Goal: Information Seeking & Learning: Learn about a topic

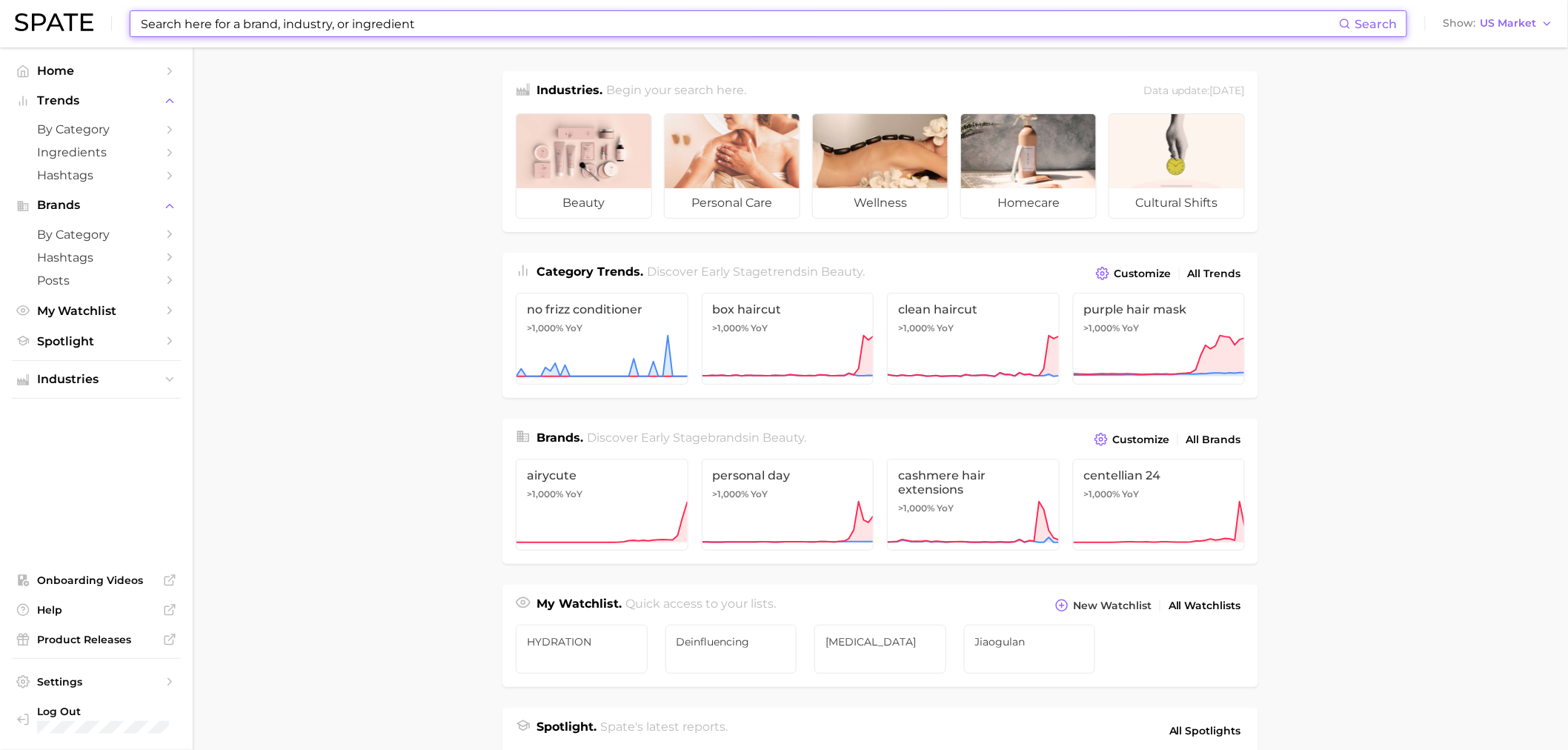
click at [888, 25] on input at bounding box center [738, 23] width 1200 height 25
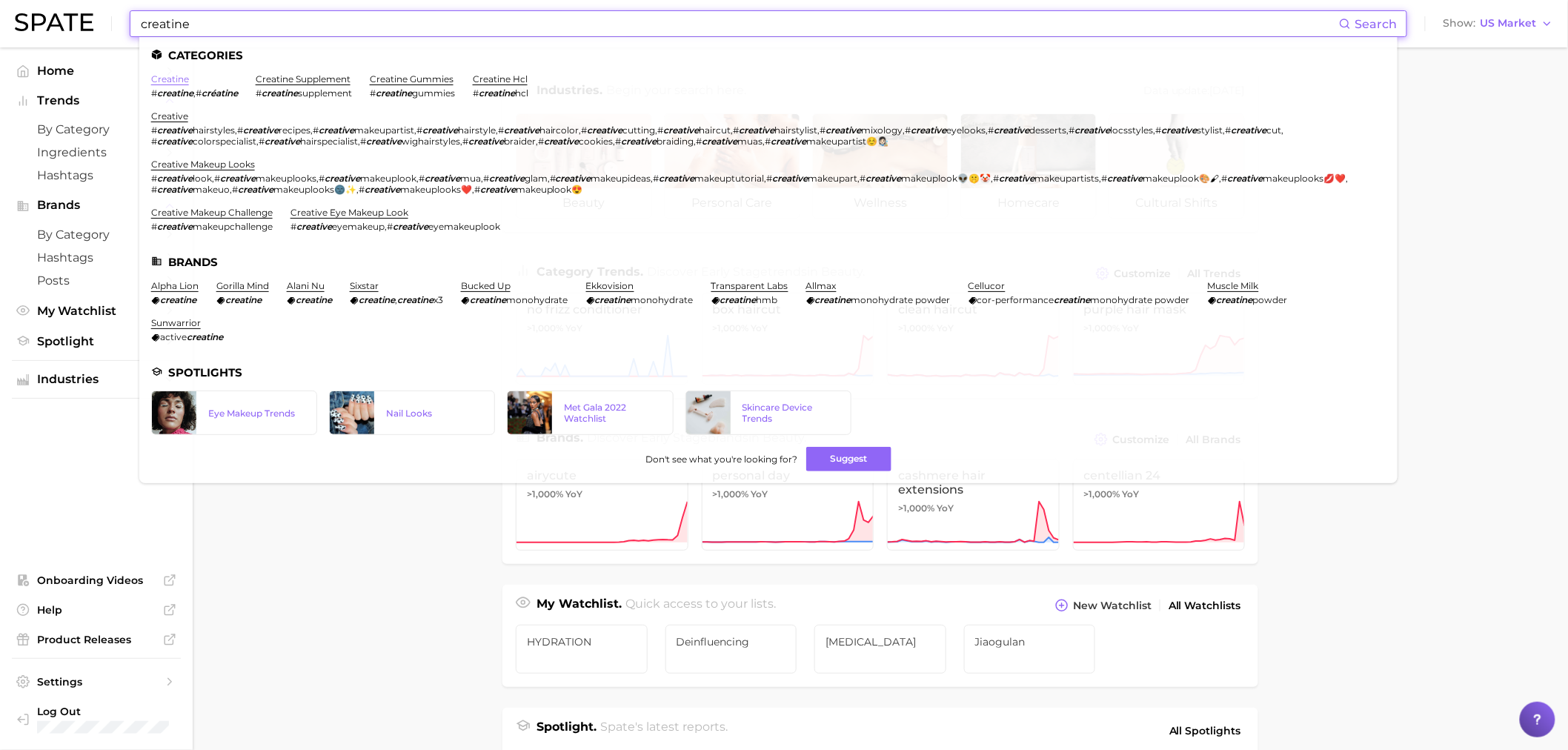
type input "creatine"
click at [180, 80] on link "creatine" at bounding box center [170, 79] width 38 height 11
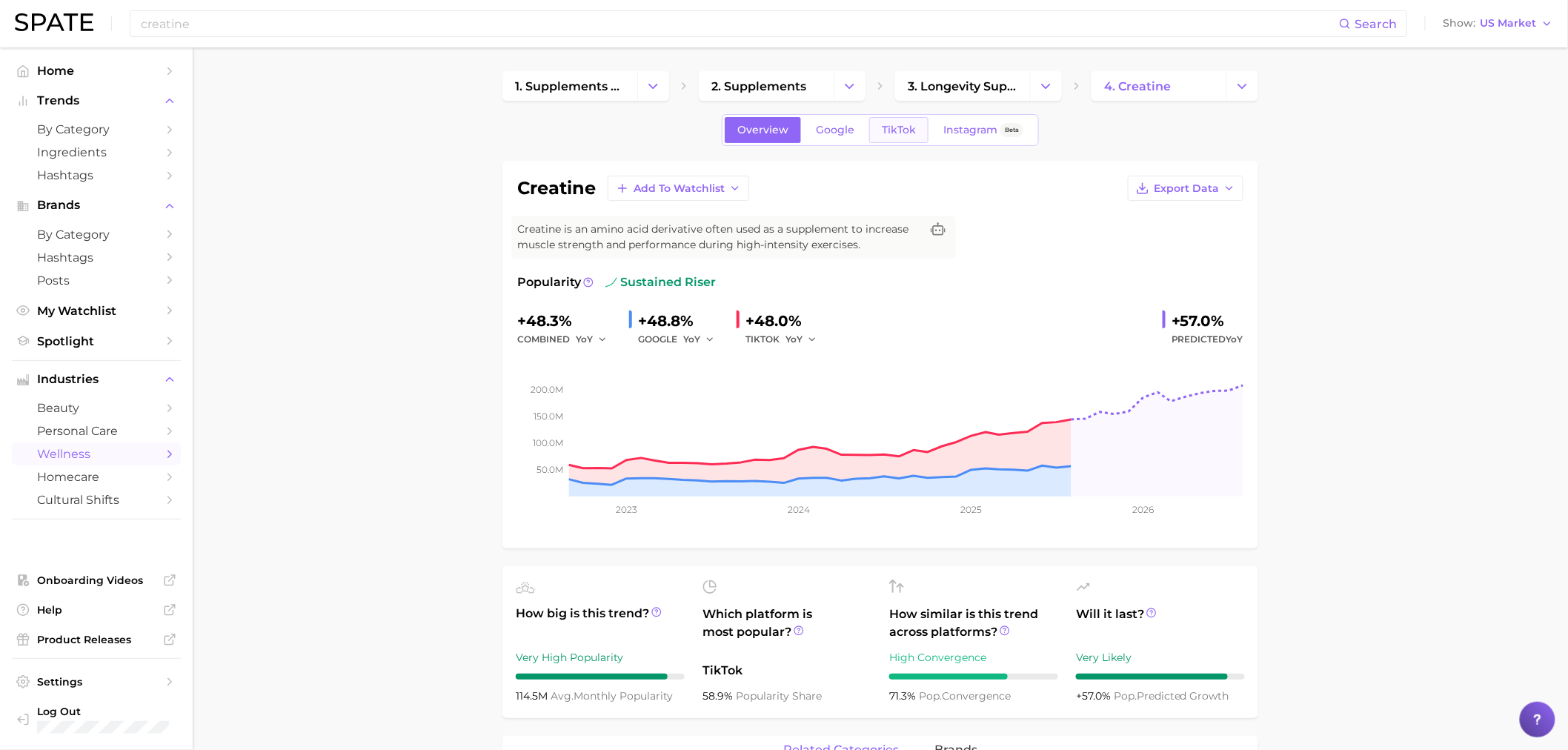
click at [912, 135] on span "TikTok" at bounding box center [899, 130] width 34 height 12
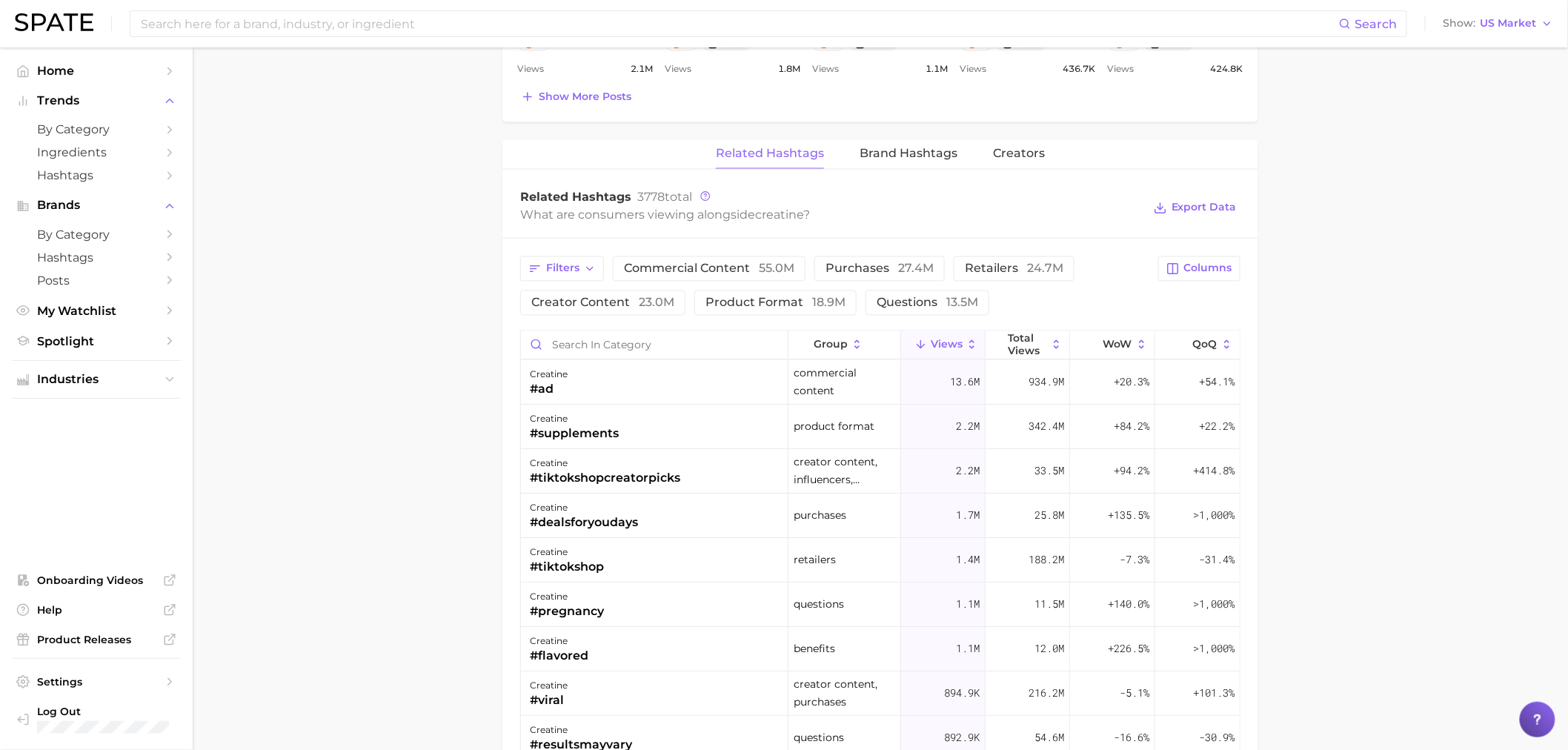
scroll to position [1071, 0]
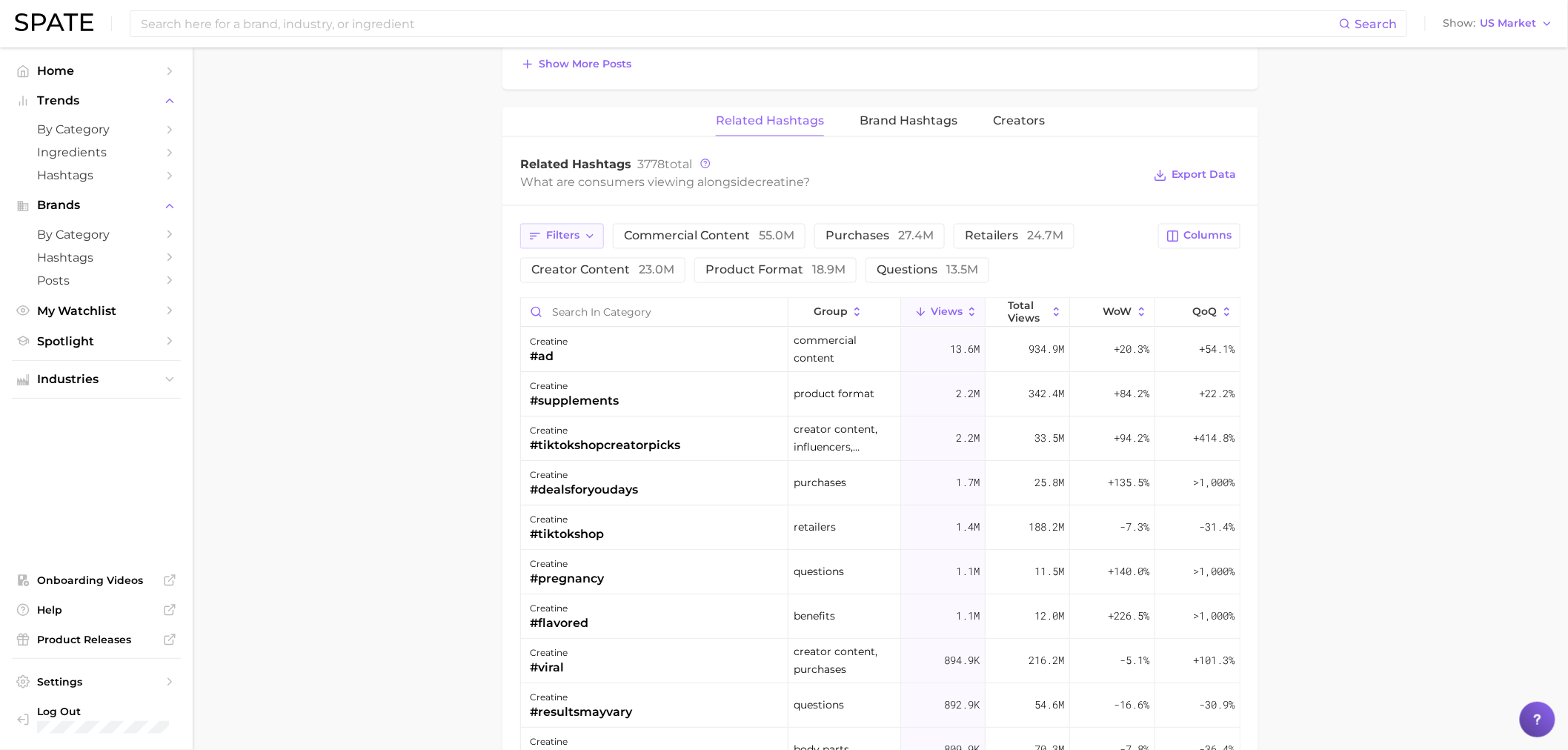
click at [567, 236] on span "Filters" at bounding box center [563, 236] width 34 height 12
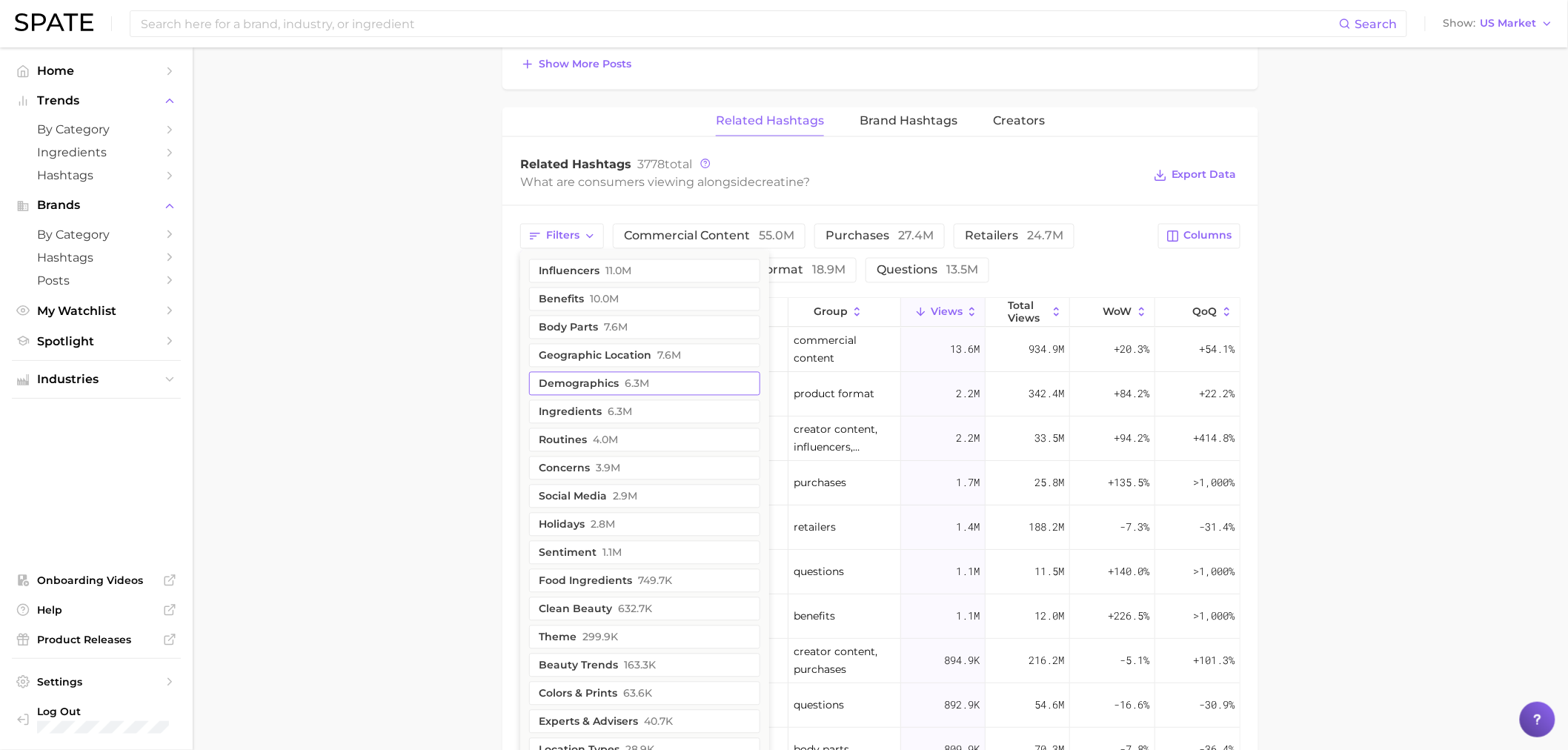
click at [647, 421] on button "ingredients 6.3m" at bounding box center [645, 412] width 231 height 23
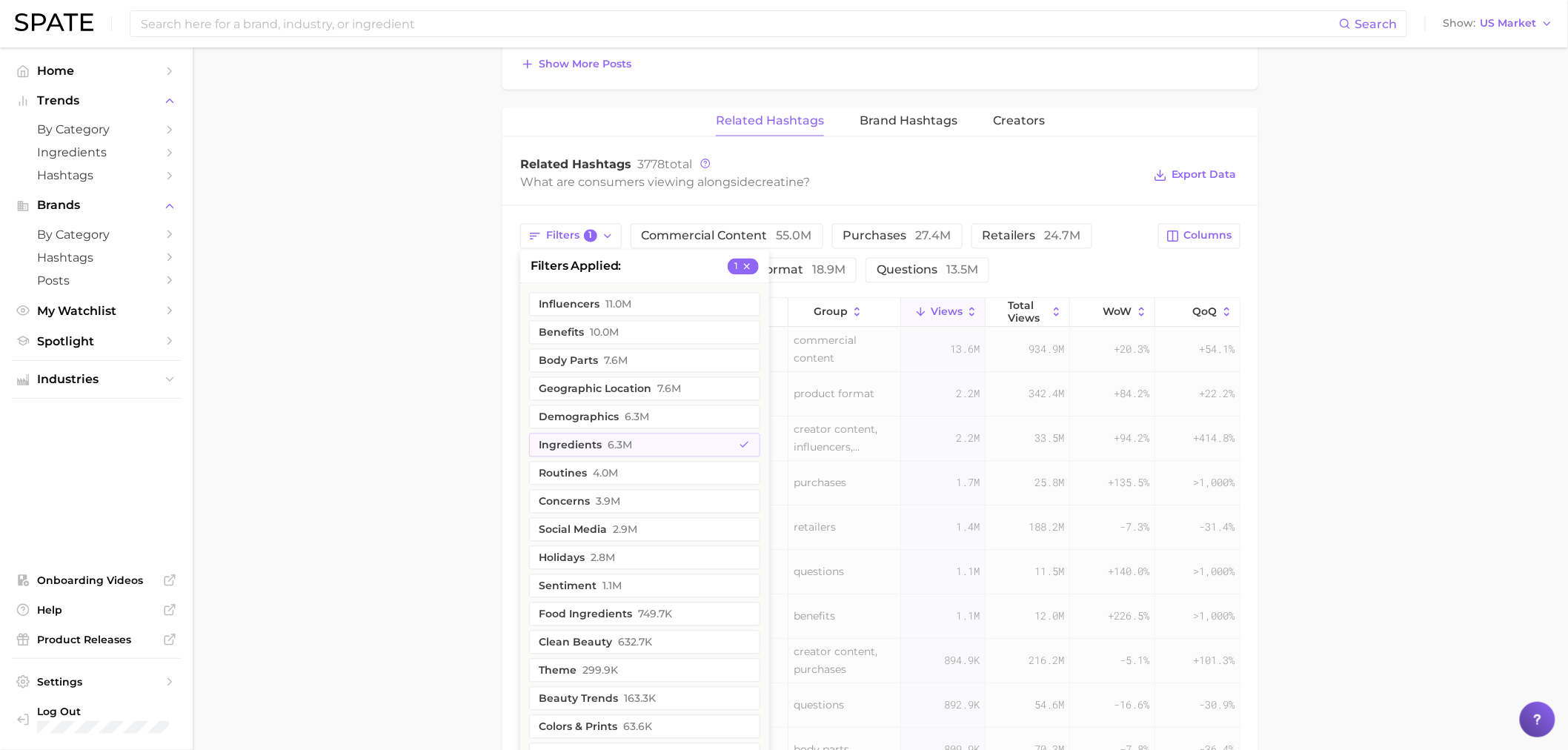
click at [1507, 344] on main "1. supplements & ingestibles 2. supplements 3. longevity supplements 4. creatin…" at bounding box center [880, 58] width 1376 height 2164
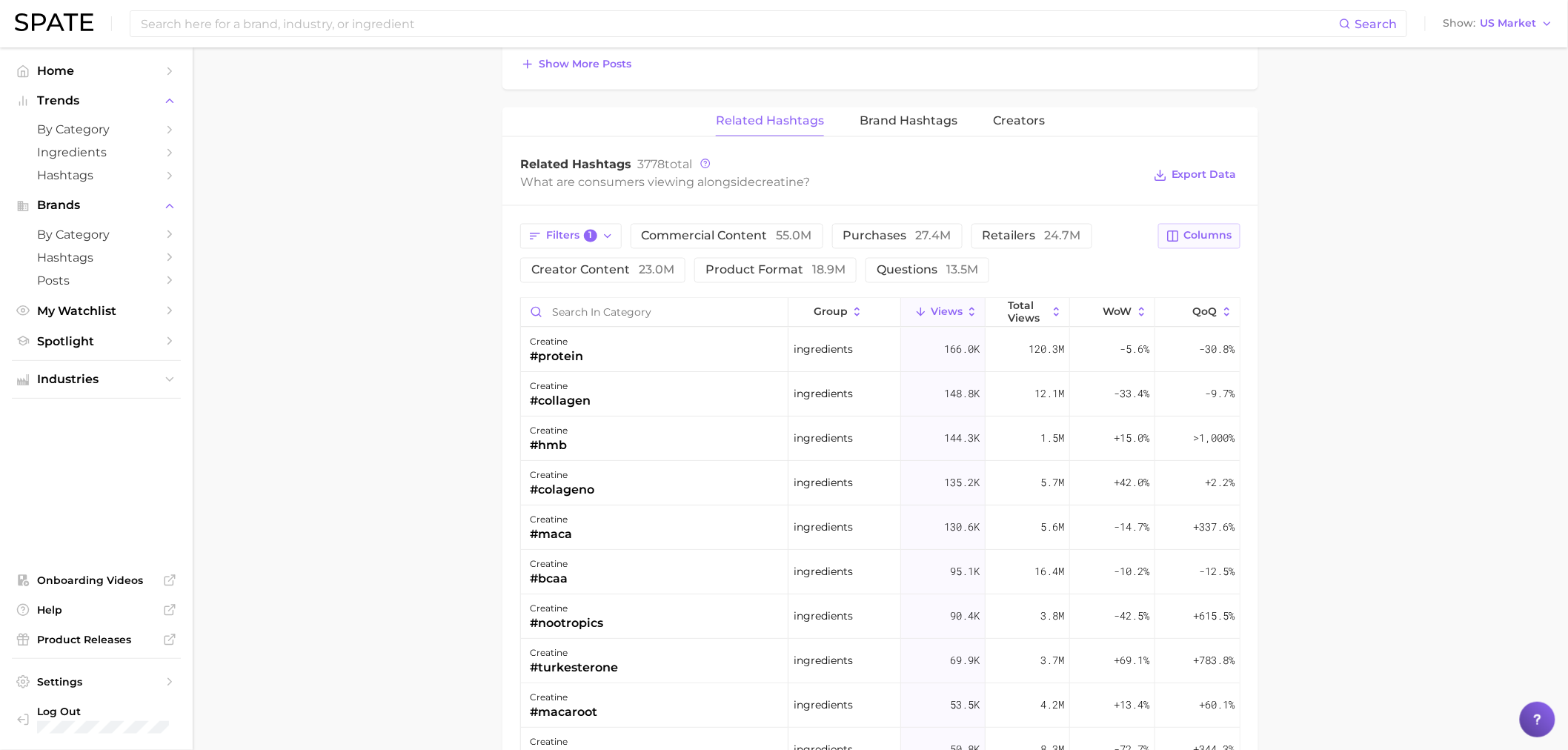
click at [1211, 231] on span "Columns" at bounding box center [1208, 236] width 48 height 12
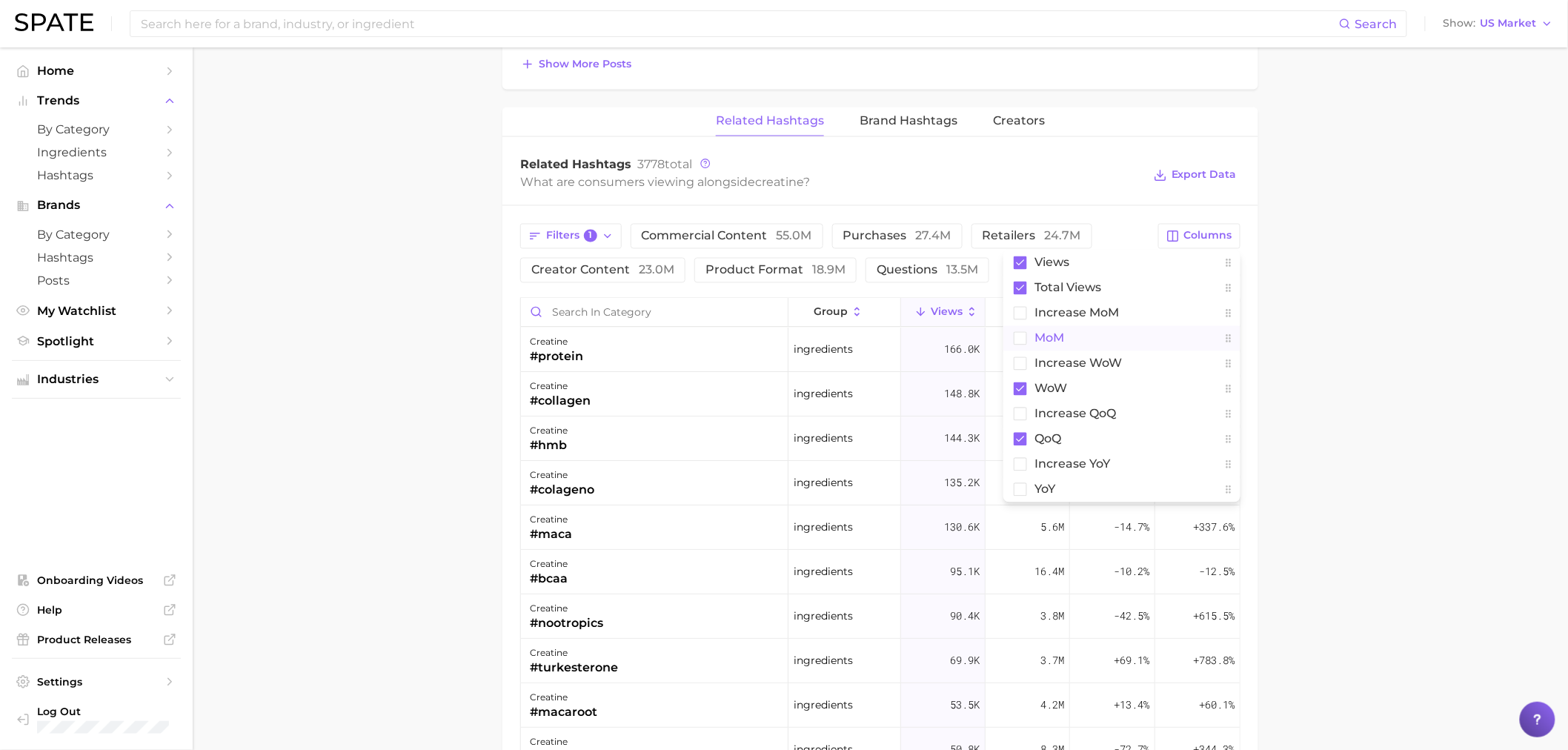
click at [1031, 345] on button "MoM" at bounding box center [1121, 339] width 237 height 25
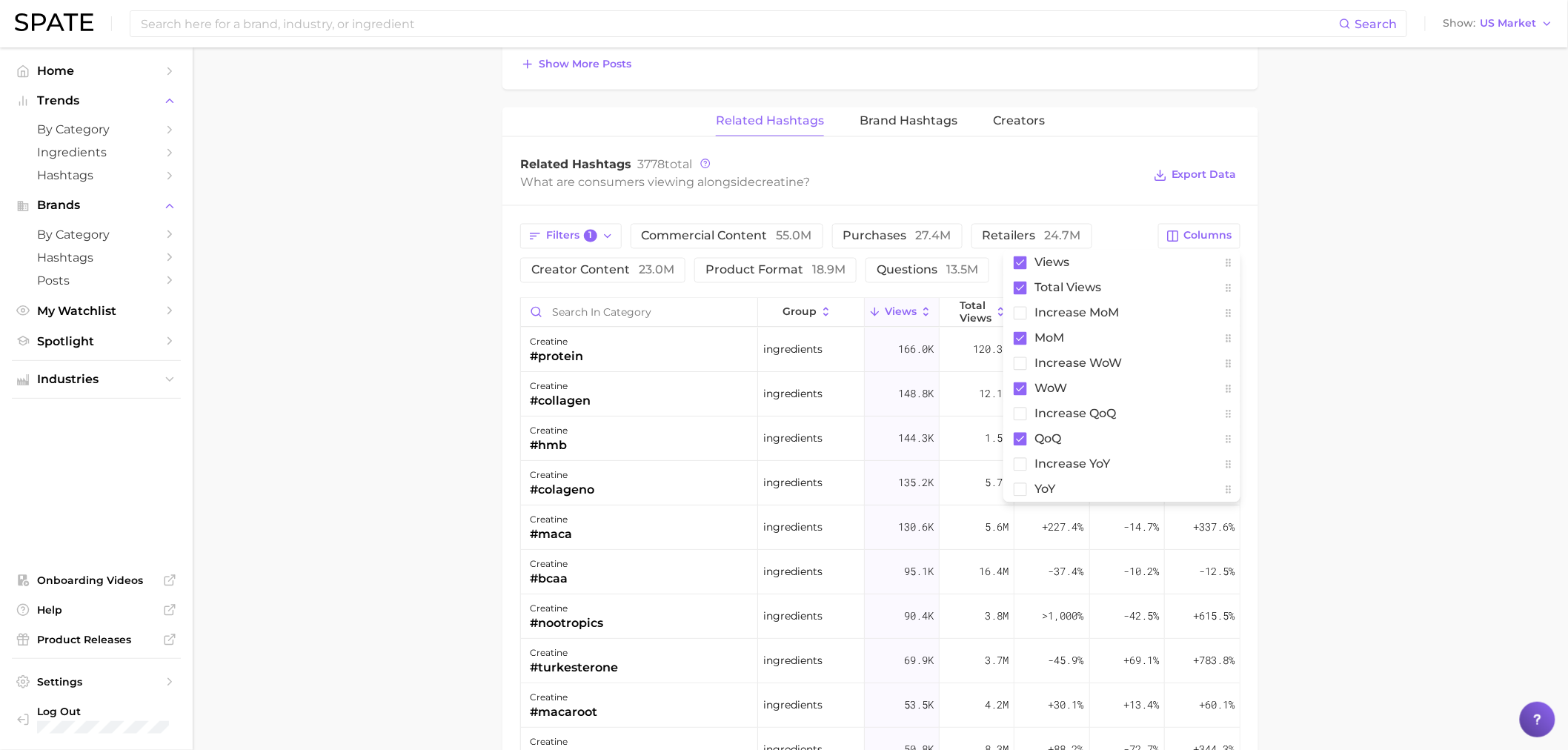
click at [1444, 328] on main "1. supplements & ingestibles 2. supplements 3. longevity supplements 4. creatin…" at bounding box center [880, 58] width 1376 height 2164
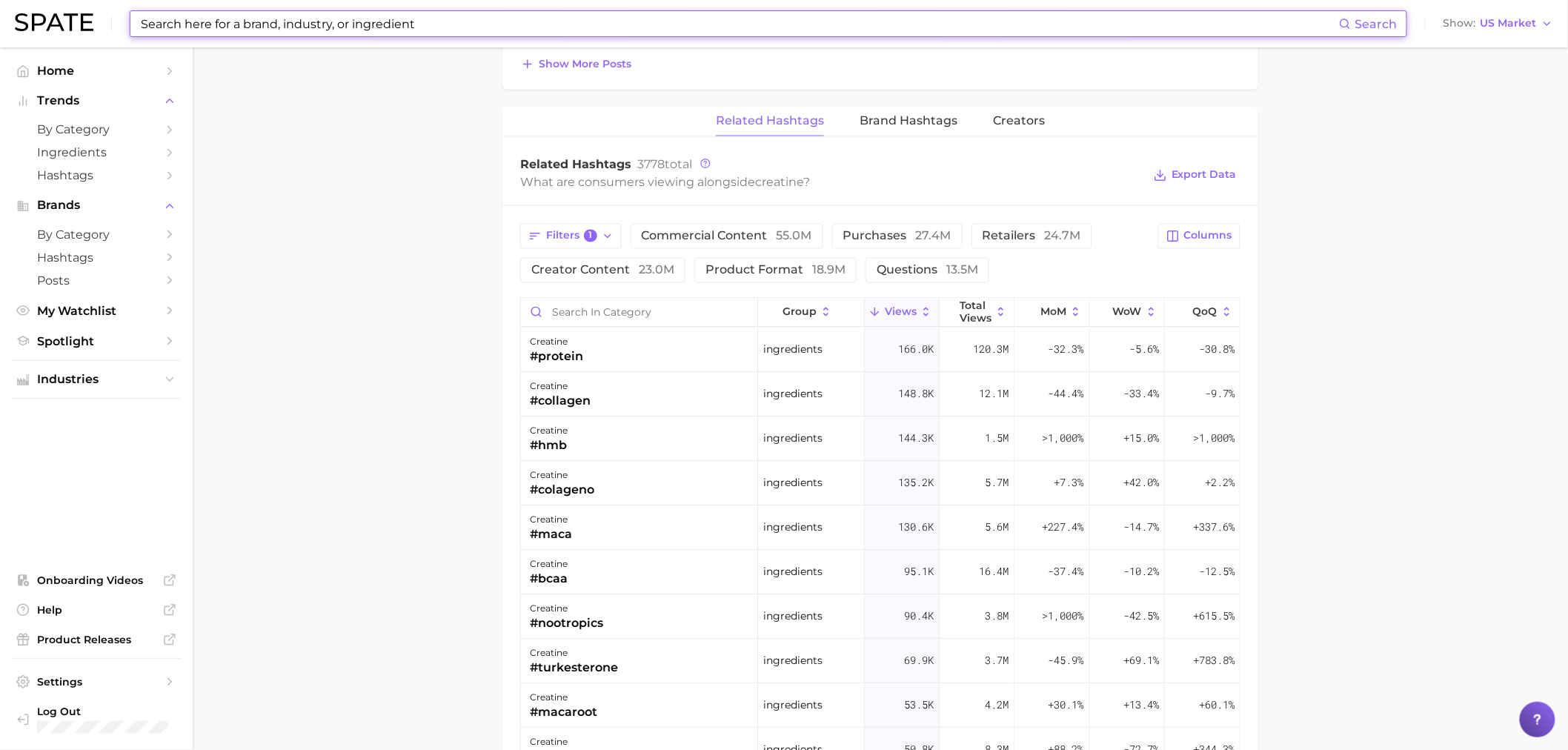
drag, startPoint x: 519, startPoint y: 31, endPoint x: 537, endPoint y: 32, distance: 18.0
click at [534, 32] on input at bounding box center [738, 23] width 1200 height 25
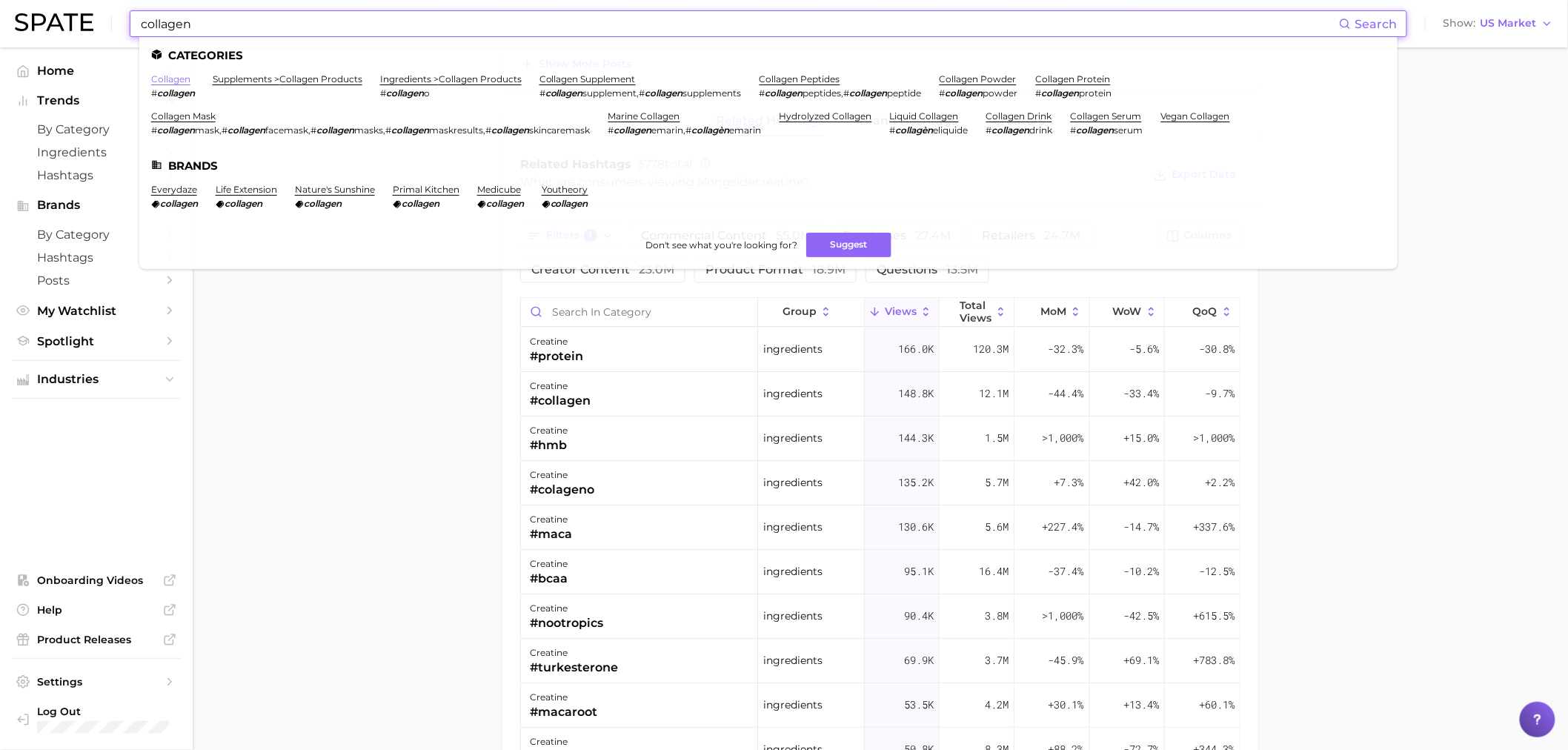
type input "collagen"
click at [168, 82] on link "collagen" at bounding box center [171, 79] width 39 height 11
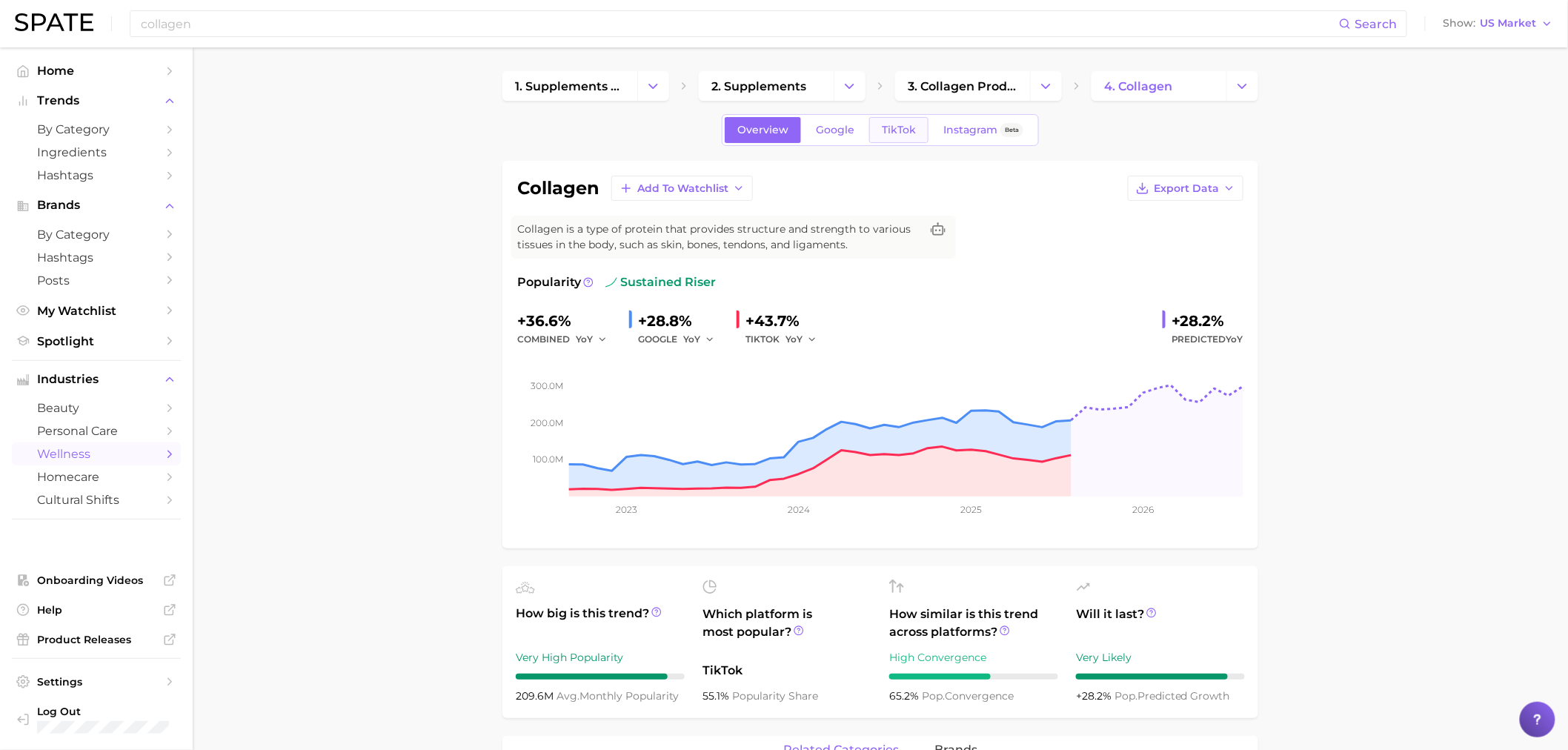
click at [916, 123] on link "TikTok" at bounding box center [898, 130] width 59 height 26
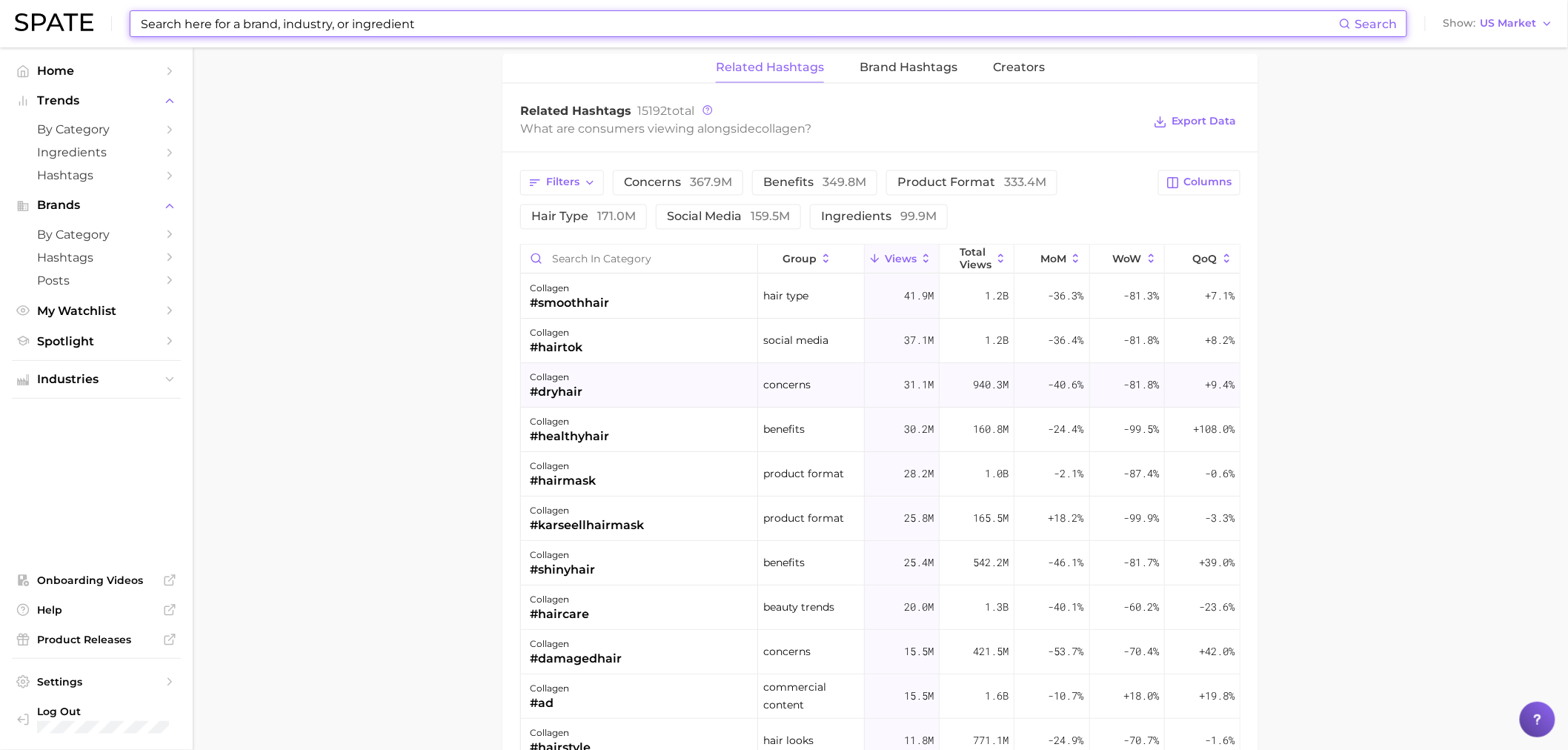
scroll to position [1153, 0]
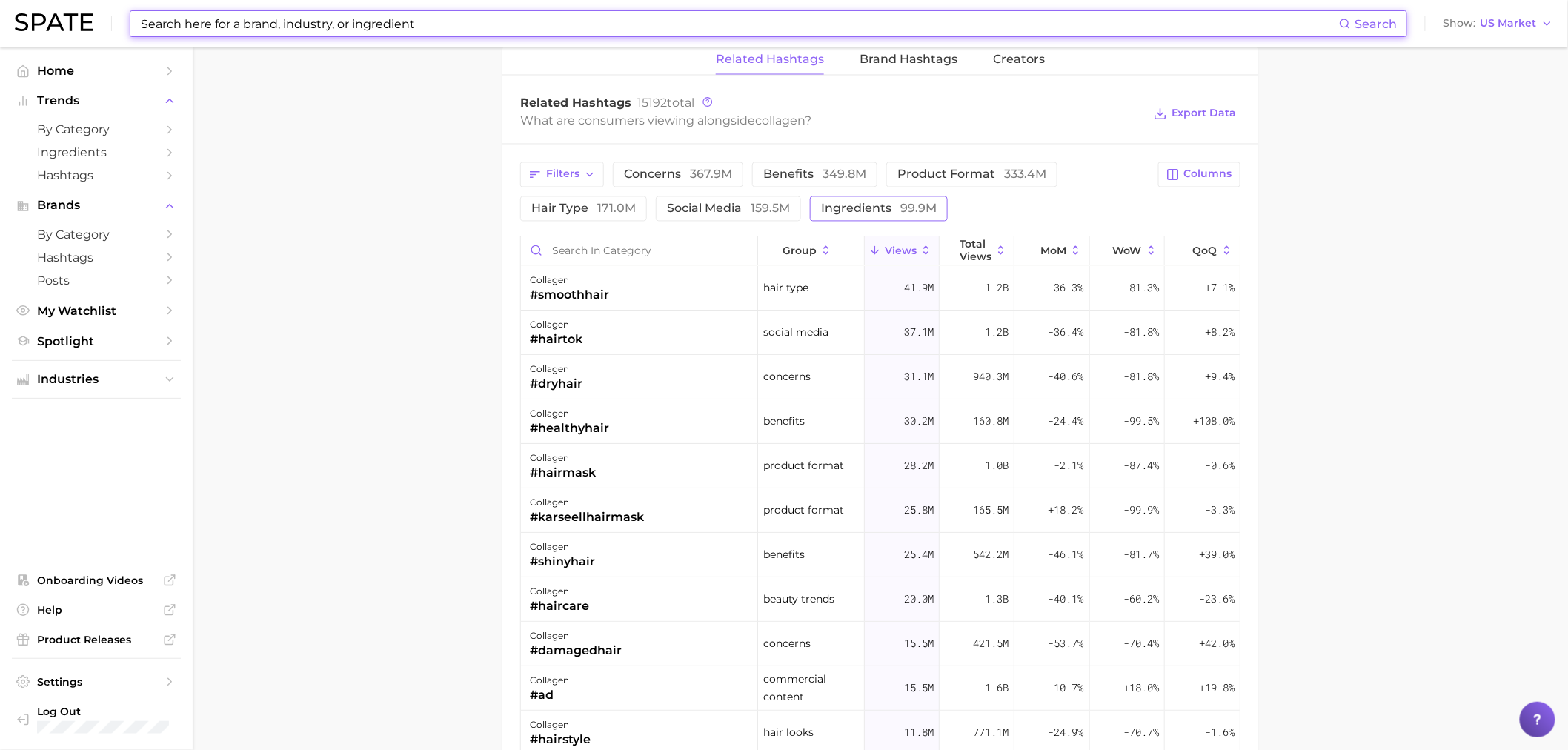
click at [858, 213] on span "ingredients 99.9m" at bounding box center [878, 208] width 115 height 12
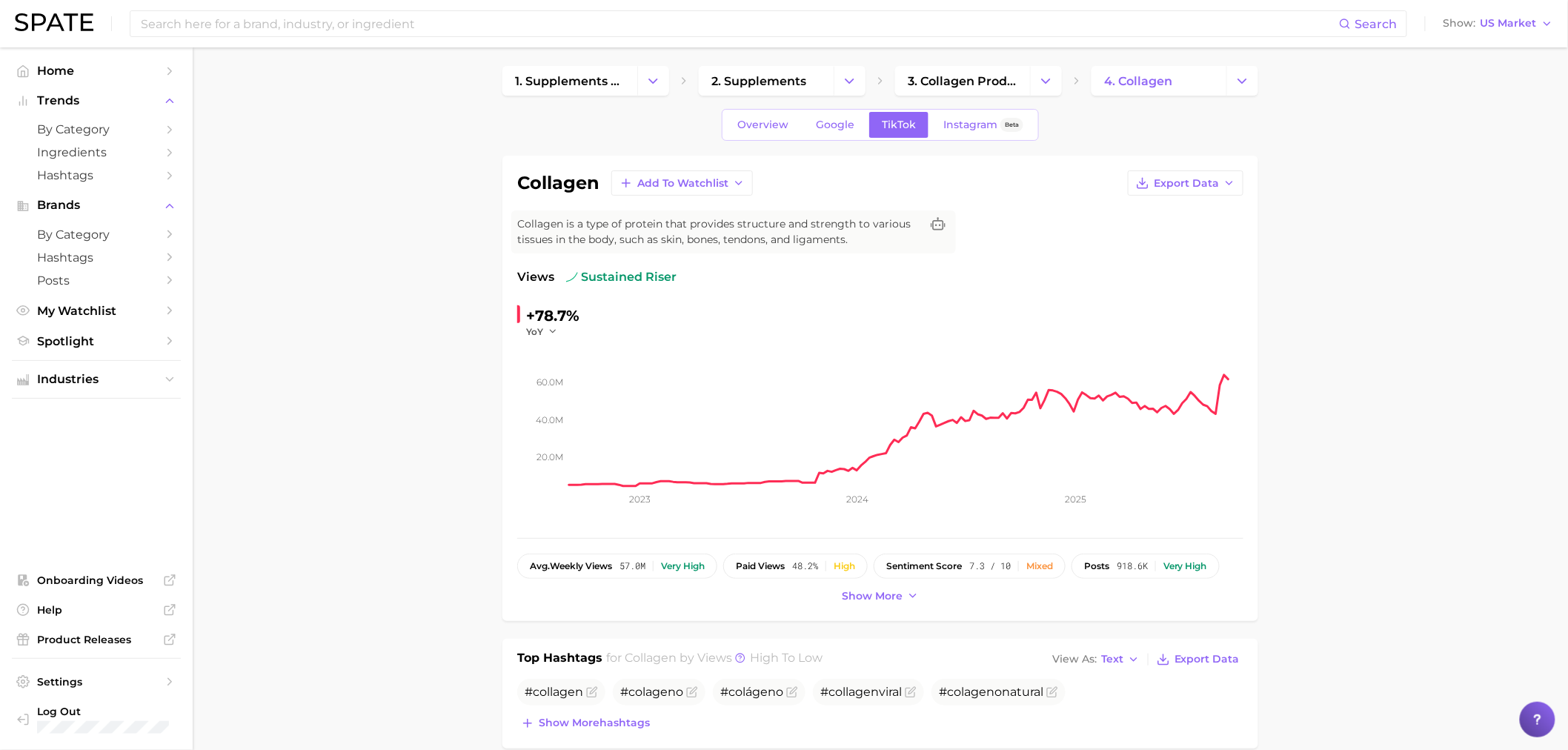
scroll to position [0, 0]
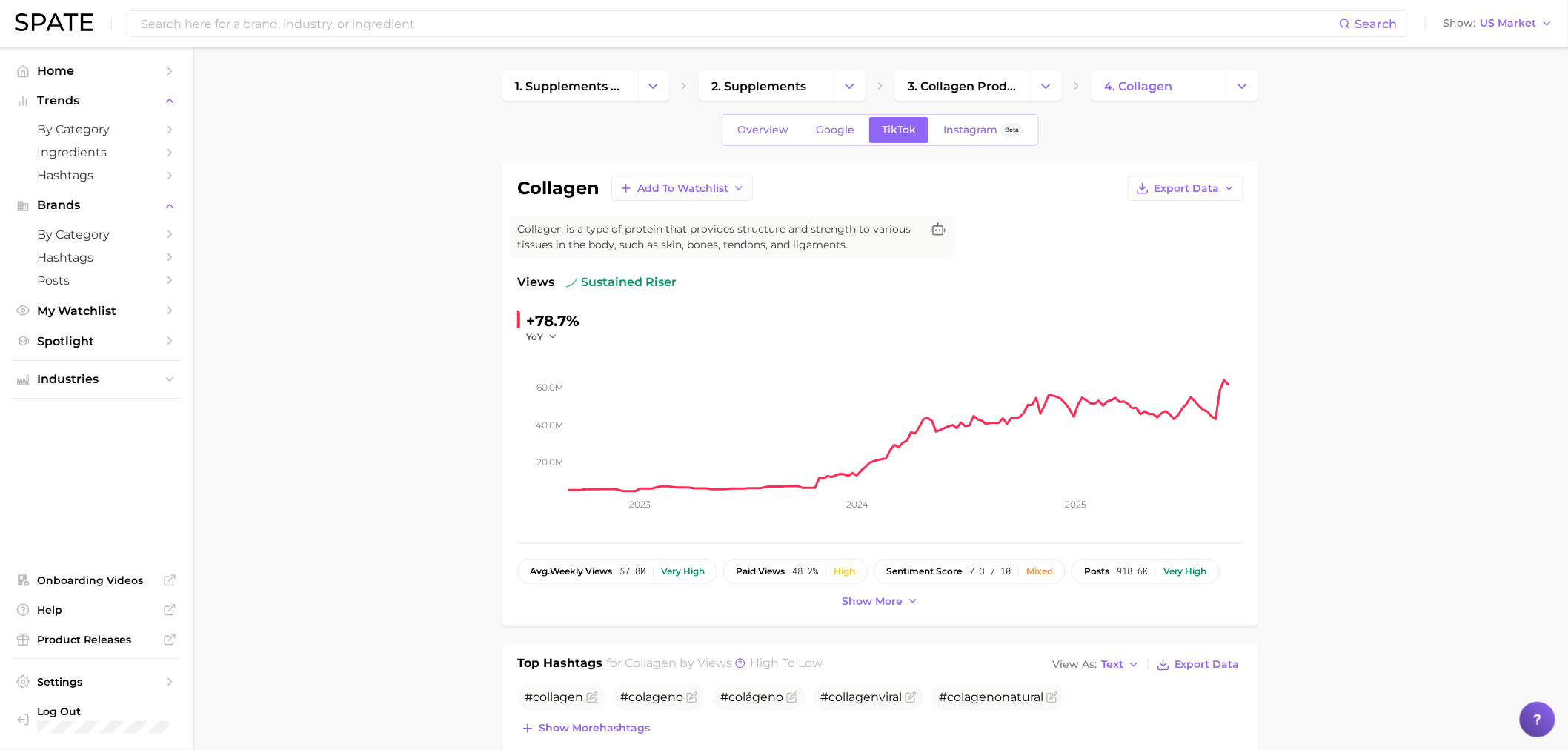
click at [453, 34] on input at bounding box center [738, 23] width 1200 height 25
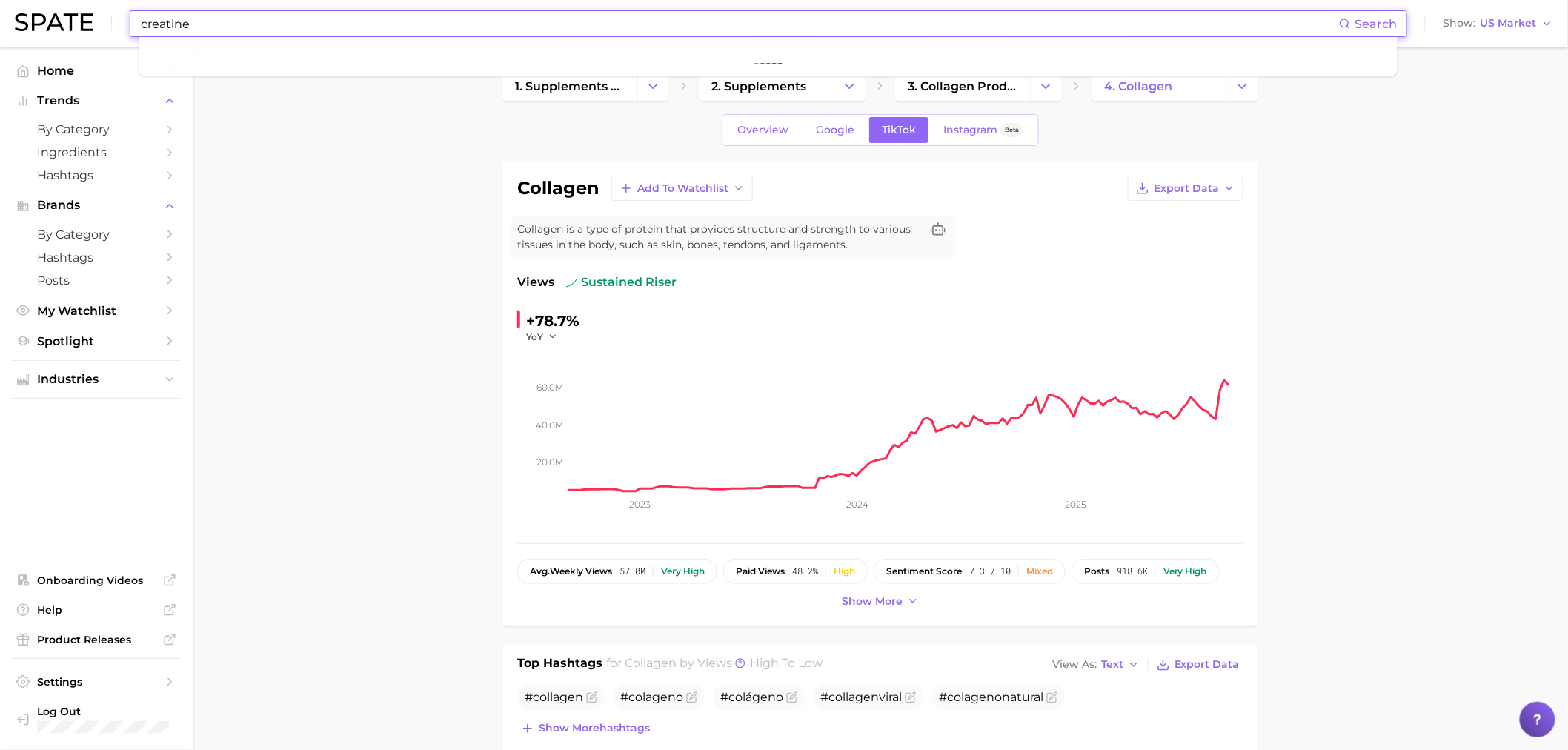
type input "creatine"
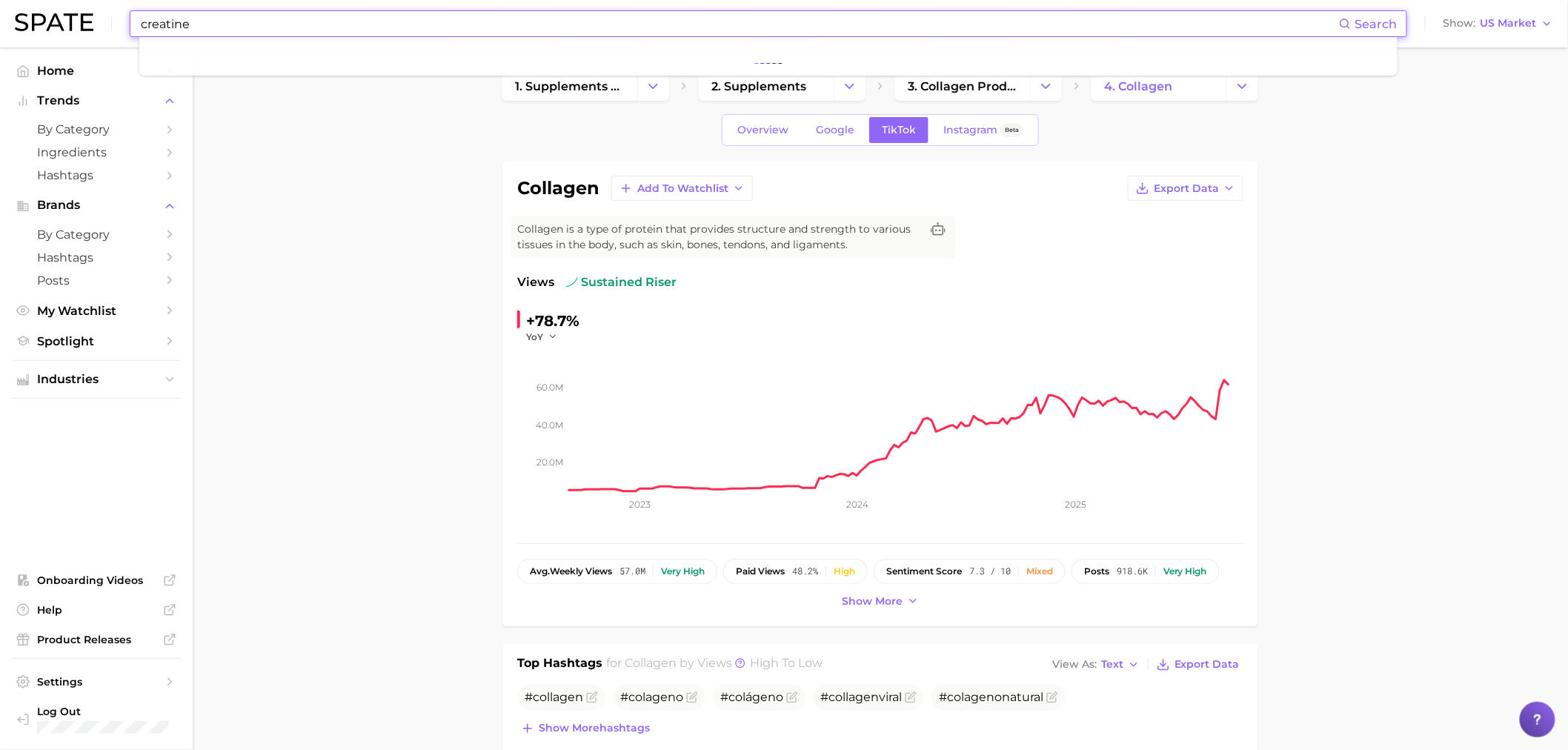
click at [1077, 26] on input "creatine" at bounding box center [738, 23] width 1200 height 25
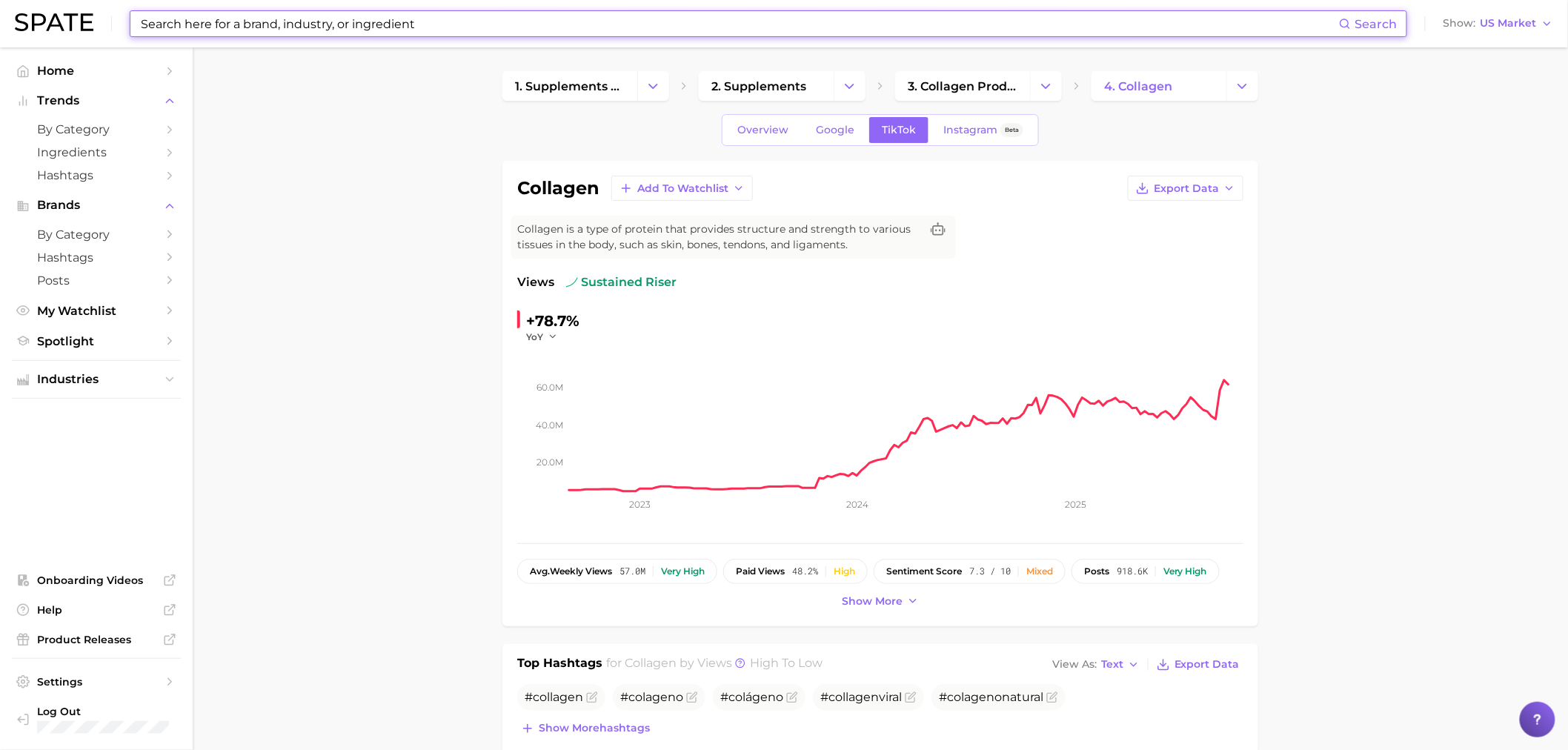
click at [613, 27] on input at bounding box center [738, 23] width 1200 height 25
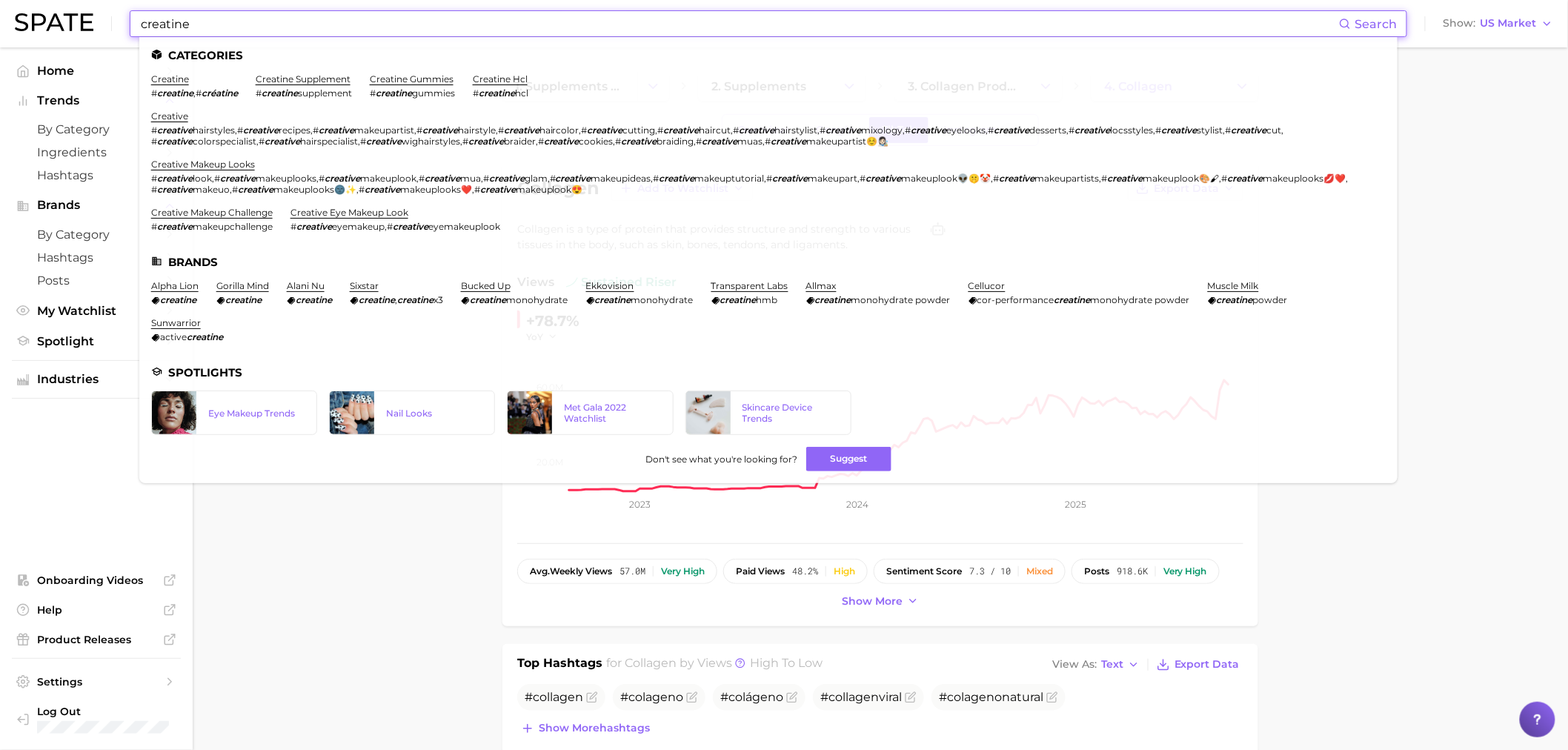
type input "creatine"
click at [164, 86] on li "creatine # creatine , # créatine" at bounding box center [194, 85] width 86 height 25
click at [160, 80] on link "creatine" at bounding box center [170, 79] width 38 height 11
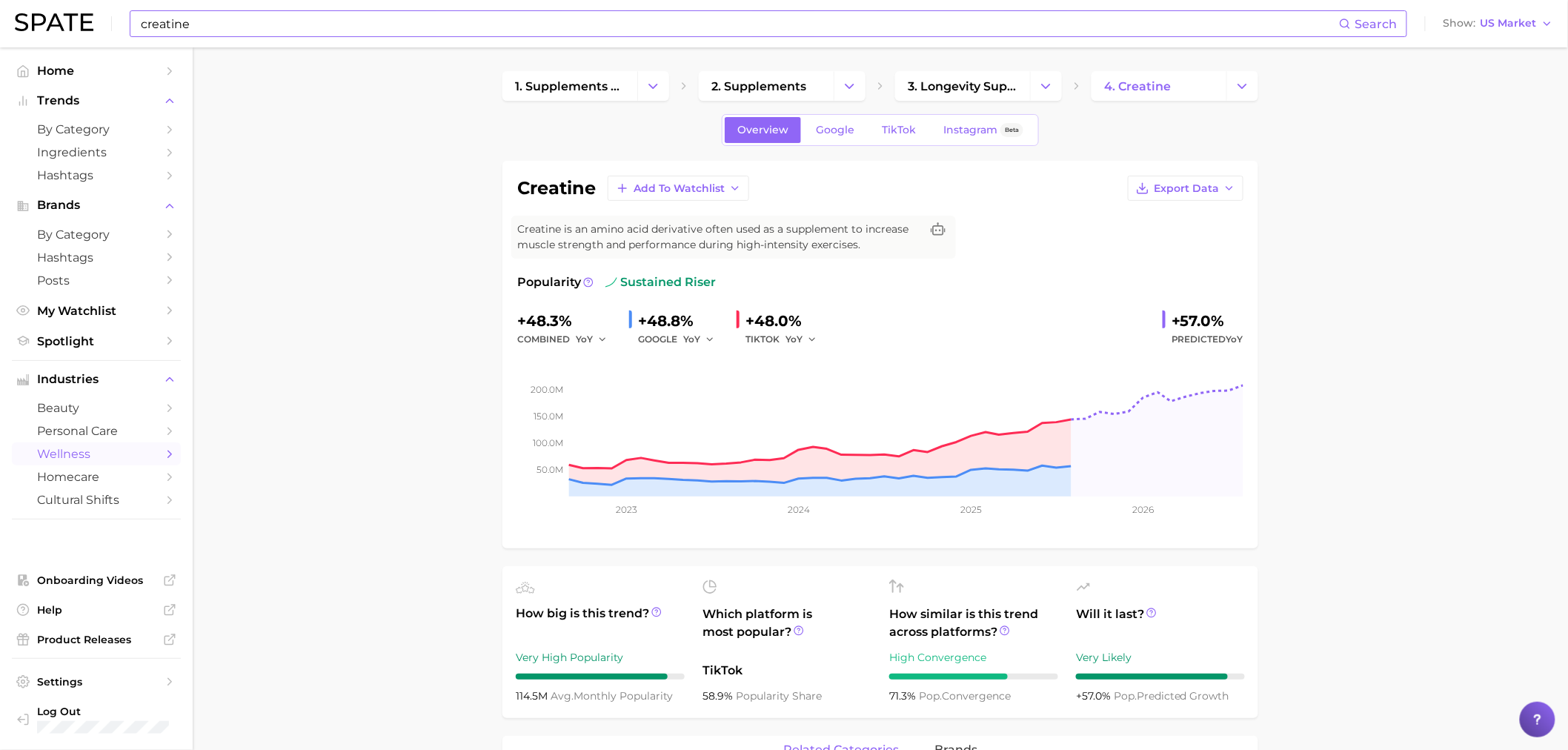
click at [828, 138] on link "Google" at bounding box center [835, 130] width 64 height 26
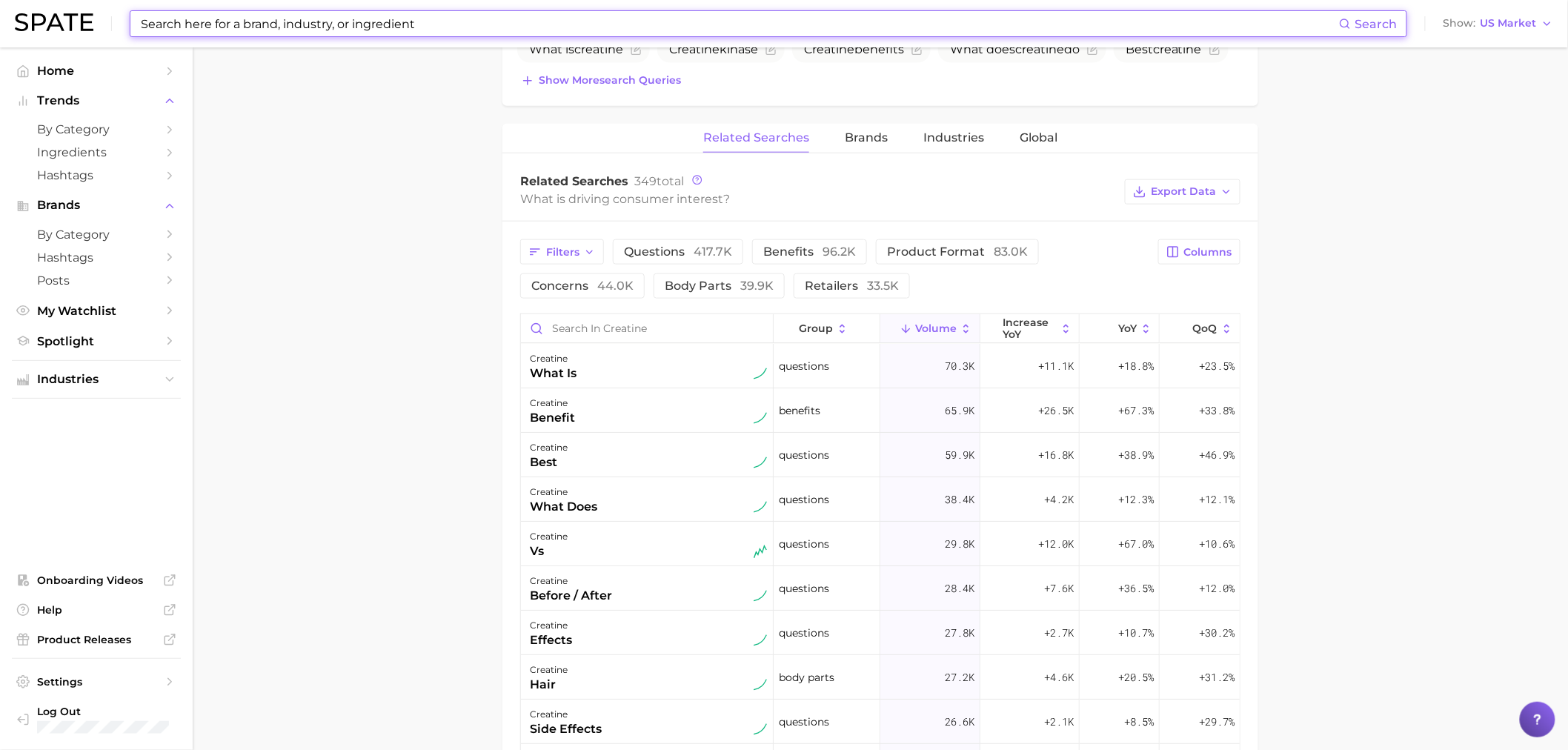
scroll to position [658, 0]
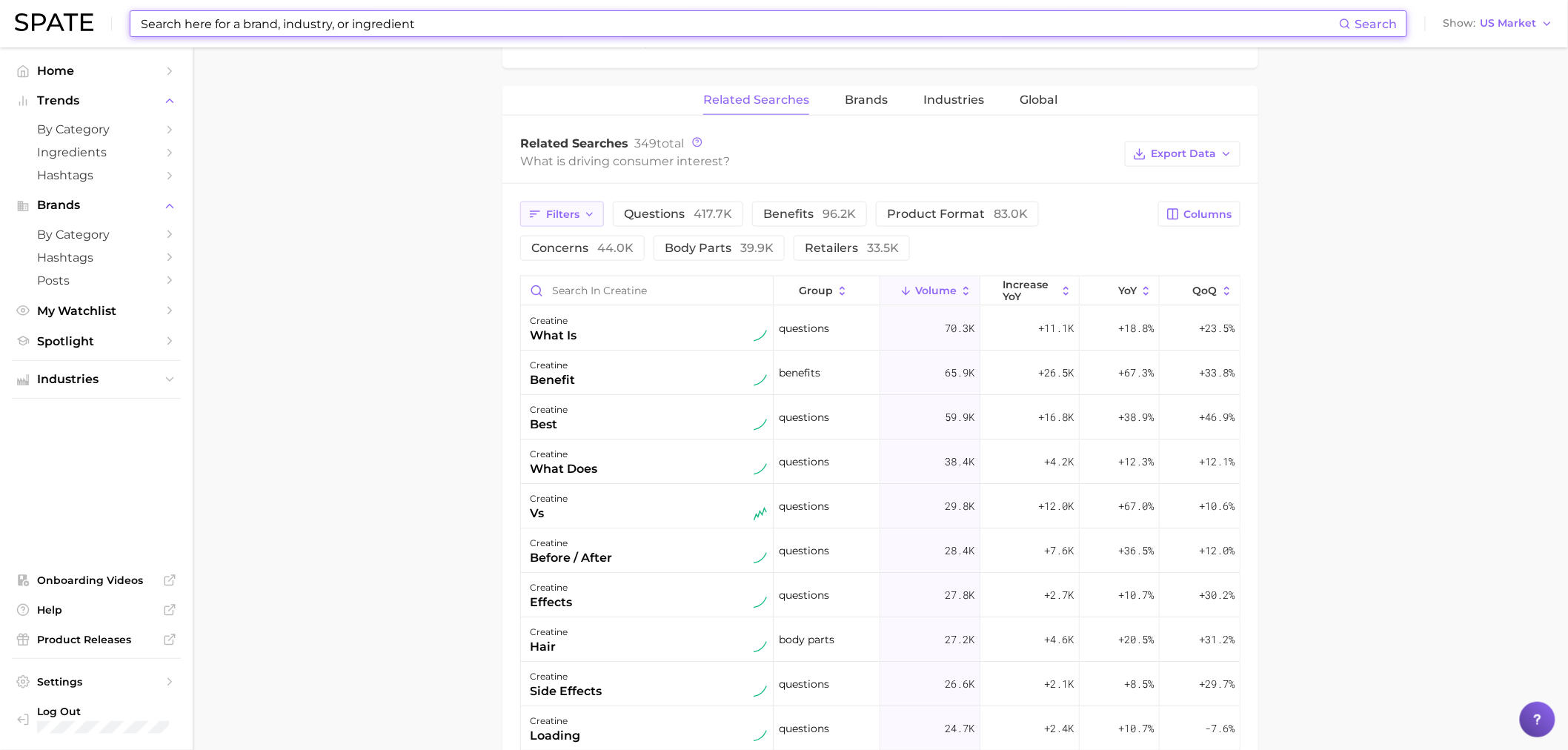
click at [583, 222] on button "Filters" at bounding box center [561, 214] width 84 height 25
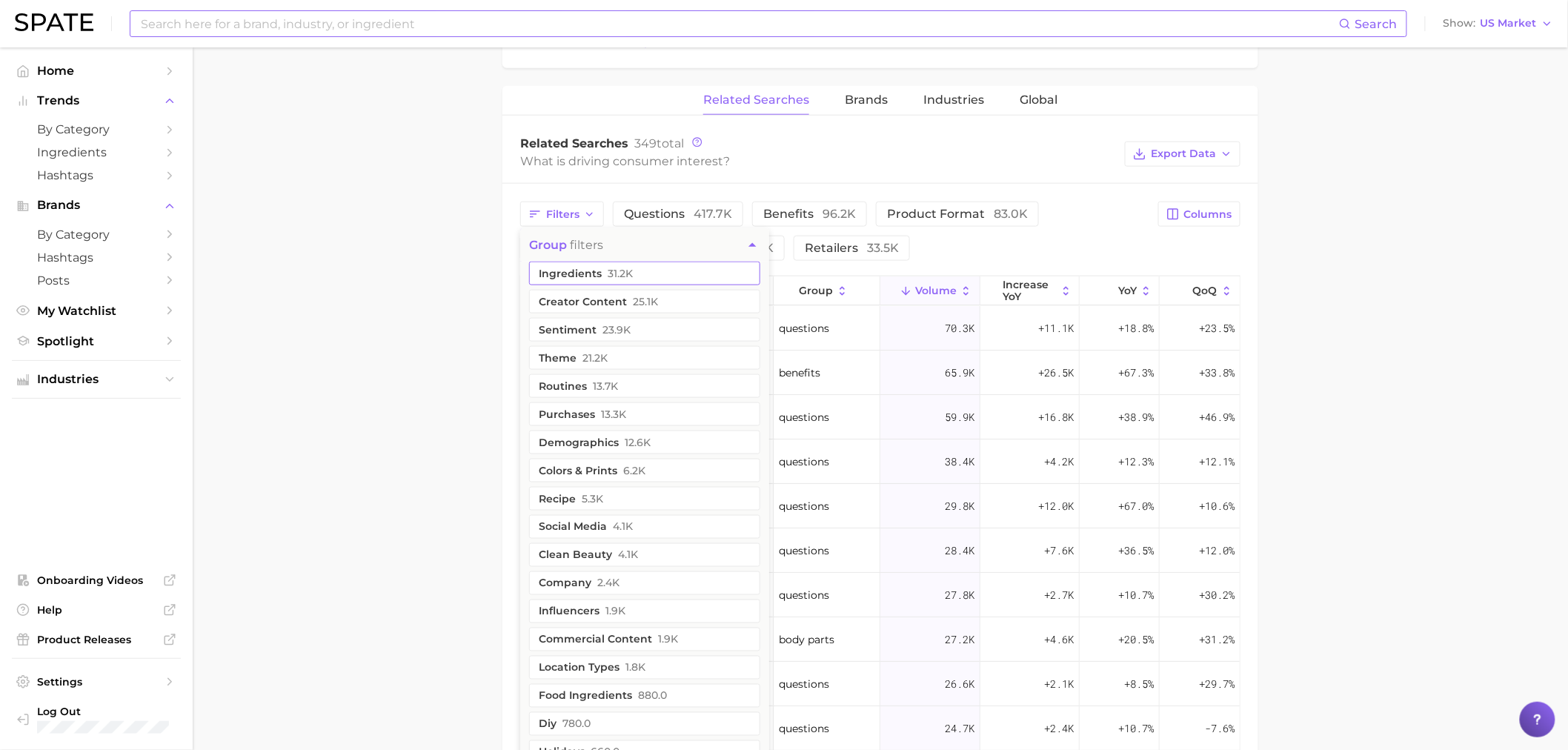
click at [583, 270] on button "ingredients 31.2k" at bounding box center [645, 273] width 231 height 23
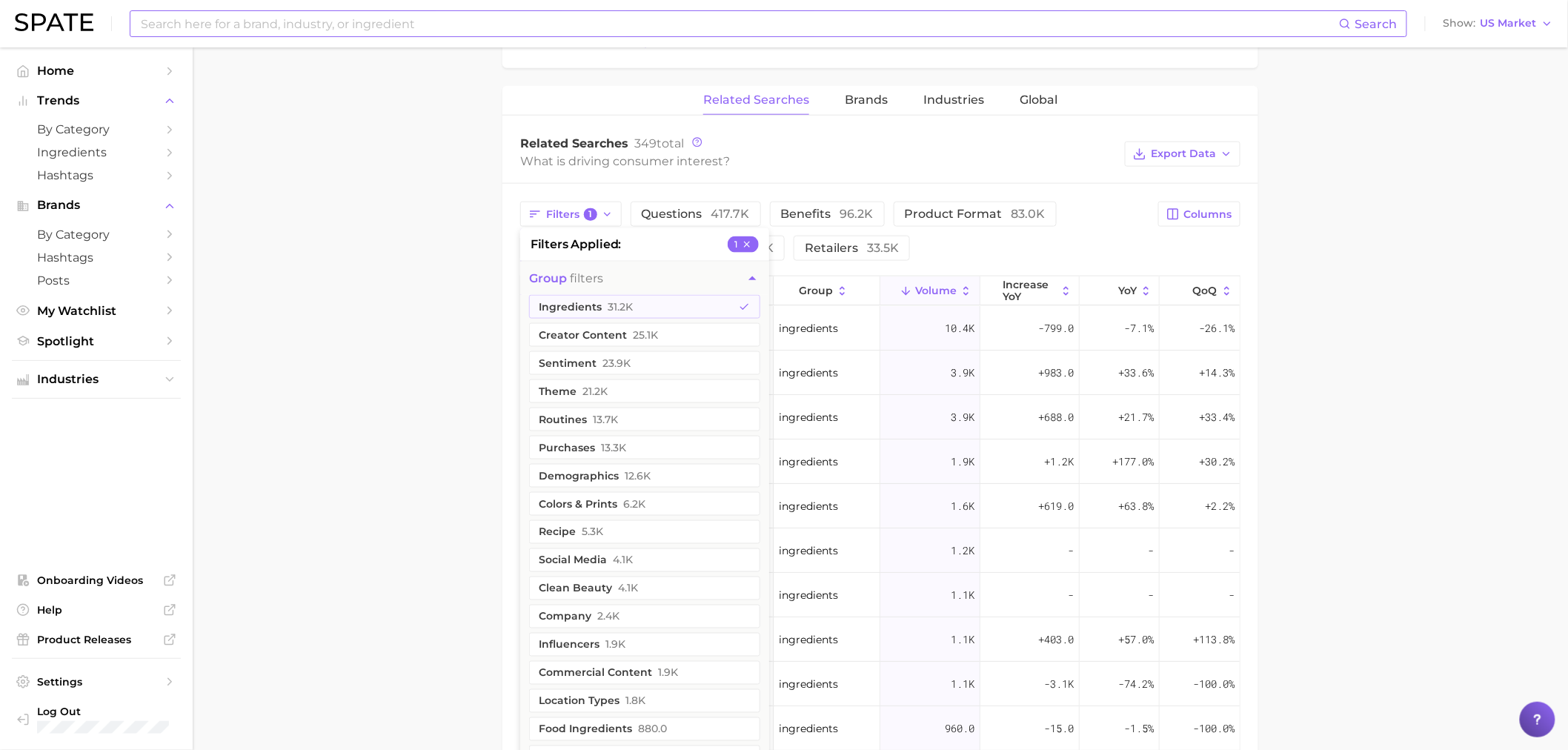
click at [1394, 344] on main "1. supplements & ingestibles 2. supplements 3. longevity supplements 4. creatin…" at bounding box center [880, 253] width 1376 height 1729
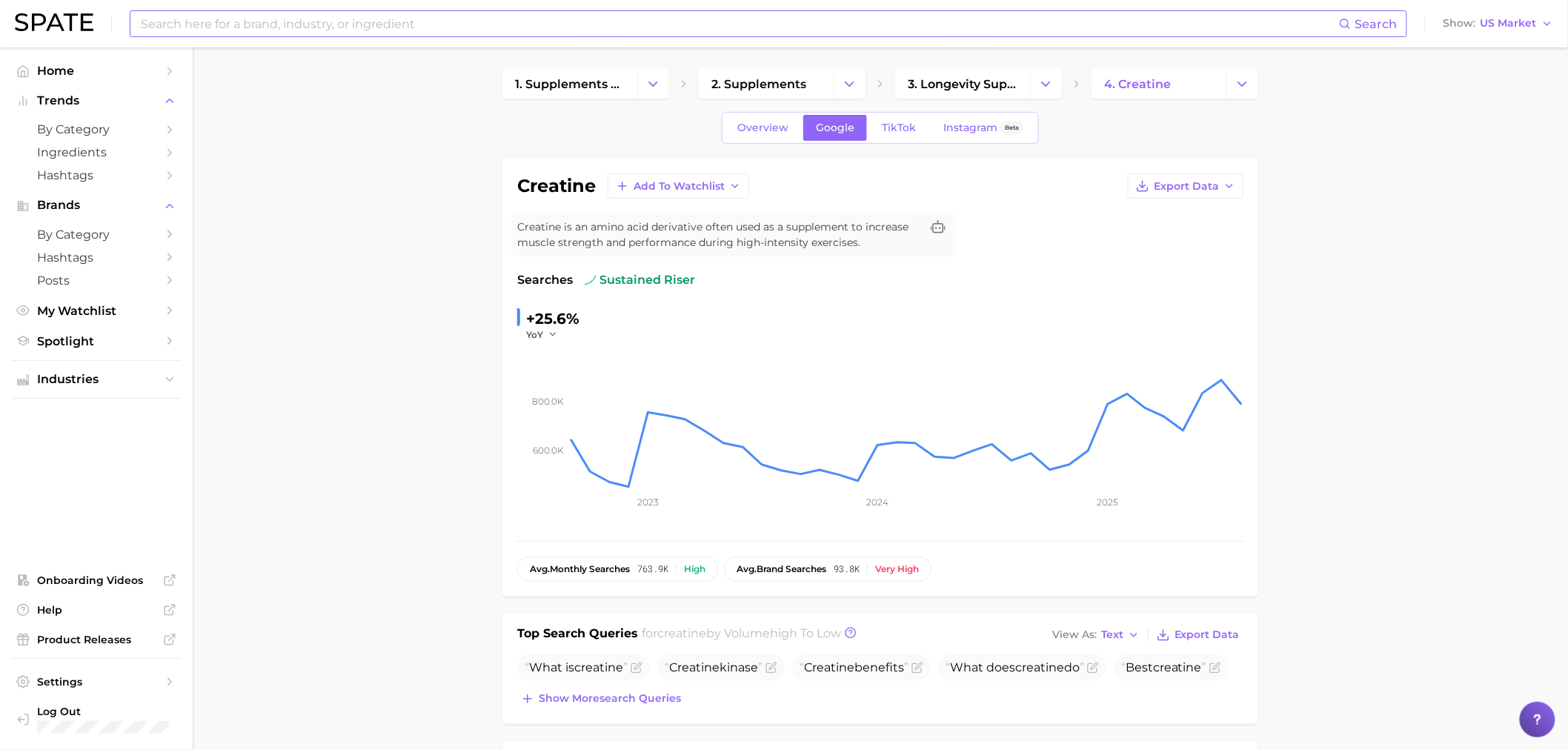
scroll to position [0, 0]
click at [895, 141] on link "TikTok" at bounding box center [898, 130] width 59 height 26
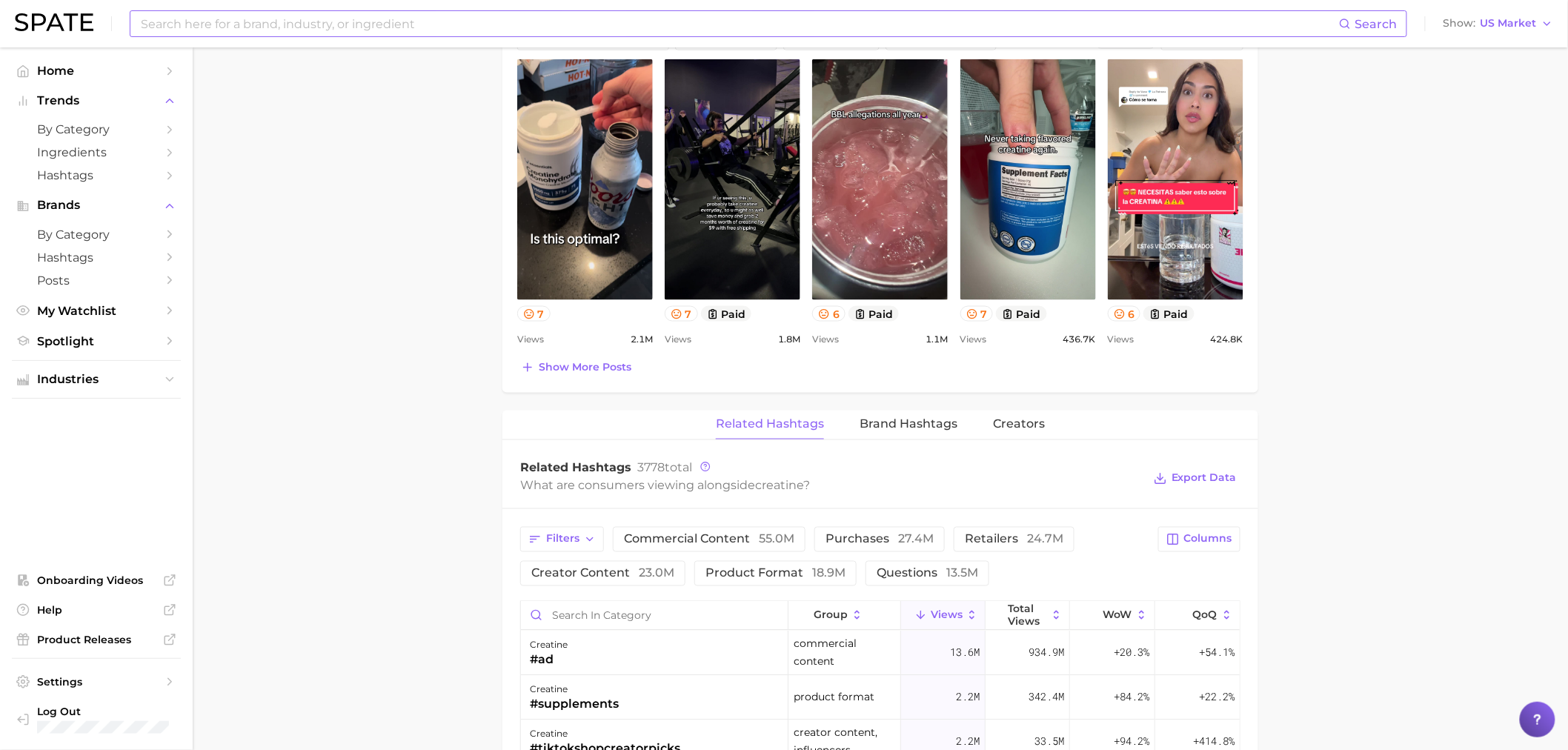
scroll to position [906, 0]
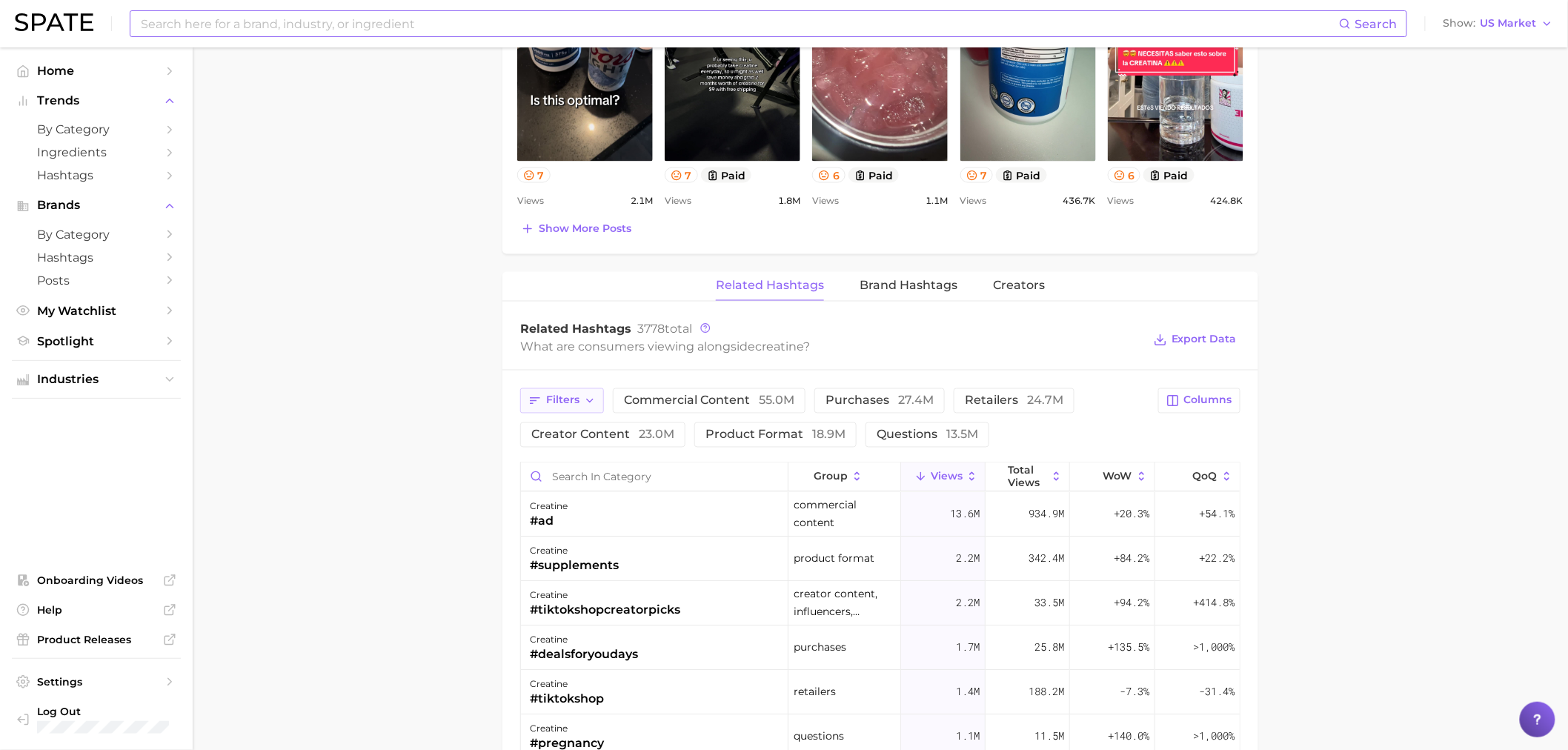
click at [568, 401] on span "Filters" at bounding box center [563, 400] width 34 height 12
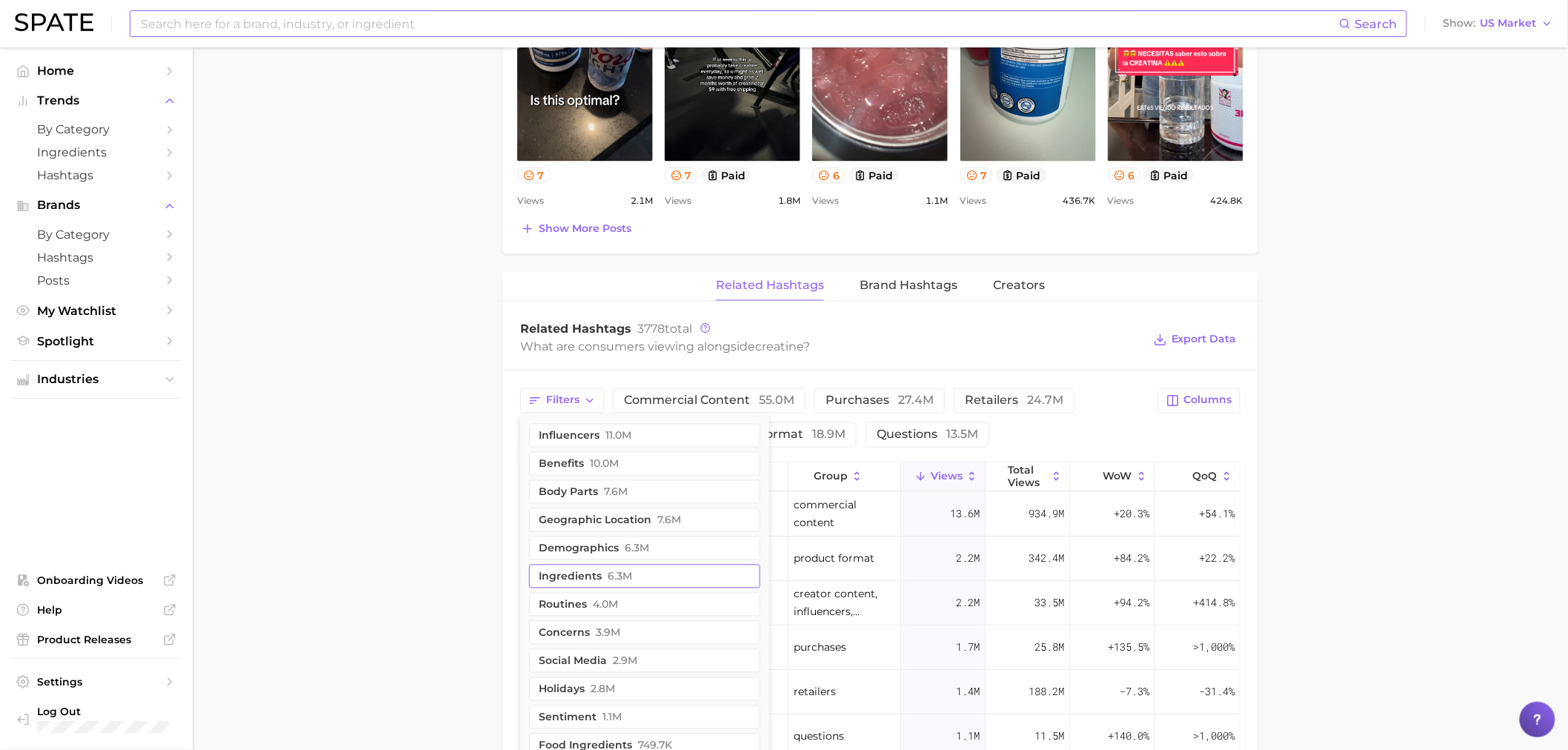
click at [646, 580] on button "ingredients 6.3m" at bounding box center [645, 576] width 231 height 23
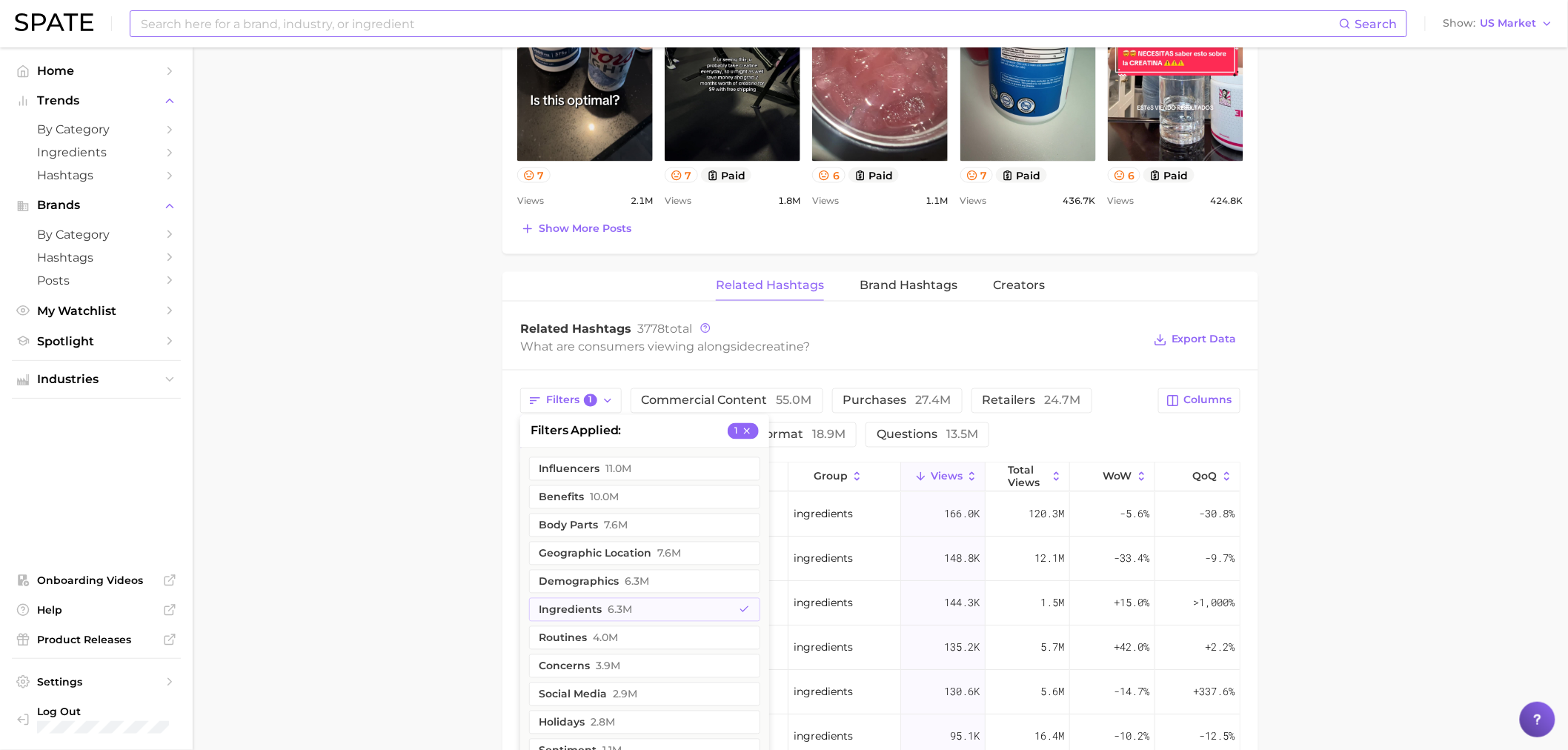
click at [1394, 474] on main "1. supplements & ingestibles 2. supplements 3. longevity supplements 4. creatin…" at bounding box center [880, 222] width 1376 height 2164
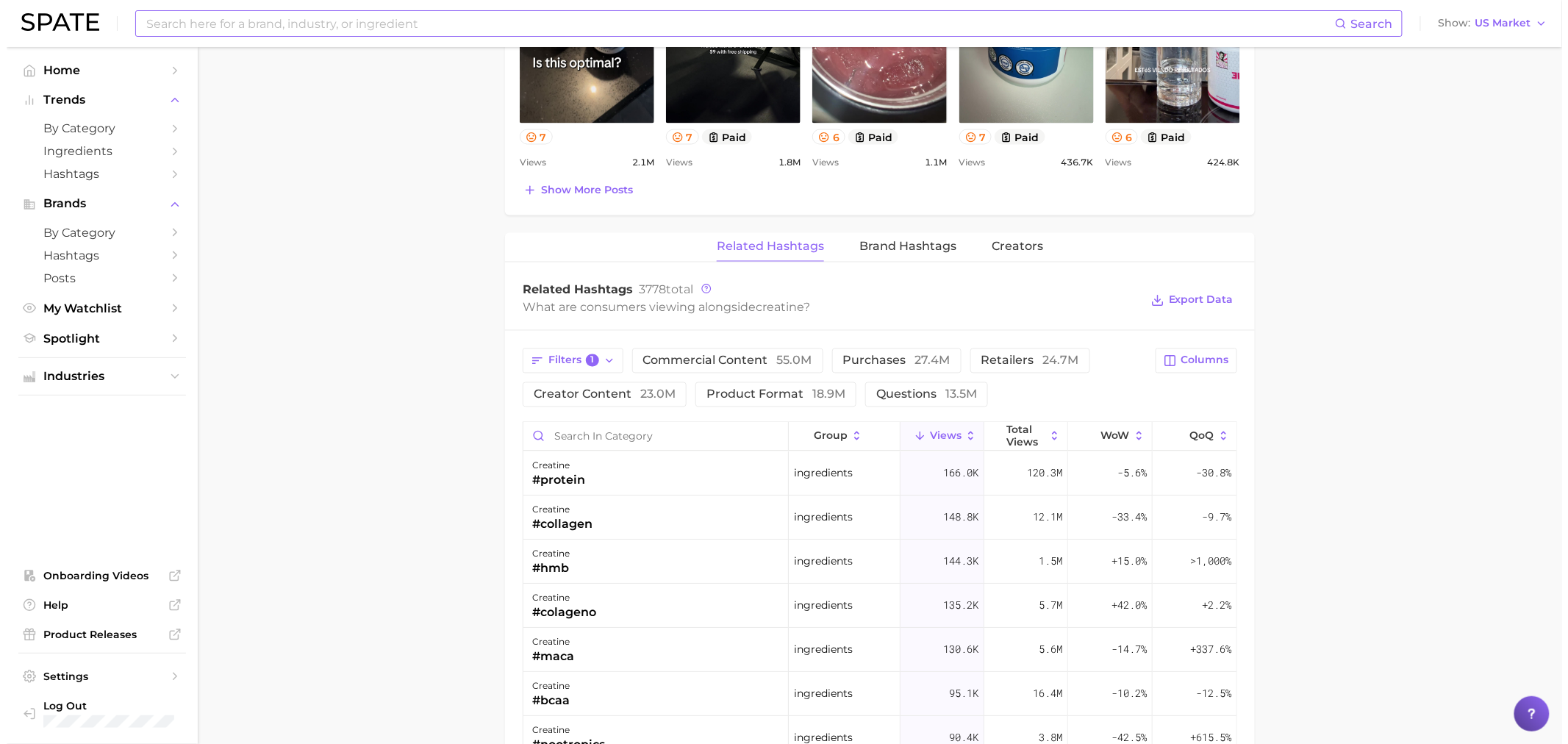
scroll to position [981, 0]
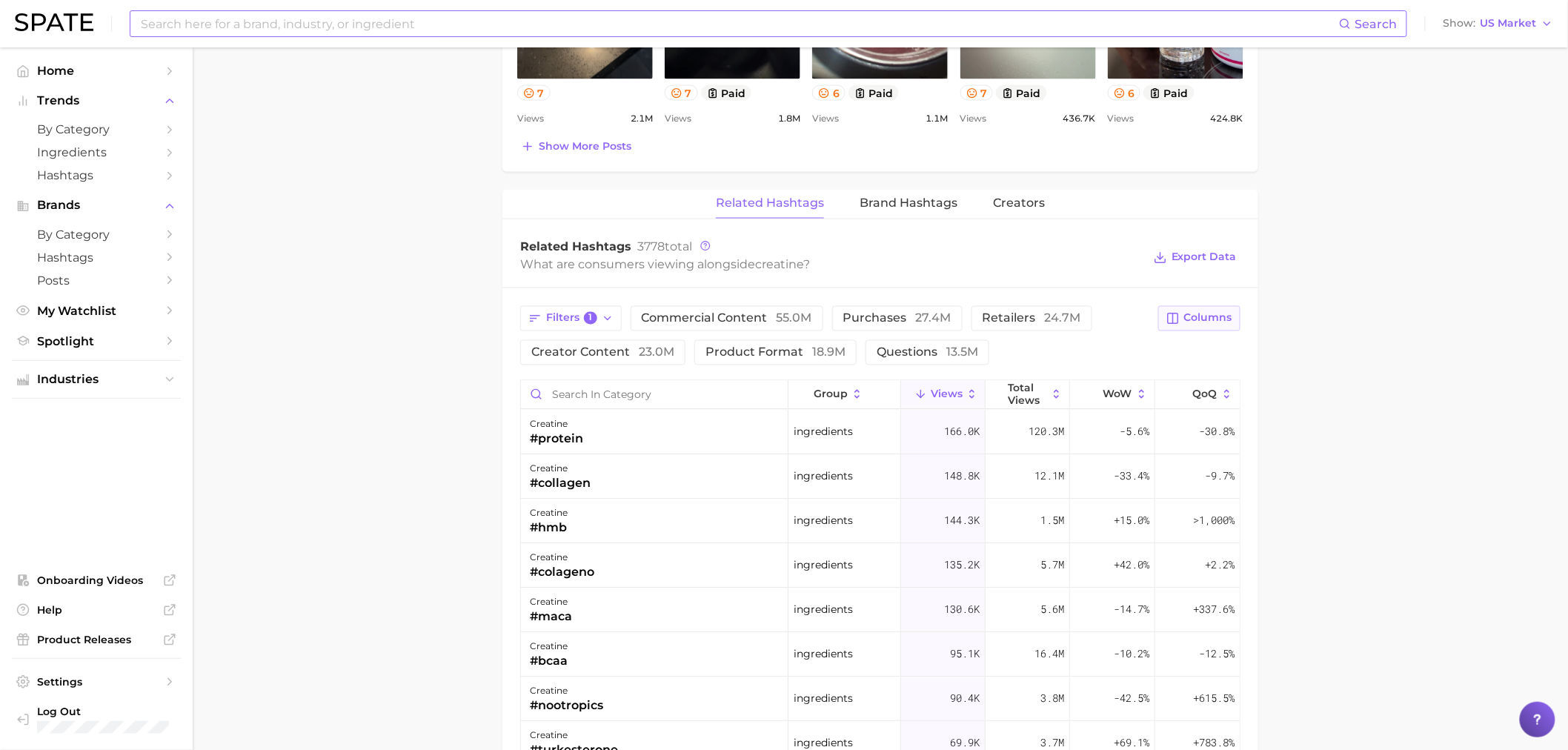
click at [1221, 320] on span "Columns" at bounding box center [1208, 318] width 48 height 12
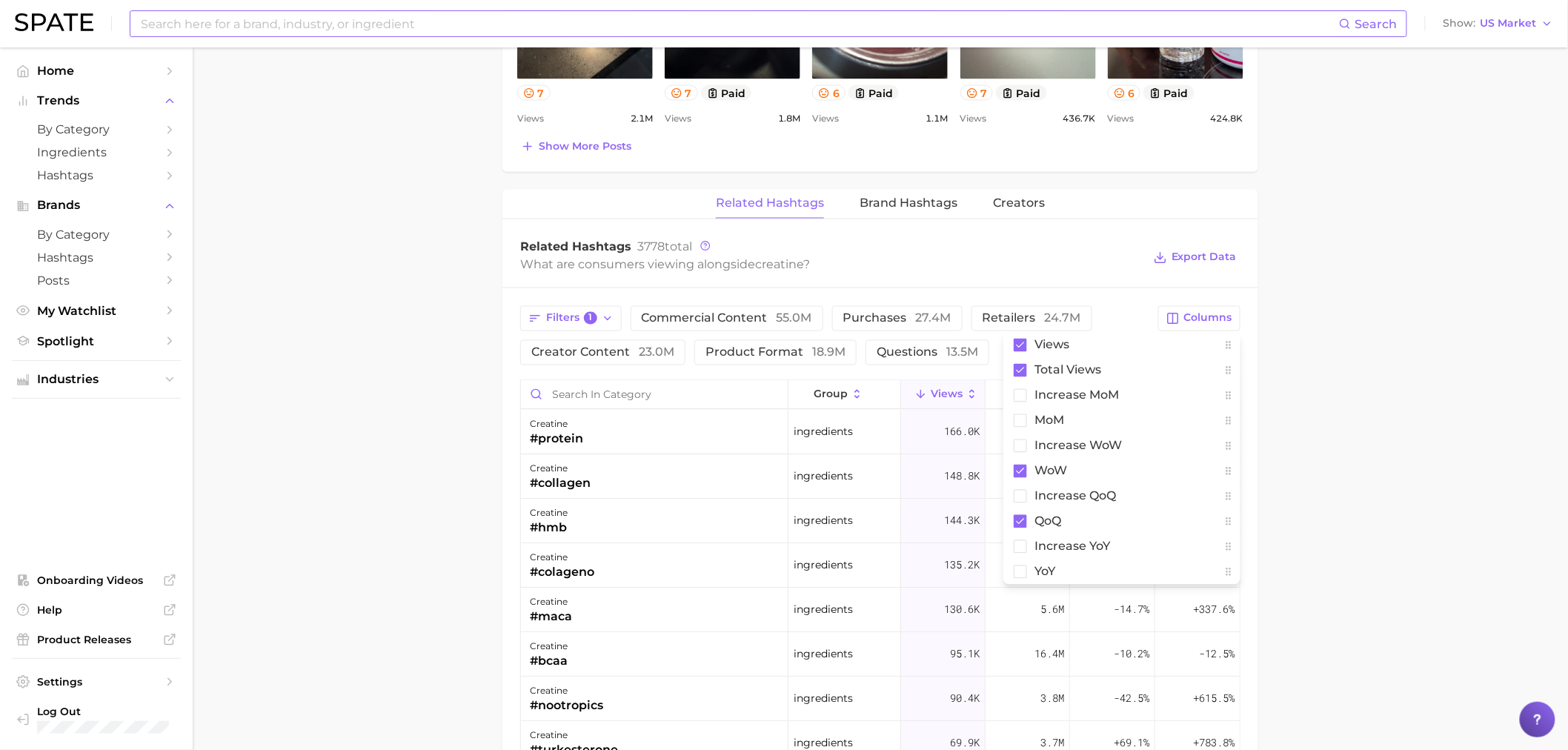
click at [1378, 324] on main "1. supplements & ingestibles 2. supplements 3. longevity supplements 4. creatin…" at bounding box center [880, 141] width 1376 height 2164
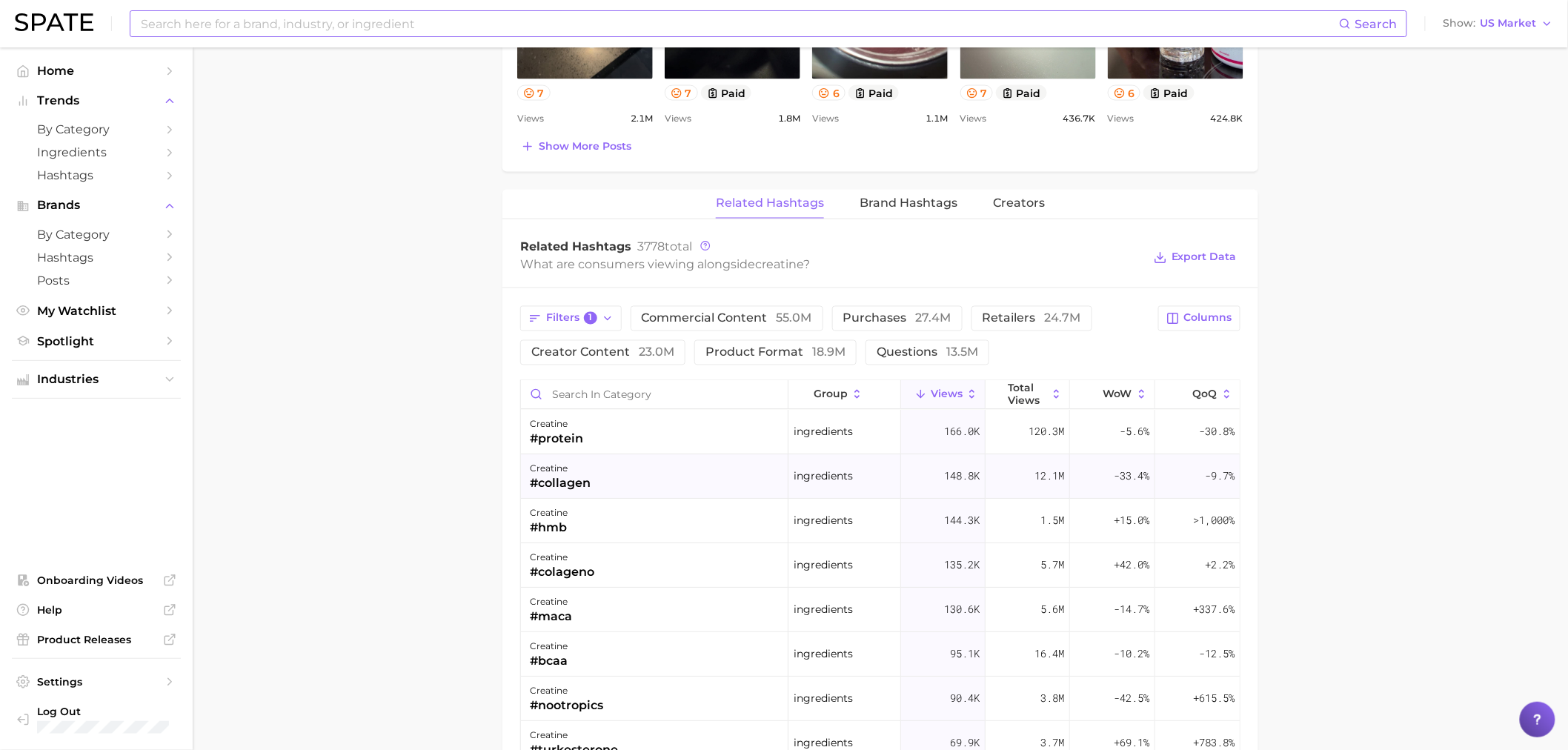
click at [601, 461] on div "creatine #collagen" at bounding box center [654, 477] width 267 height 44
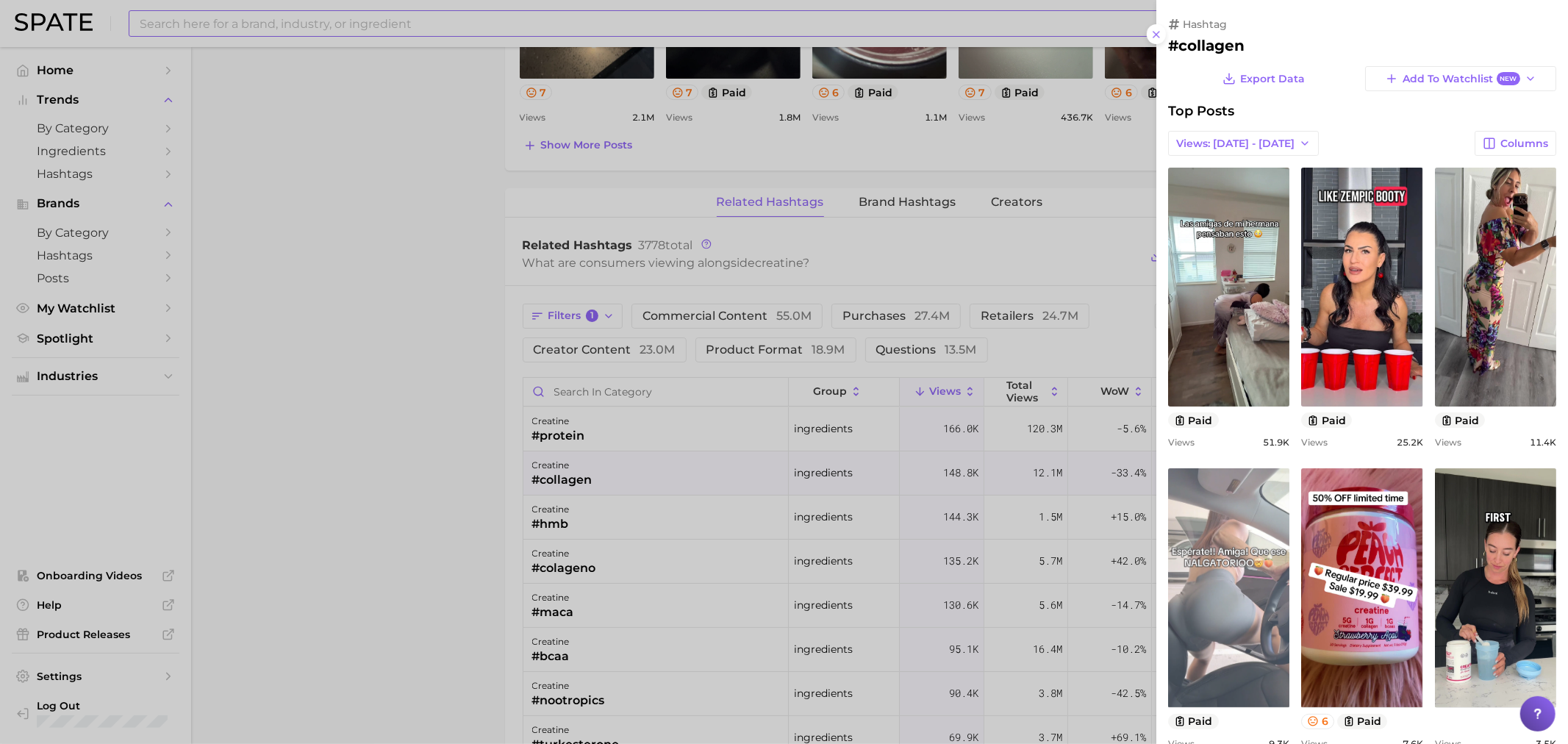
scroll to position [0, 0]
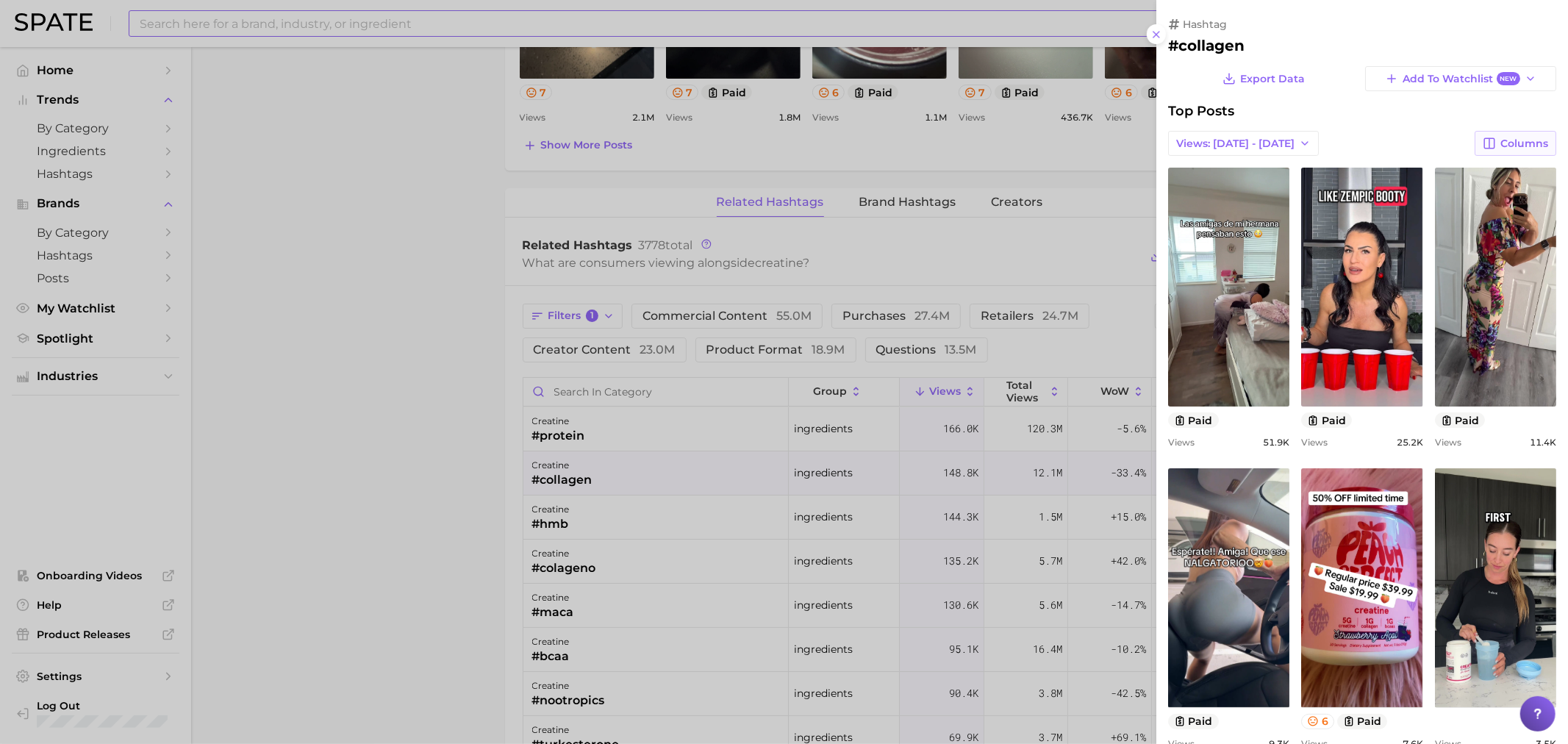
click at [1506, 142] on span "Columns" at bounding box center [1523, 143] width 47 height 12
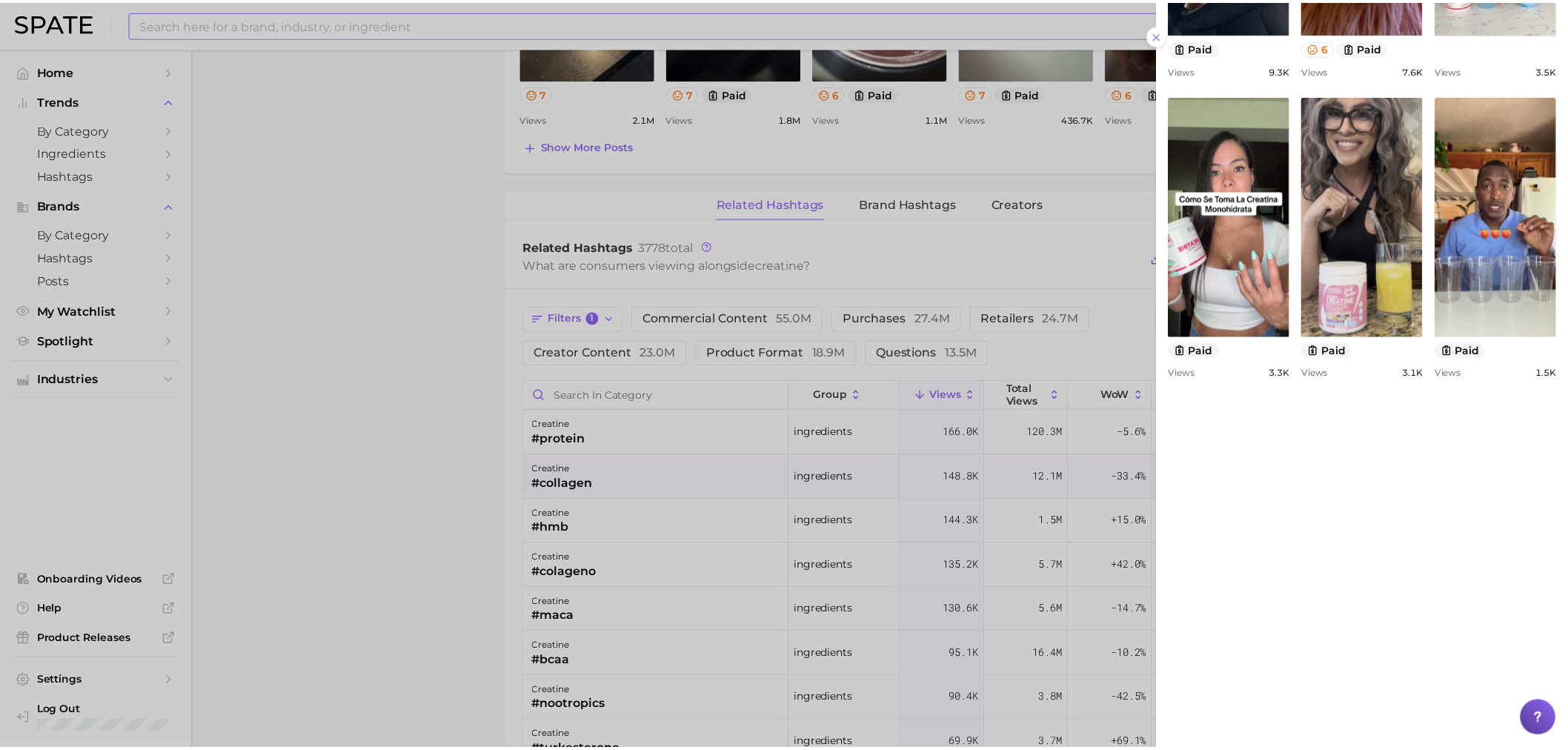
scroll to position [633, 0]
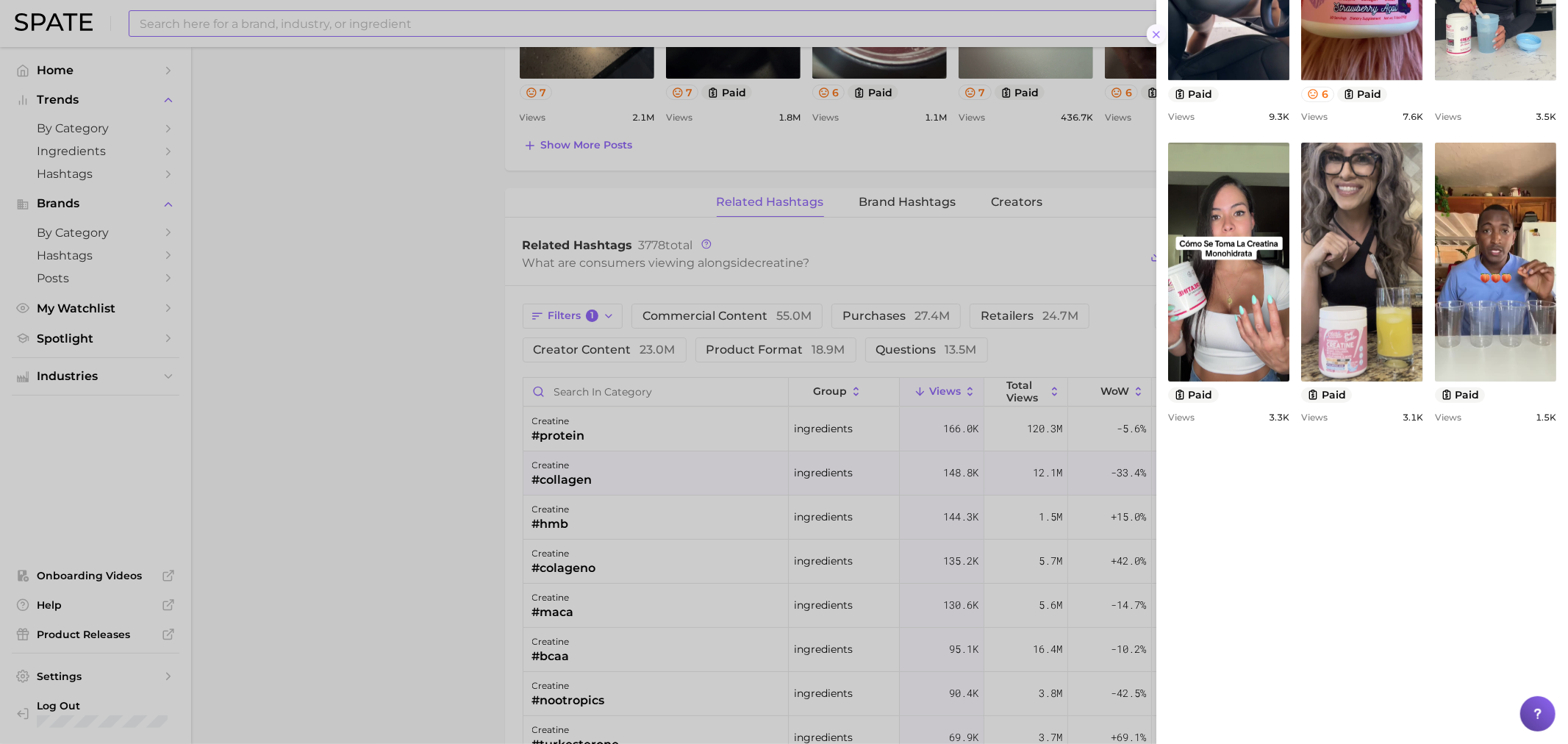
click at [1161, 33] on icon at bounding box center [1156, 34] width 12 height 12
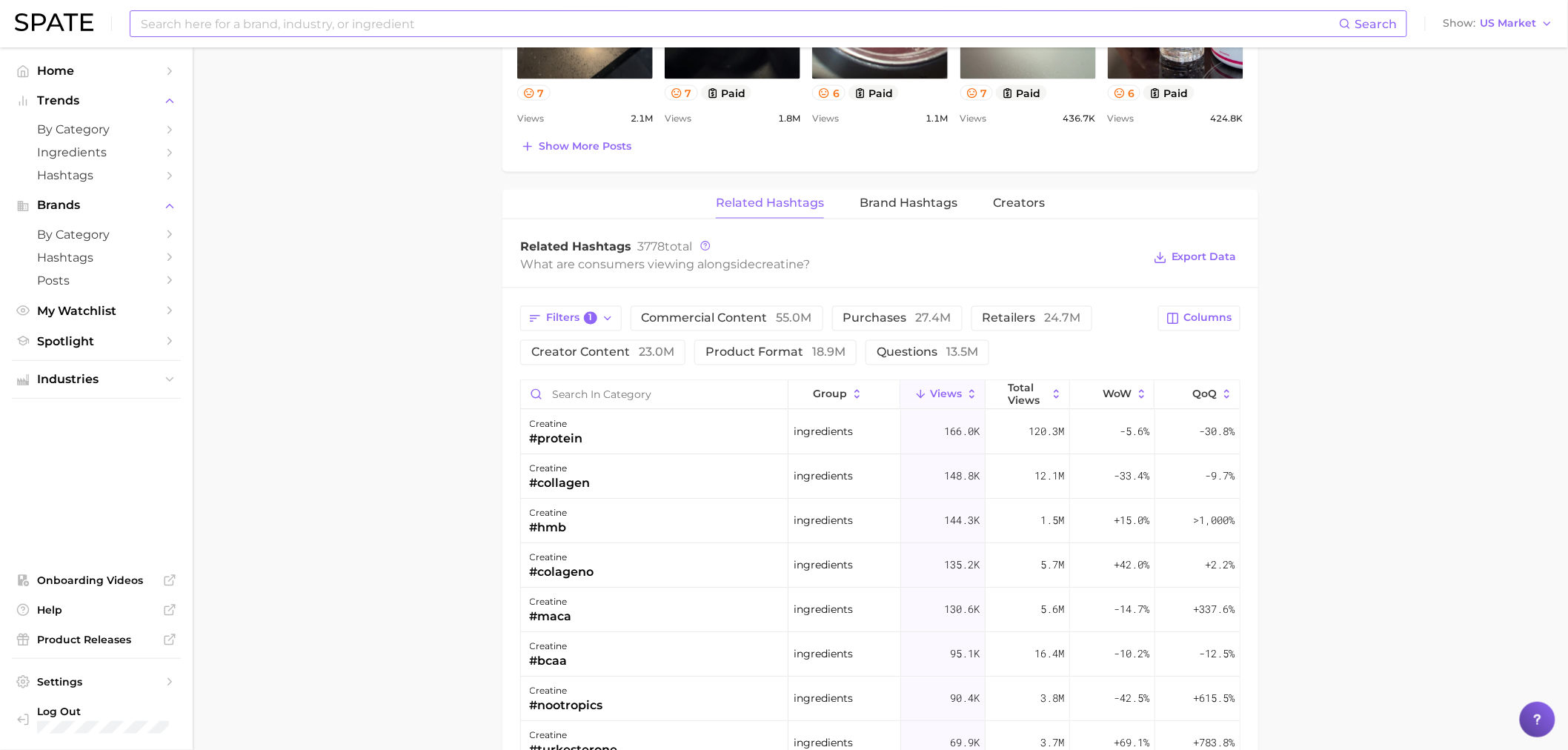
click at [1440, 348] on main "1. supplements & ingestibles 2. supplements 3. longevity supplements 4. creatin…" at bounding box center [880, 141] width 1376 height 2164
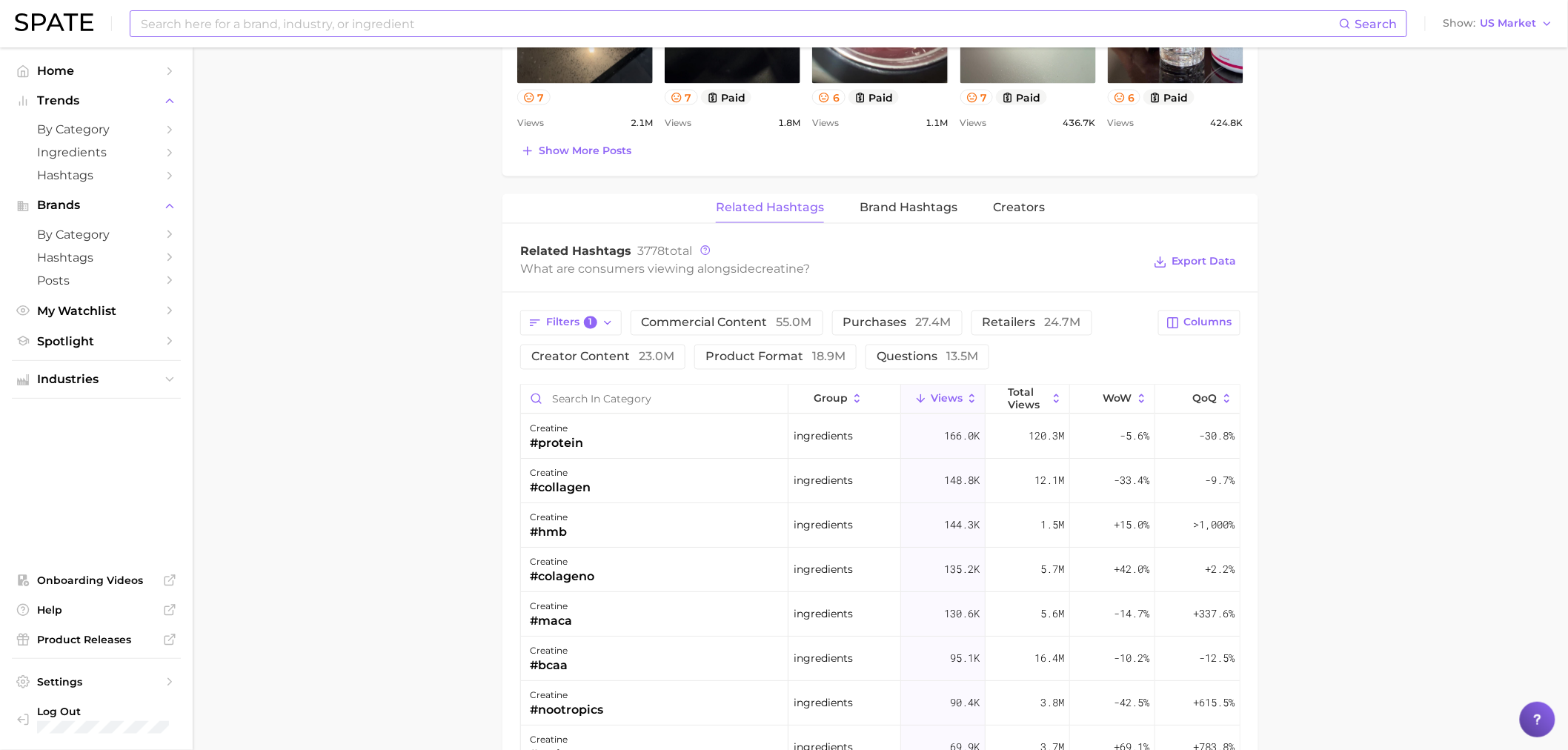
scroll to position [988, 0]
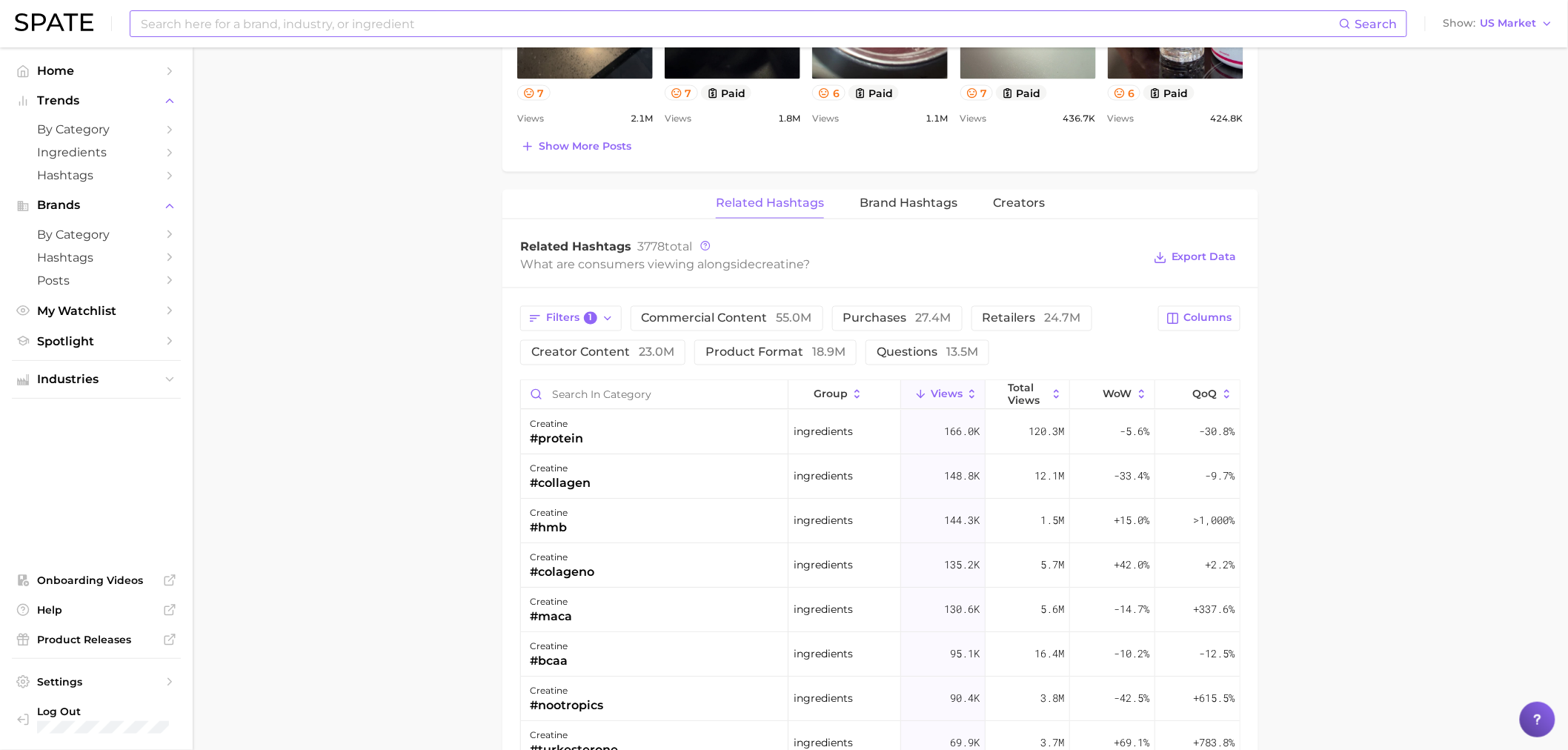
click at [542, 20] on input at bounding box center [738, 23] width 1200 height 25
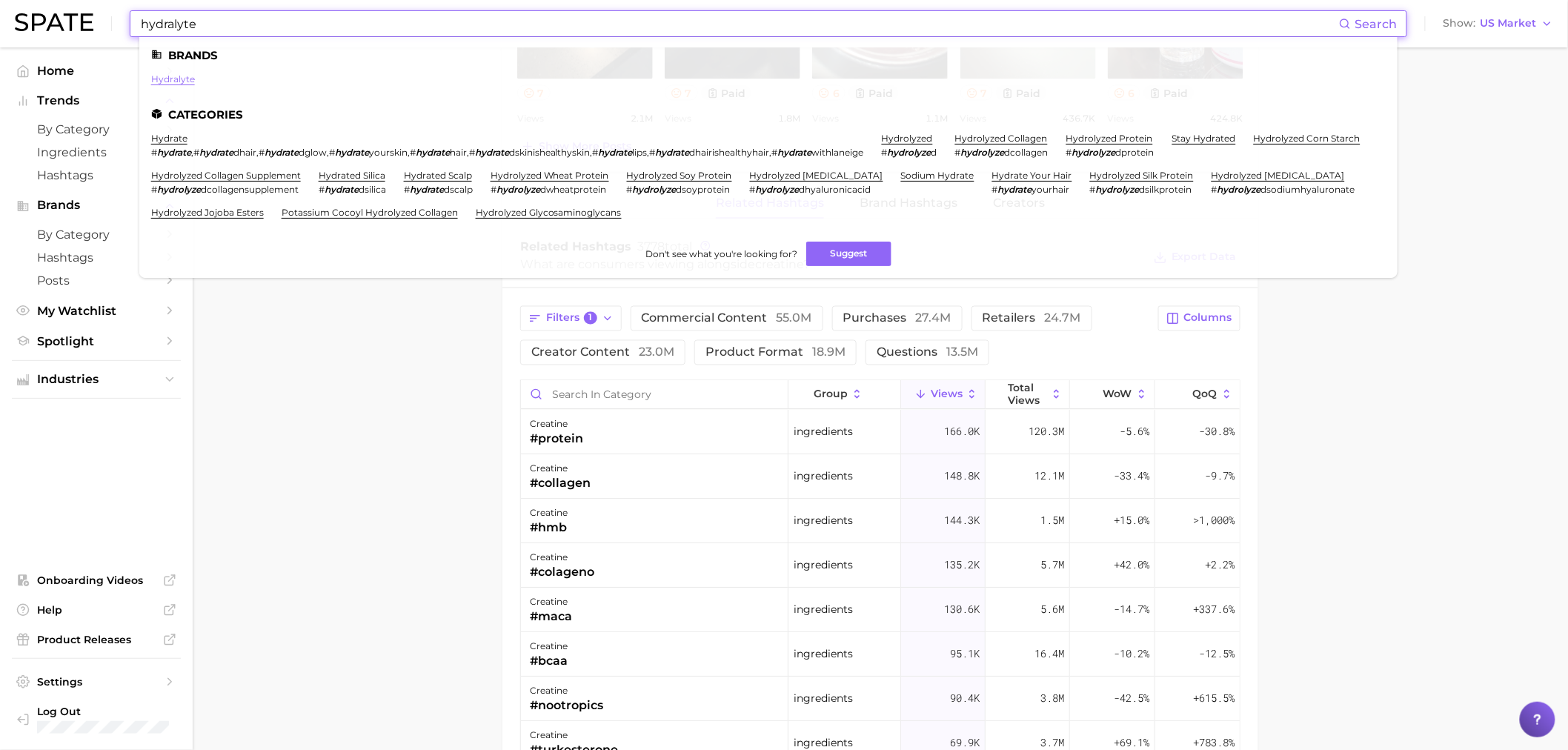
type input "hydralyte"
click at [178, 82] on link "hydralyte" at bounding box center [173, 79] width 44 height 11
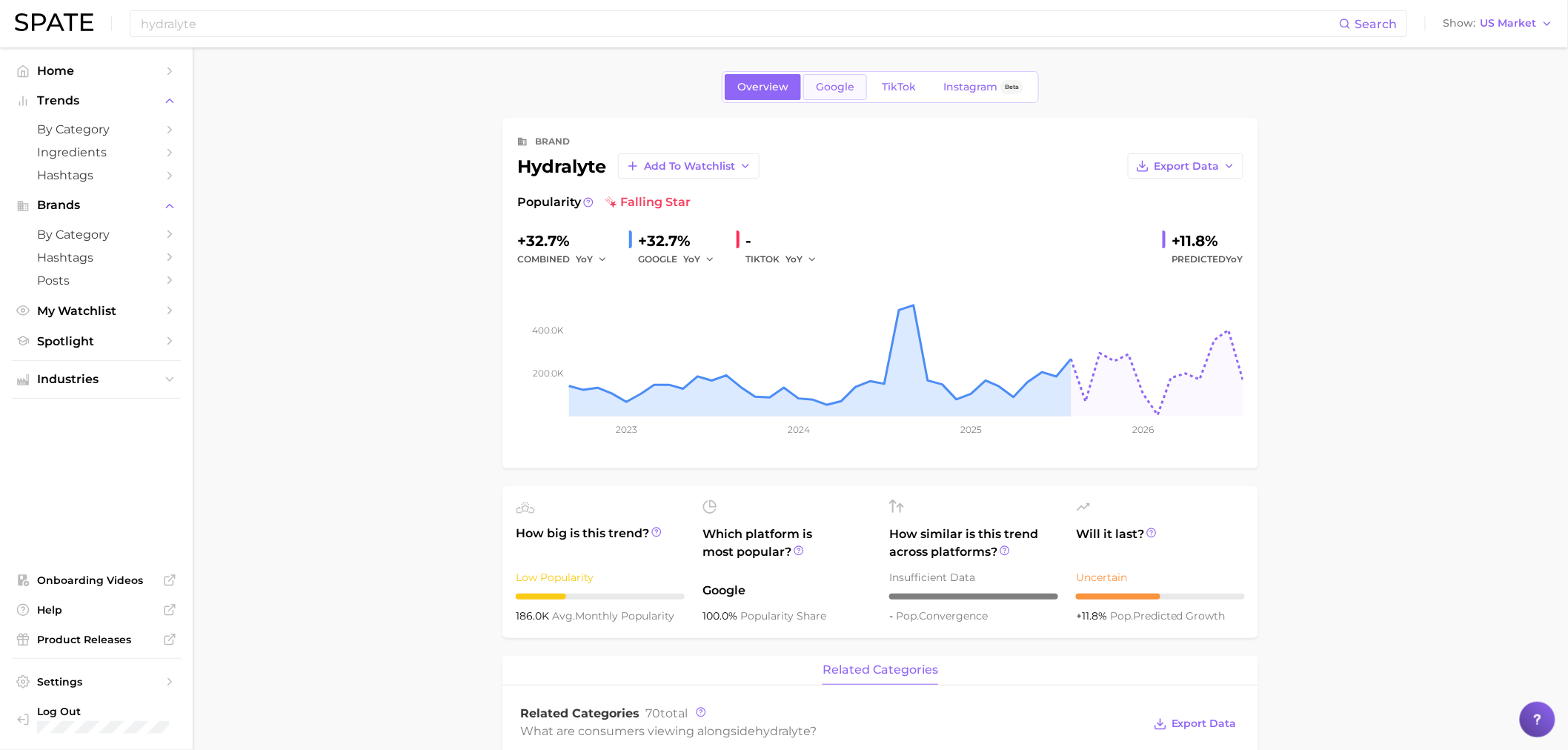
click at [861, 80] on link "Google" at bounding box center [835, 87] width 64 height 26
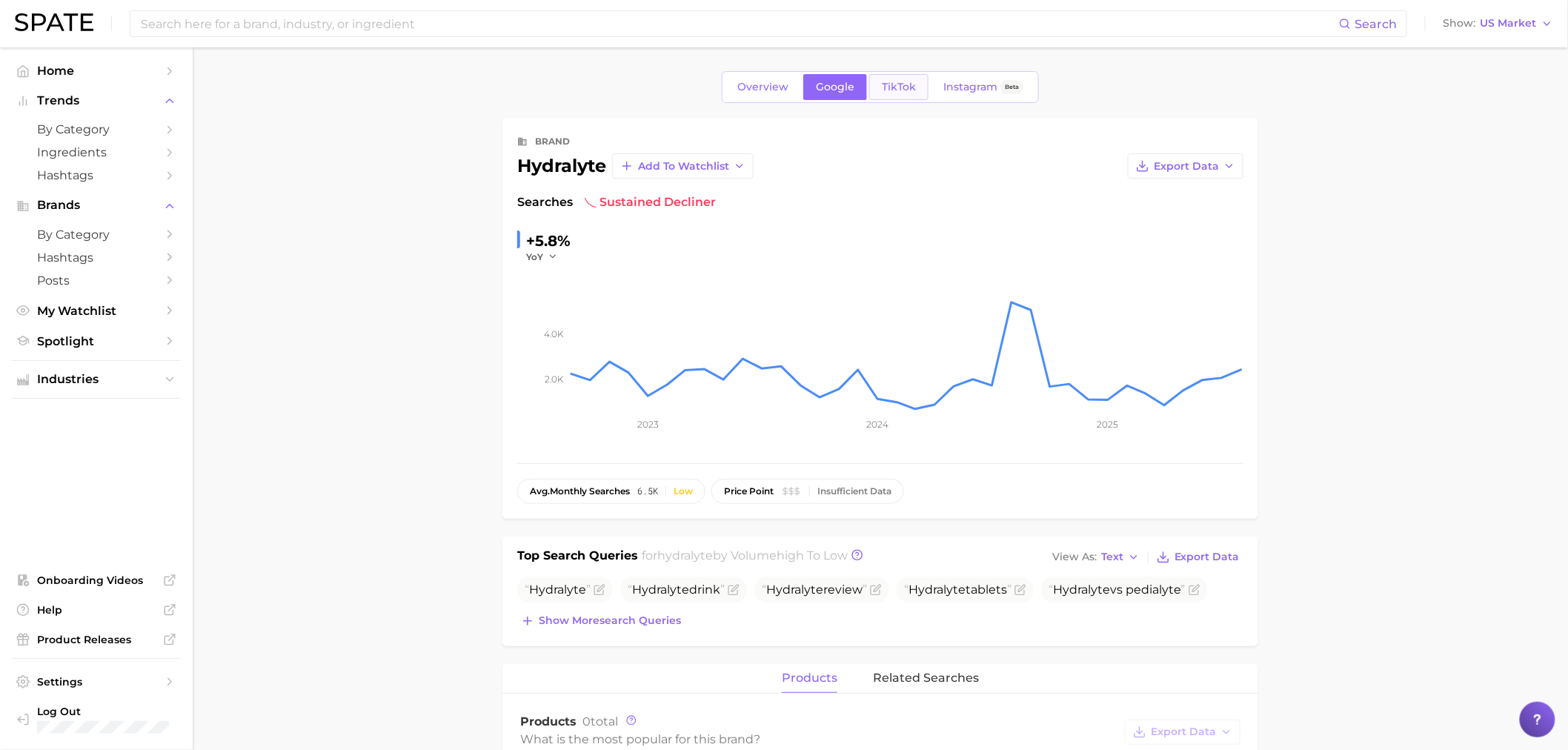
click at [902, 84] on span "TikTok" at bounding box center [899, 86] width 34 height 12
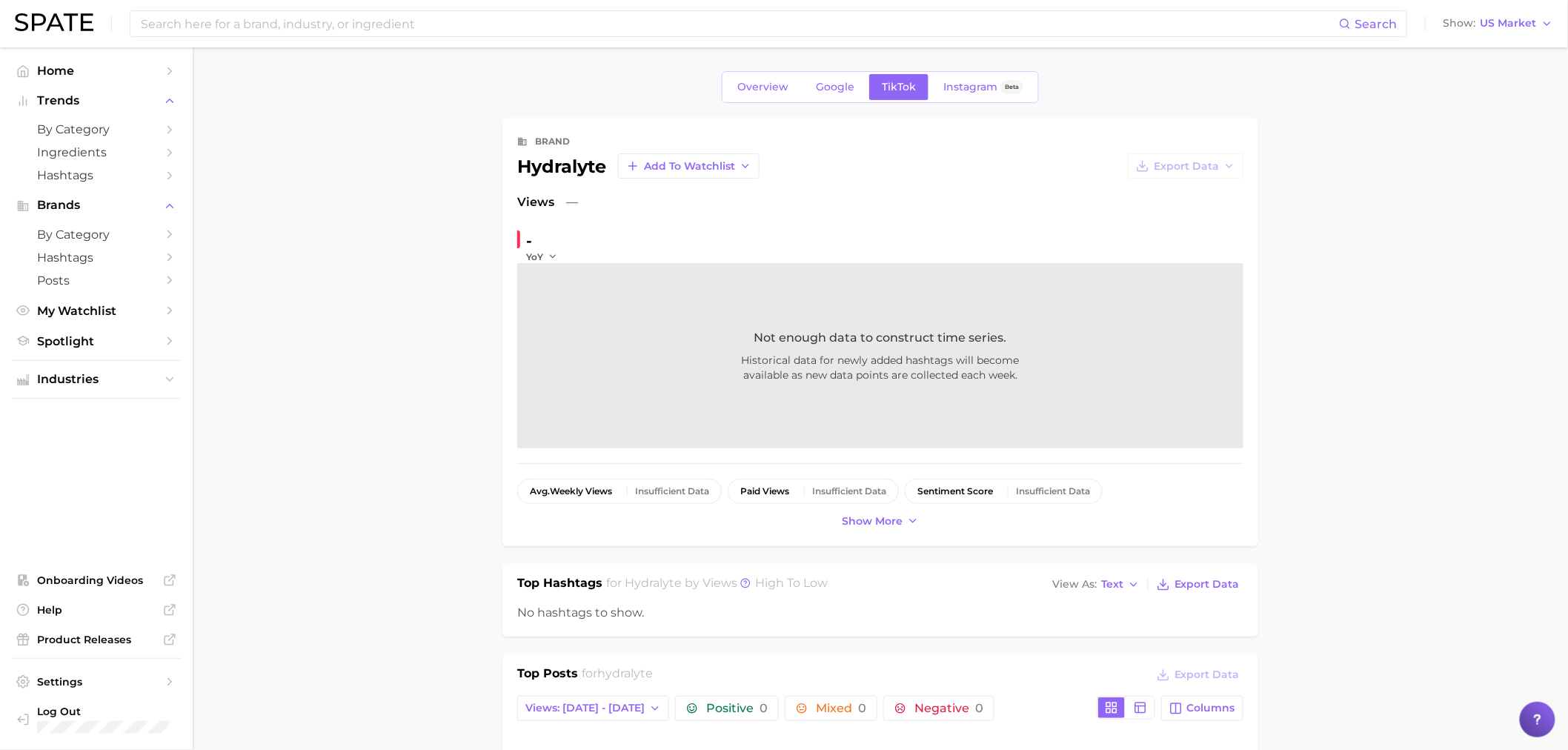
click at [849, 75] on link "Google" at bounding box center [835, 87] width 64 height 26
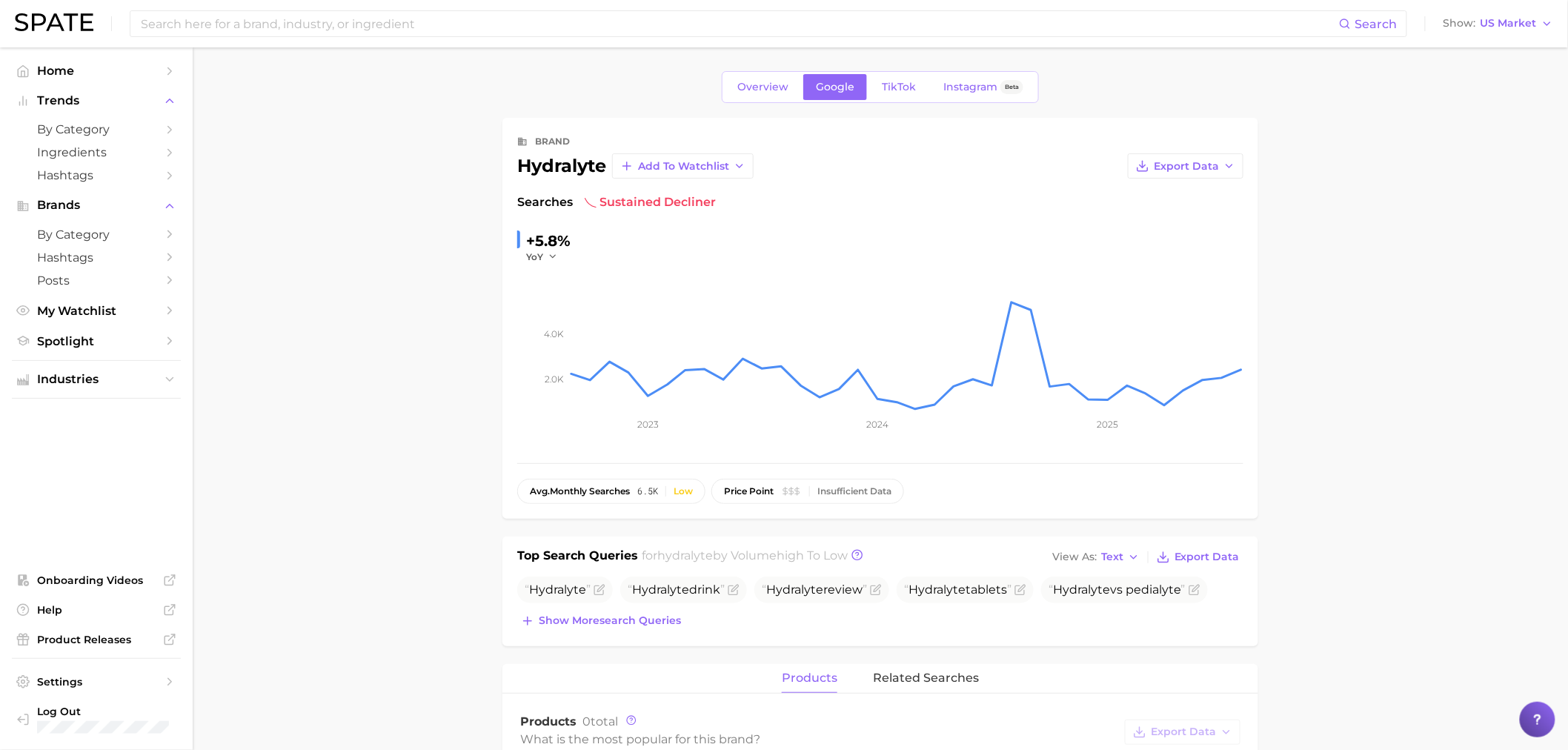
click at [968, 4] on div "Search Show US Market" at bounding box center [784, 23] width 1539 height 48
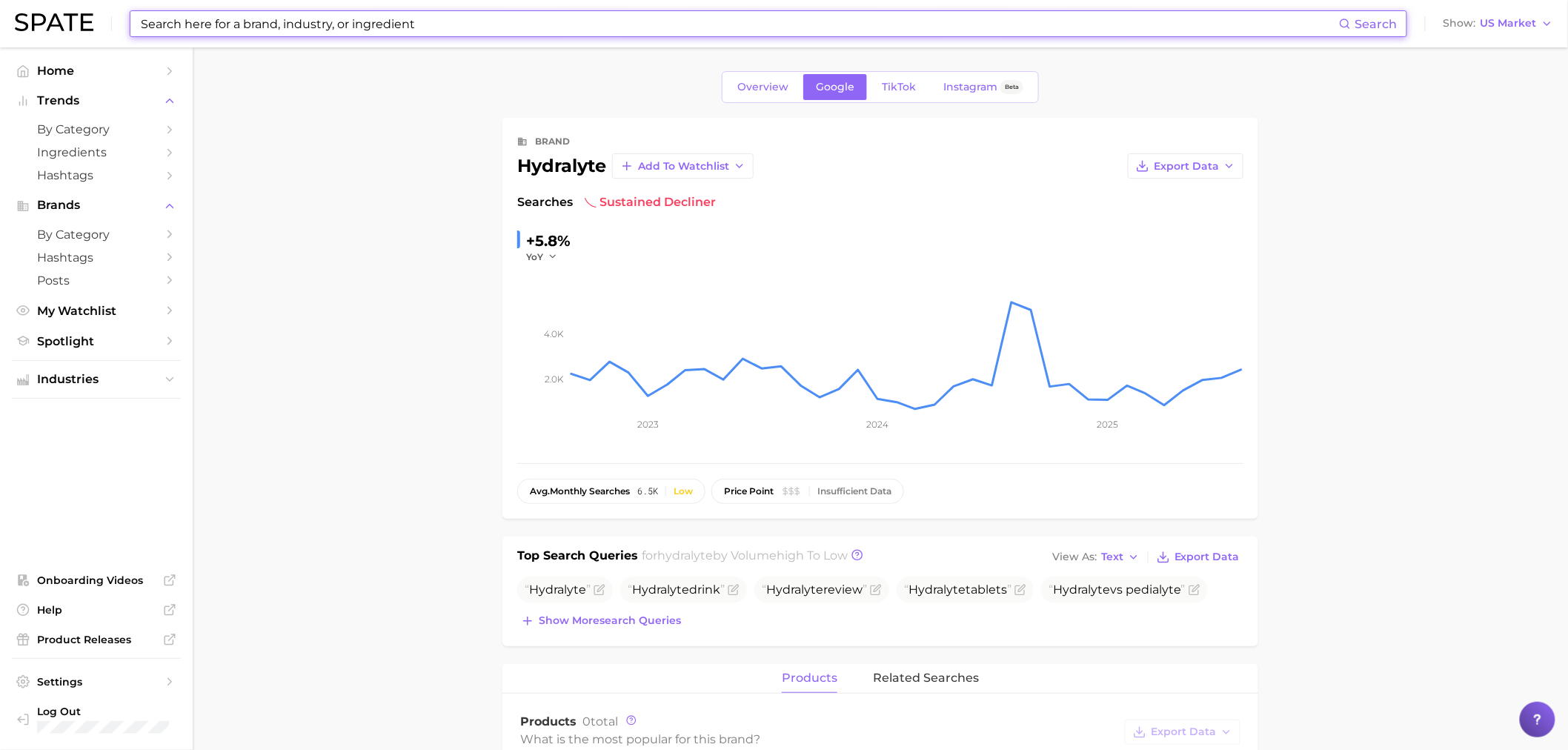
click at [989, 20] on input at bounding box center [738, 23] width 1200 height 25
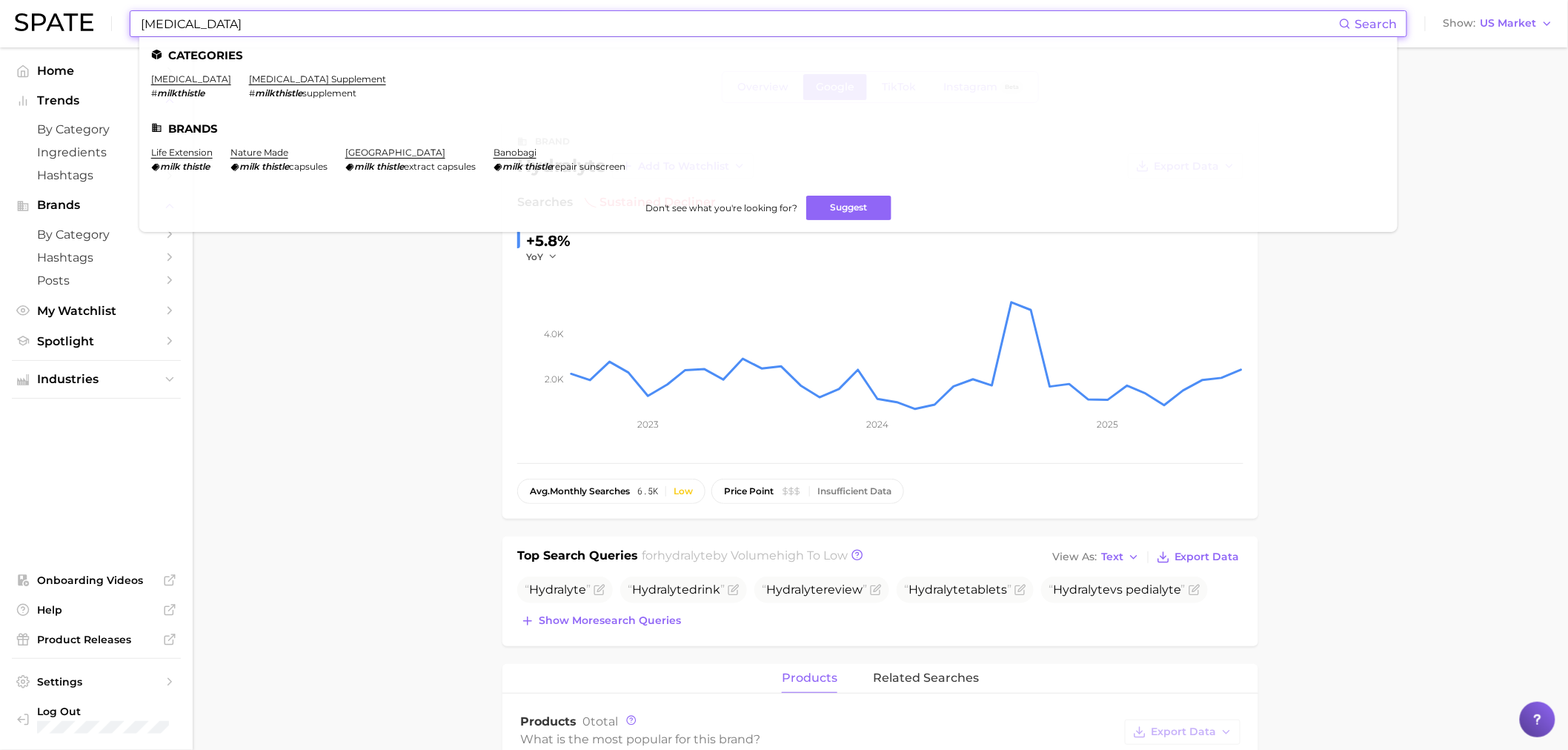
type input "milk thistle"
click at [171, 86] on li "milk thistle # milkthistle" at bounding box center [190, 85] width 80 height 25
click at [160, 76] on link "milk thistle" at bounding box center [190, 79] width 80 height 11
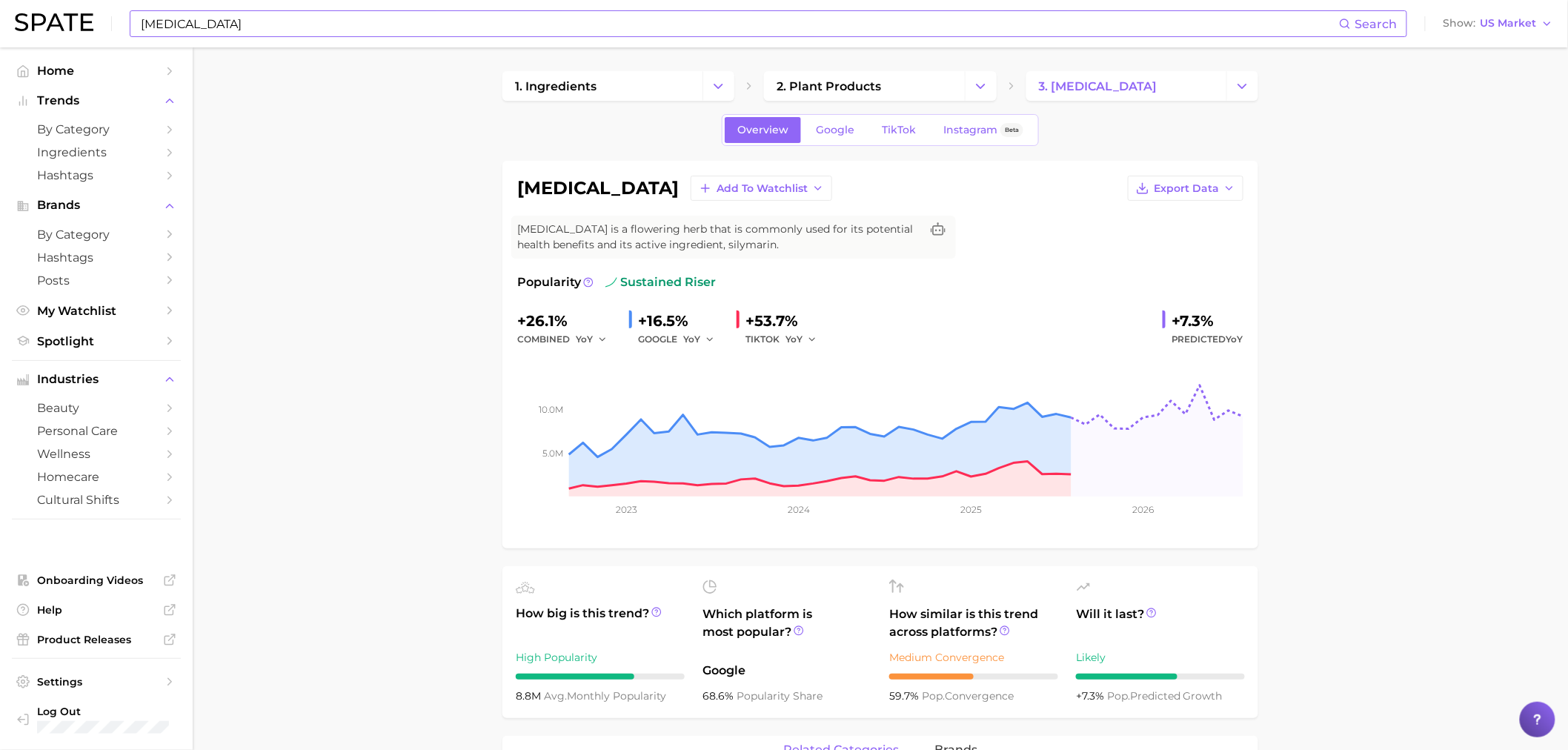
click at [1117, 12] on input "milk thistle" at bounding box center [738, 23] width 1200 height 25
type input "m"
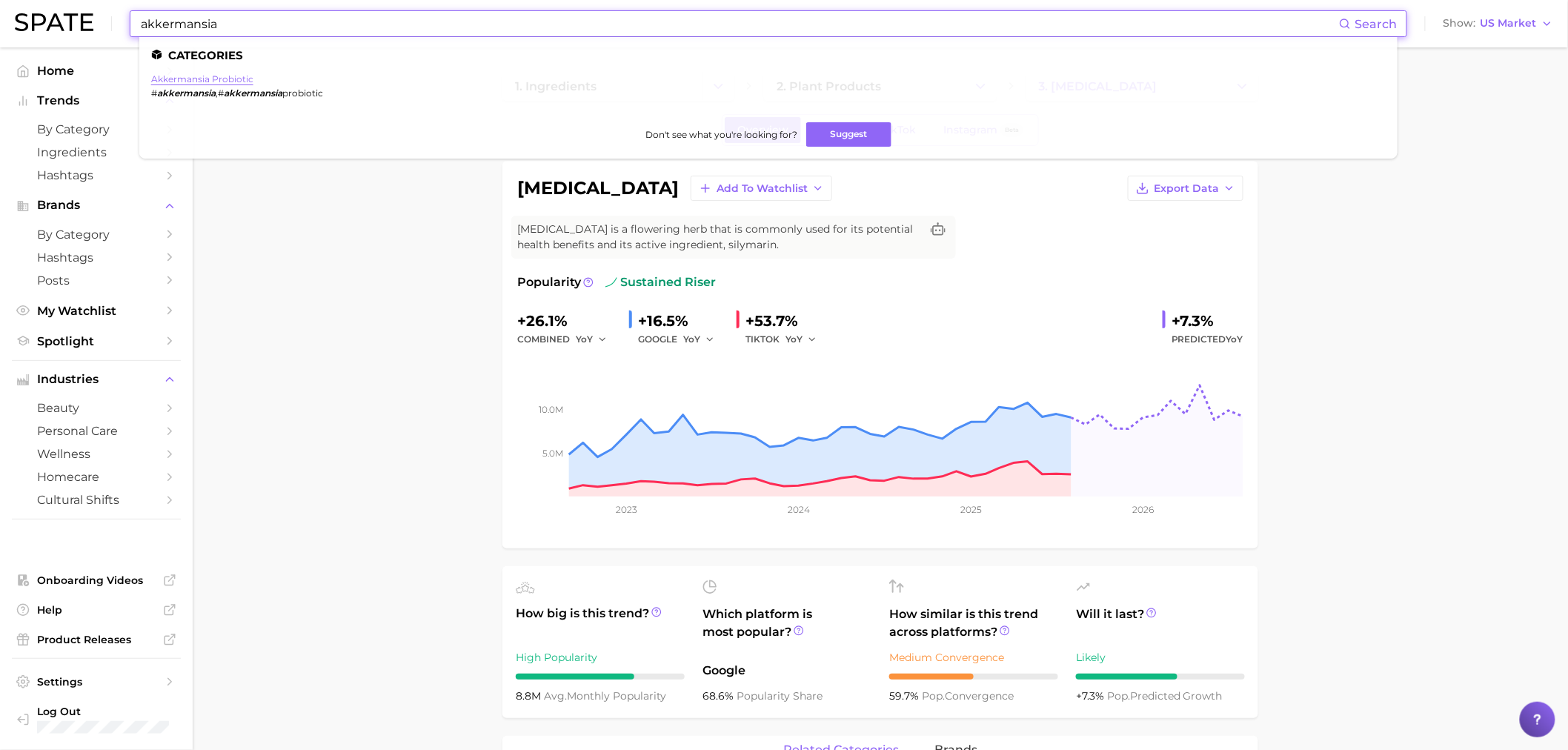
type input "akkermansia"
click at [238, 82] on link "akkermansia probiotic" at bounding box center [202, 79] width 102 height 11
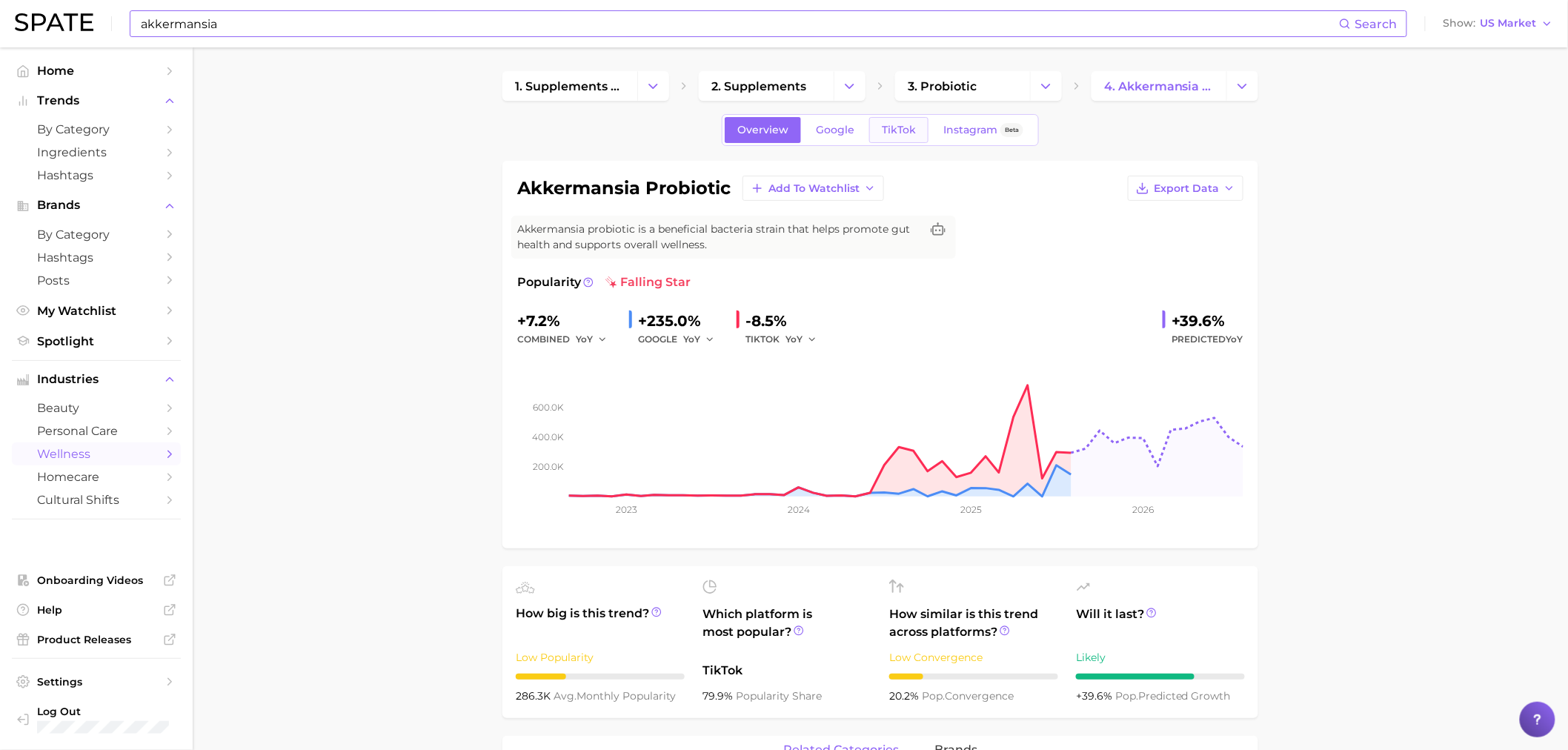
click at [887, 128] on span "TikTok" at bounding box center [899, 130] width 34 height 12
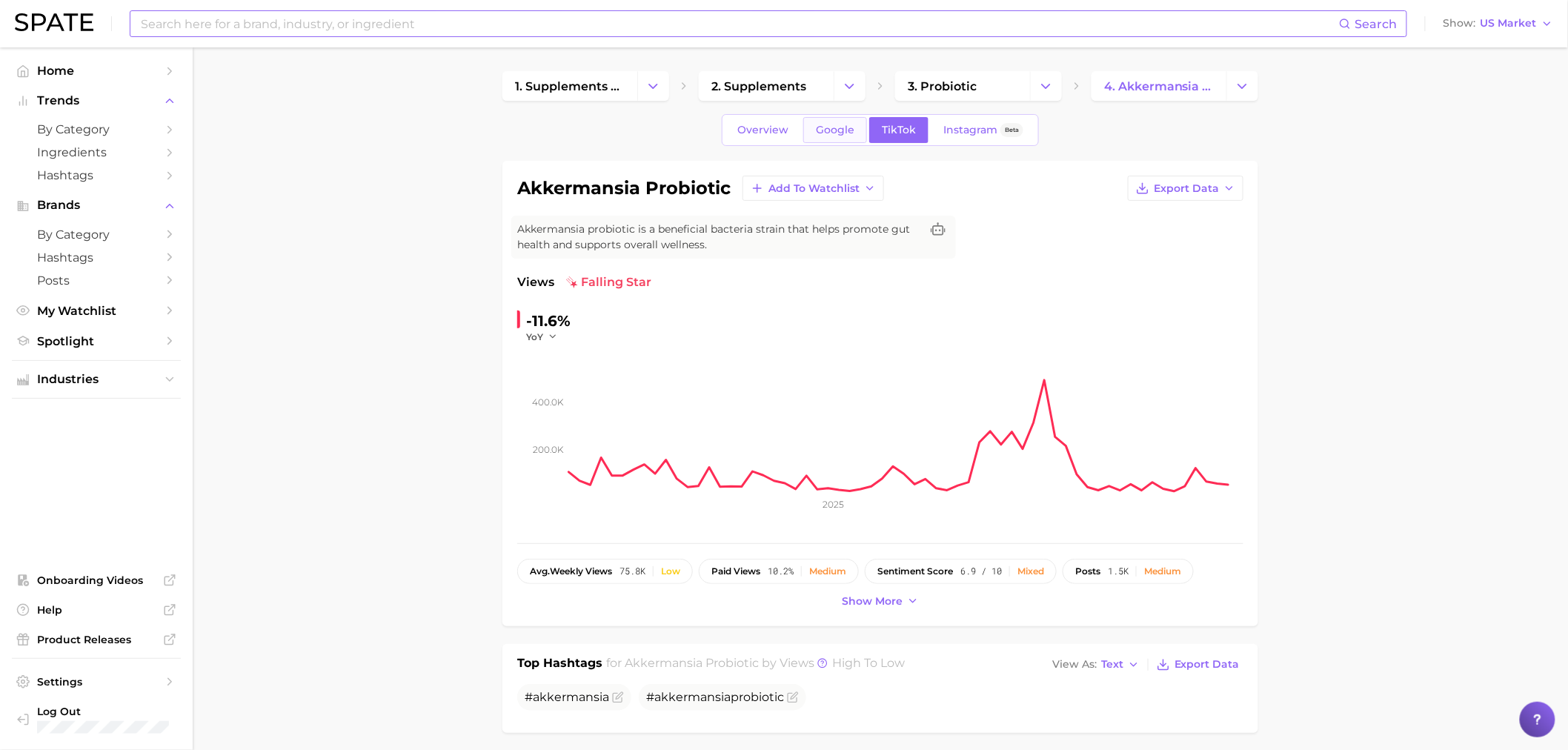
click at [860, 131] on link "Google" at bounding box center [835, 130] width 64 height 26
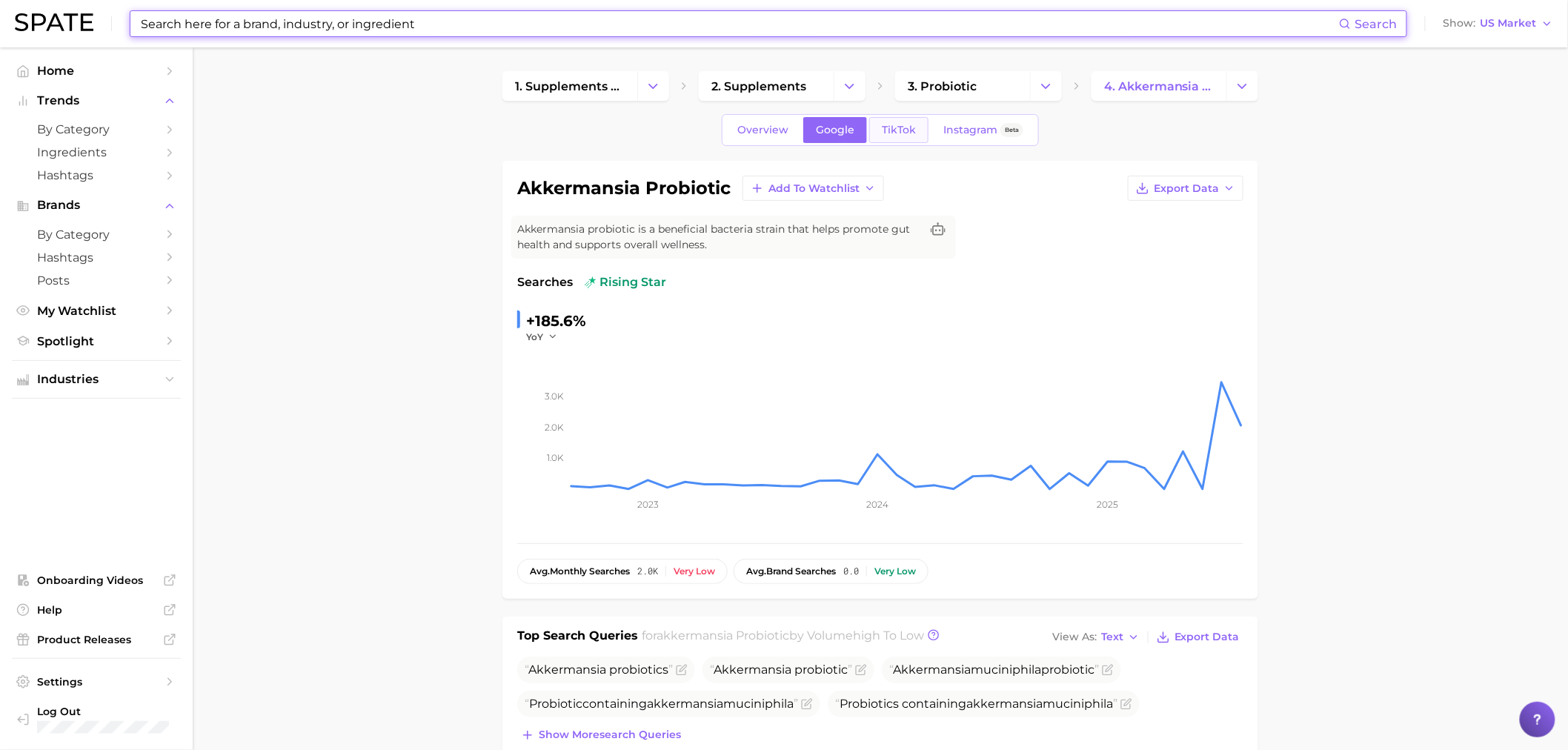
click at [898, 137] on link "TikTok" at bounding box center [898, 130] width 59 height 26
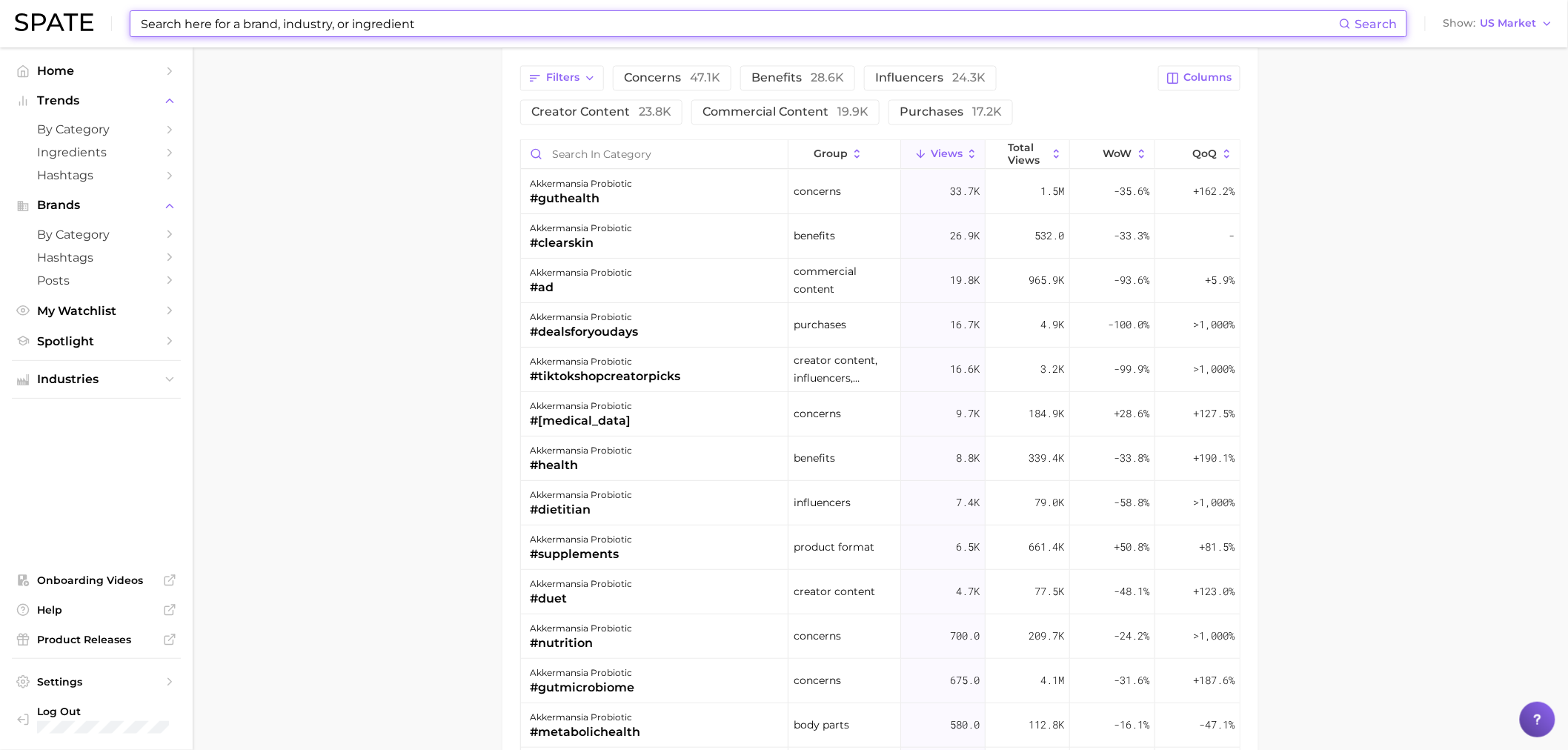
scroll to position [1235, 0]
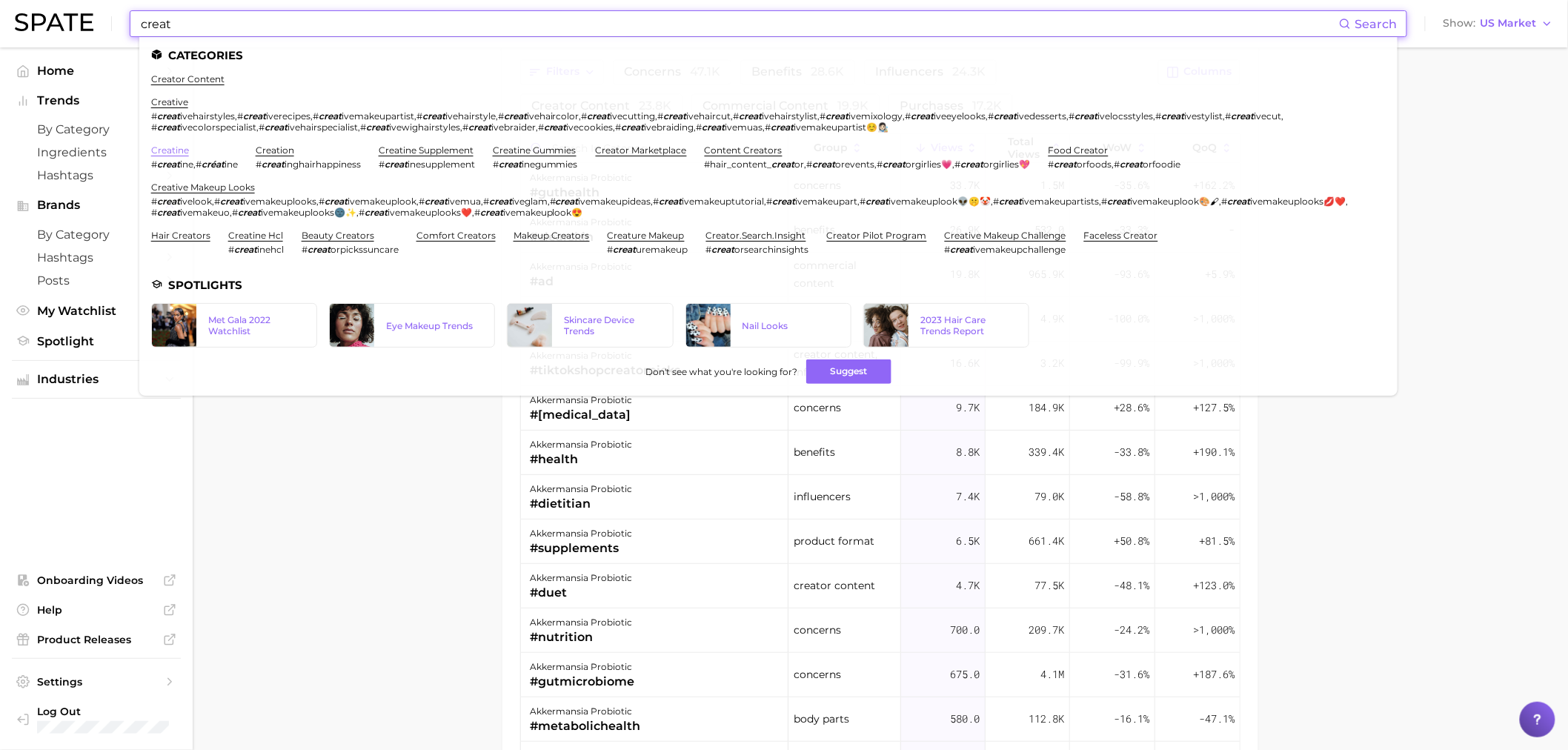
type input "creat"
click at [179, 154] on link "creatine" at bounding box center [170, 150] width 38 height 11
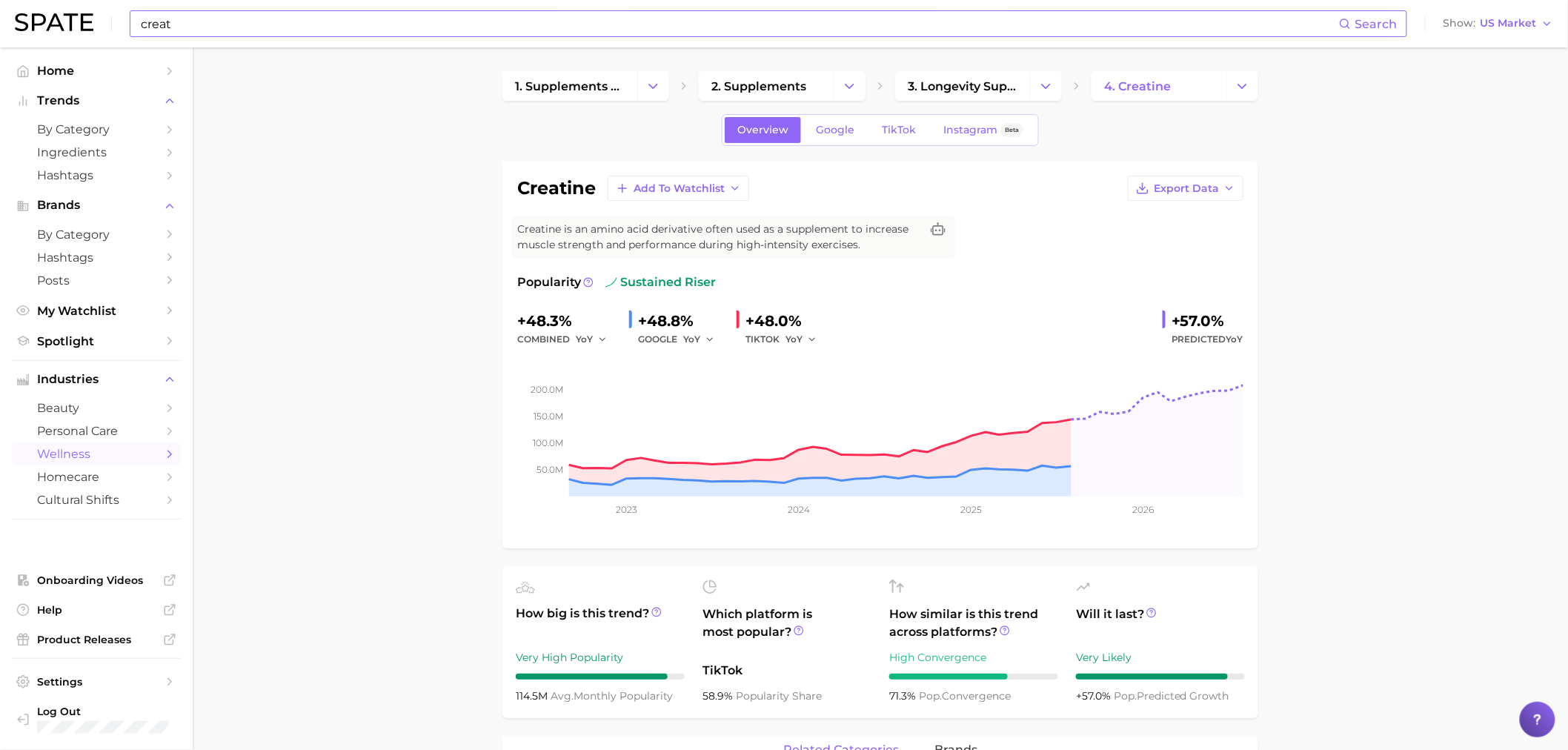
click at [886, 136] on span "TikTok" at bounding box center [899, 130] width 34 height 12
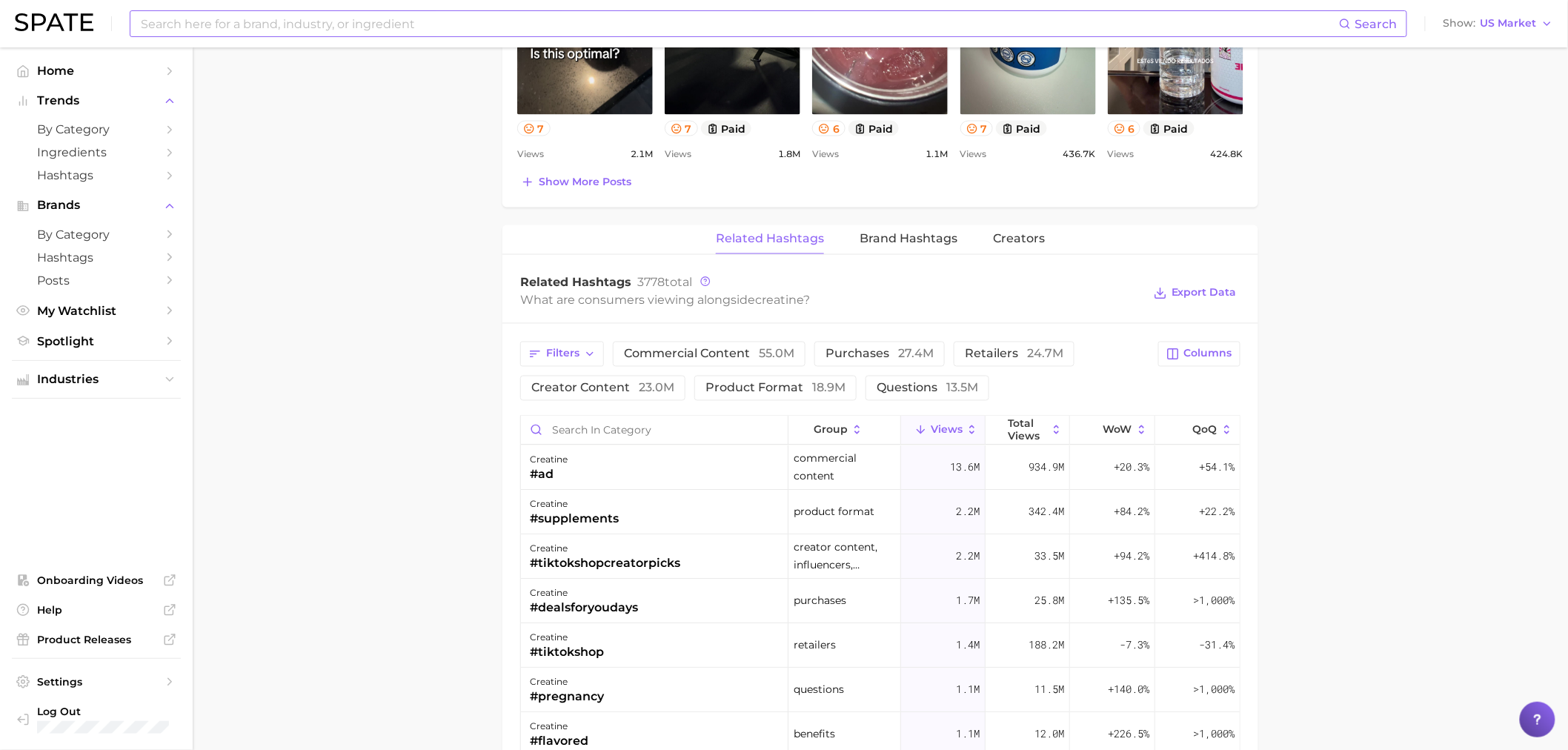
scroll to position [988, 0]
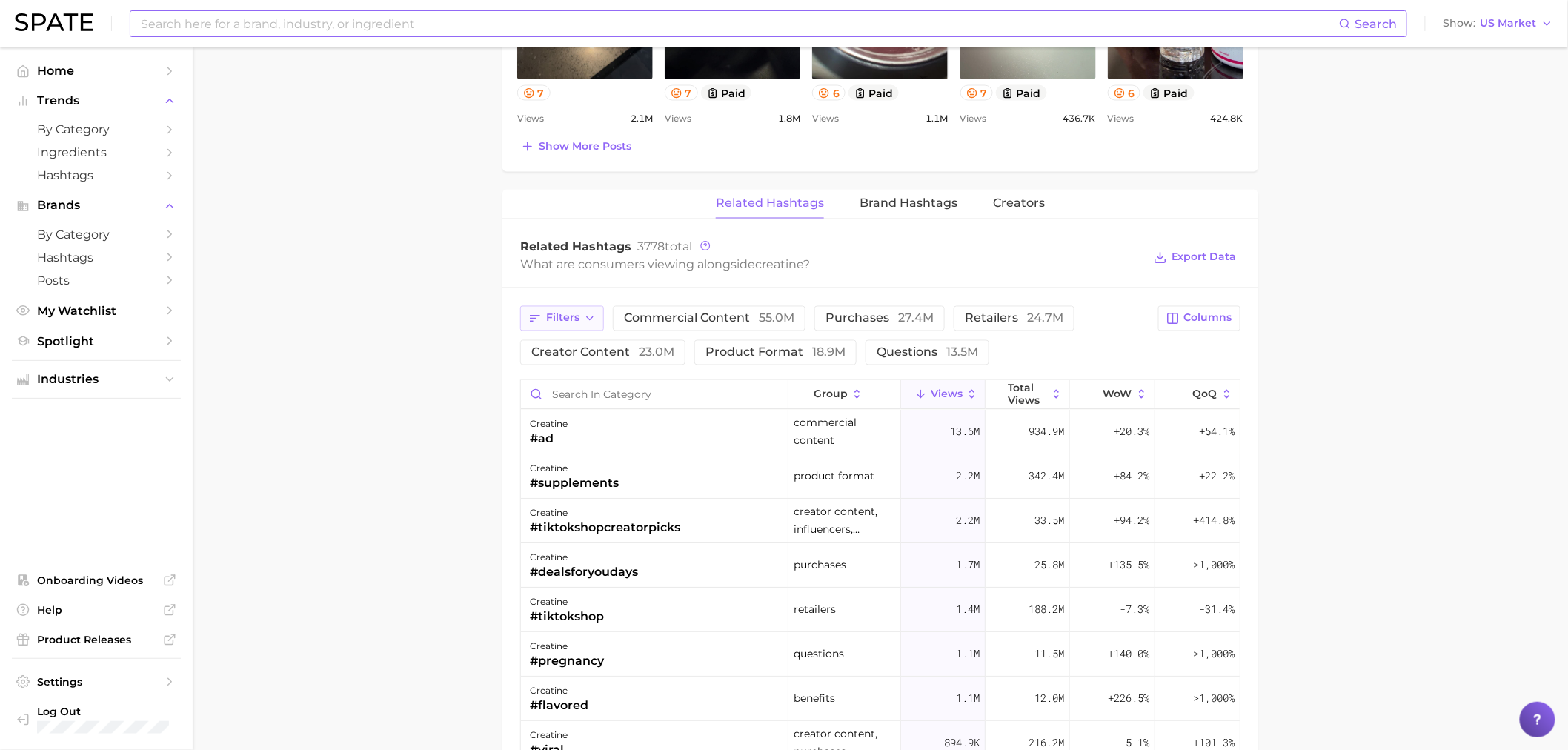
click at [537, 315] on icon "button" at bounding box center [535, 318] width 10 height 7
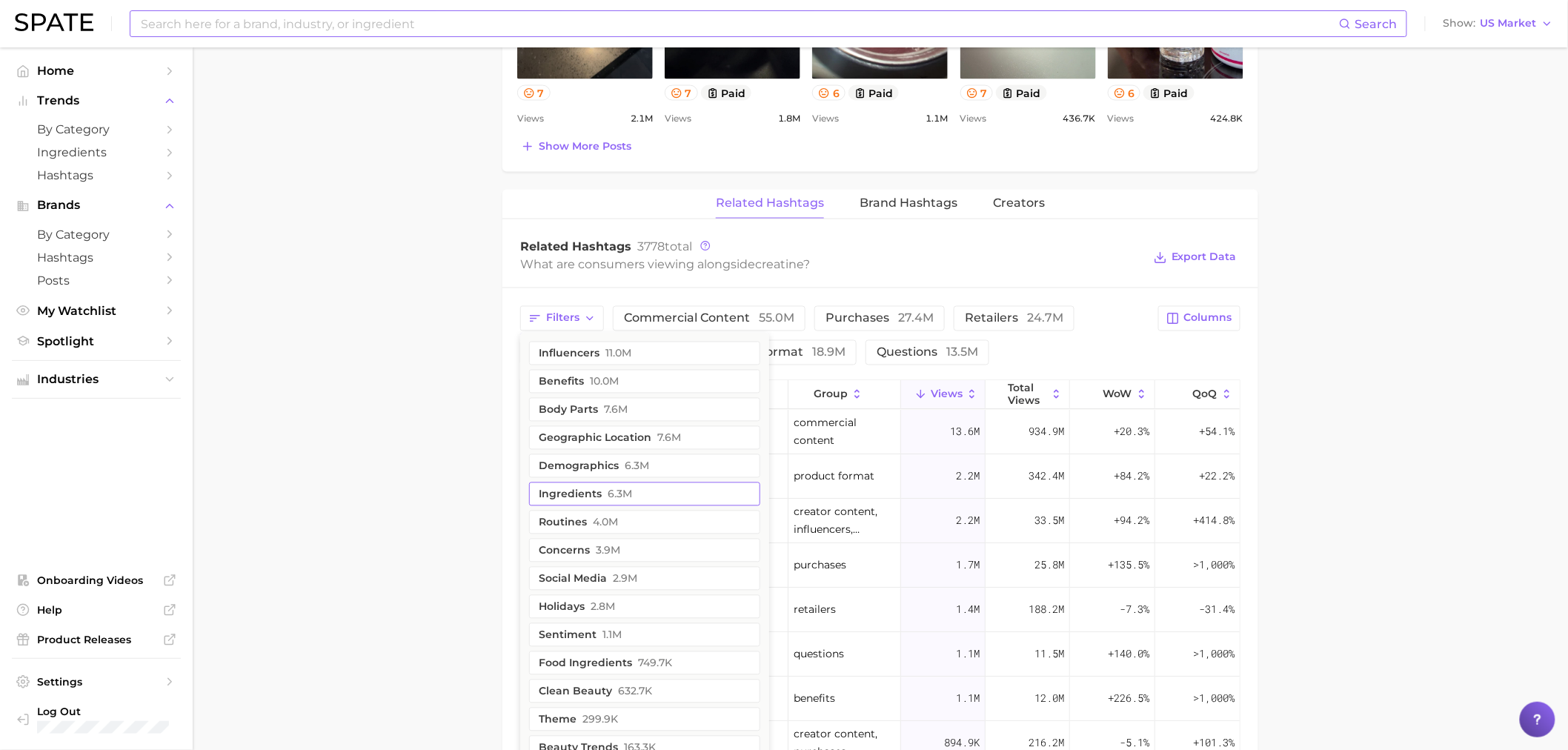
click at [617, 491] on span "6.3m" at bounding box center [620, 495] width 24 height 12
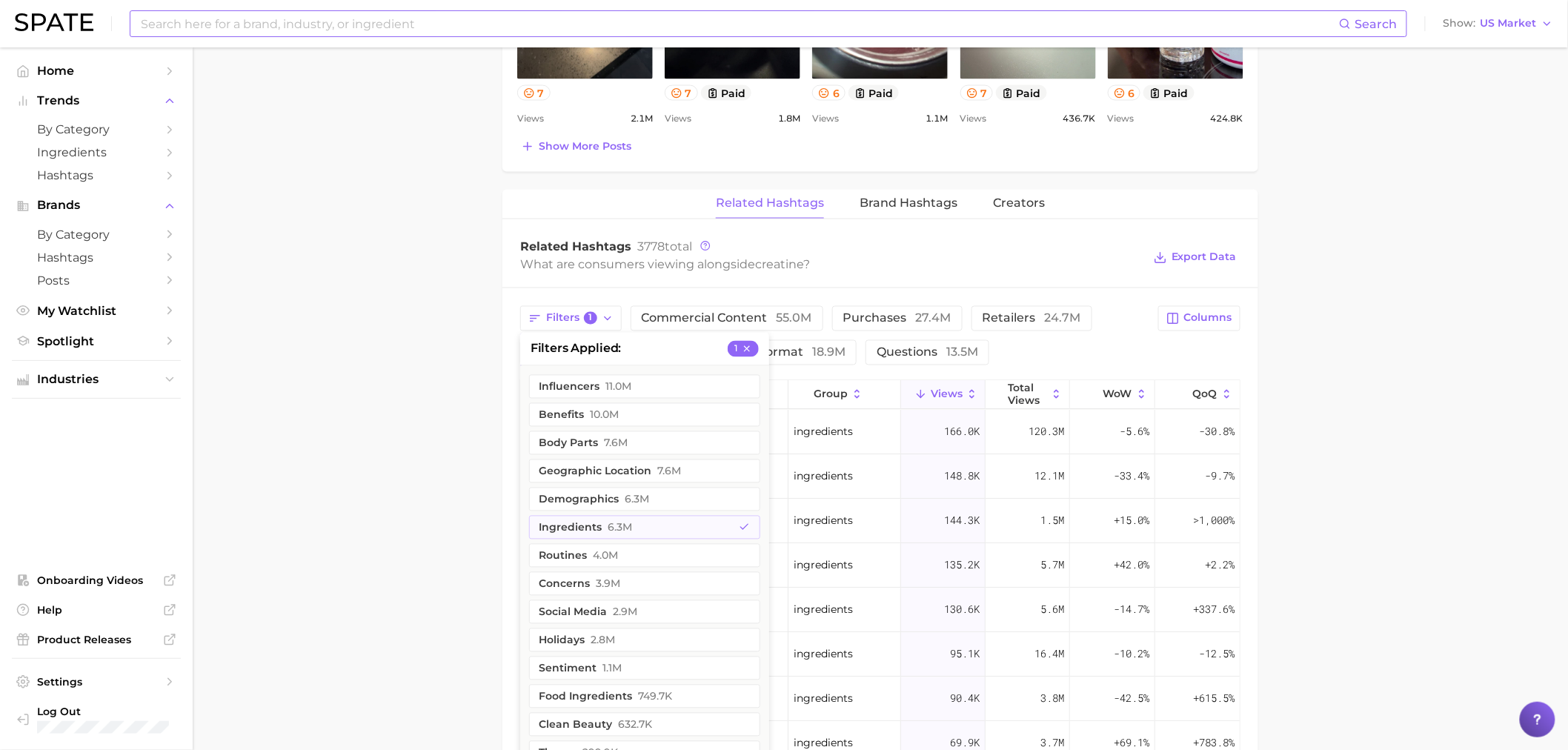
click at [441, 510] on main "1. supplements & ingestibles 2. supplements 3. longevity supplements 4. creatin…" at bounding box center [880, 141] width 1376 height 2164
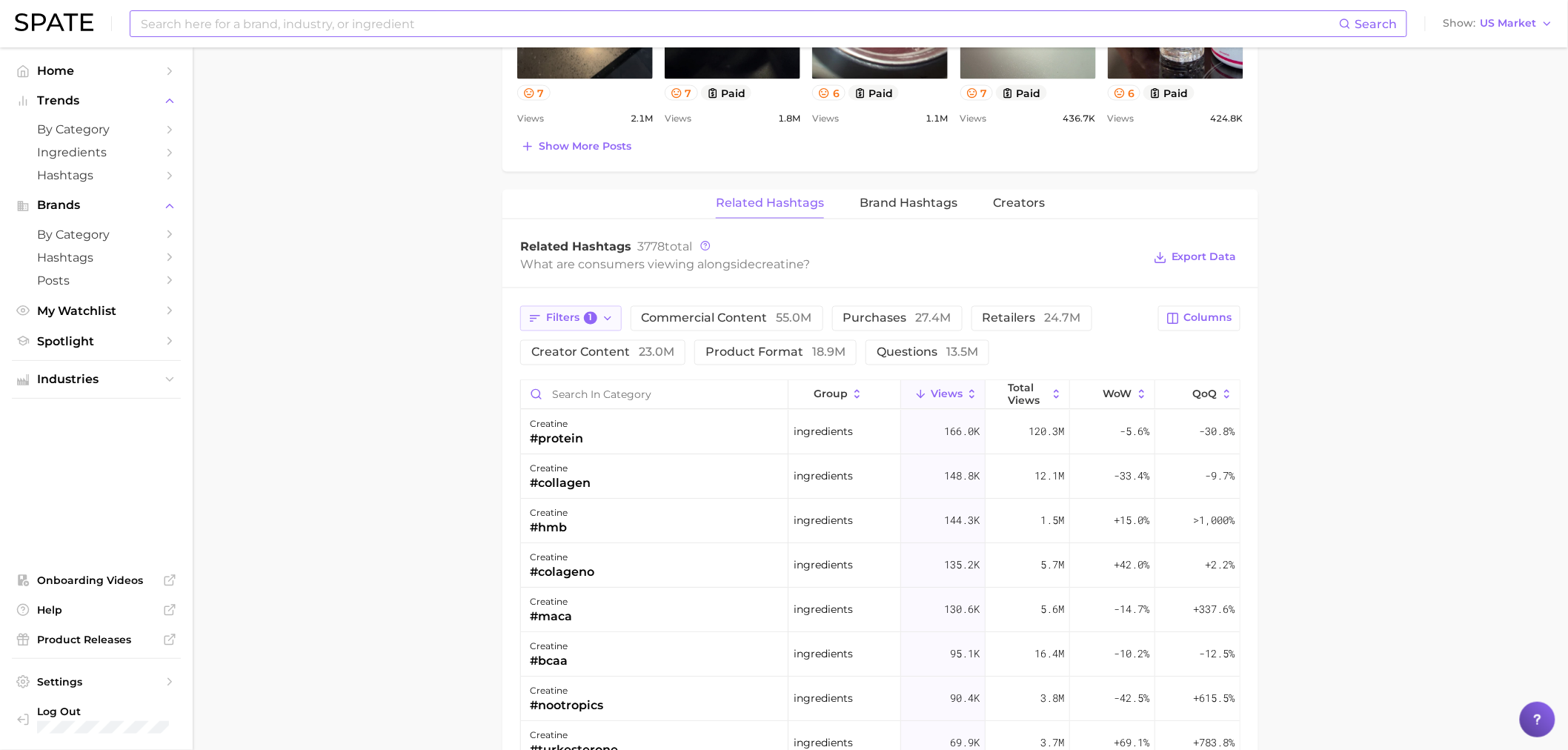
click at [580, 312] on button "Filters 1" at bounding box center [571, 318] width 101 height 25
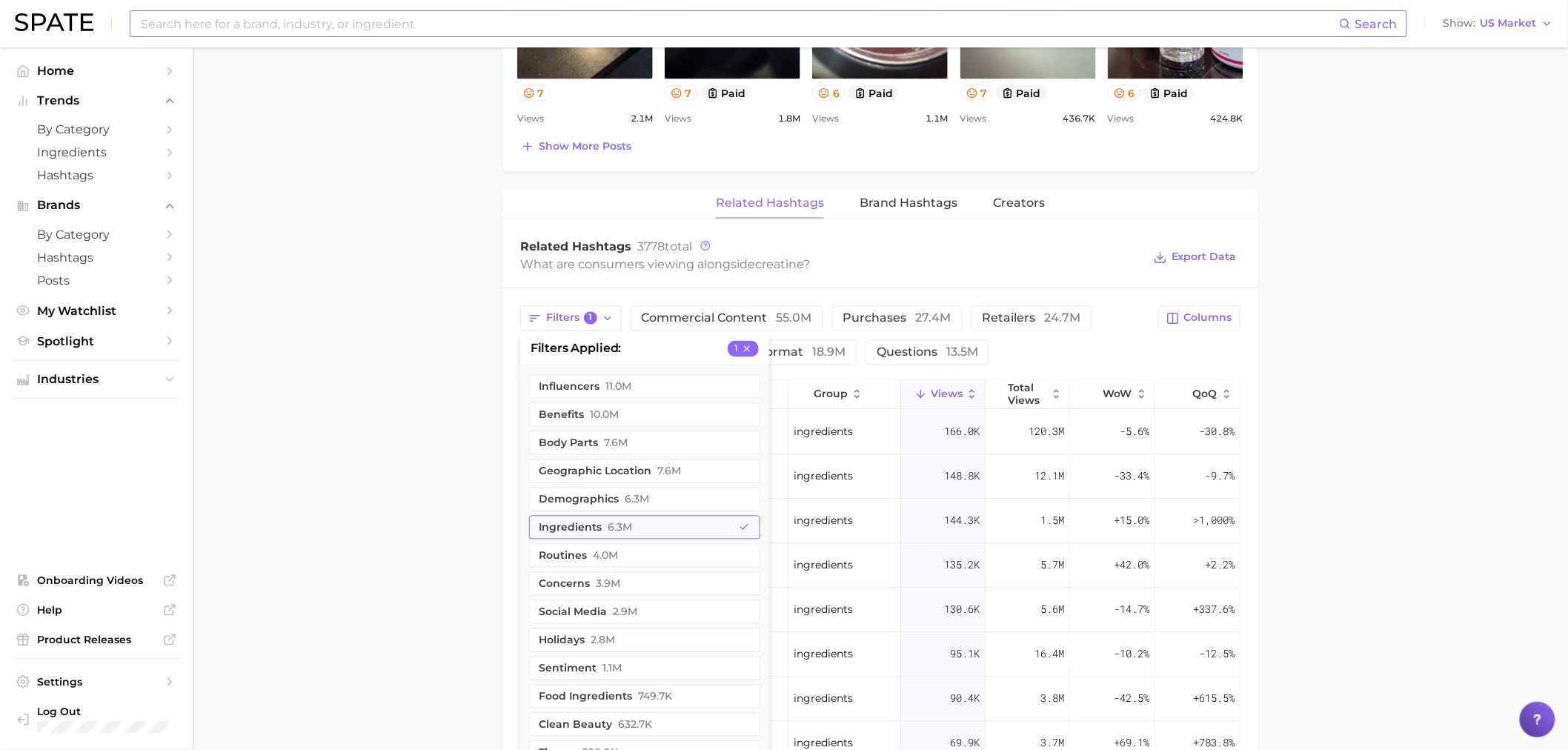
click at [588, 523] on button "ingredients 6.3m" at bounding box center [645, 528] width 231 height 23
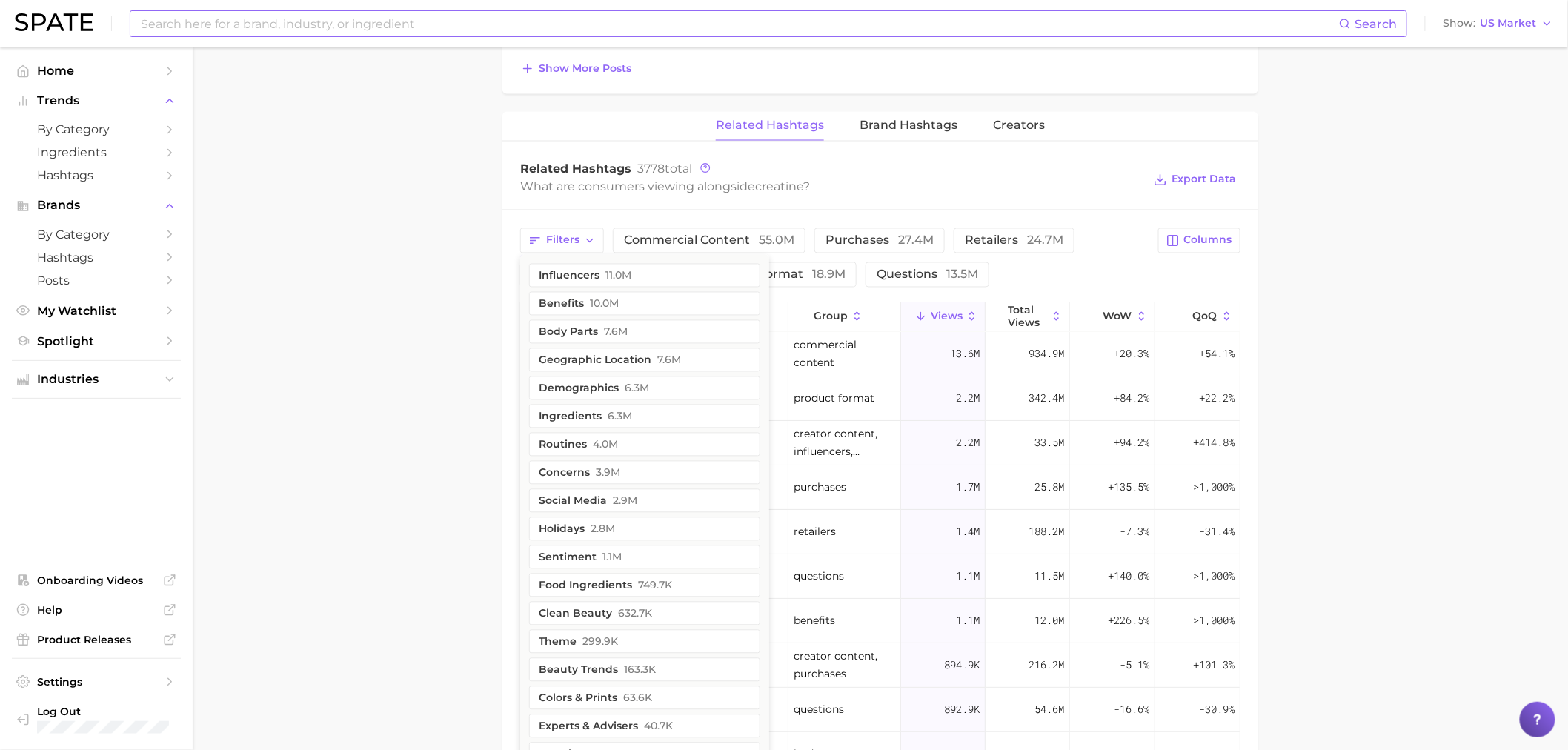
scroll to position [1071, 0]
click at [376, 398] on main "1. supplements & ingestibles 2. supplements 3. longevity supplements 4. creatin…" at bounding box center [880, 58] width 1376 height 2164
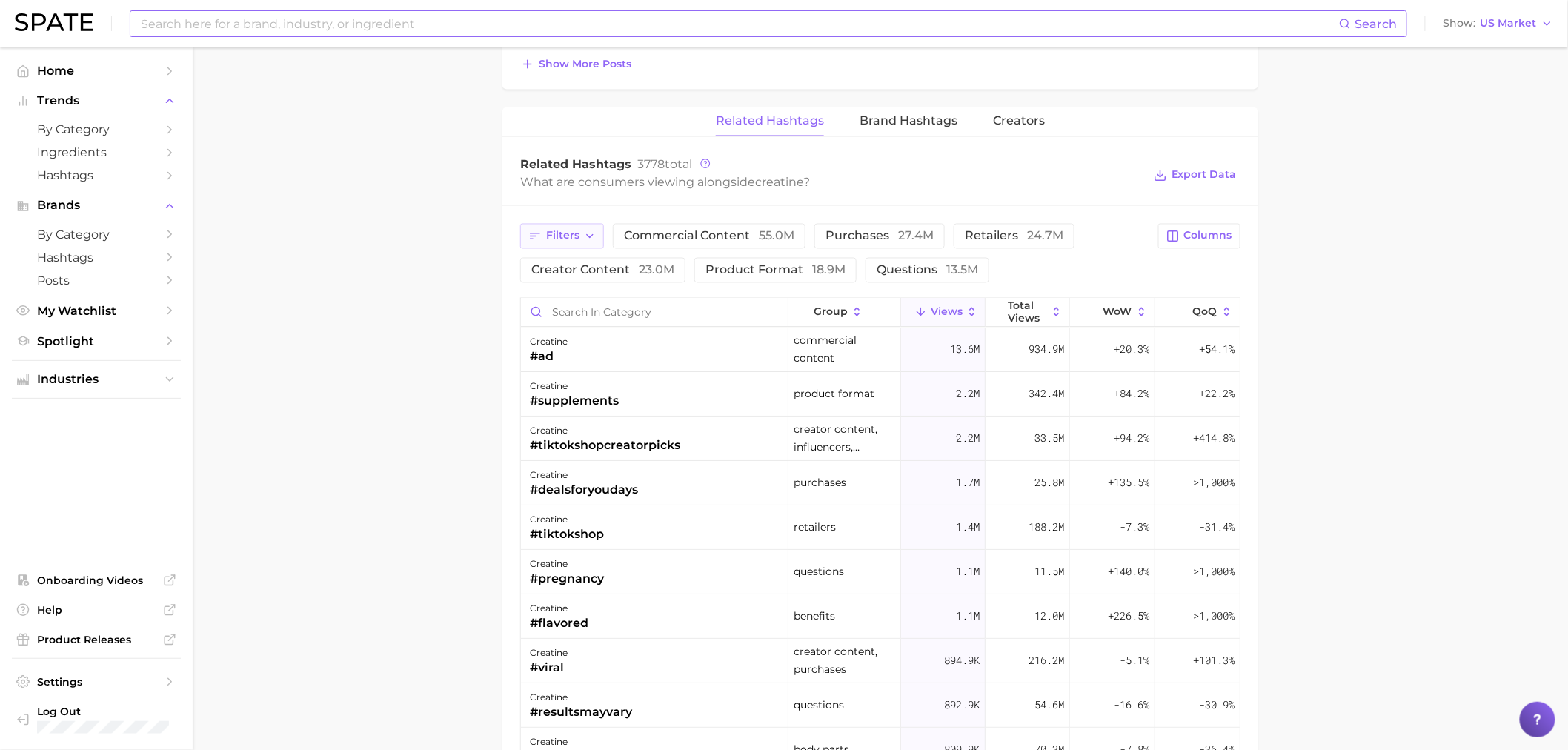
click at [580, 231] on button "Filters" at bounding box center [561, 237] width 84 height 25
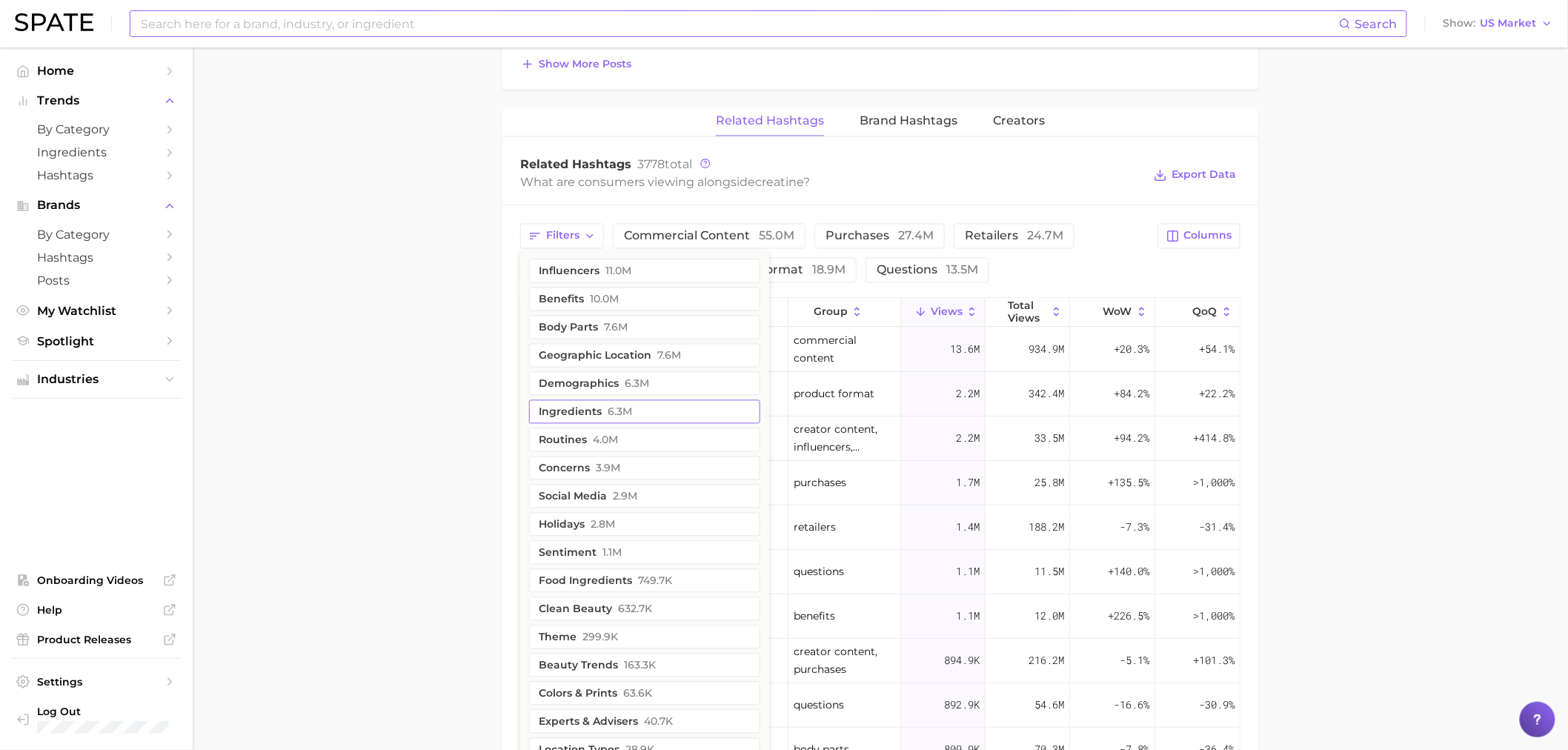
click at [586, 411] on button "ingredients 6.3m" at bounding box center [645, 412] width 231 height 23
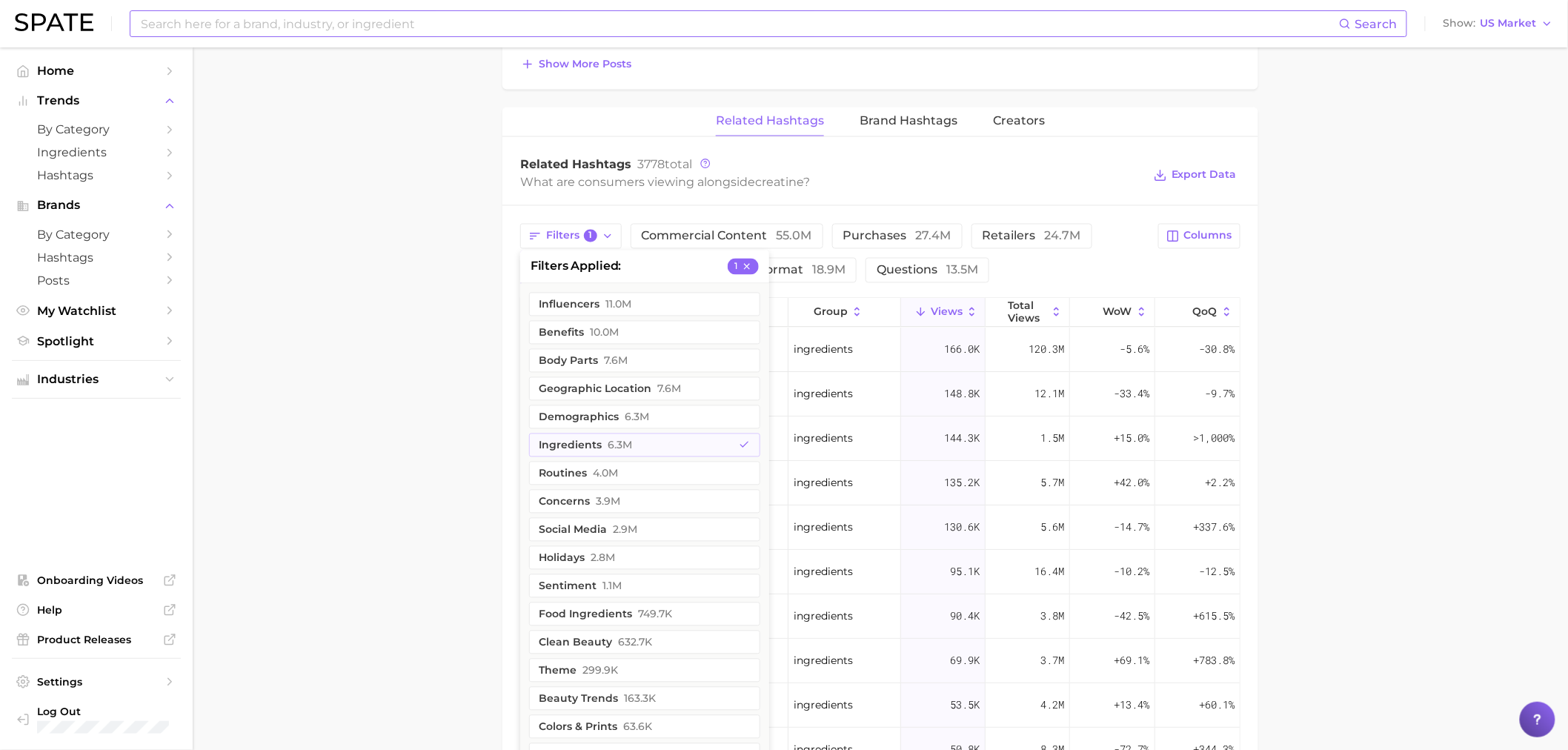
click at [433, 452] on main "1. supplements & ingestibles 2. supplements 3. longevity supplements 4. creatin…" at bounding box center [880, 58] width 1376 height 2164
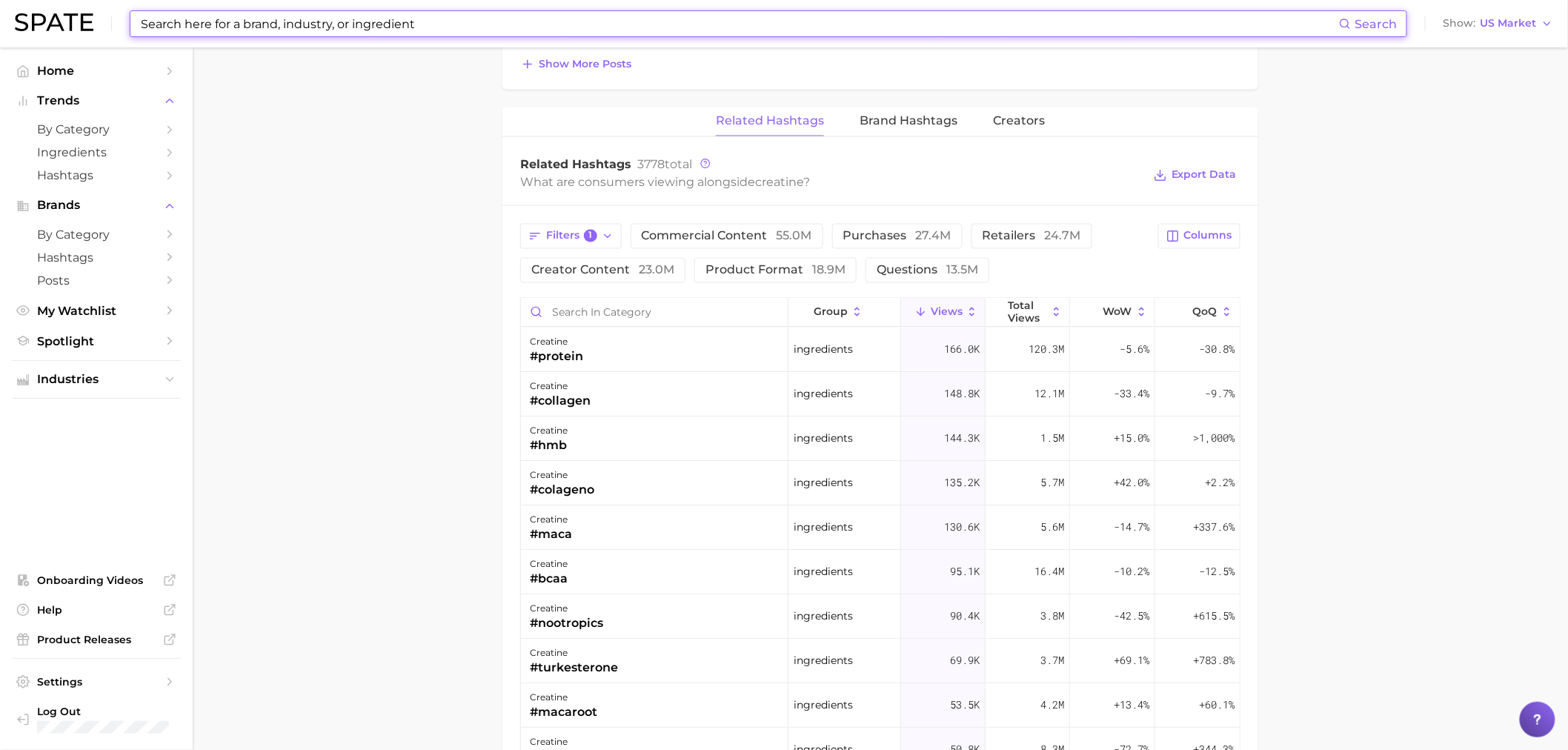
click at [457, 20] on input at bounding box center [738, 23] width 1200 height 25
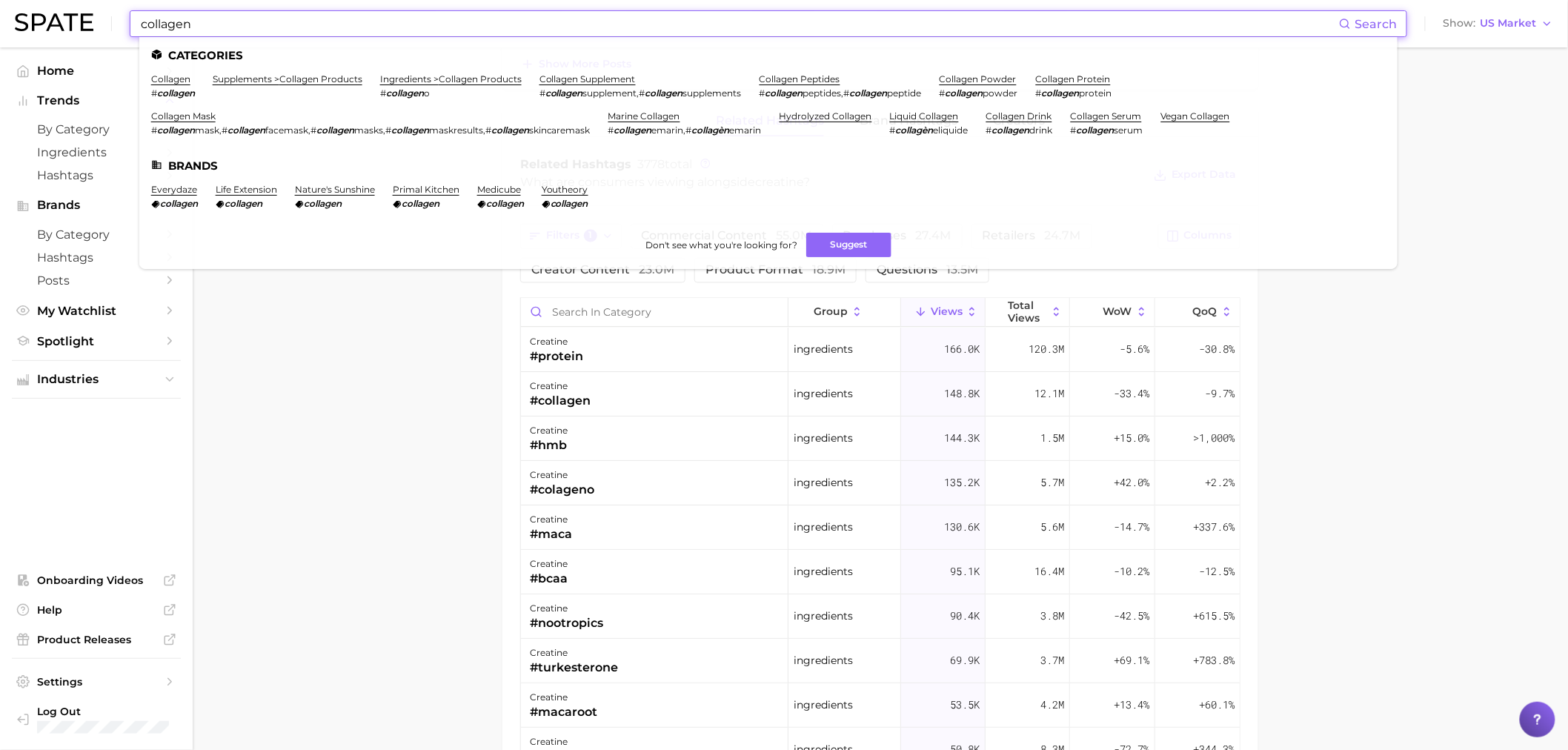
type input "collagen"
click at [178, 84] on li "collagen # collagen" at bounding box center [173, 85] width 44 height 25
click at [174, 80] on link "collagen" at bounding box center [171, 79] width 39 height 11
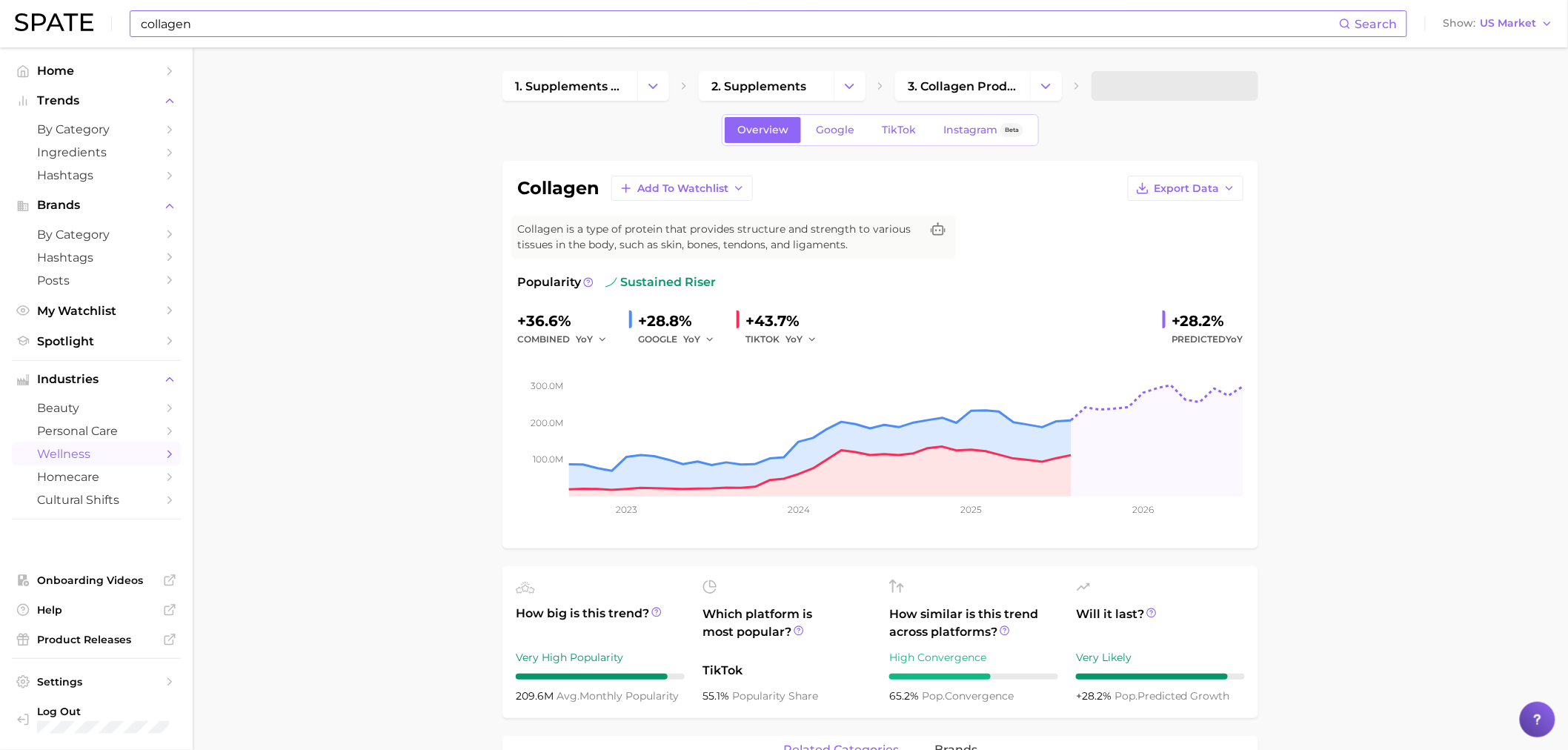
click at [401, 365] on main "1. supplements & ingestibles 2. supplements 3. collagen products Overview Googl…" at bounding box center [880, 757] width 1376 height 1418
click at [912, 130] on span "TikTok" at bounding box center [899, 130] width 34 height 12
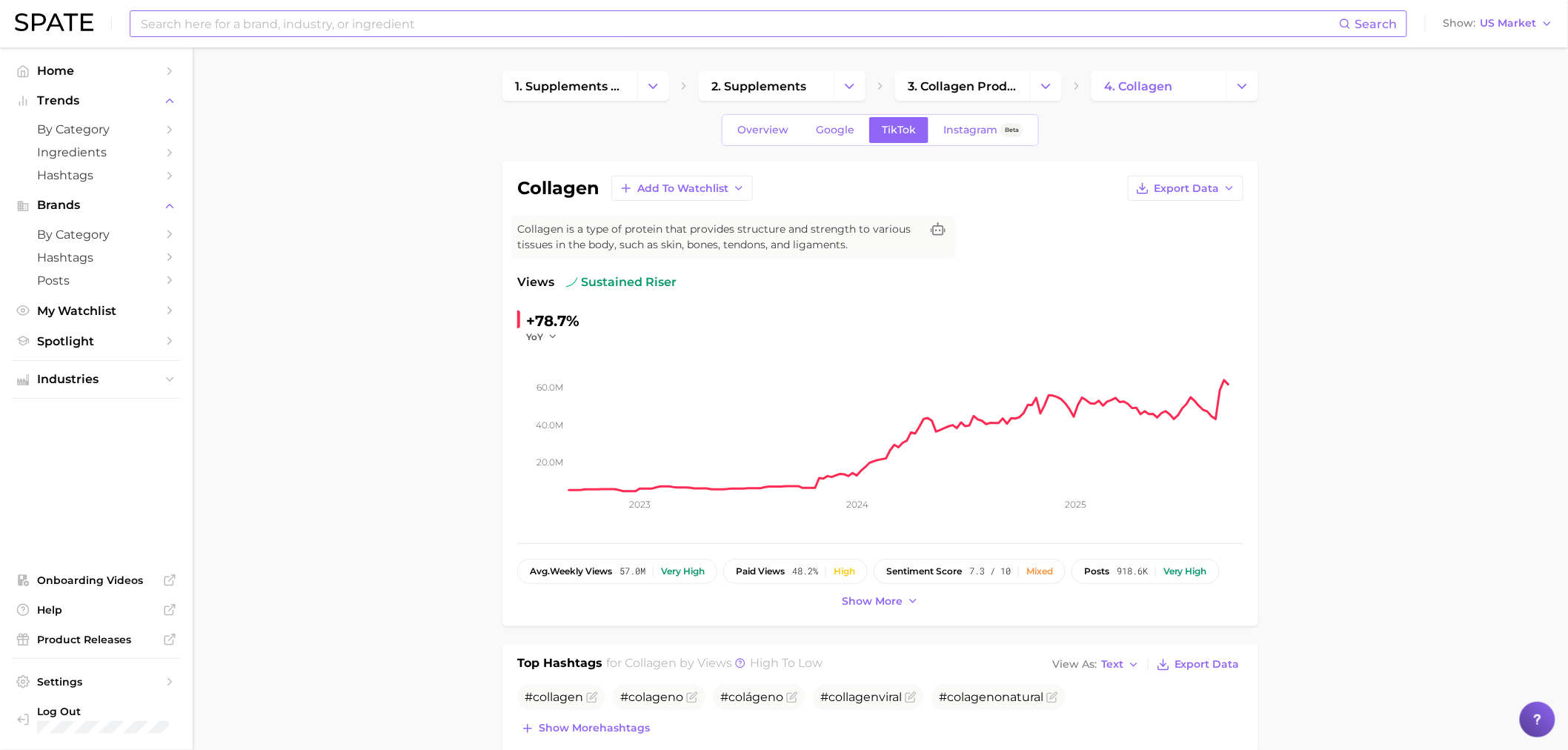
click at [485, 30] on input at bounding box center [738, 23] width 1200 height 25
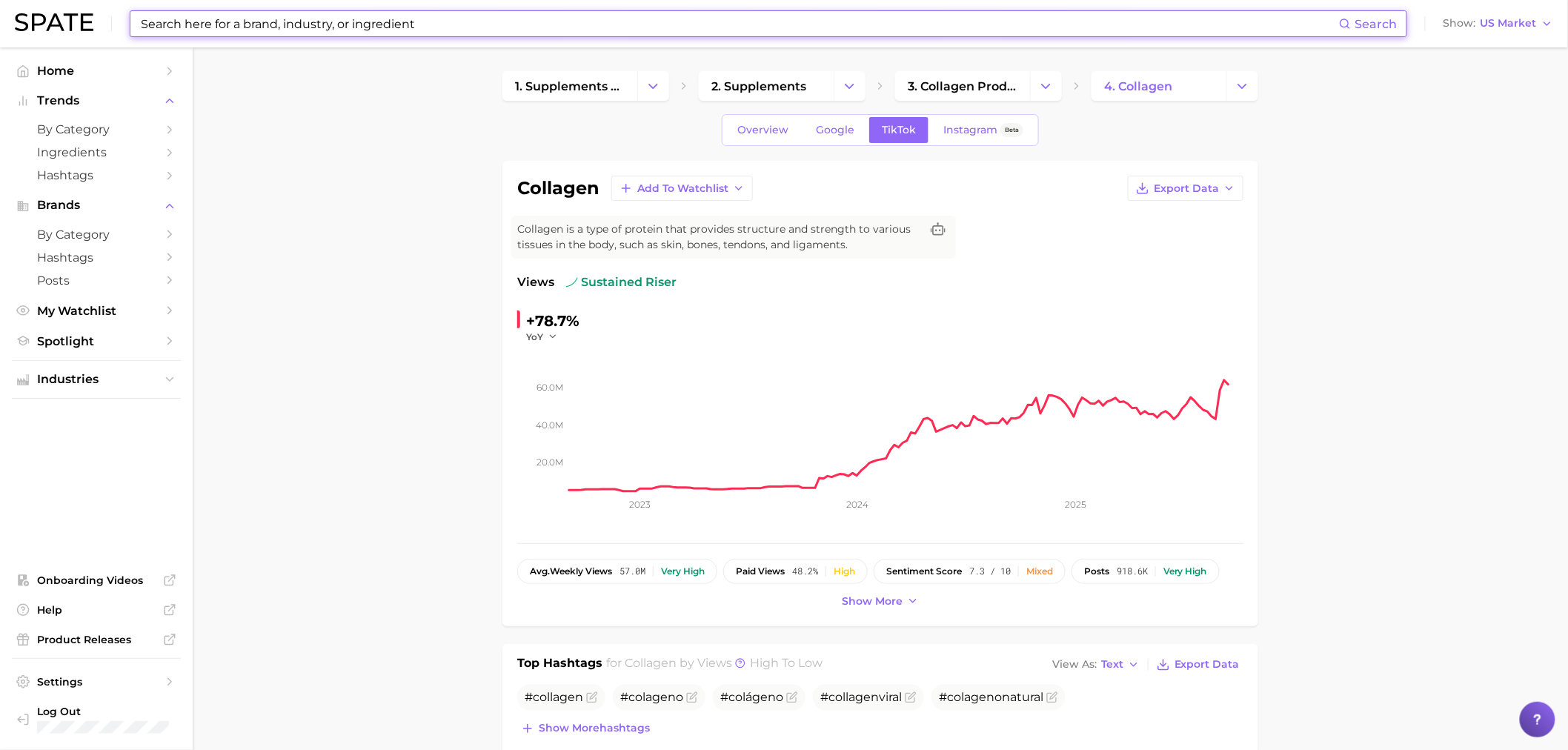
click at [408, 16] on input at bounding box center [738, 23] width 1200 height 25
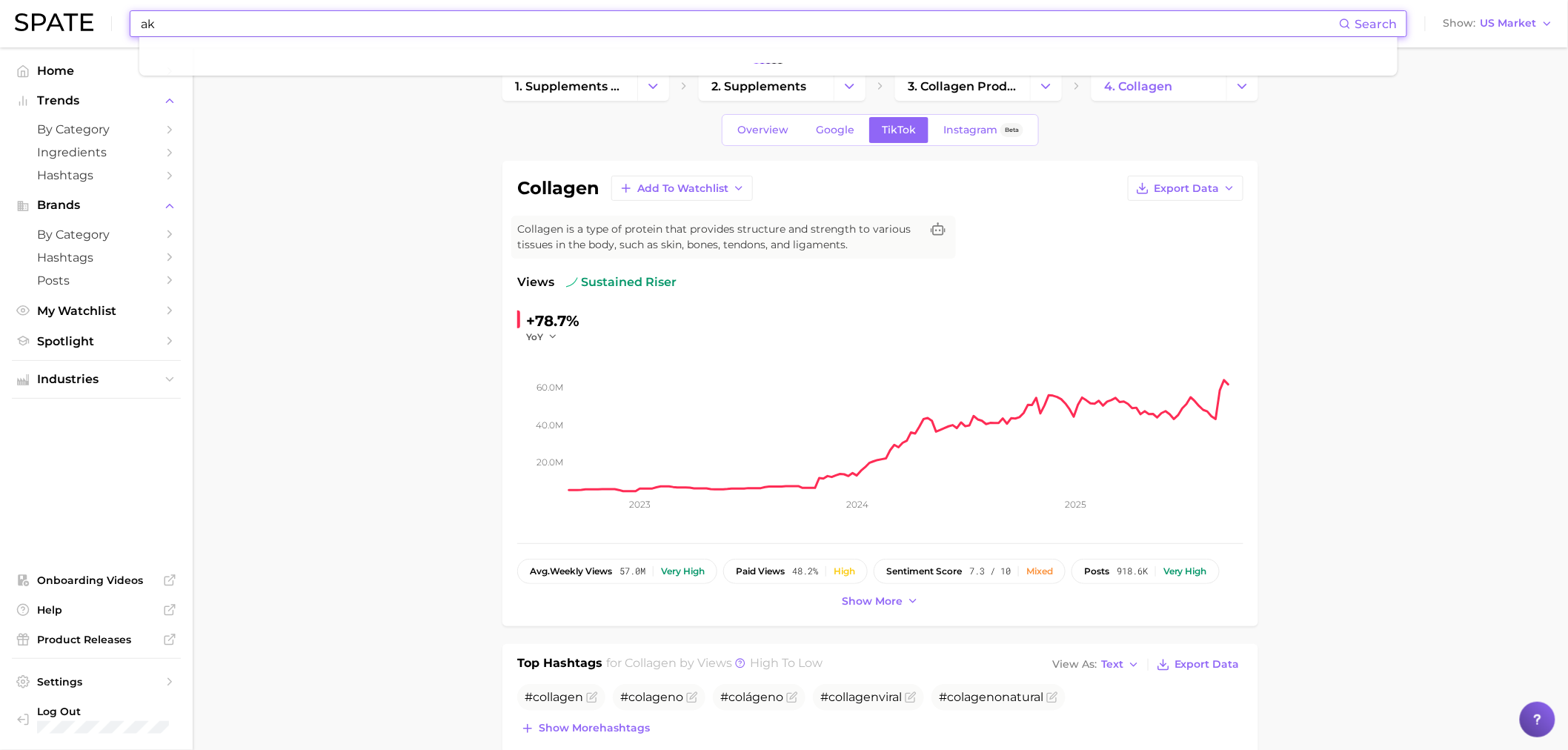
type input "a"
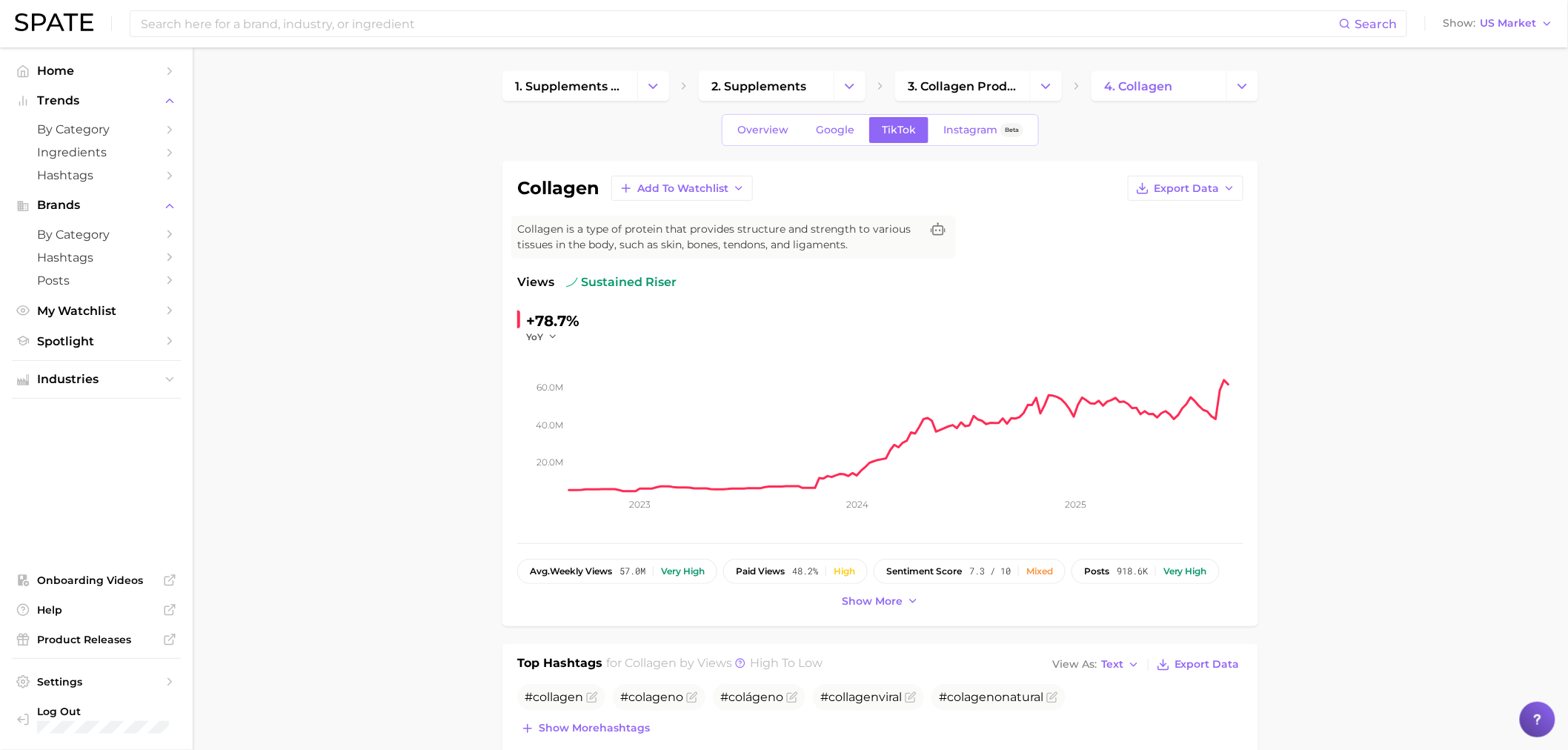
click at [989, 17] on input at bounding box center [738, 23] width 1200 height 25
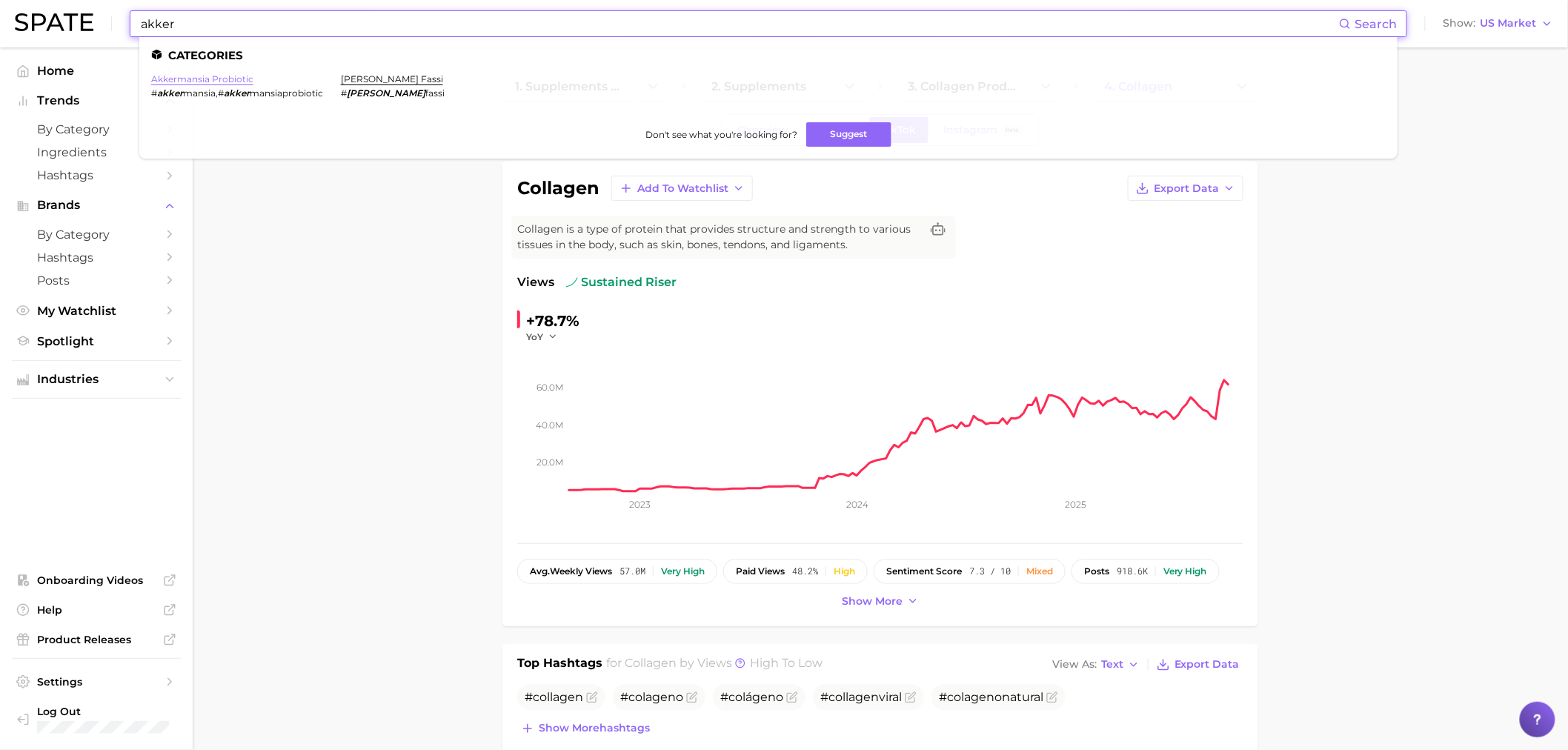
type input "akker"
click at [219, 80] on link "akkermansia probiotic" at bounding box center [202, 79] width 102 height 11
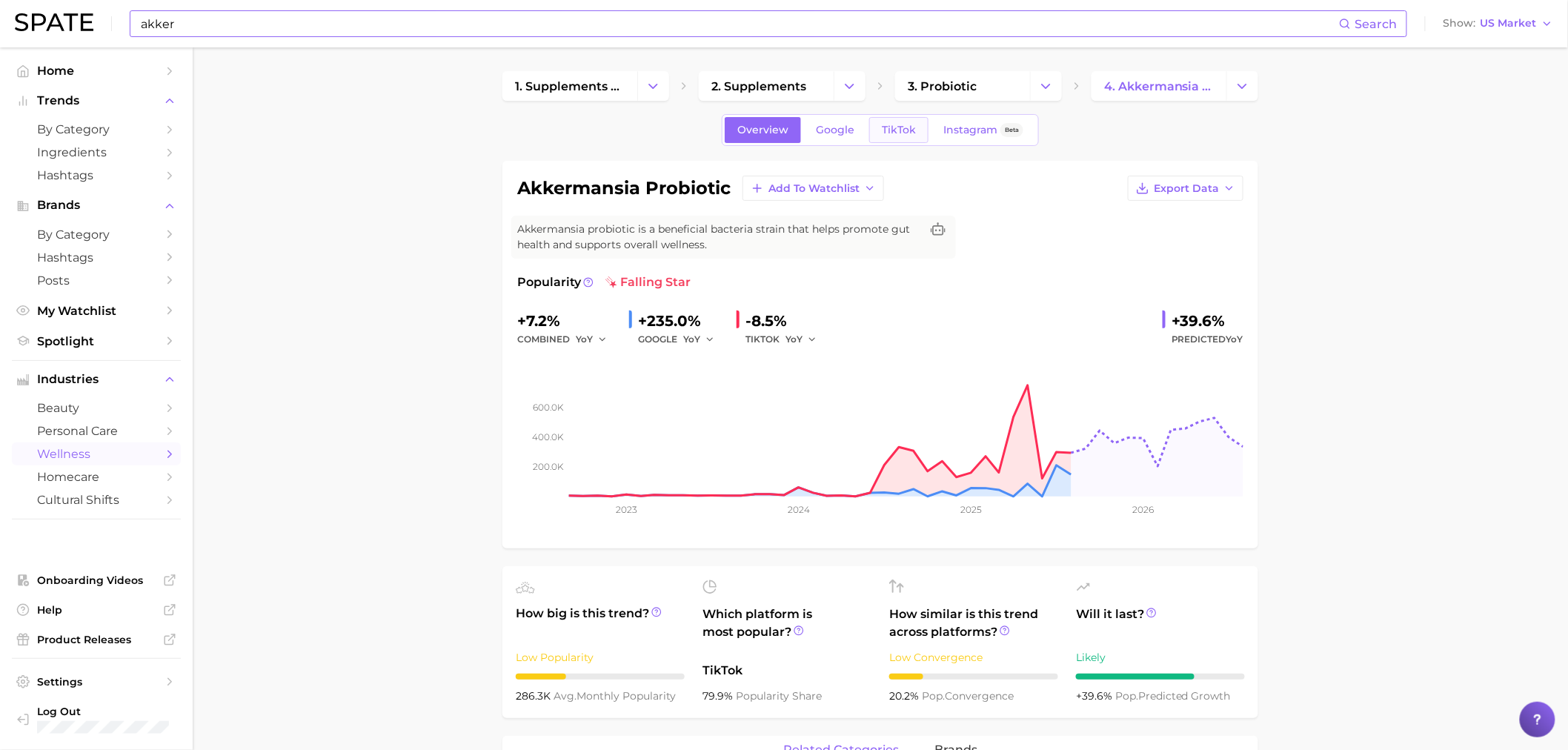
click at [893, 130] on span "TikTok" at bounding box center [899, 130] width 34 height 12
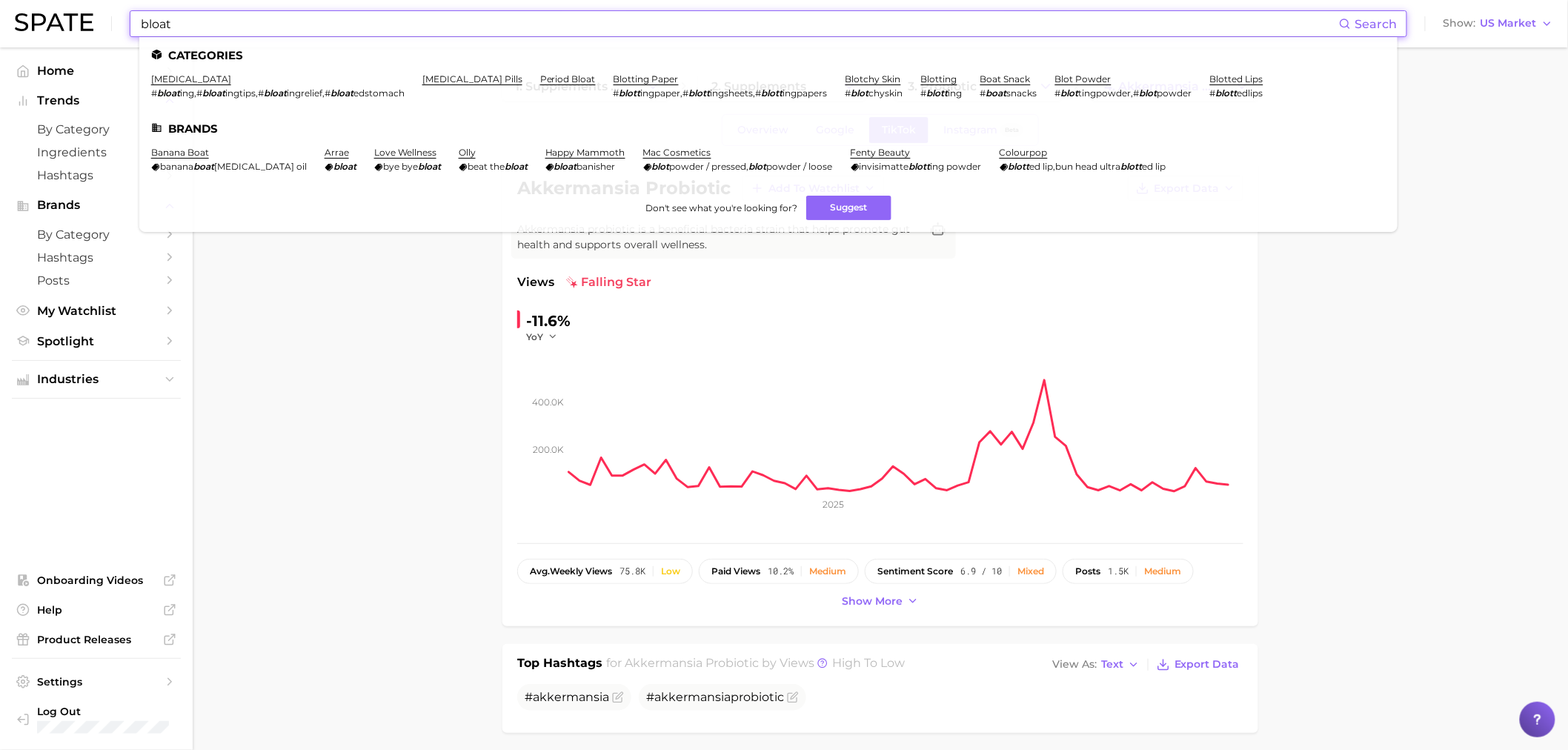
type input "bloat"
click at [161, 80] on link "bloating" at bounding box center [190, 79] width 80 height 11
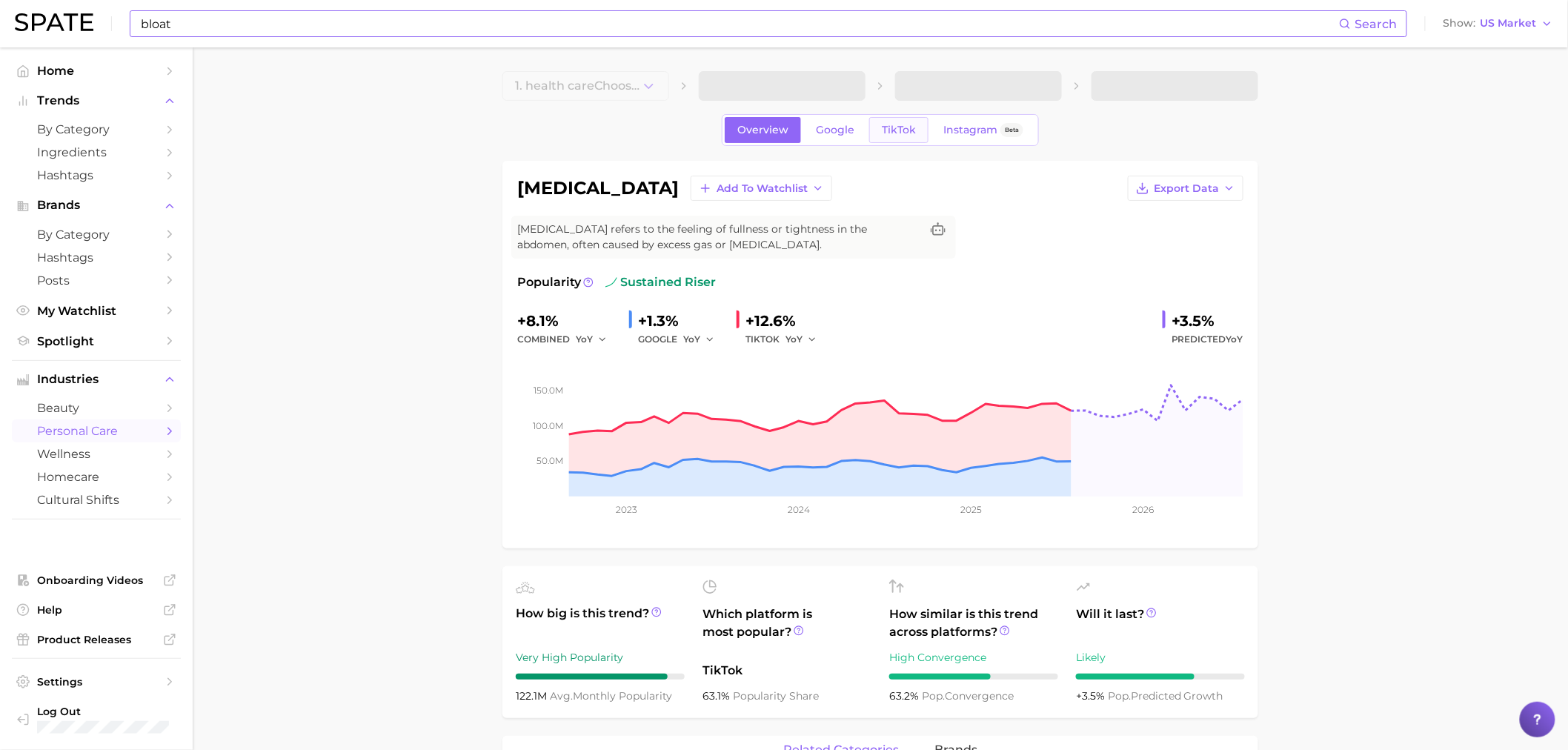
click at [905, 122] on link "TikTok" at bounding box center [898, 130] width 59 height 26
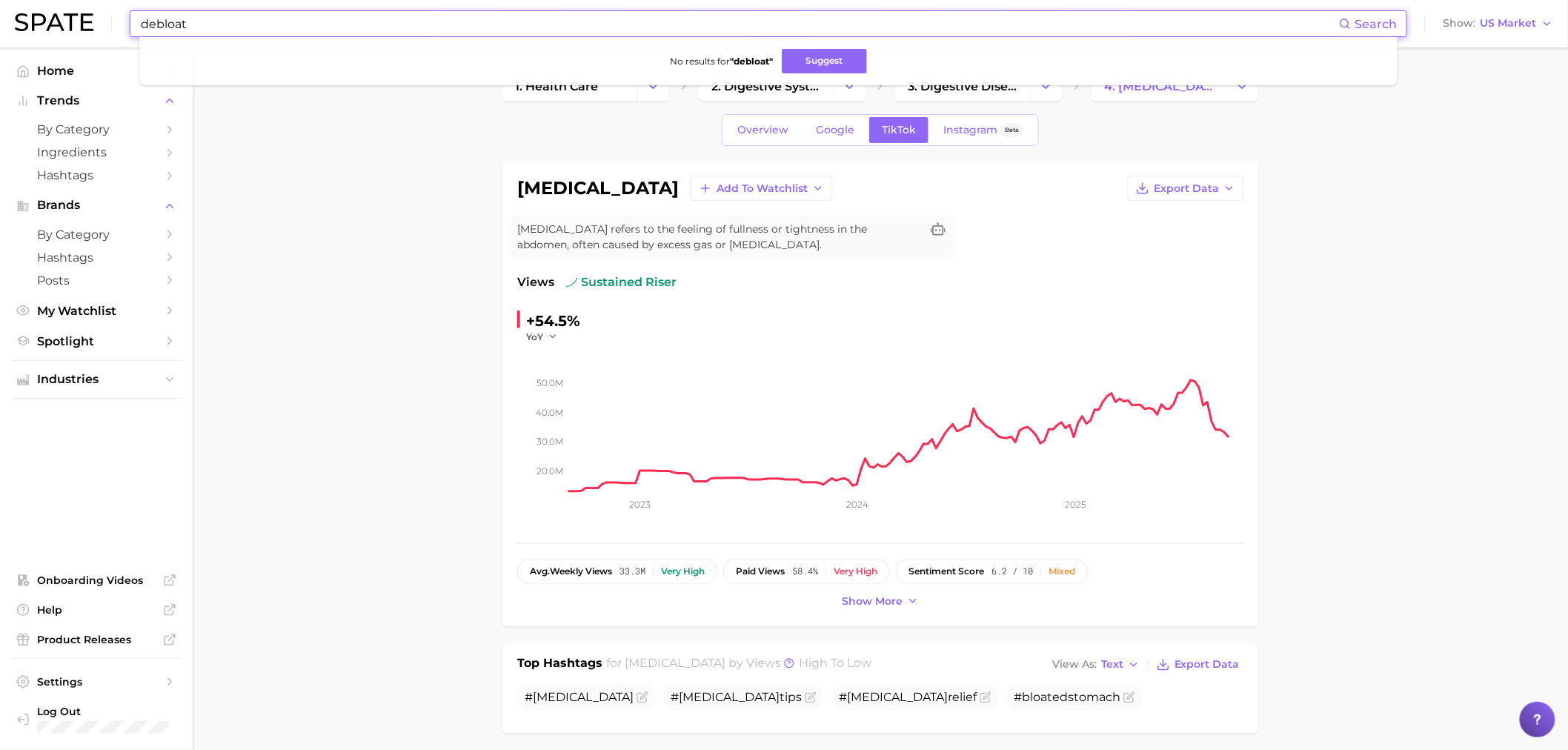
click at [151, 16] on input "debloat" at bounding box center [738, 23] width 1200 height 25
click at [153, 17] on input "debloat" at bounding box center [738, 23] width 1200 height 25
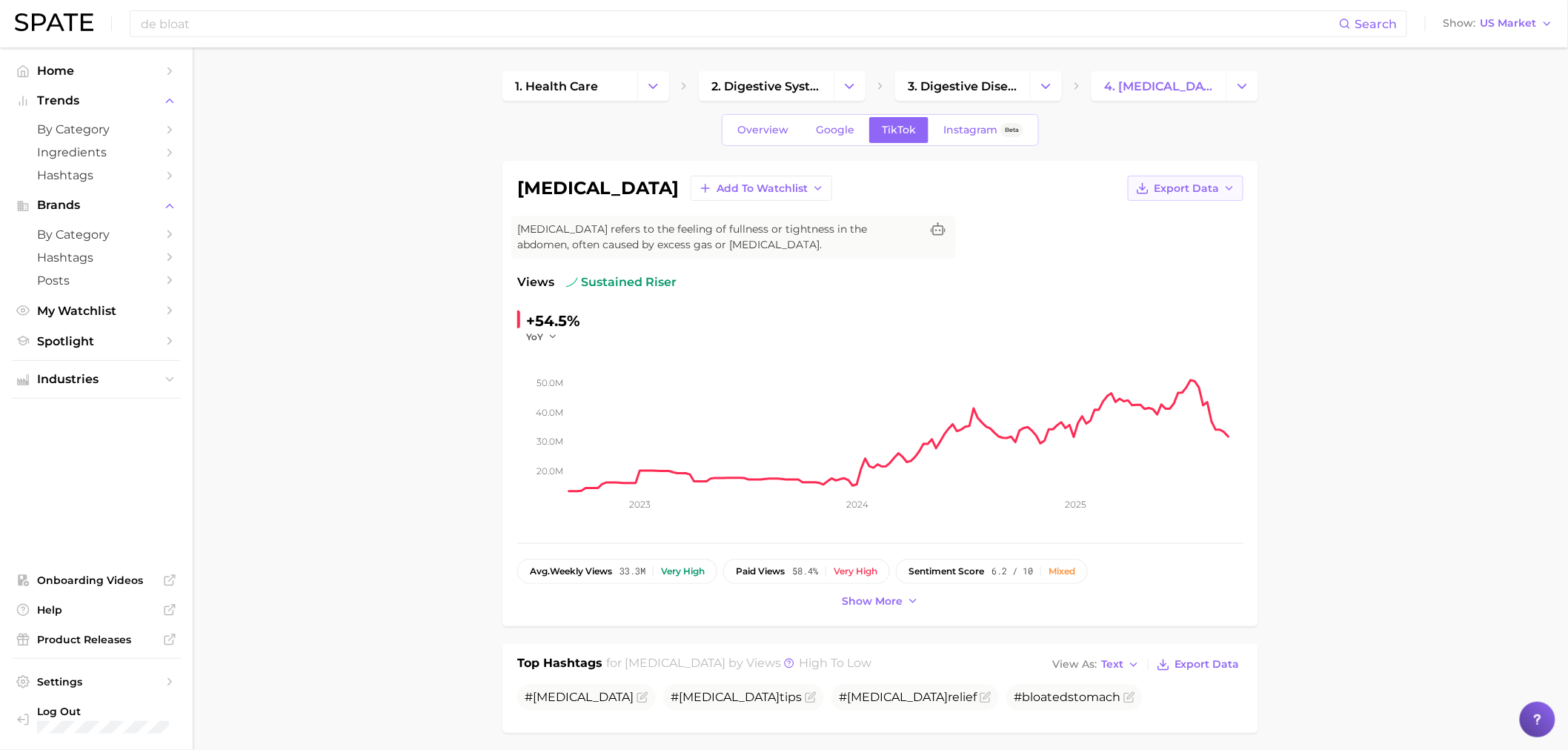
click at [1227, 188] on polyline "button" at bounding box center [1229, 188] width 6 height 3
click at [1188, 212] on span "Time Series CSV" at bounding box center [1149, 216] width 86 height 12
click at [337, 30] on input "de bloat" at bounding box center [738, 23] width 1200 height 25
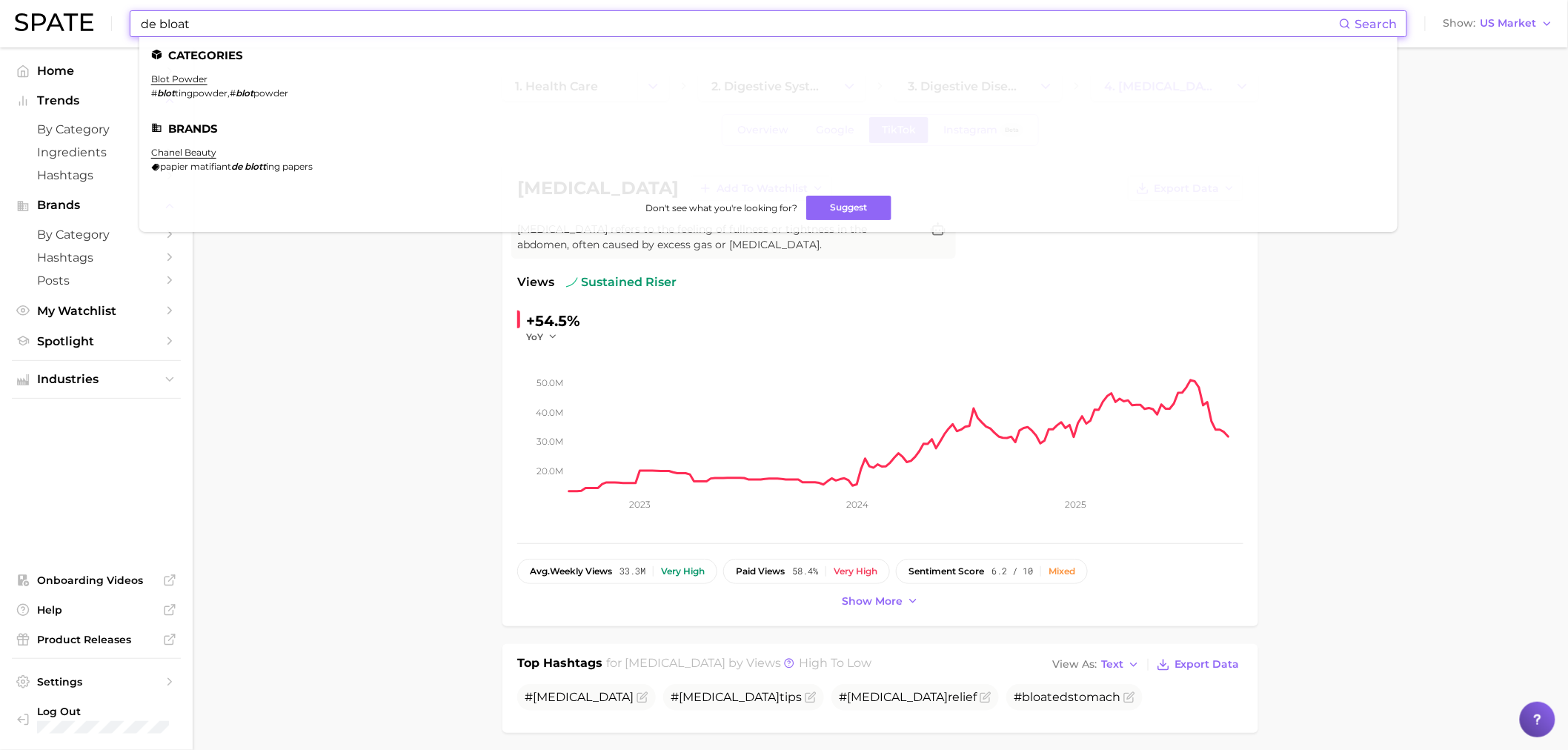
click at [337, 30] on input "de bloat" at bounding box center [738, 23] width 1200 height 25
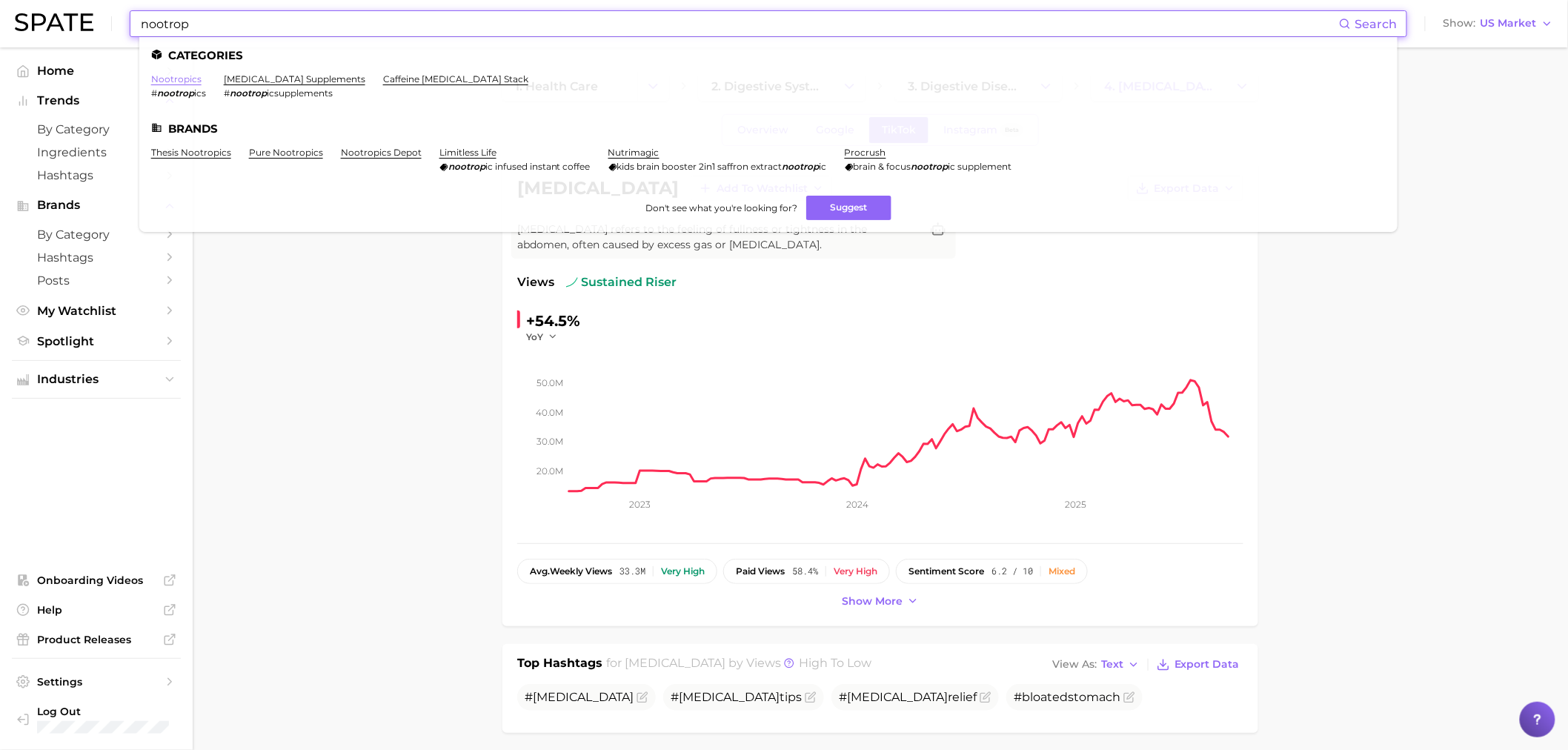
type input "nootrop"
click at [185, 76] on link "nootropics" at bounding box center [176, 79] width 51 height 11
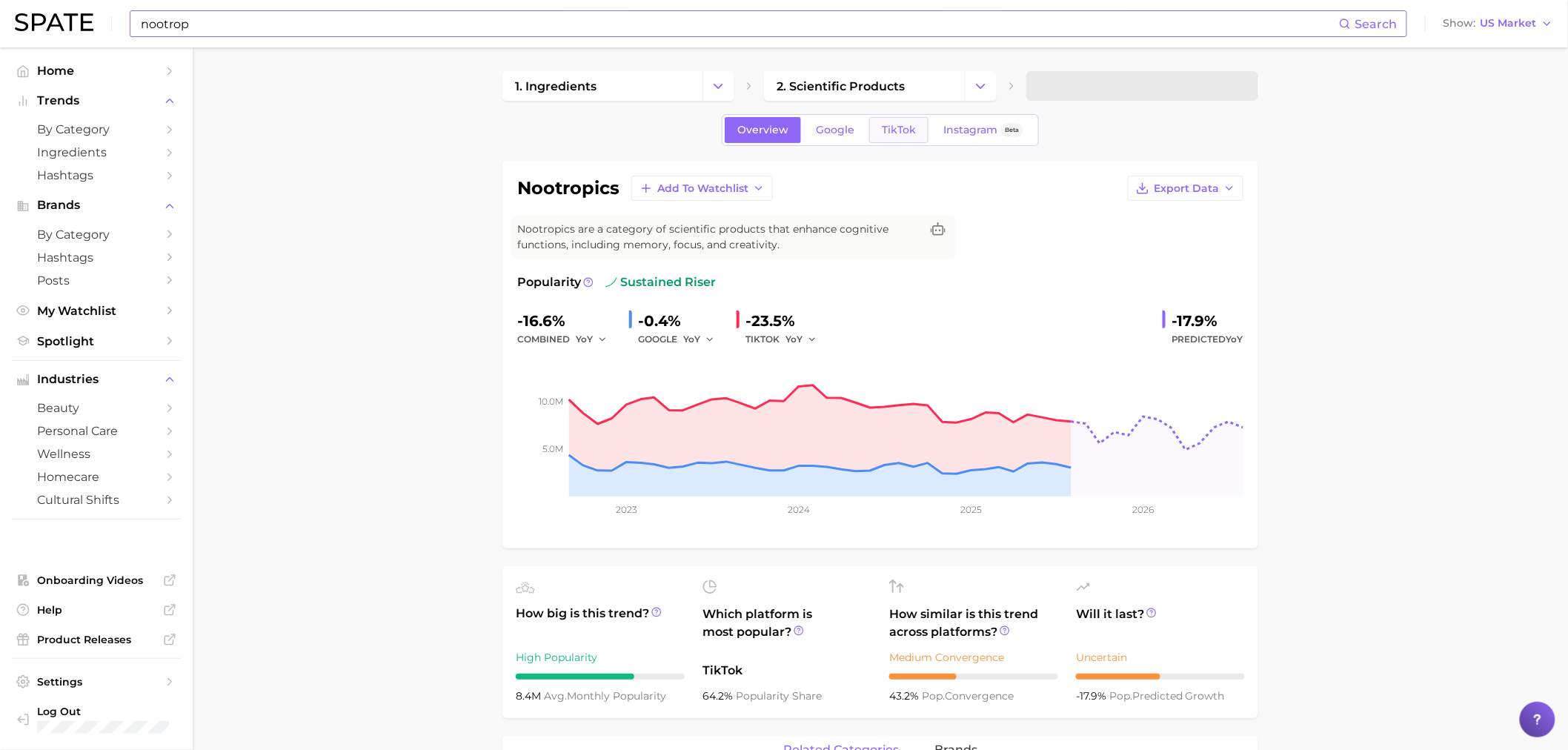
click at [891, 126] on span "TikTok" at bounding box center [899, 130] width 34 height 12
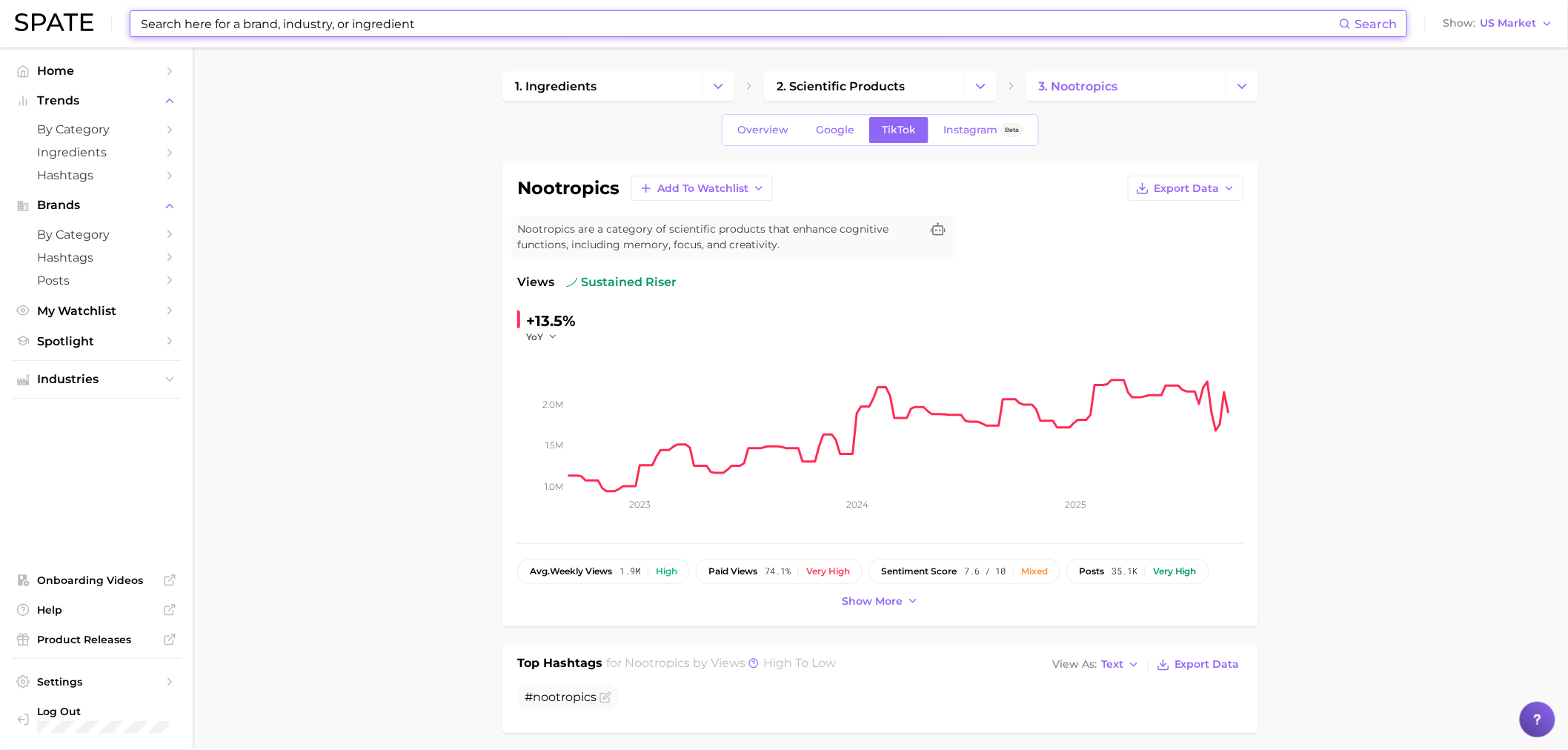
click at [562, 25] on input at bounding box center [738, 23] width 1200 height 25
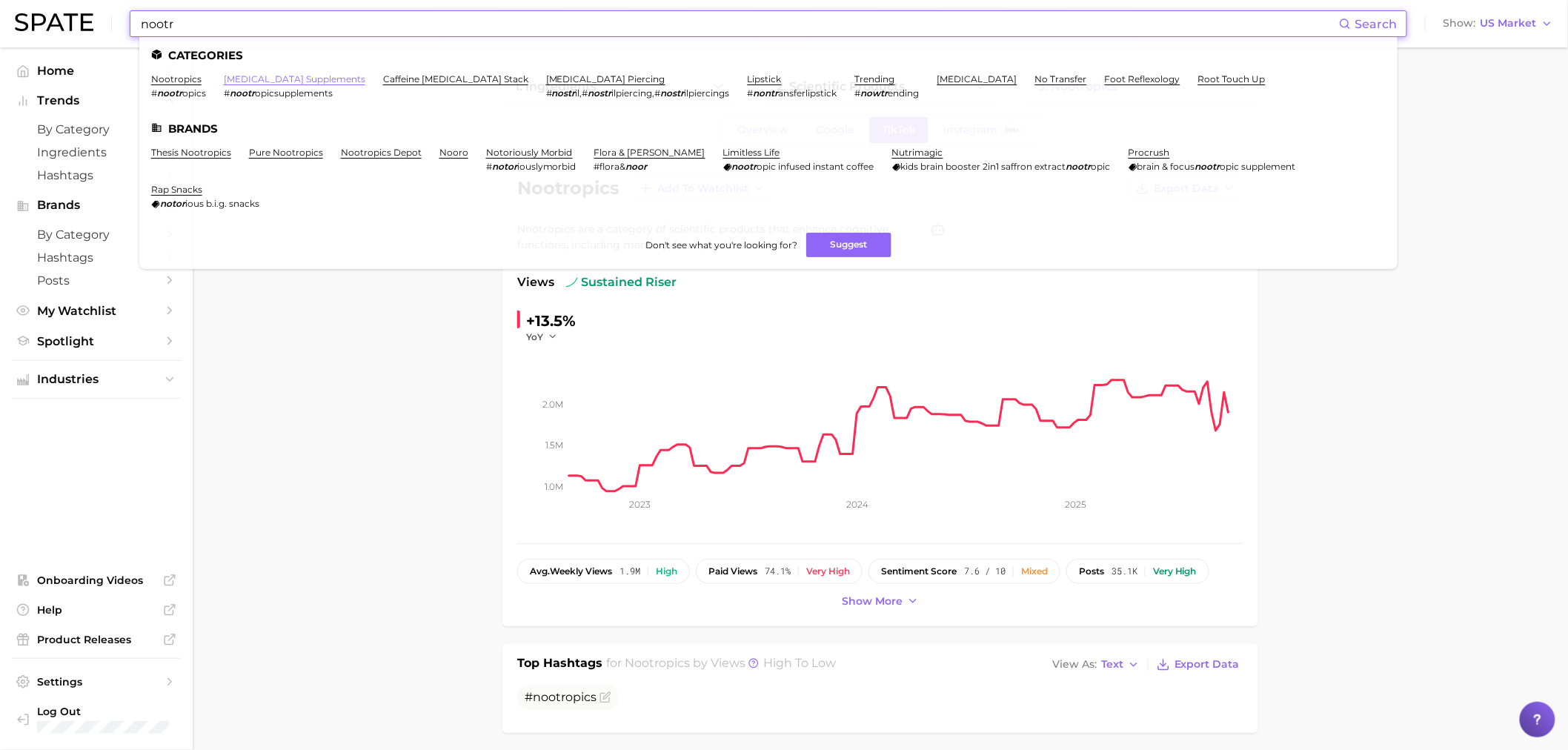
type input "nootr"
click at [298, 78] on link "nootropic supplements" at bounding box center [295, 79] width 142 height 11
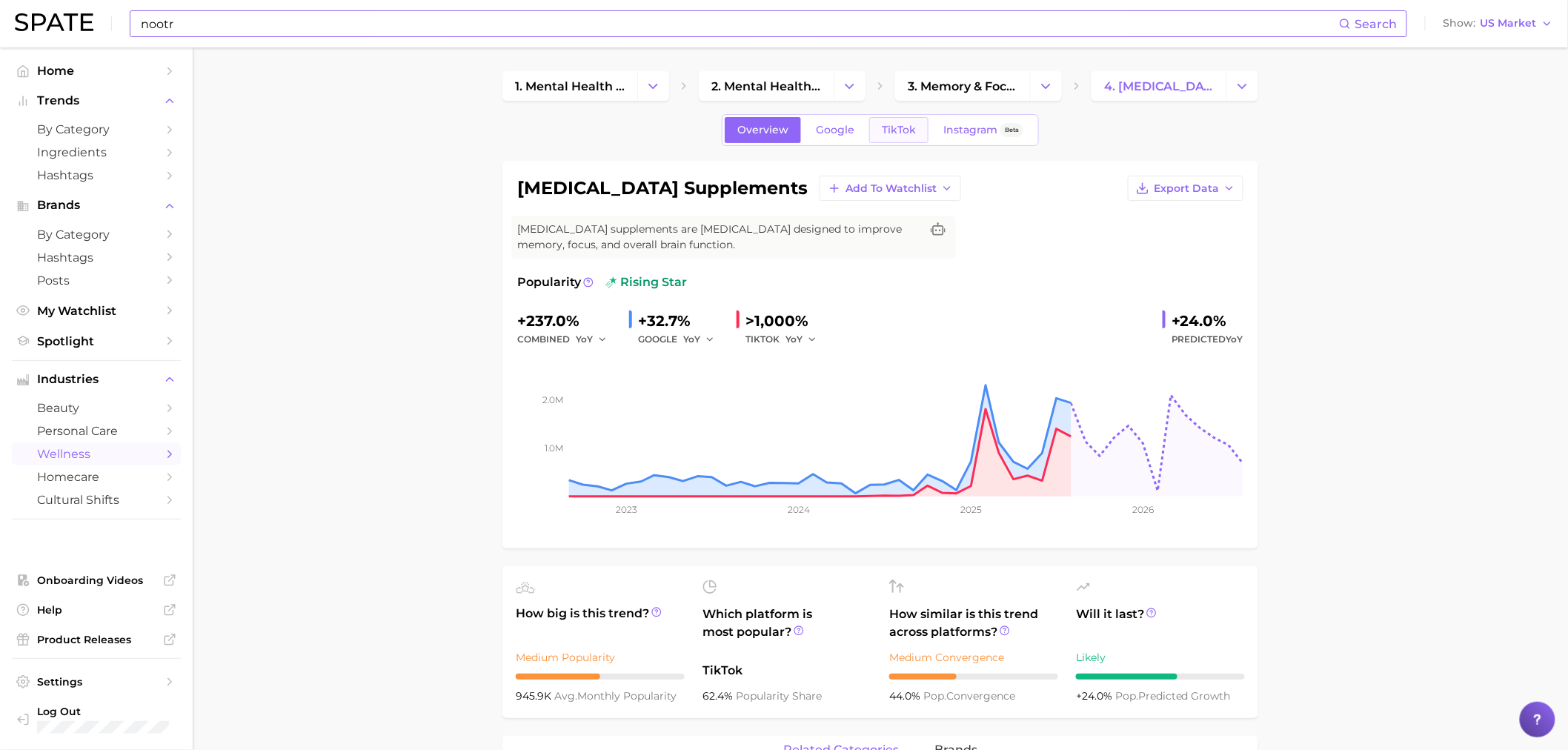
click at [898, 126] on span "TikTok" at bounding box center [899, 130] width 34 height 12
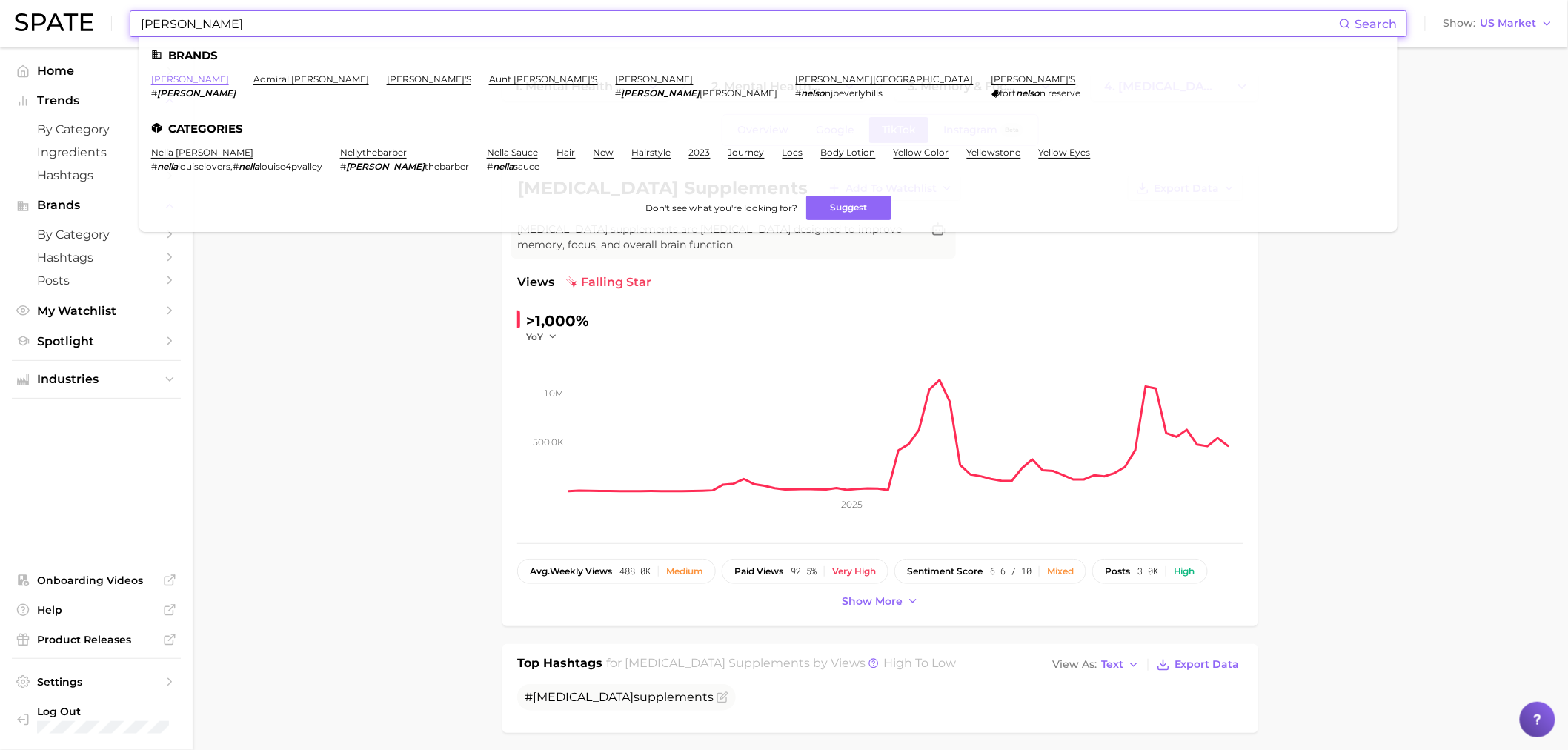
type input "nello"
click at [168, 74] on link "nello" at bounding box center [190, 79] width 78 height 11
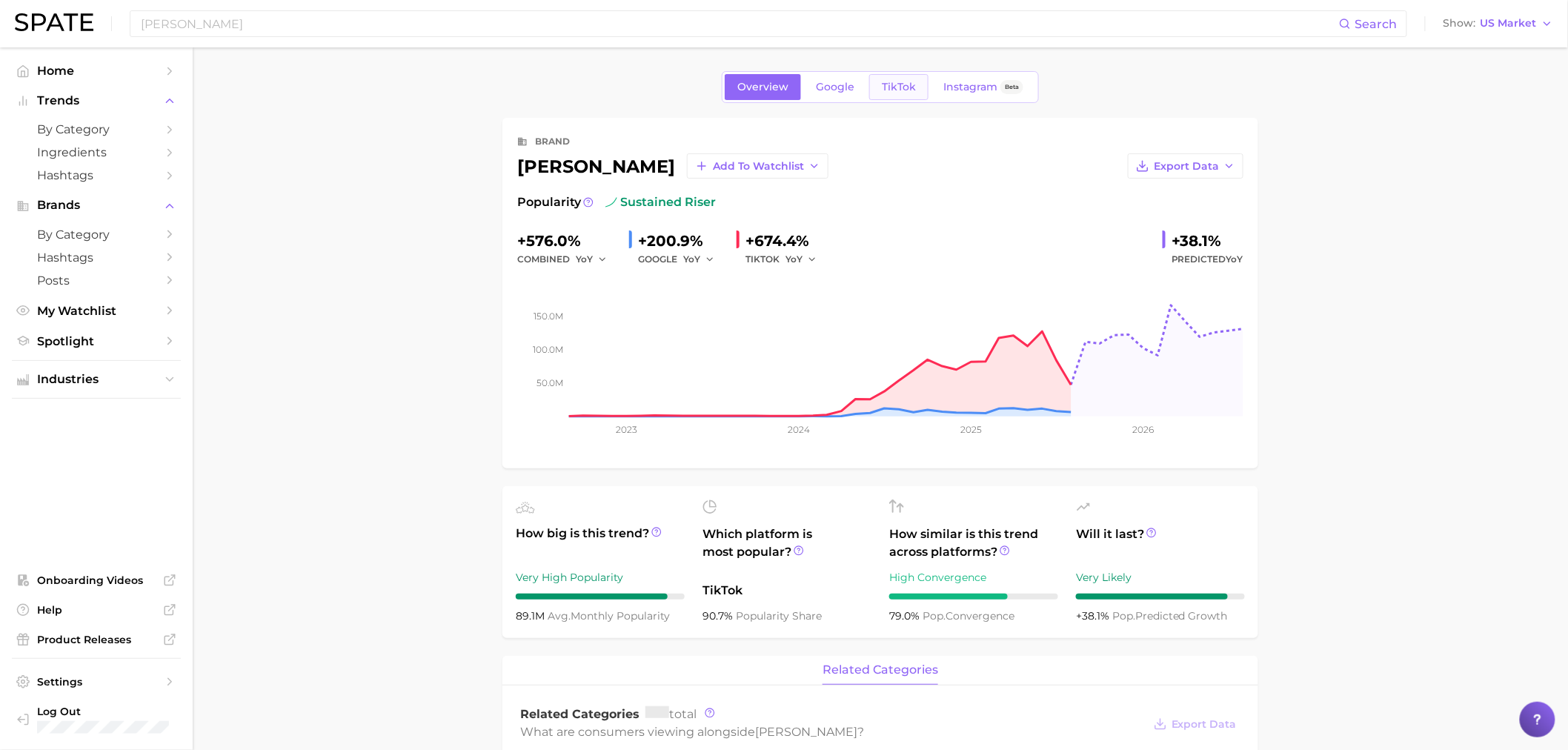
click at [913, 86] on span "TikTok" at bounding box center [899, 86] width 34 height 12
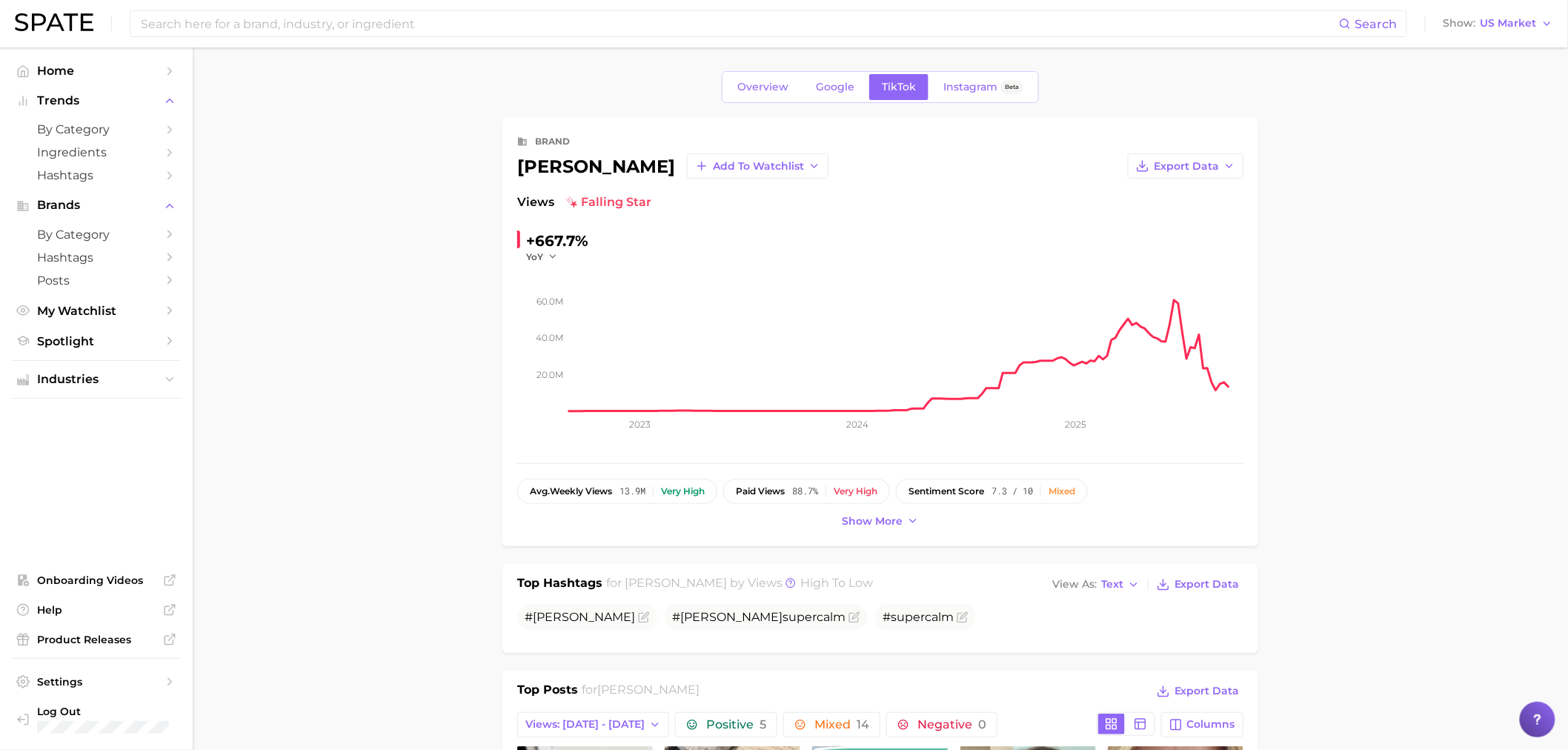
click at [259, 3] on div "Search Show US Market" at bounding box center [784, 23] width 1539 height 48
click at [284, 36] on div "Search" at bounding box center [769, 23] width 1278 height 26
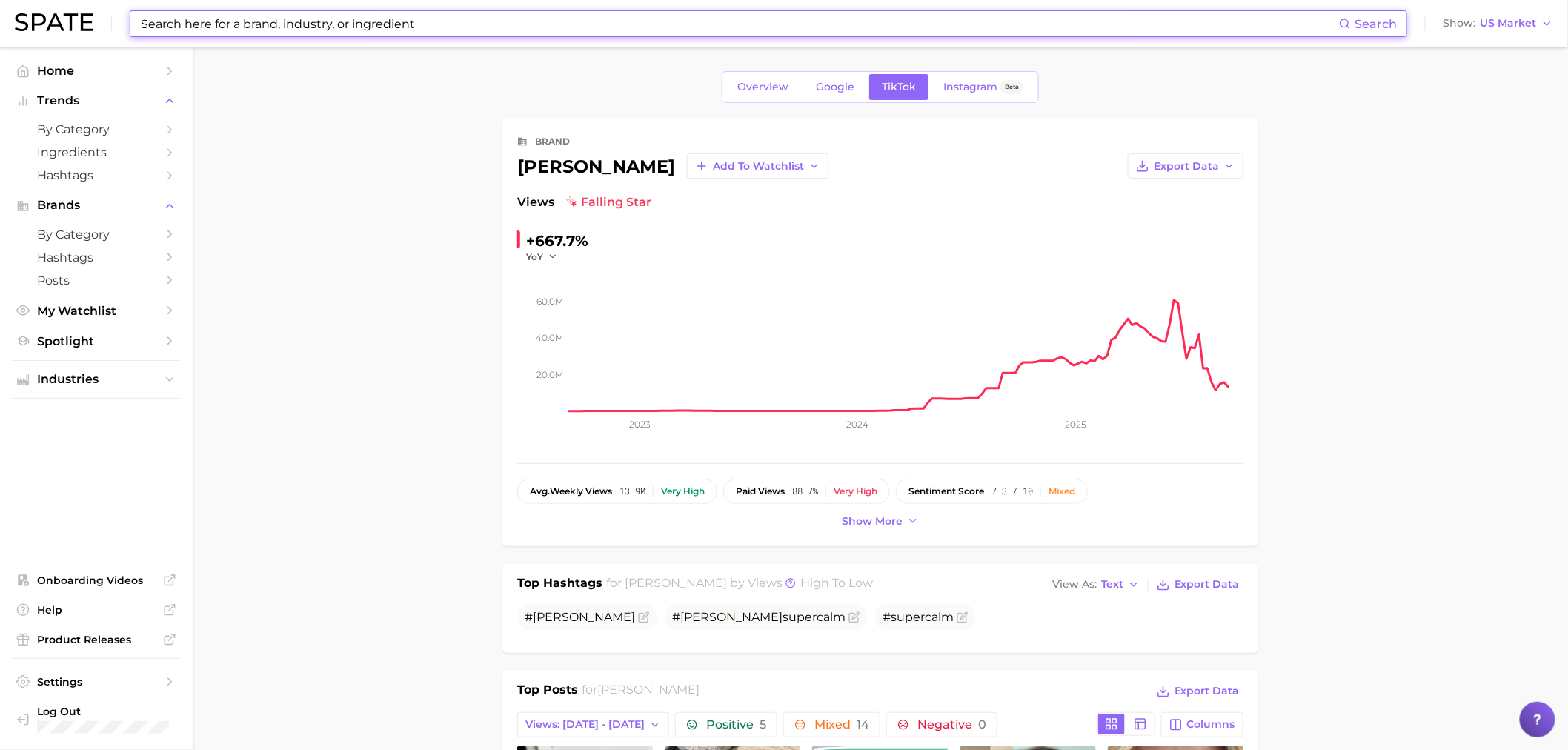
click at [276, 30] on input at bounding box center [738, 23] width 1200 height 25
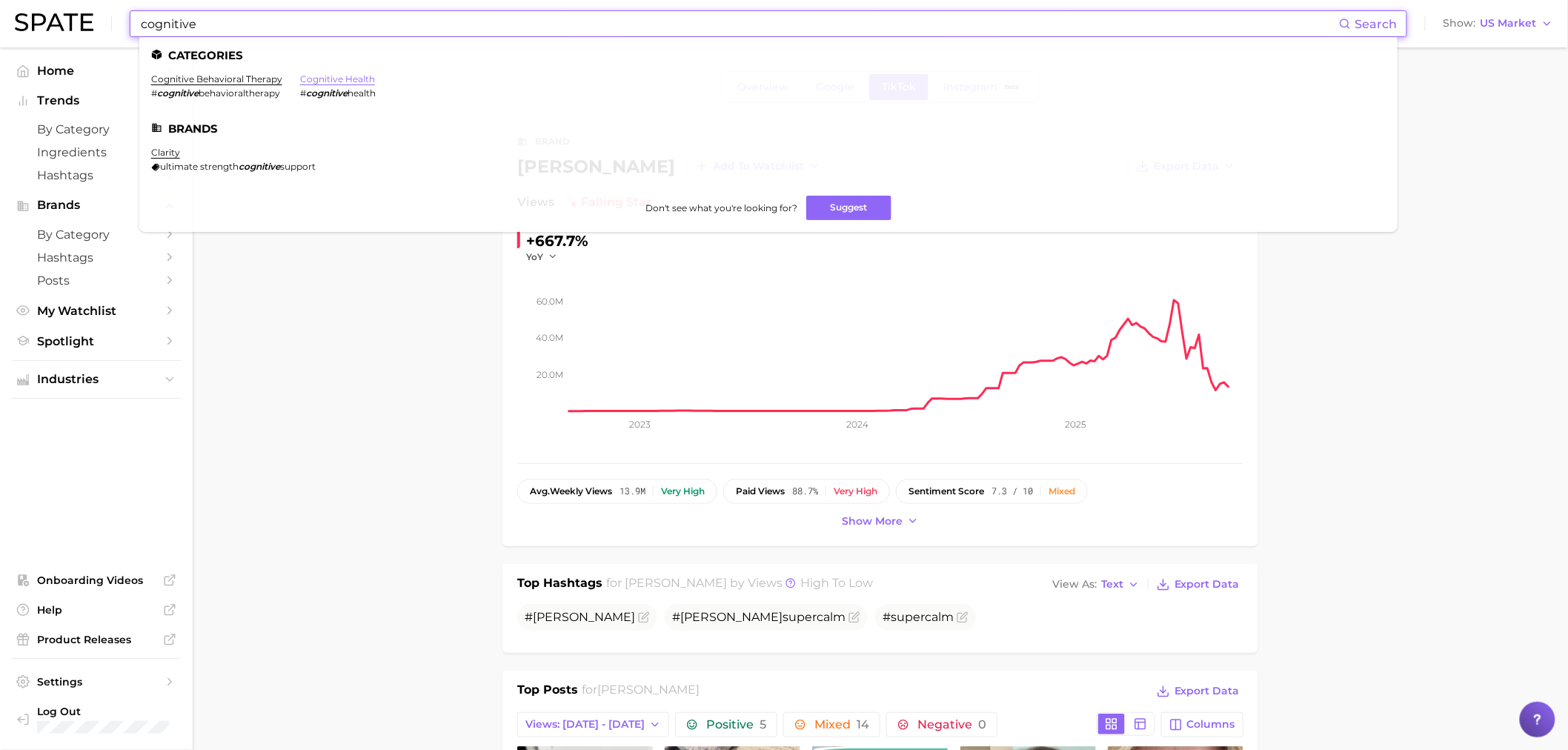
type input "cognitive"
click at [351, 74] on link "cognitive health" at bounding box center [338, 79] width 75 height 11
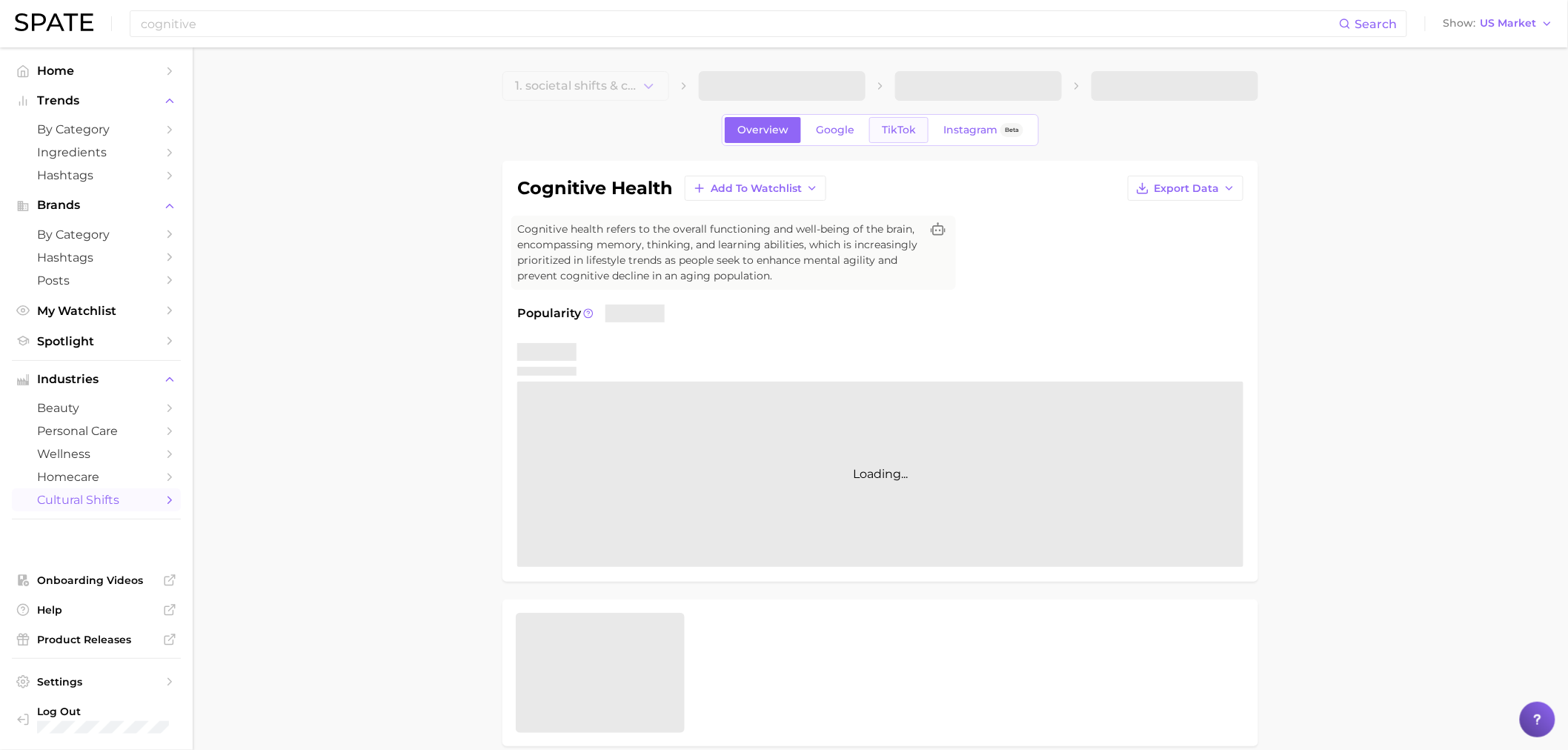
click at [906, 125] on span "TikTok" at bounding box center [899, 130] width 34 height 12
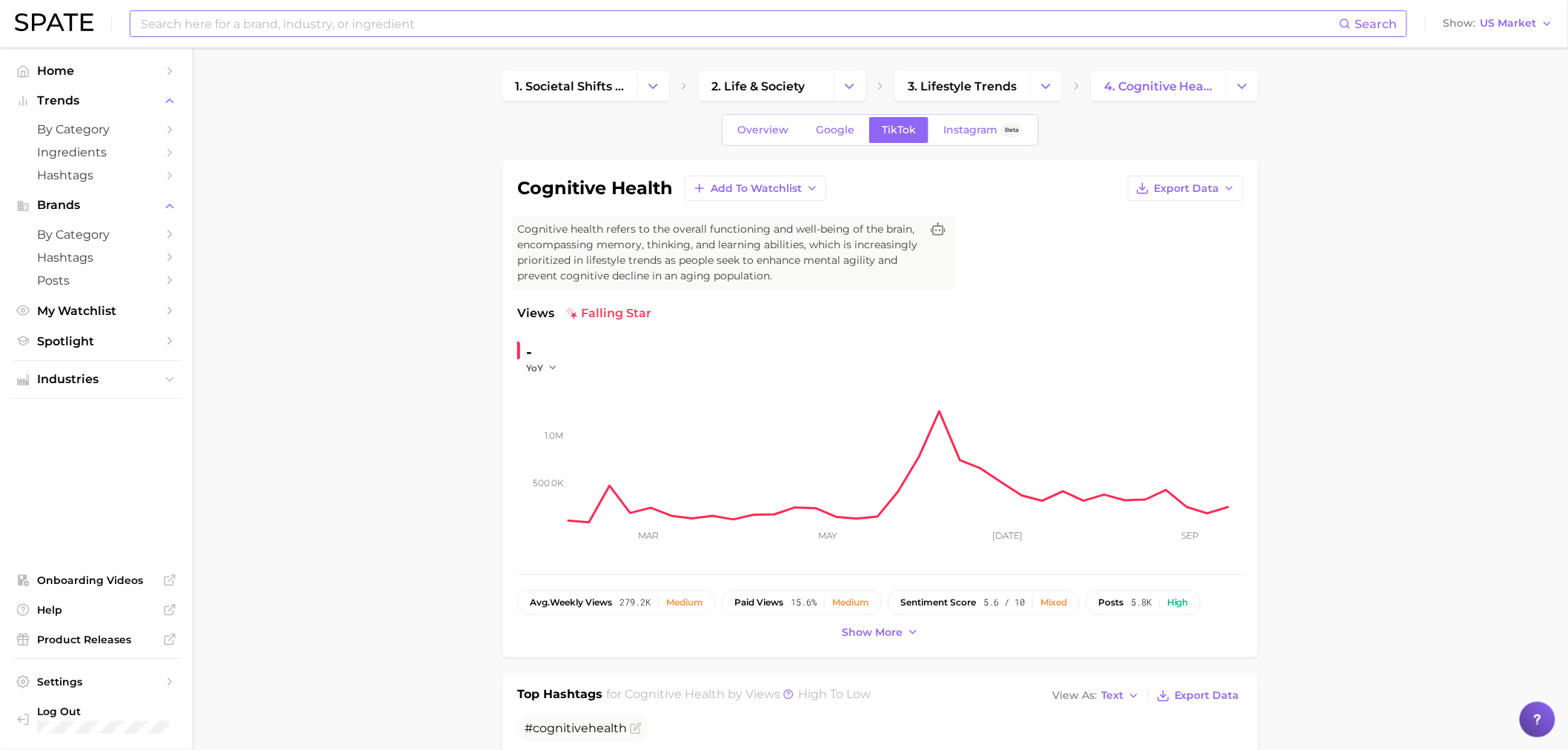
click at [566, 16] on input at bounding box center [738, 23] width 1200 height 25
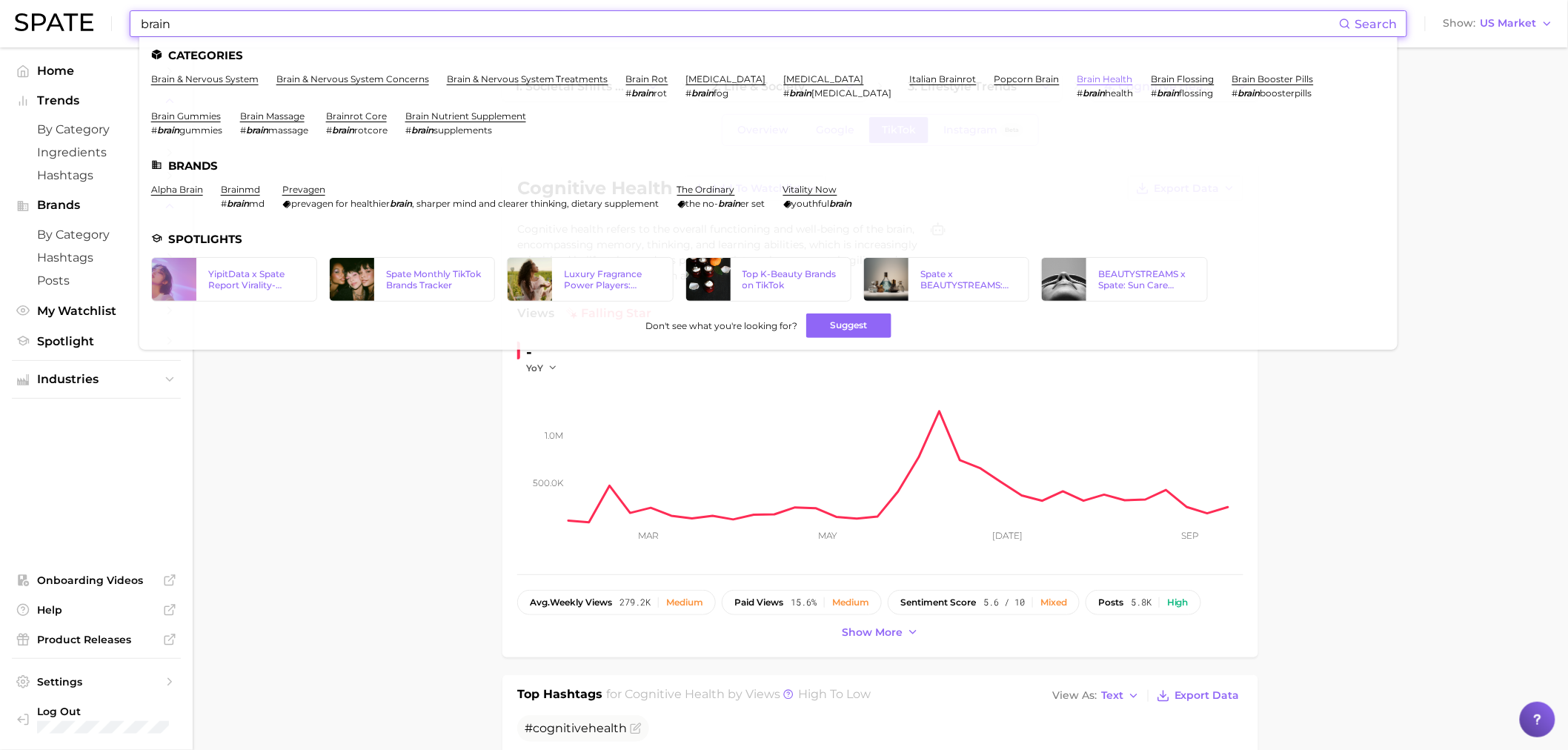
type input "brain"
click at [1077, 73] on link "brain health" at bounding box center [1104, 79] width 55 height 11
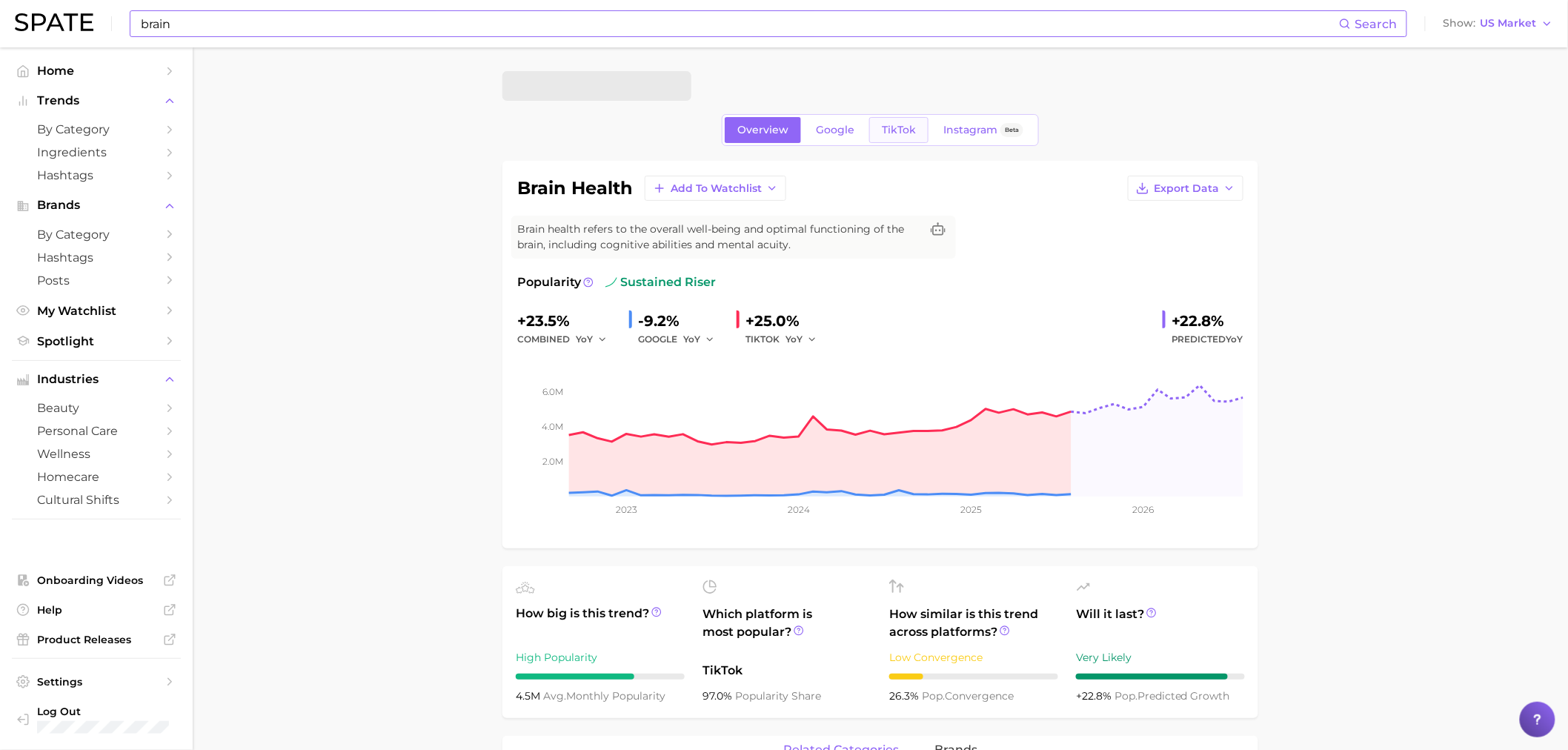
click at [887, 136] on span "TikTok" at bounding box center [899, 130] width 34 height 12
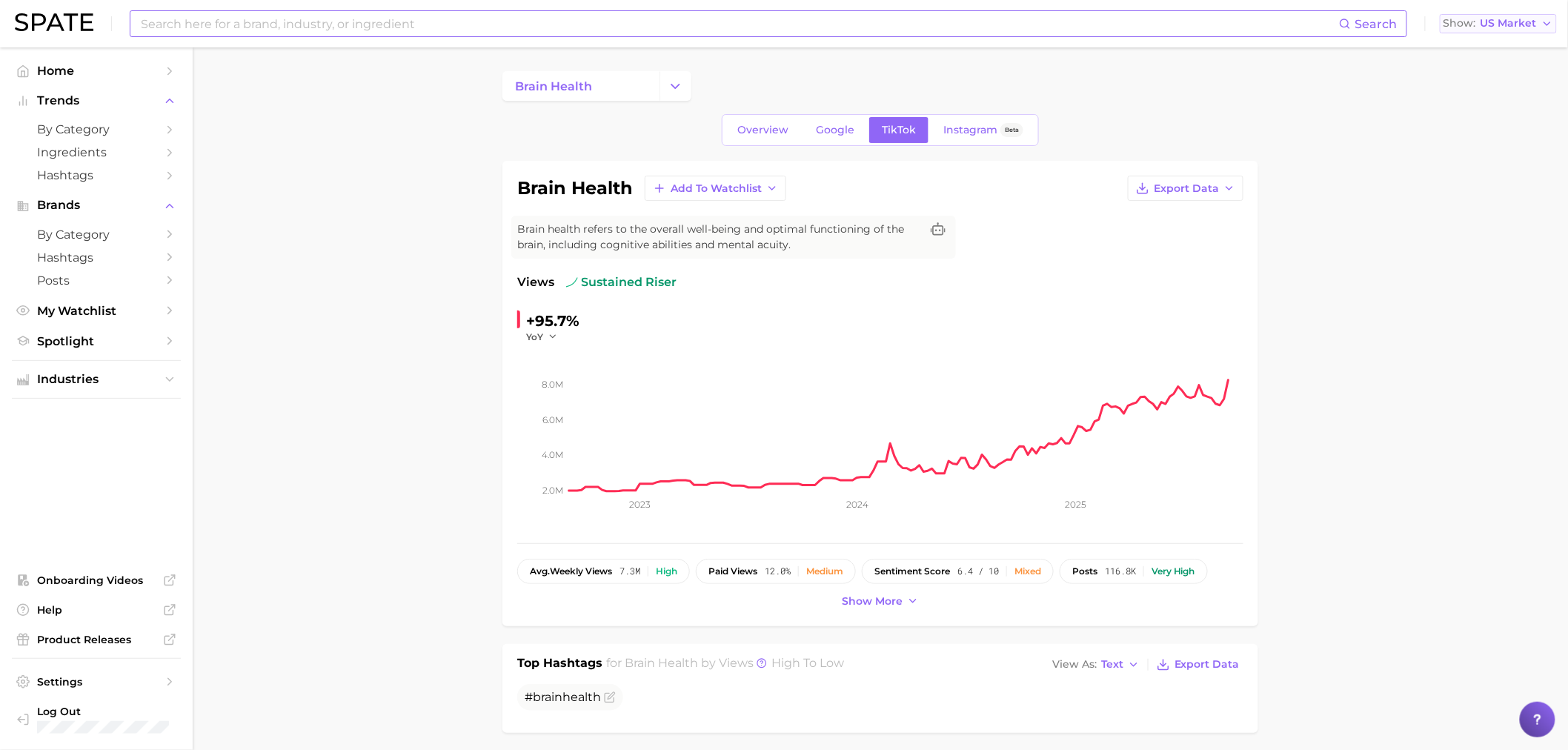
click at [1520, 30] on button "Show US Market" at bounding box center [1499, 23] width 117 height 20
click at [1226, 176] on button "Export Data" at bounding box center [1185, 188] width 115 height 25
click at [1183, 212] on span "Time Series CSV" at bounding box center [1149, 216] width 86 height 12
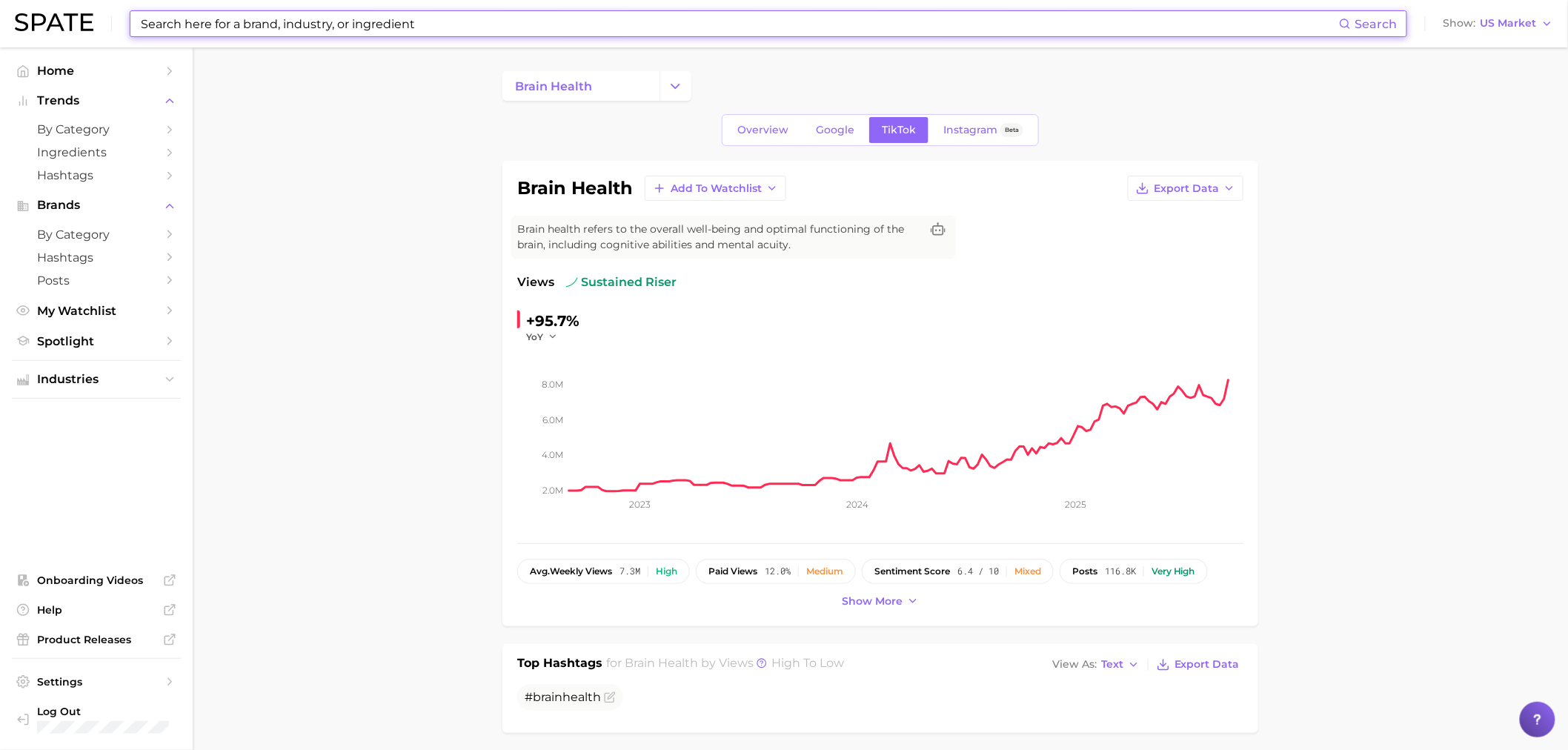
click at [498, 35] on input at bounding box center [738, 23] width 1200 height 25
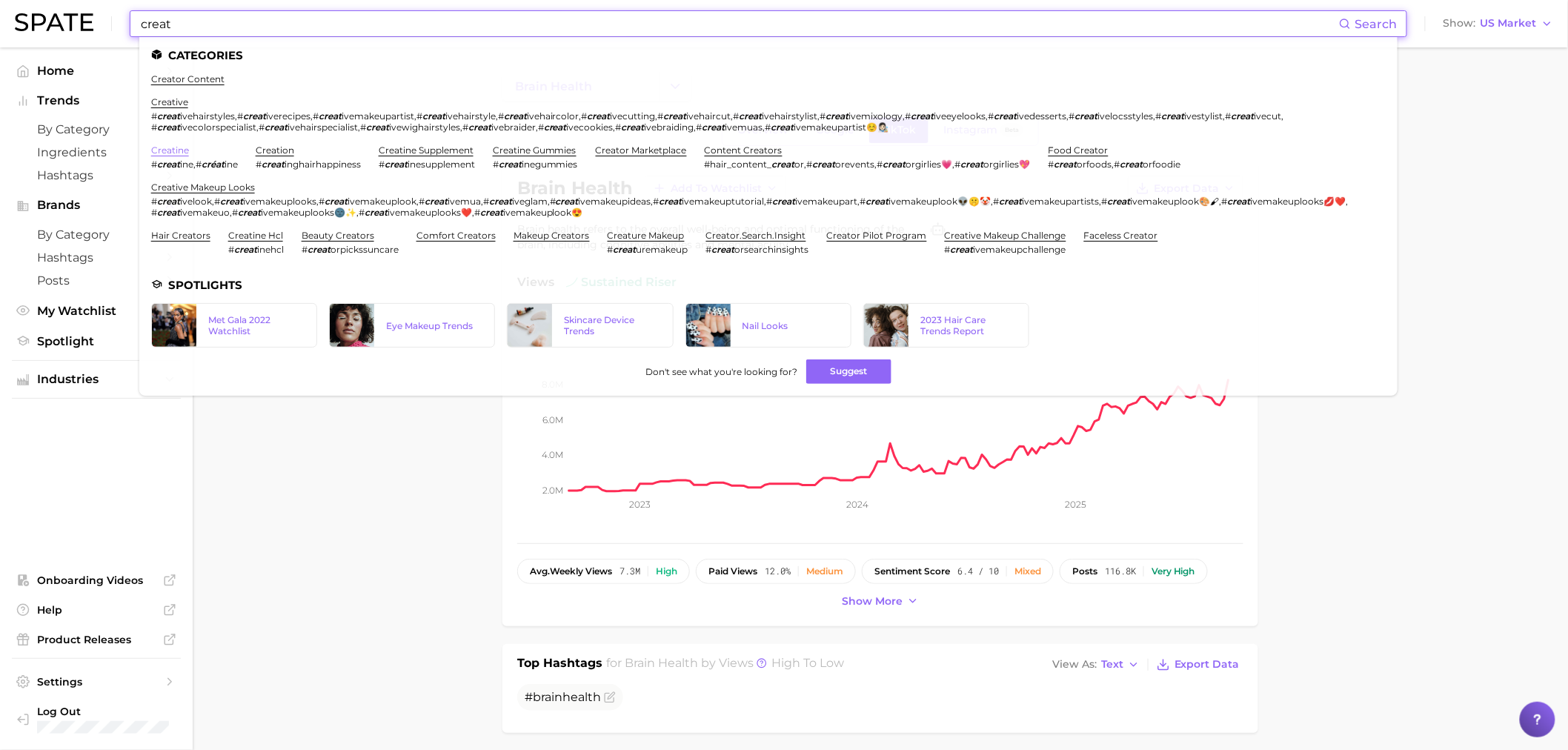
type input "creat"
click at [167, 150] on link "creatine" at bounding box center [170, 150] width 38 height 11
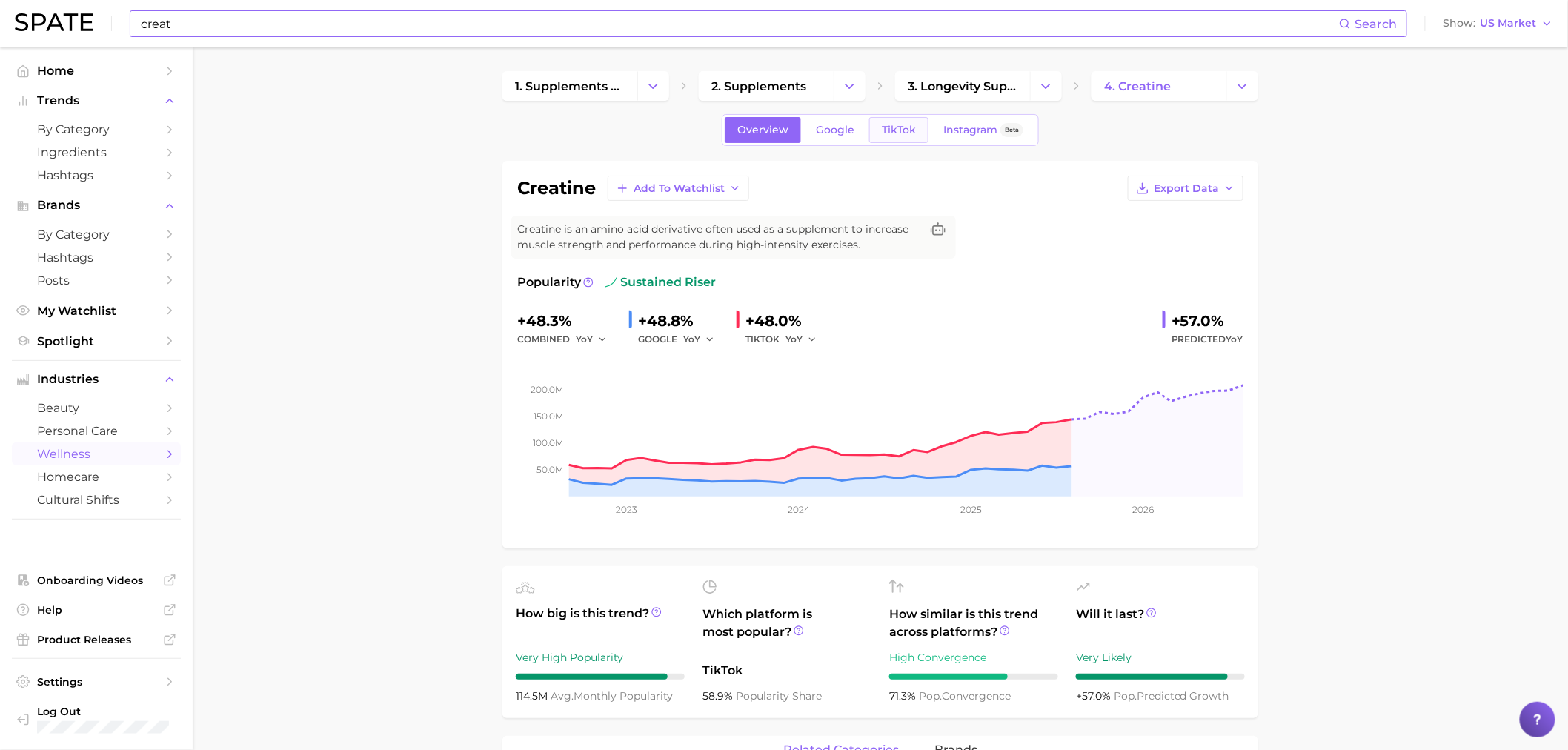
click at [893, 129] on span "TikTok" at bounding box center [899, 130] width 34 height 12
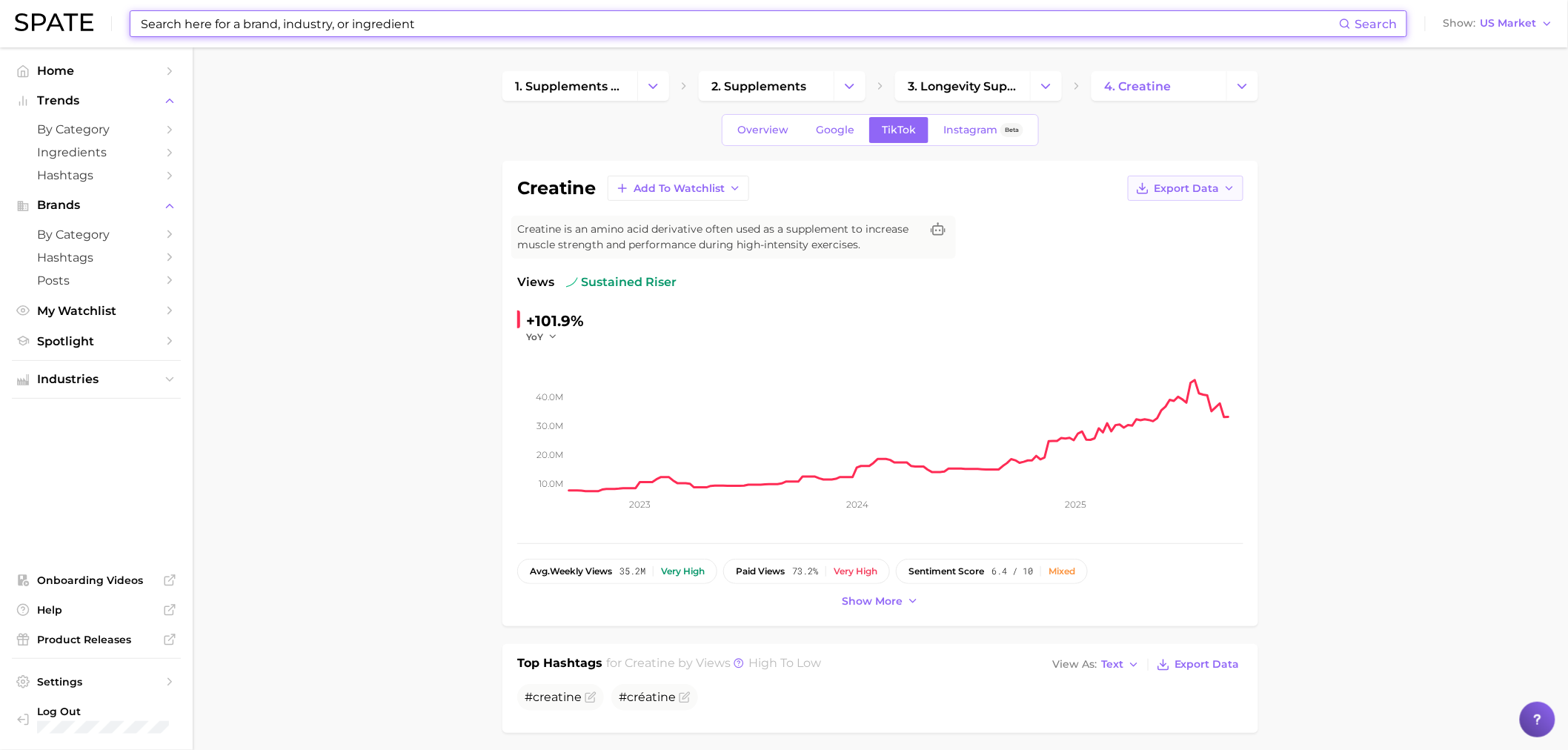
click at [1225, 176] on button "Export Data" at bounding box center [1185, 188] width 115 height 25
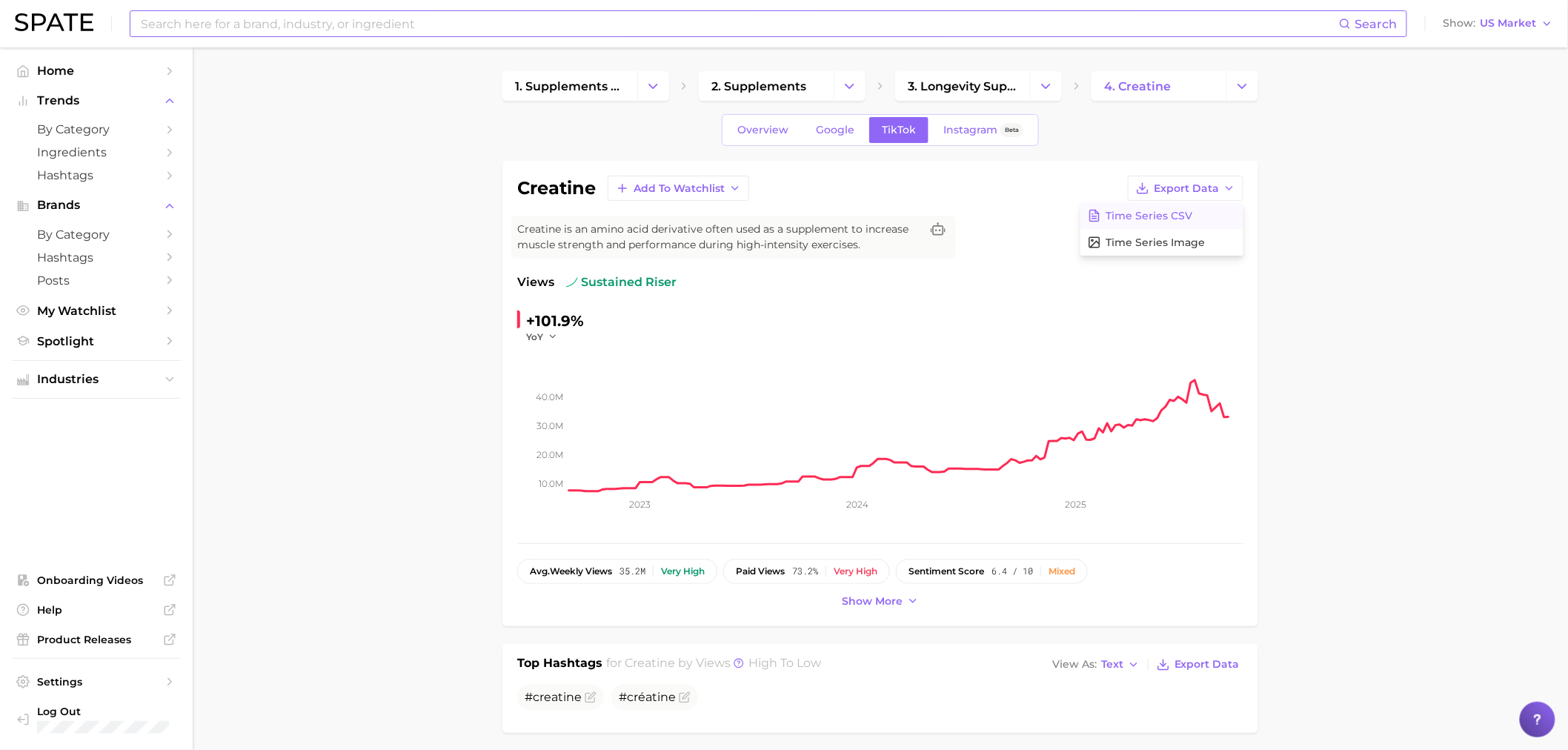
click at [1220, 217] on button "Time Series CSV" at bounding box center [1163, 216] width 163 height 26
click at [625, 13] on input at bounding box center [738, 23] width 1200 height 25
drag, startPoint x: 351, startPoint y: 207, endPoint x: 388, endPoint y: 108, distance: 105.7
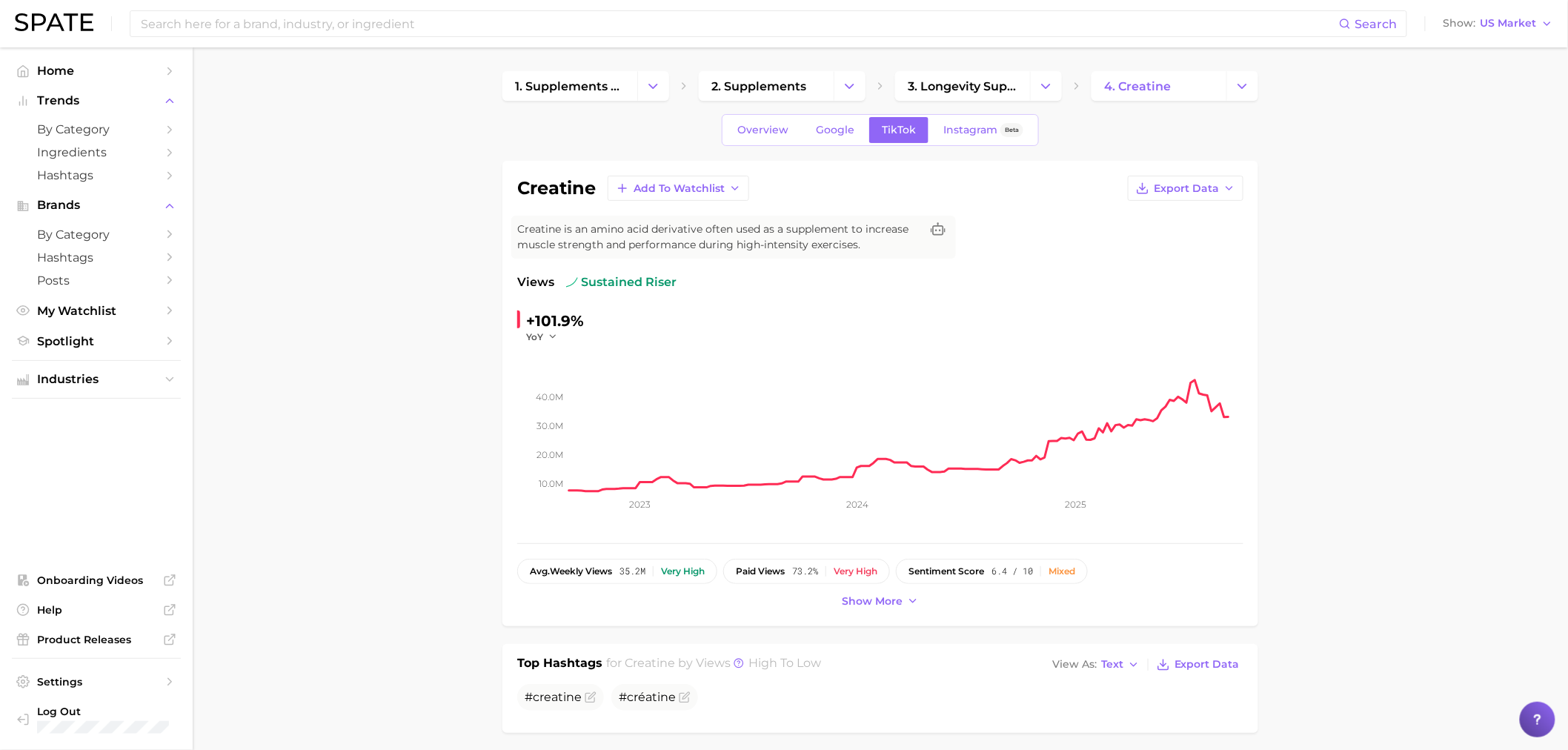
click at [402, 28] on input at bounding box center [738, 23] width 1200 height 25
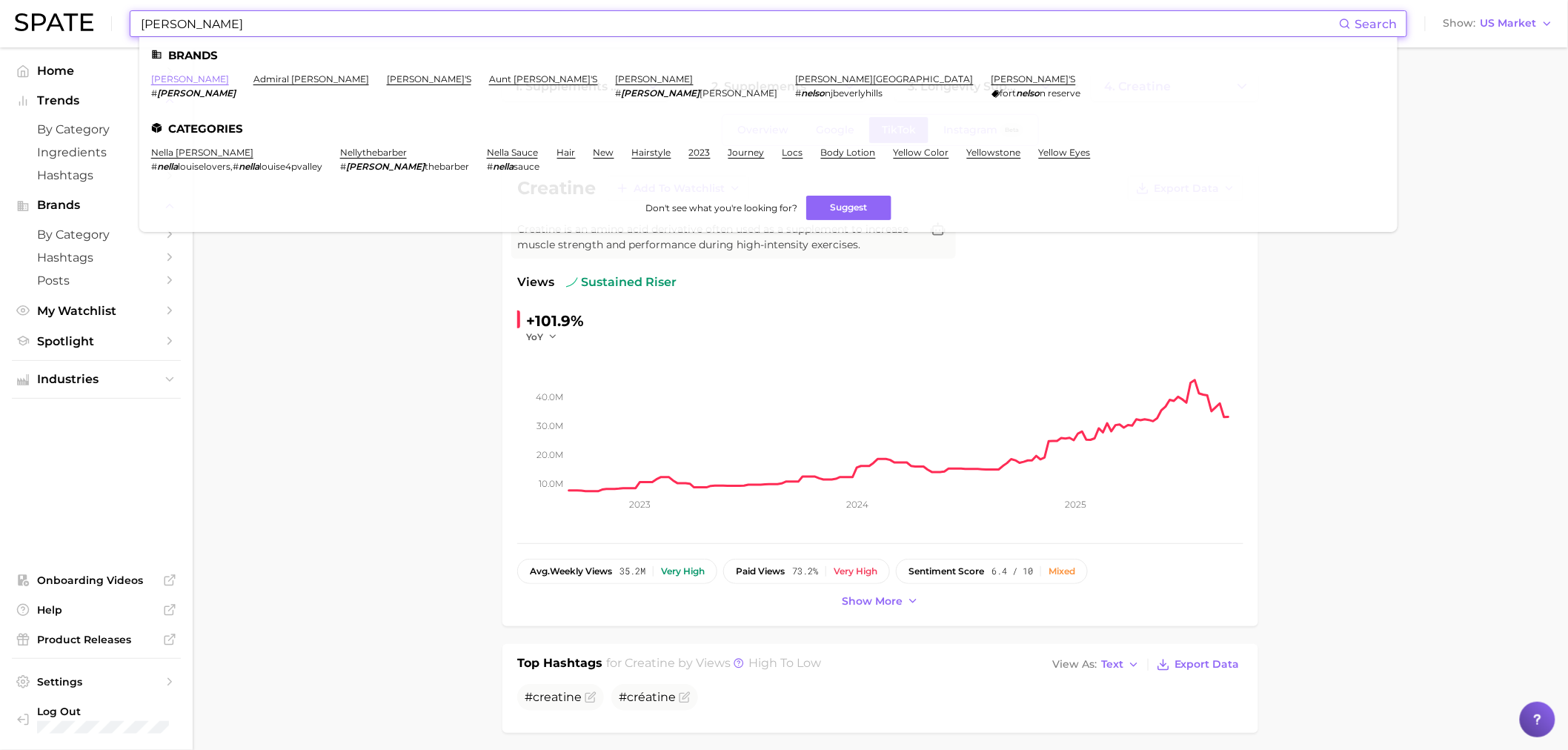
type input "nello"
click at [165, 75] on link "nello" at bounding box center [190, 79] width 78 height 11
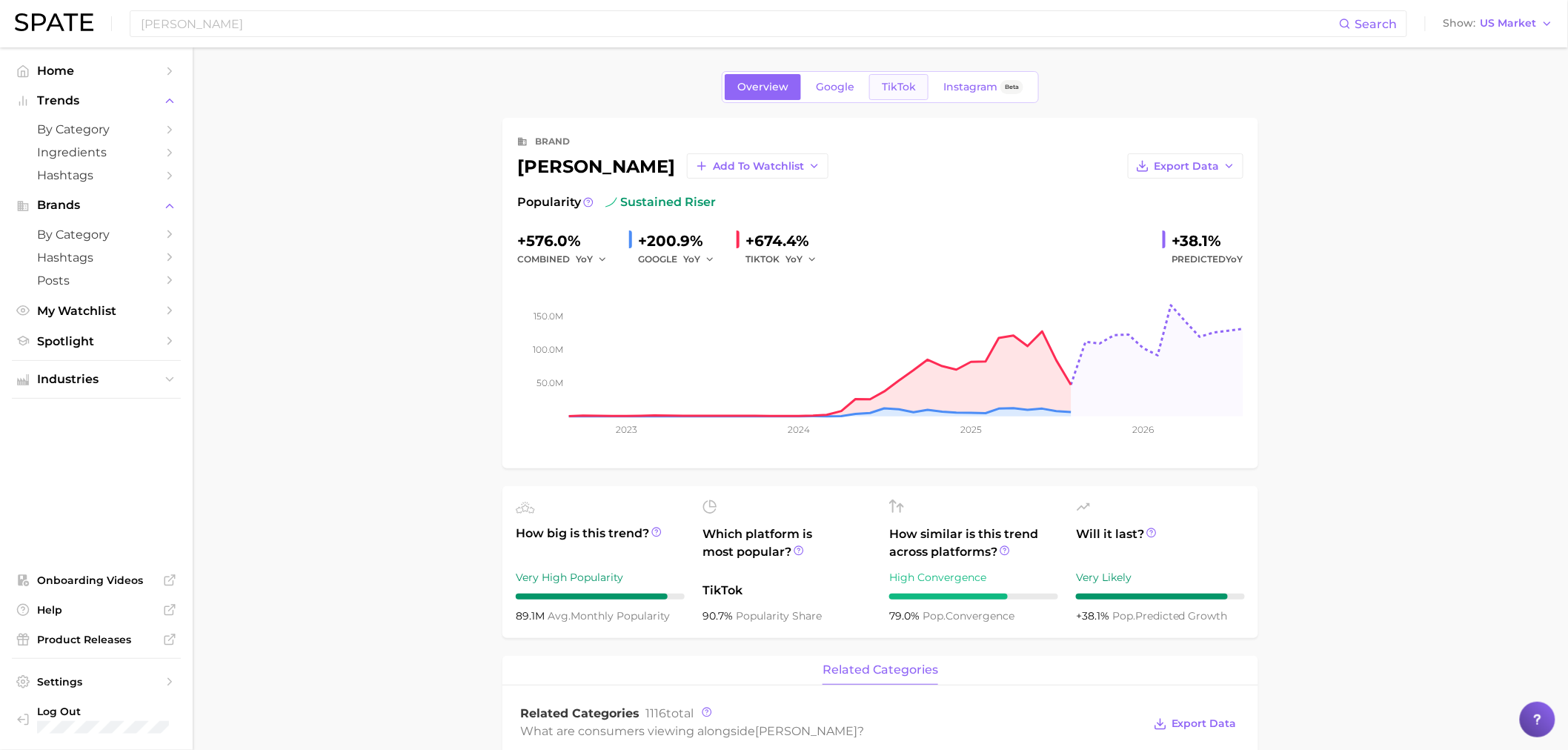
click at [907, 84] on span "TikTok" at bounding box center [899, 86] width 34 height 12
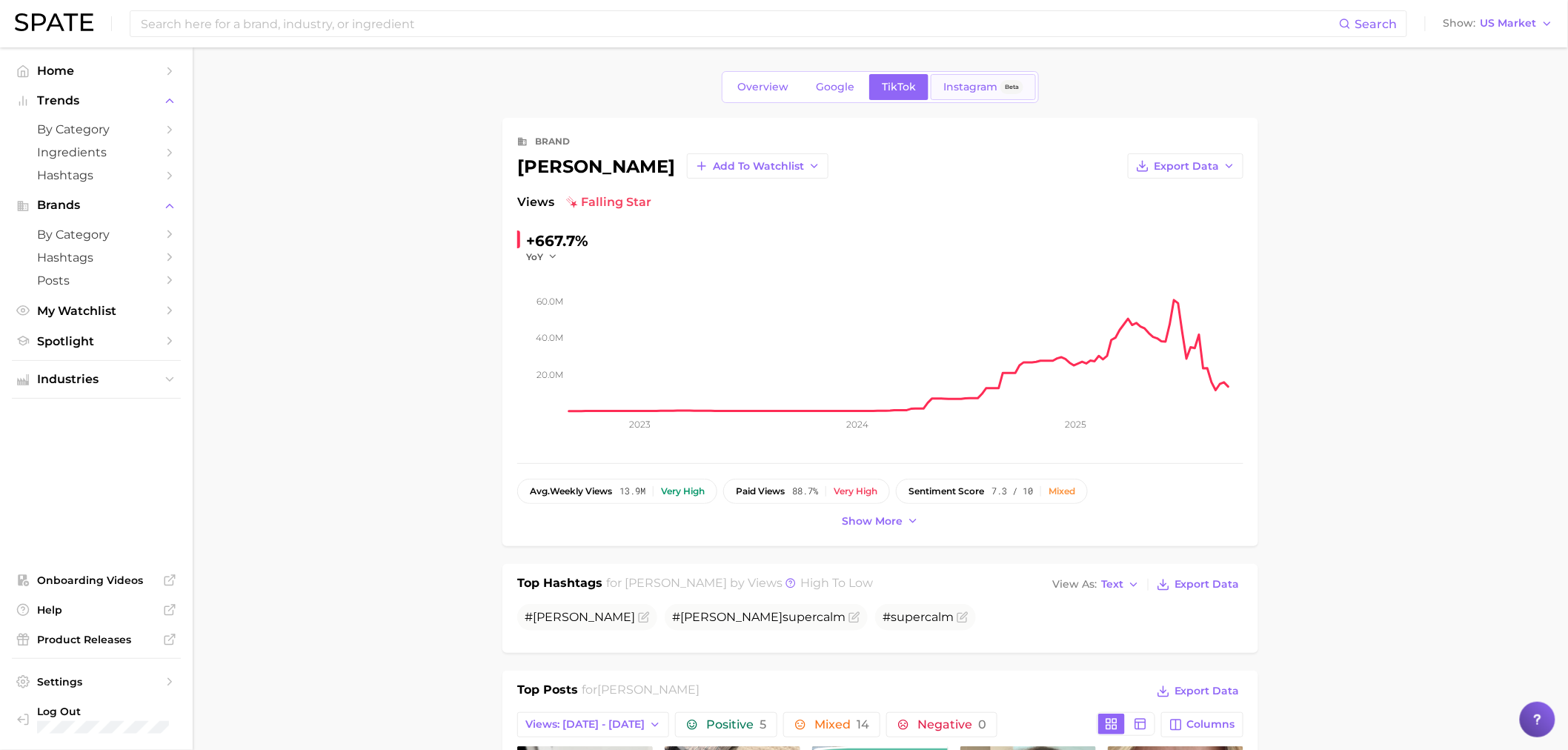
click at [951, 91] on span "Instagram" at bounding box center [970, 86] width 54 height 12
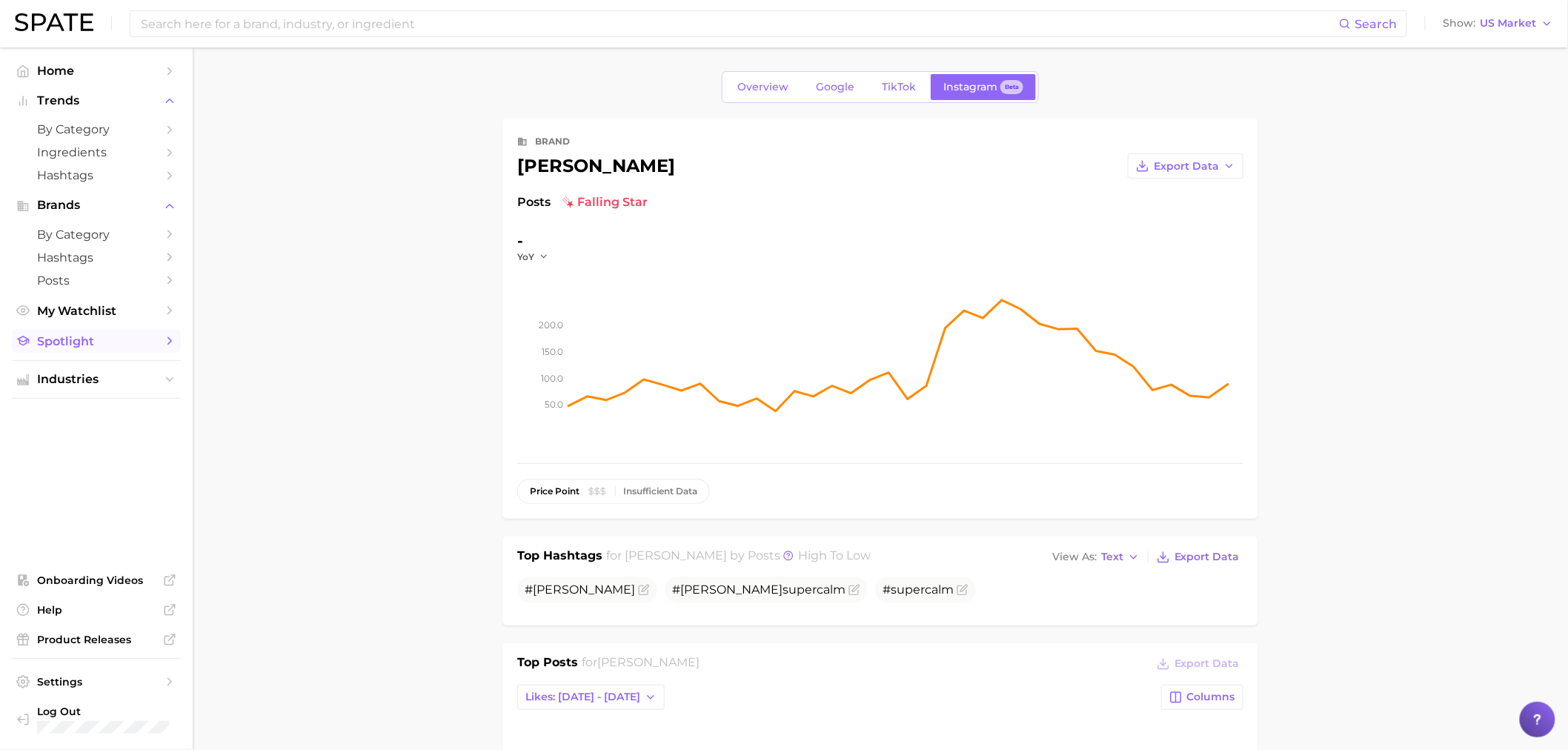
click at [117, 344] on span "Spotlight" at bounding box center [96, 341] width 118 height 14
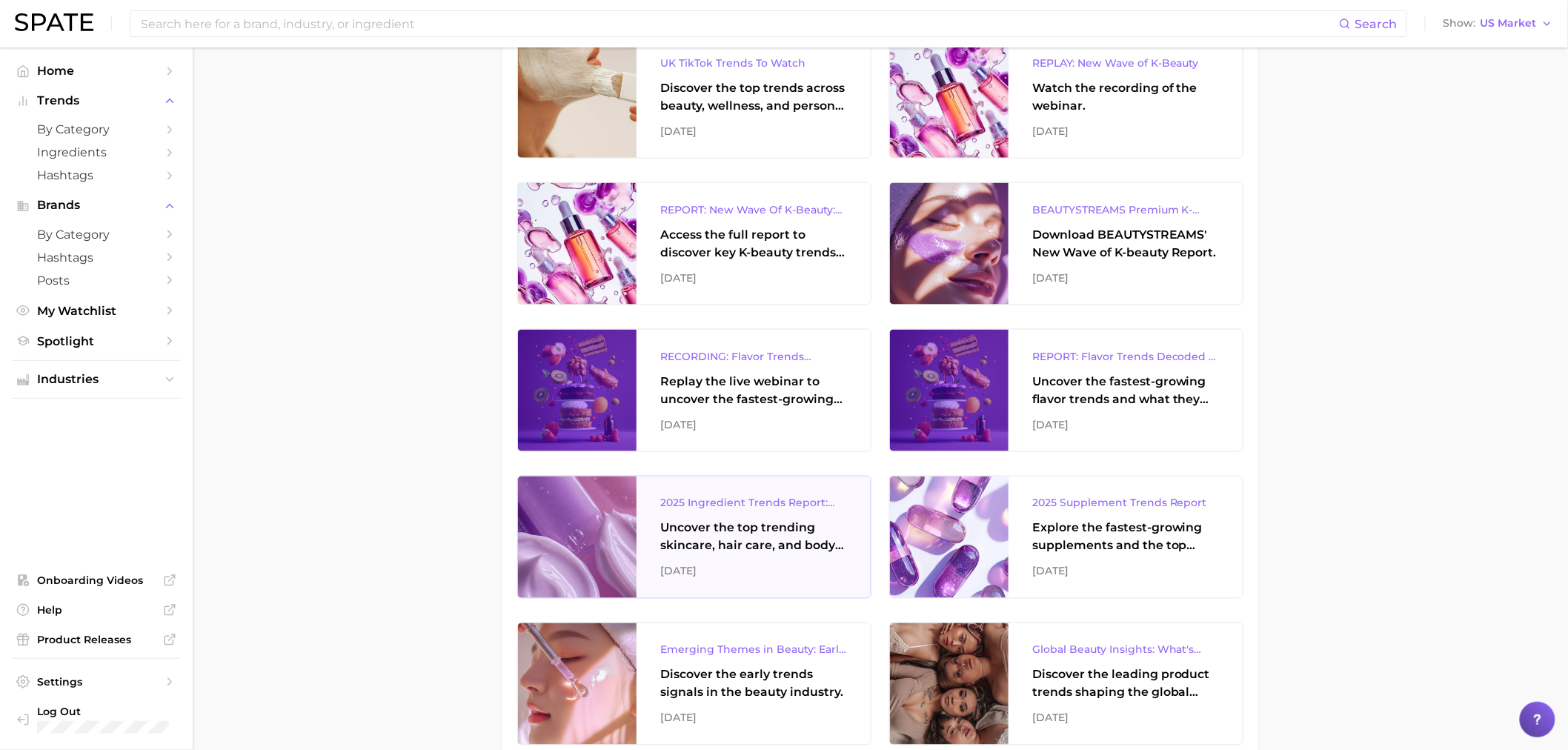
scroll to position [742, 0]
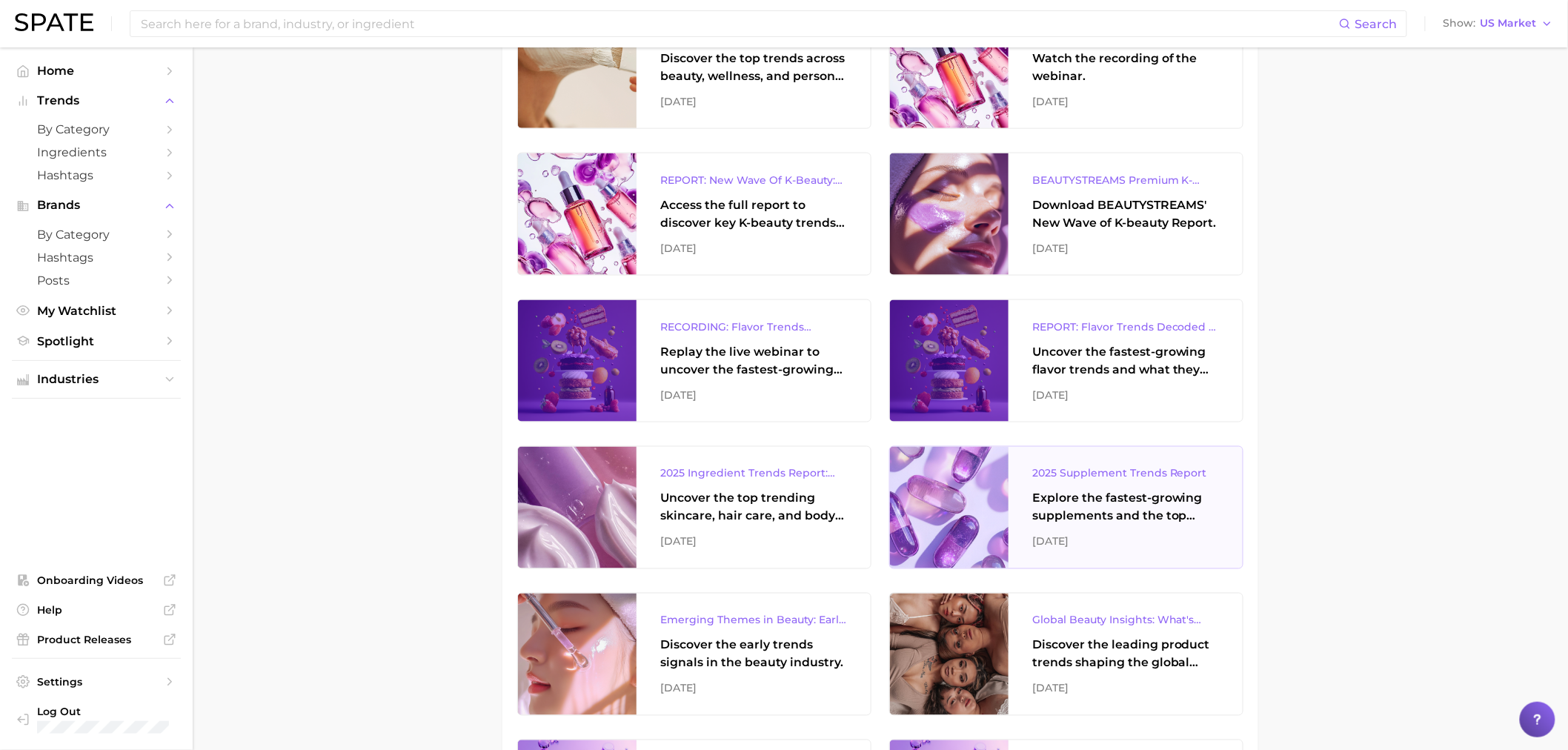
click at [1136, 481] on div "2025 Supplement Trends Report" at bounding box center [1125, 473] width 187 height 18
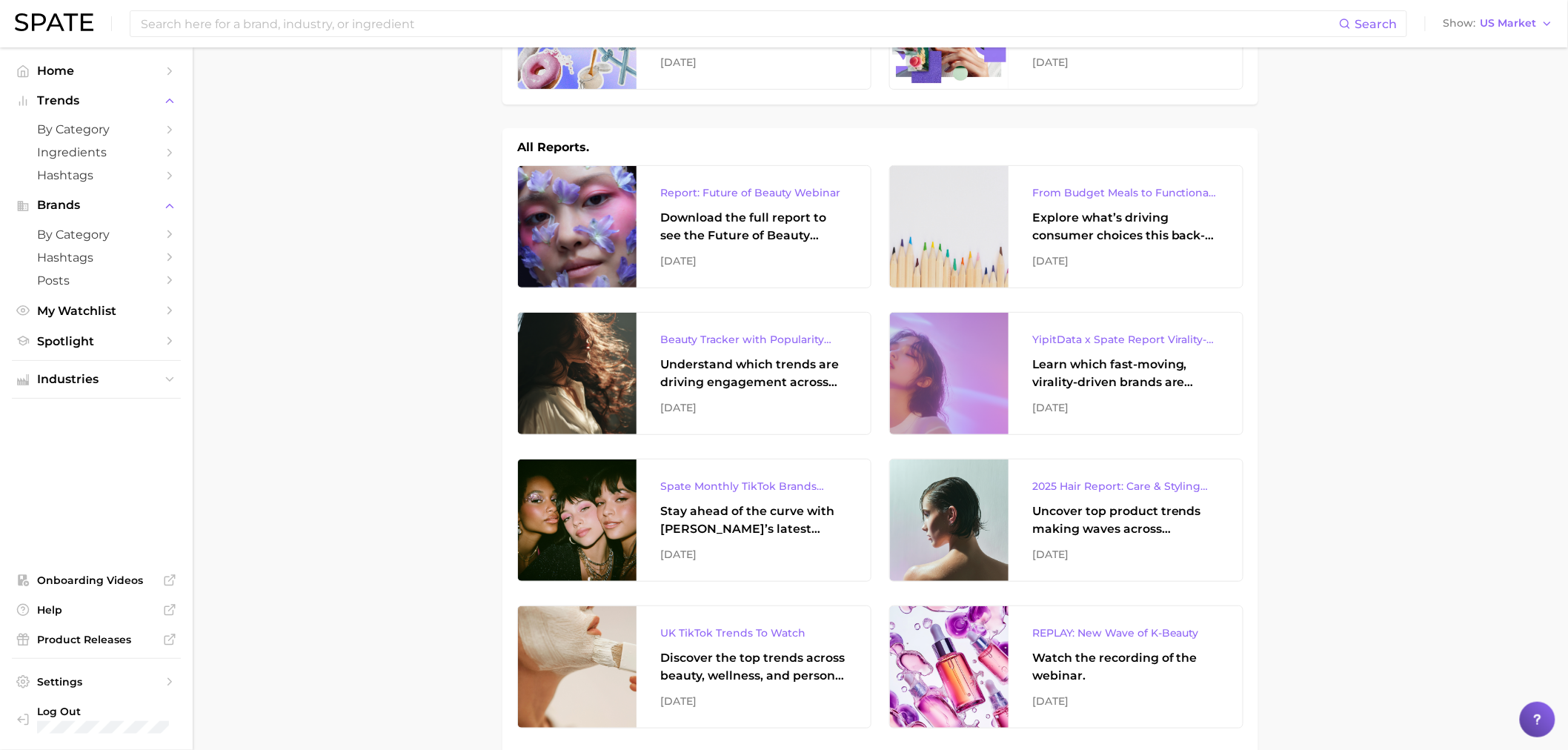
scroll to position [0, 0]
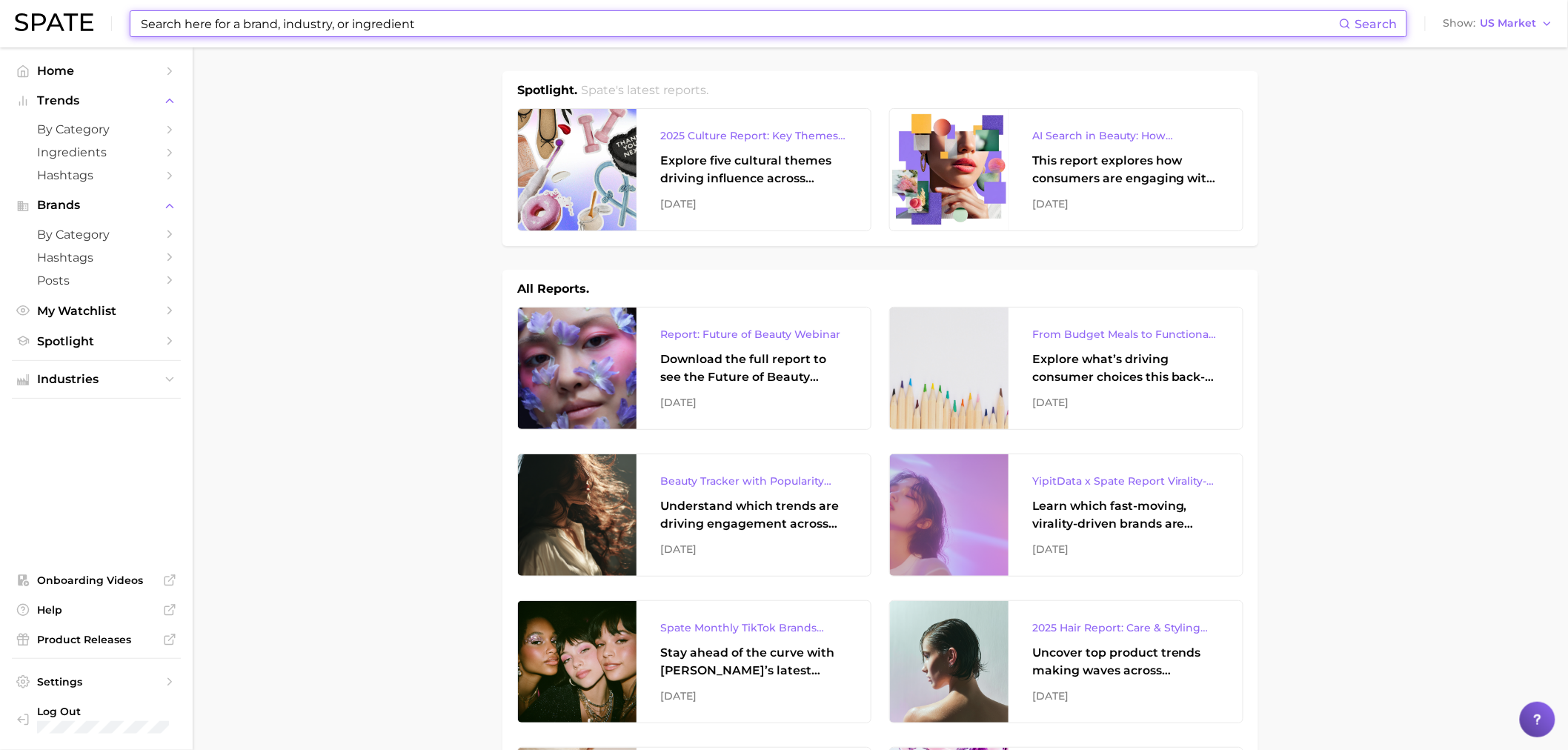
click at [471, 28] on input at bounding box center [738, 23] width 1200 height 25
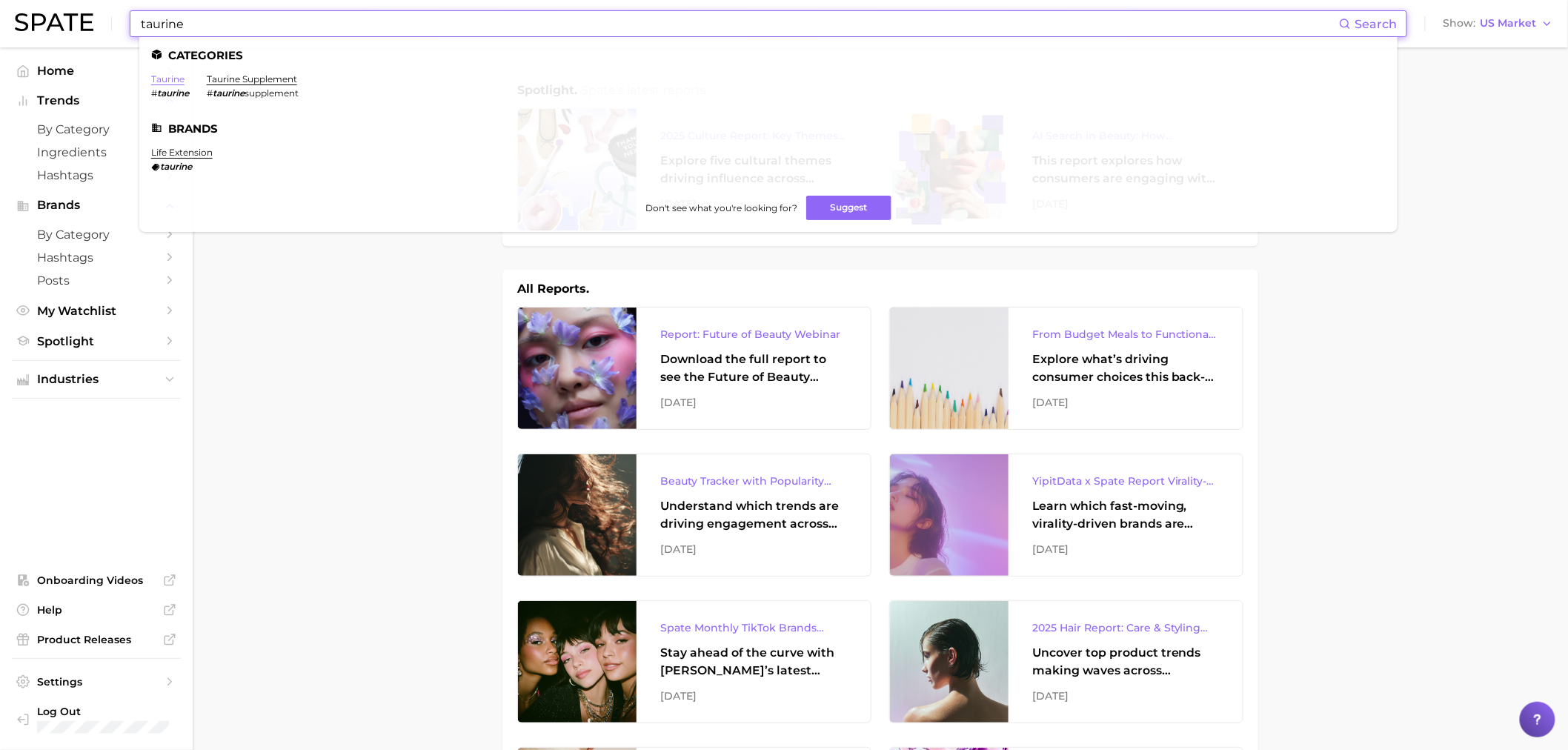
type input "taurine"
click at [169, 75] on link "taurine" at bounding box center [168, 79] width 34 height 11
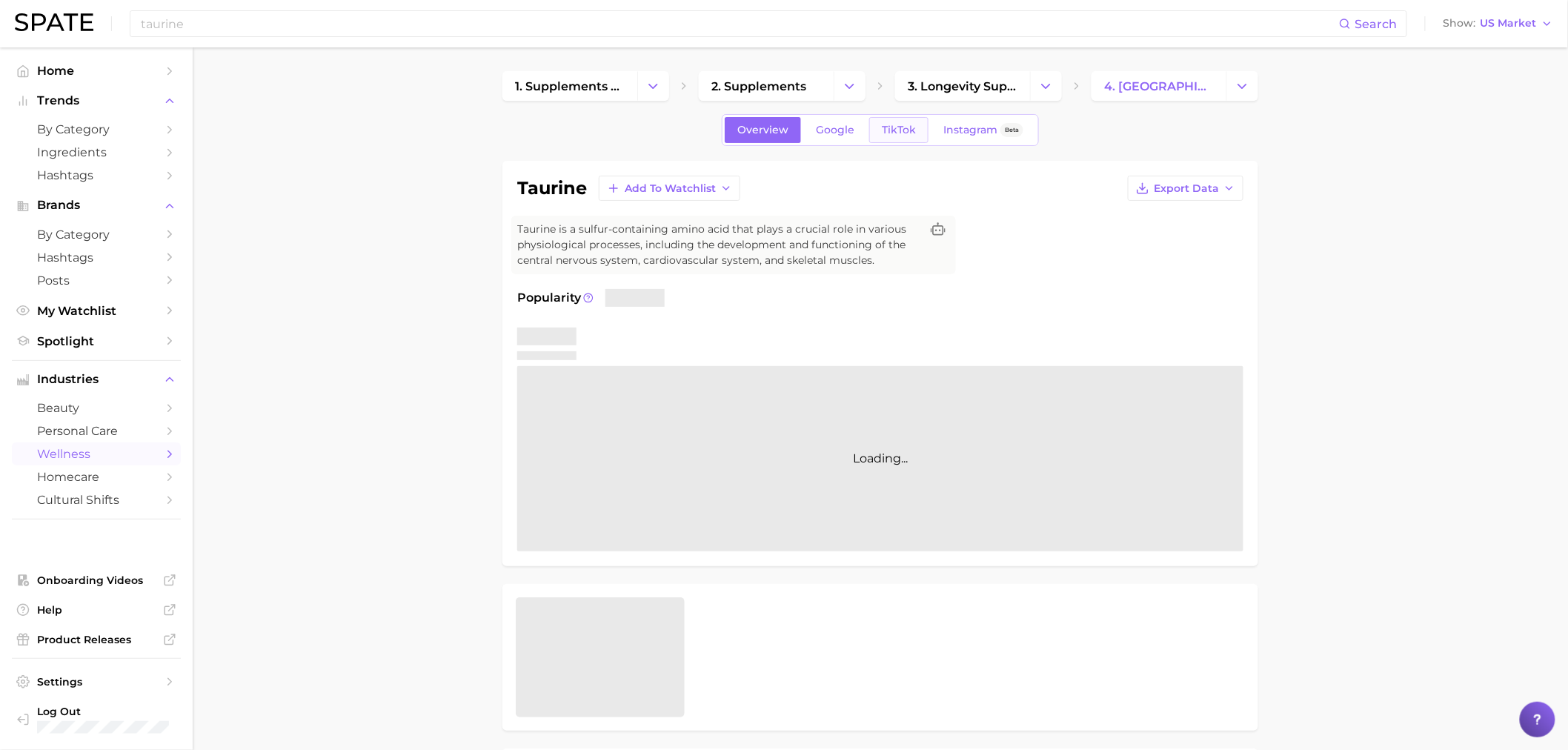
click at [909, 132] on span "TikTok" at bounding box center [899, 130] width 34 height 12
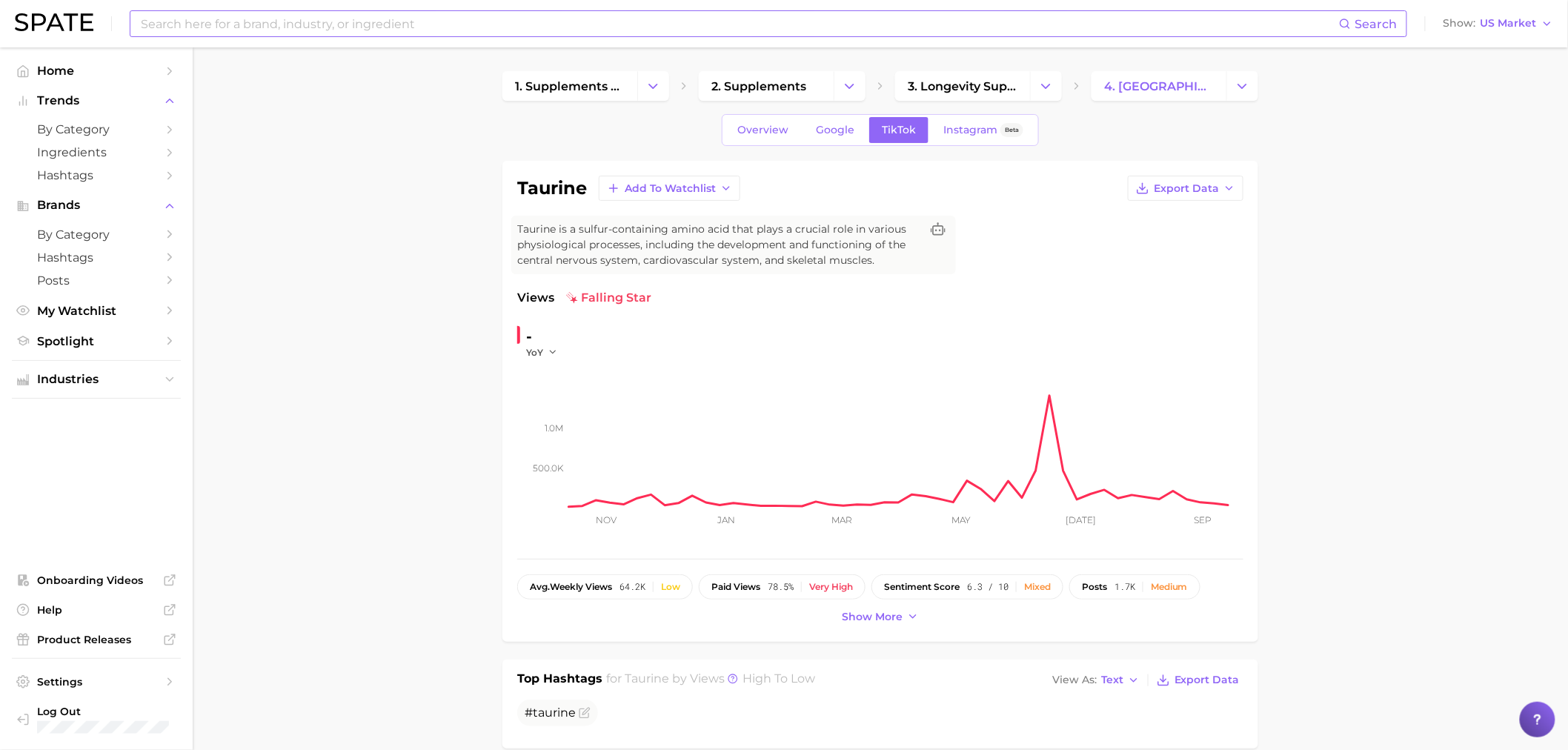
click at [517, 16] on input at bounding box center [738, 23] width 1200 height 25
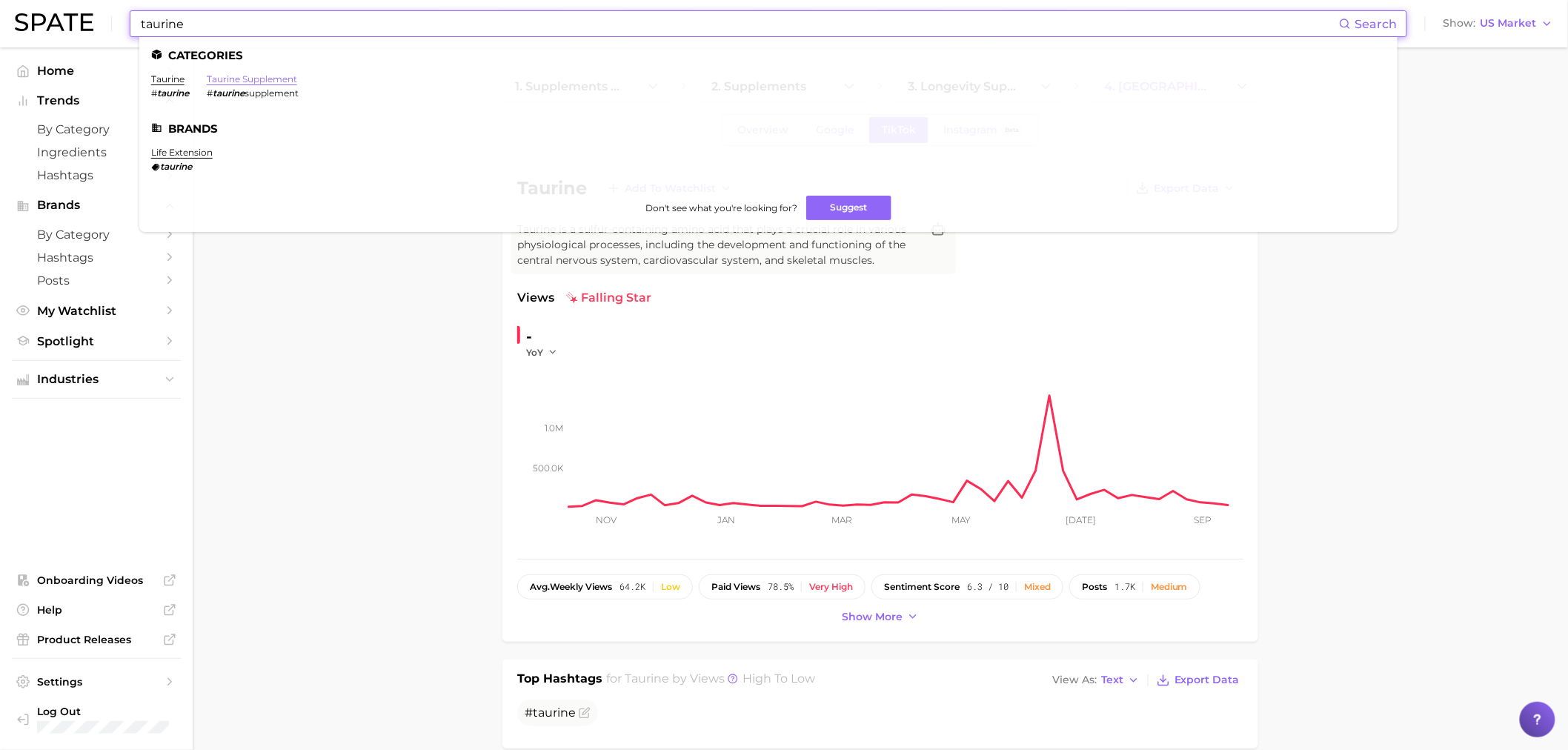
type input "taurine"
click at [274, 82] on link "taurine supplement" at bounding box center [251, 79] width 90 height 11
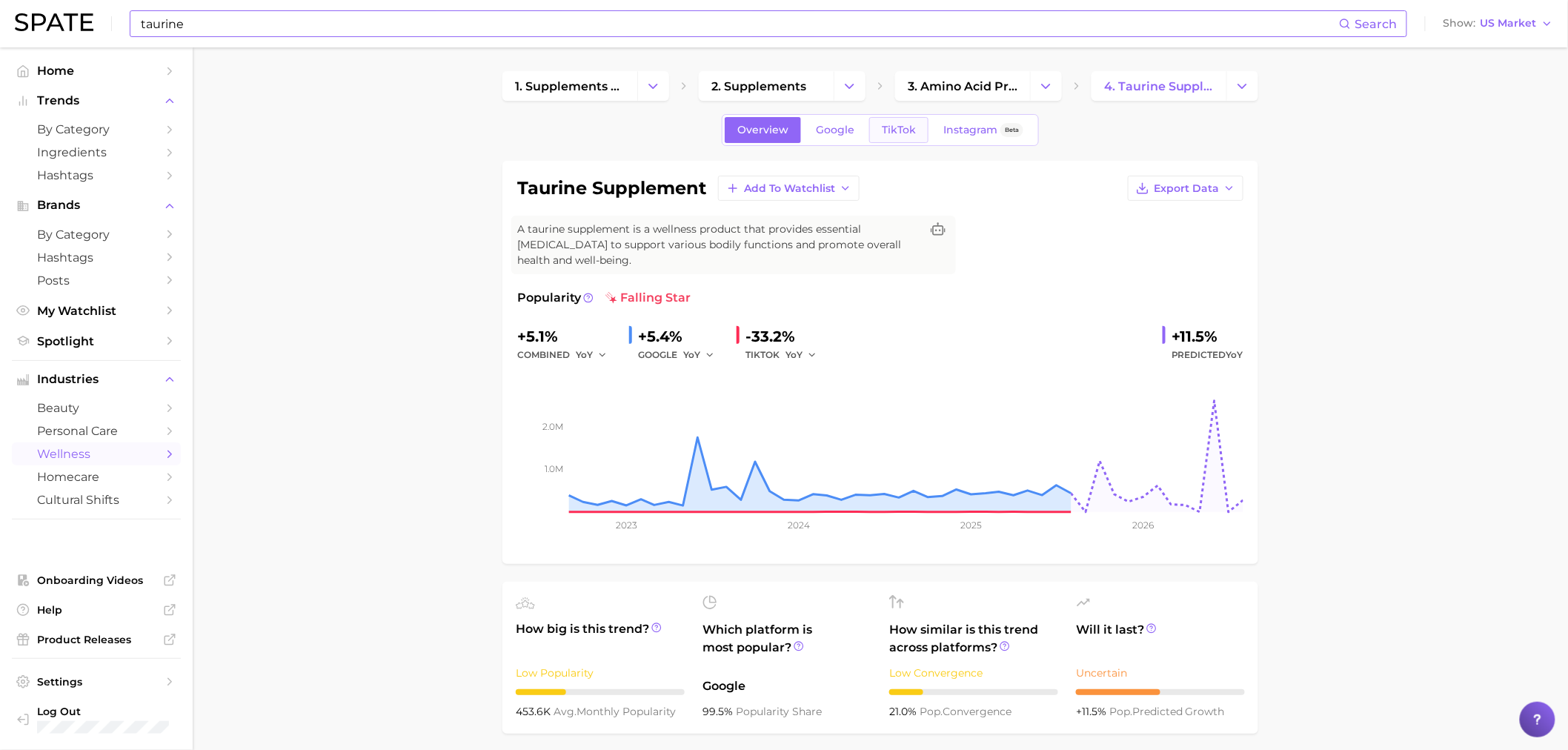
click at [908, 127] on span "TikTok" at bounding box center [899, 130] width 34 height 12
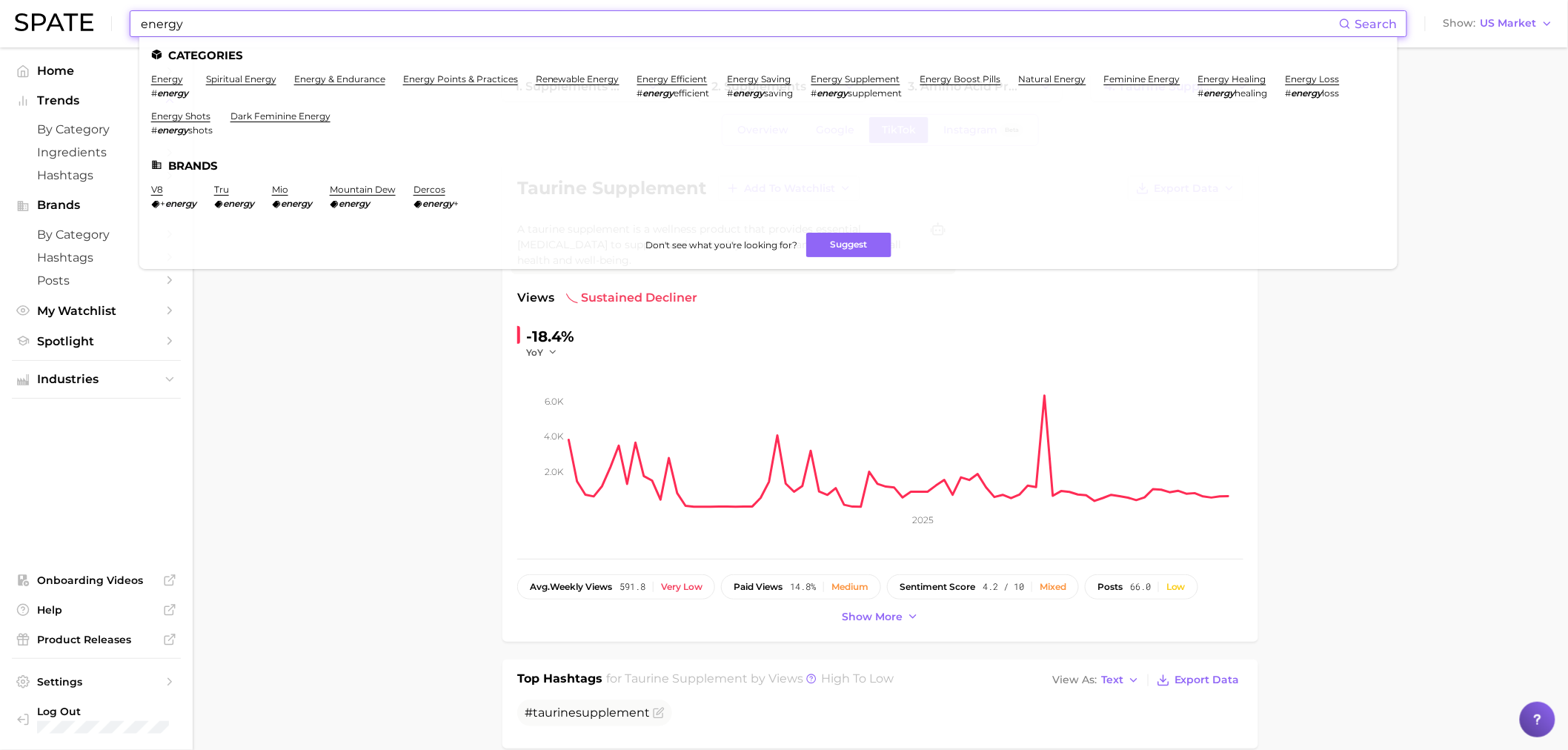
click at [269, 26] on input "energy" at bounding box center [738, 23] width 1200 height 25
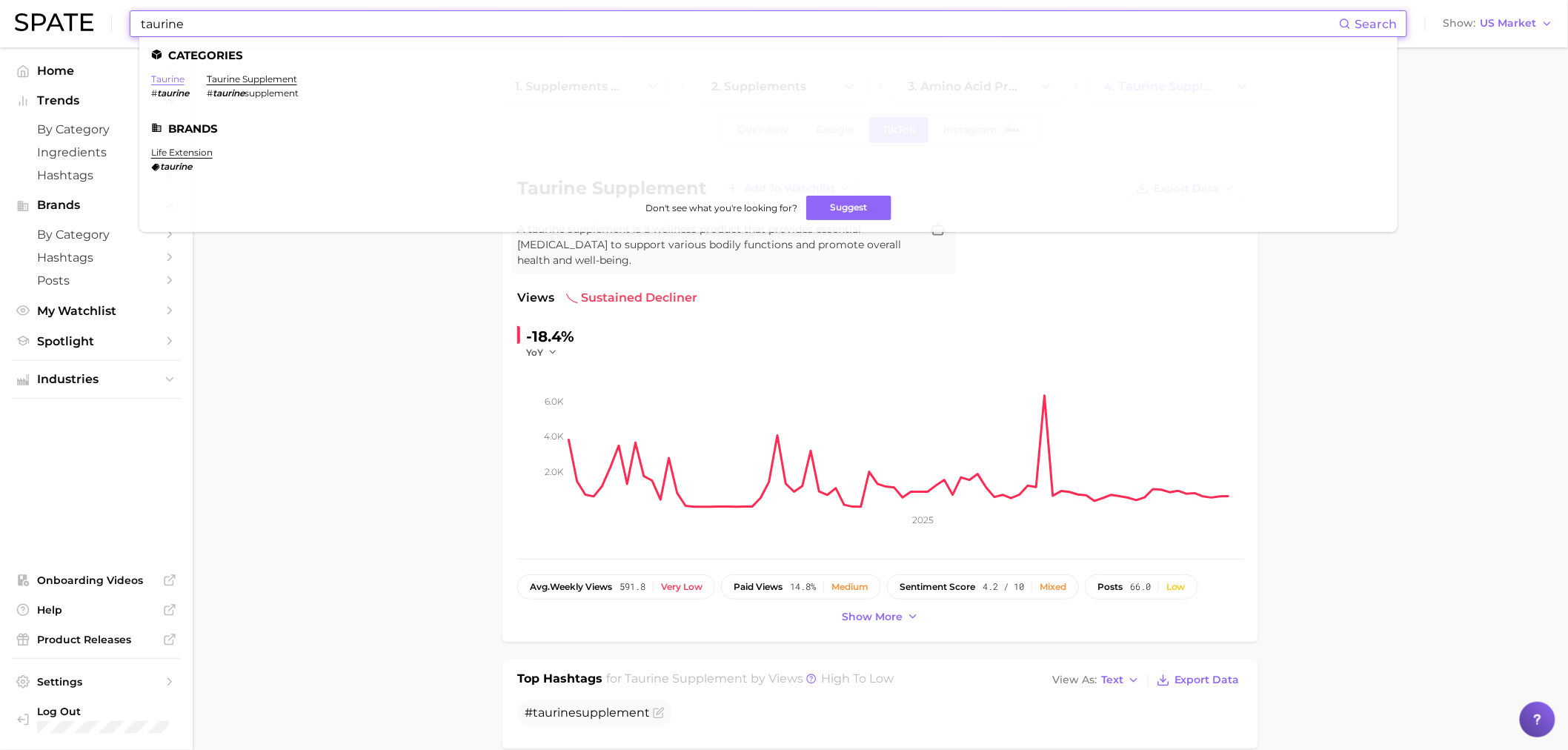
type input "taurine"
click at [175, 76] on link "taurine" at bounding box center [168, 79] width 34 height 11
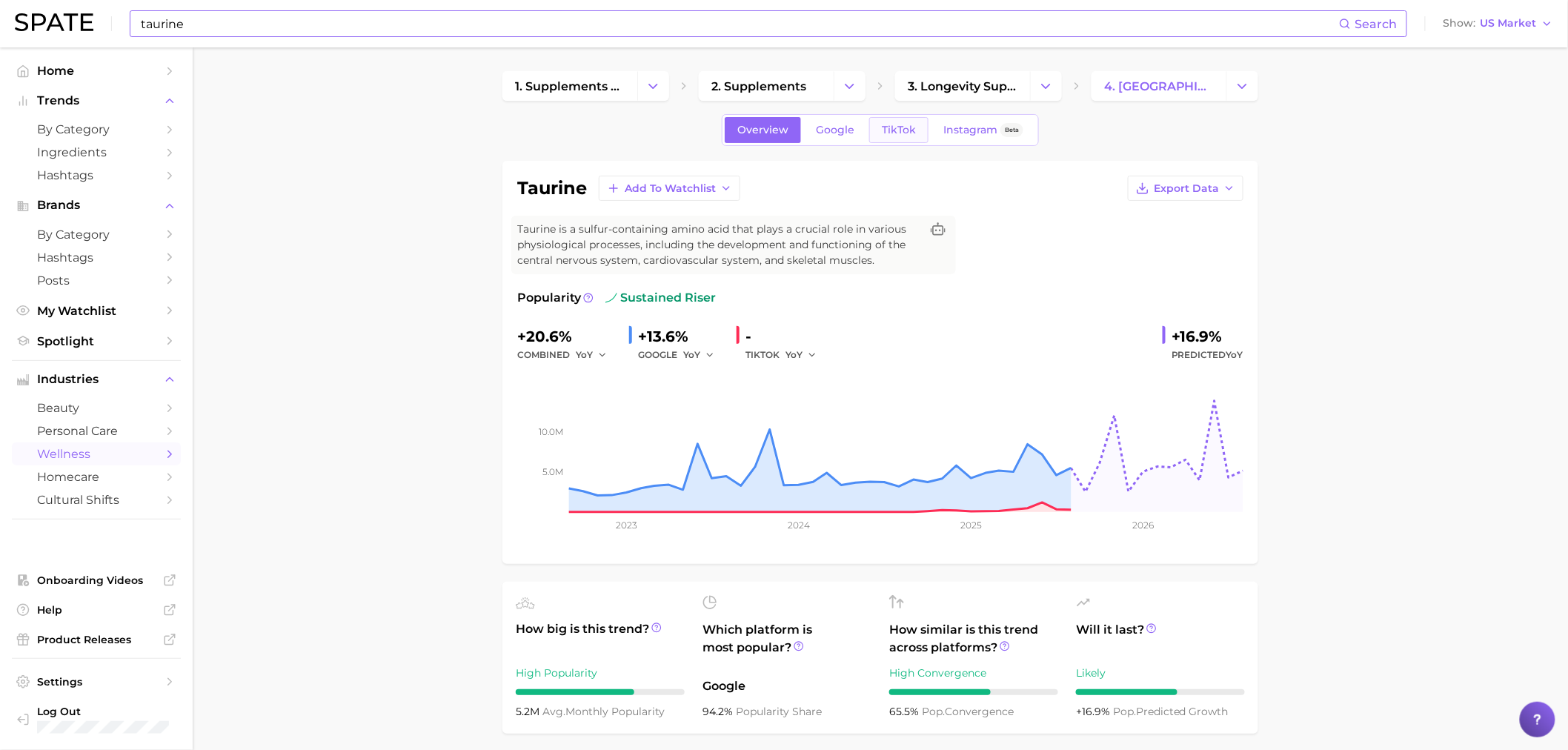
click at [906, 131] on span "TikTok" at bounding box center [899, 130] width 34 height 12
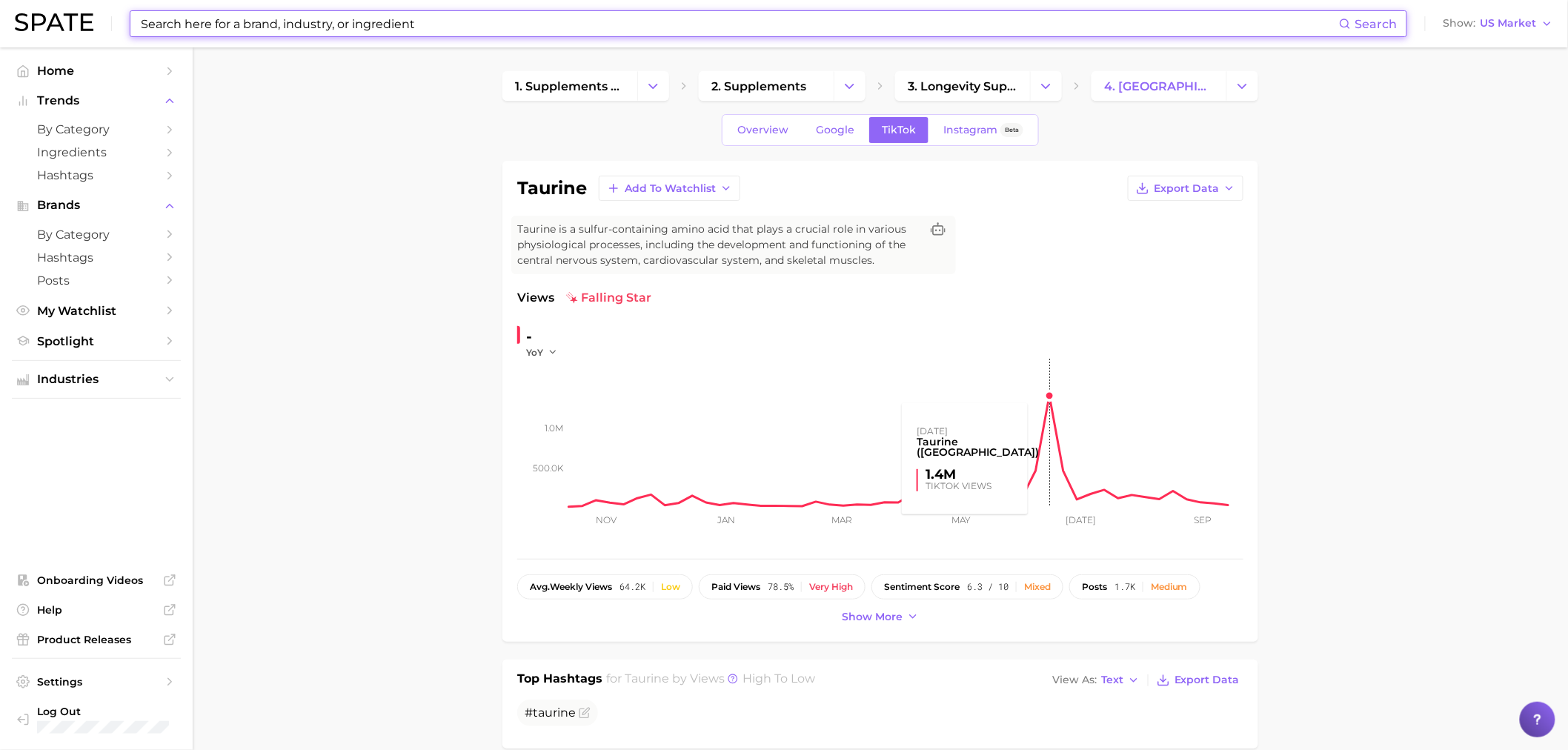
click at [1050, 395] on rect at bounding box center [906, 433] width 675 height 148
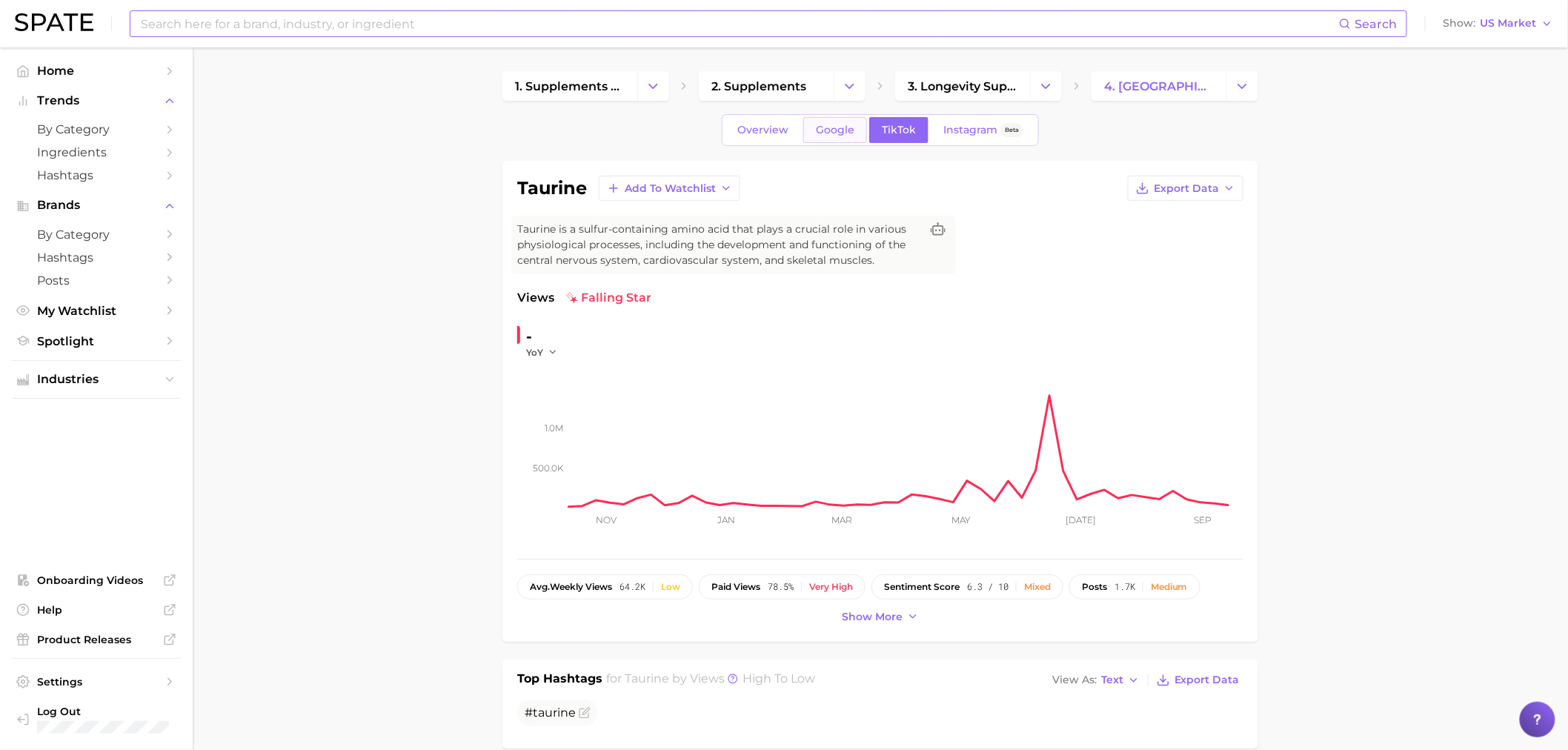
click at [808, 123] on link "Google" at bounding box center [835, 130] width 64 height 26
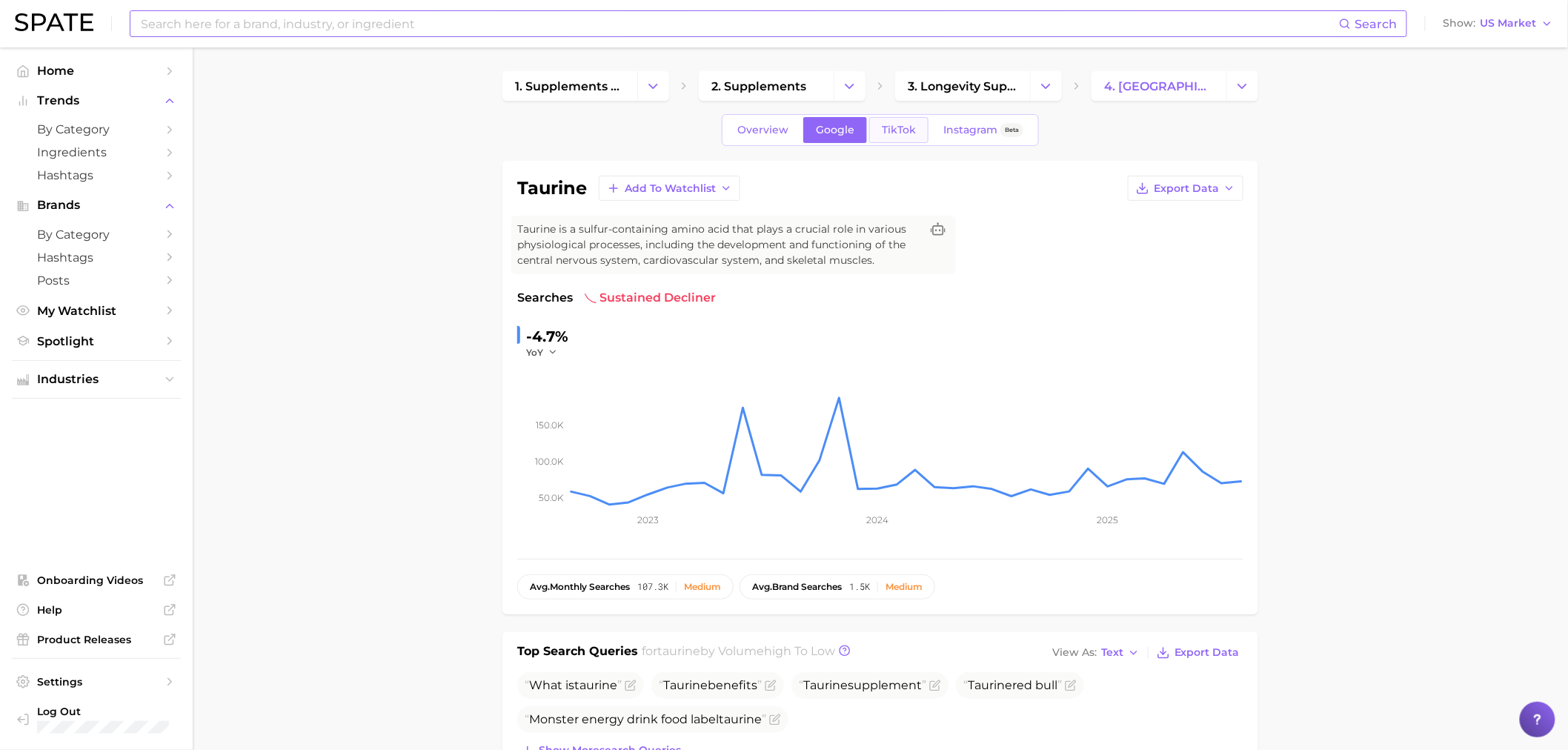
click at [905, 126] on span "TikTok" at bounding box center [899, 130] width 34 height 12
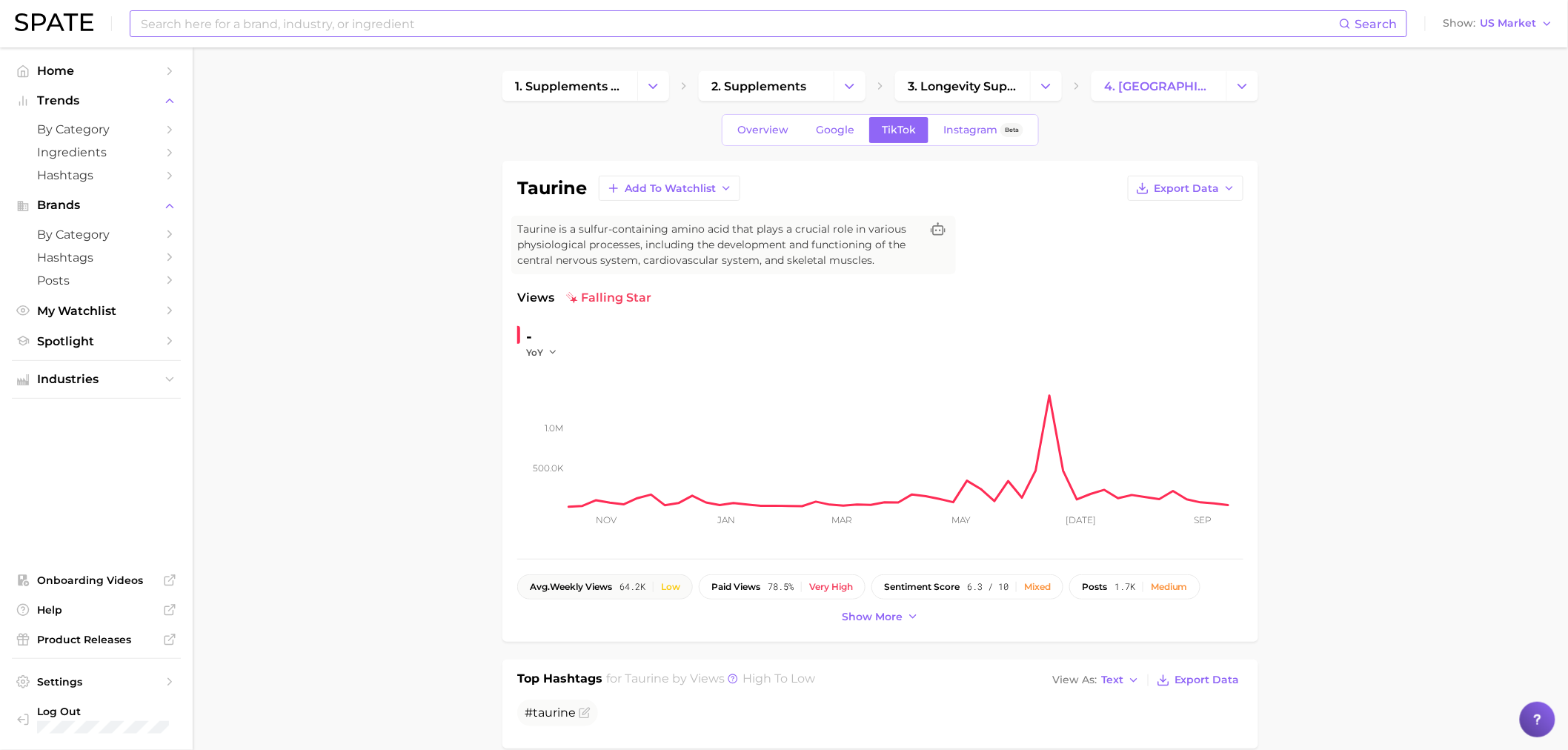
click at [603, 582] on span "avg. weekly views" at bounding box center [571, 587] width 83 height 10
click at [1226, 189] on icon "button" at bounding box center [1229, 188] width 12 height 12
click at [1194, 213] on button "Time Series CSV" at bounding box center [1163, 216] width 163 height 26
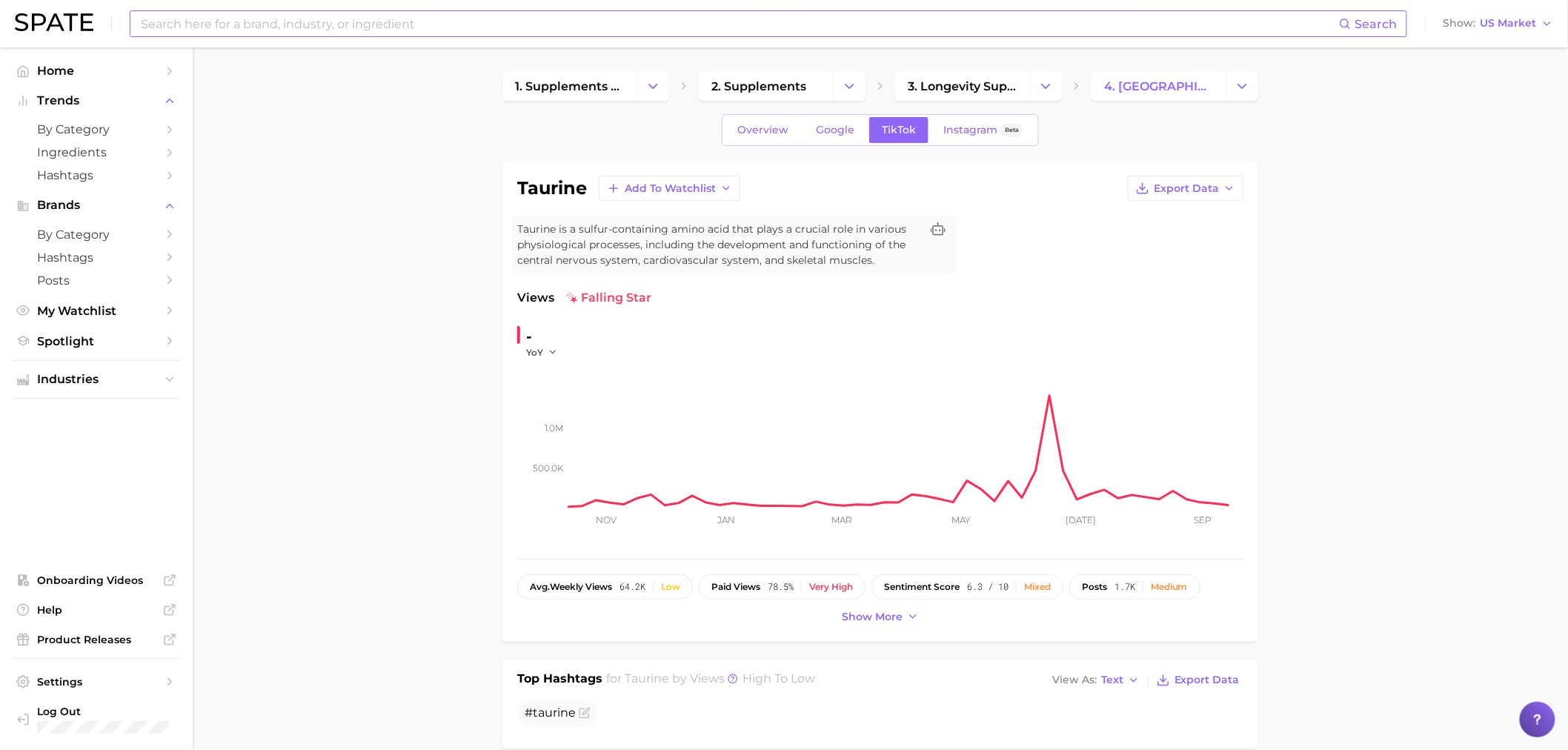
click at [724, 31] on input at bounding box center [738, 23] width 1200 height 25
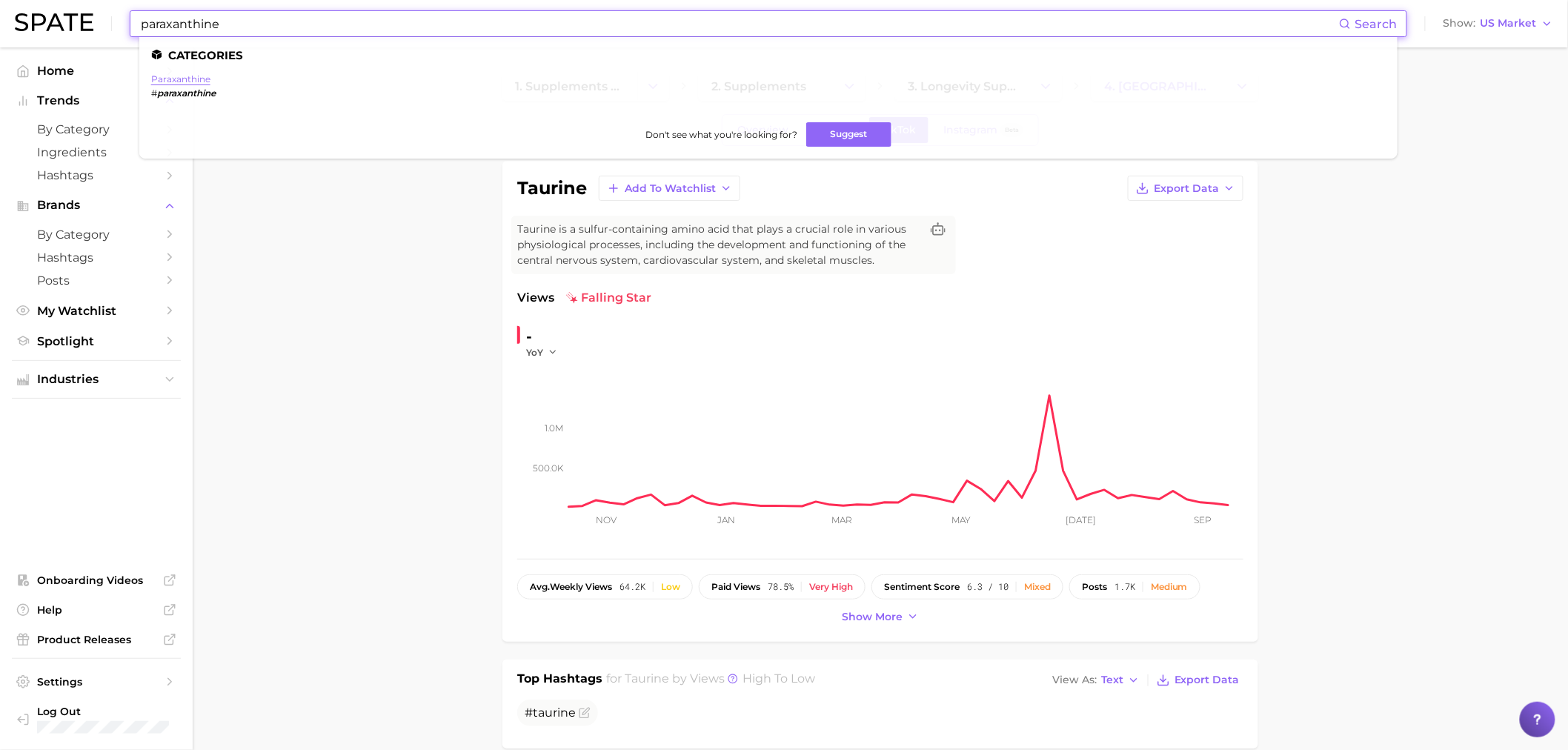
type input "paraxanthine"
click at [207, 76] on link "paraxanthine" at bounding box center [180, 79] width 59 height 11
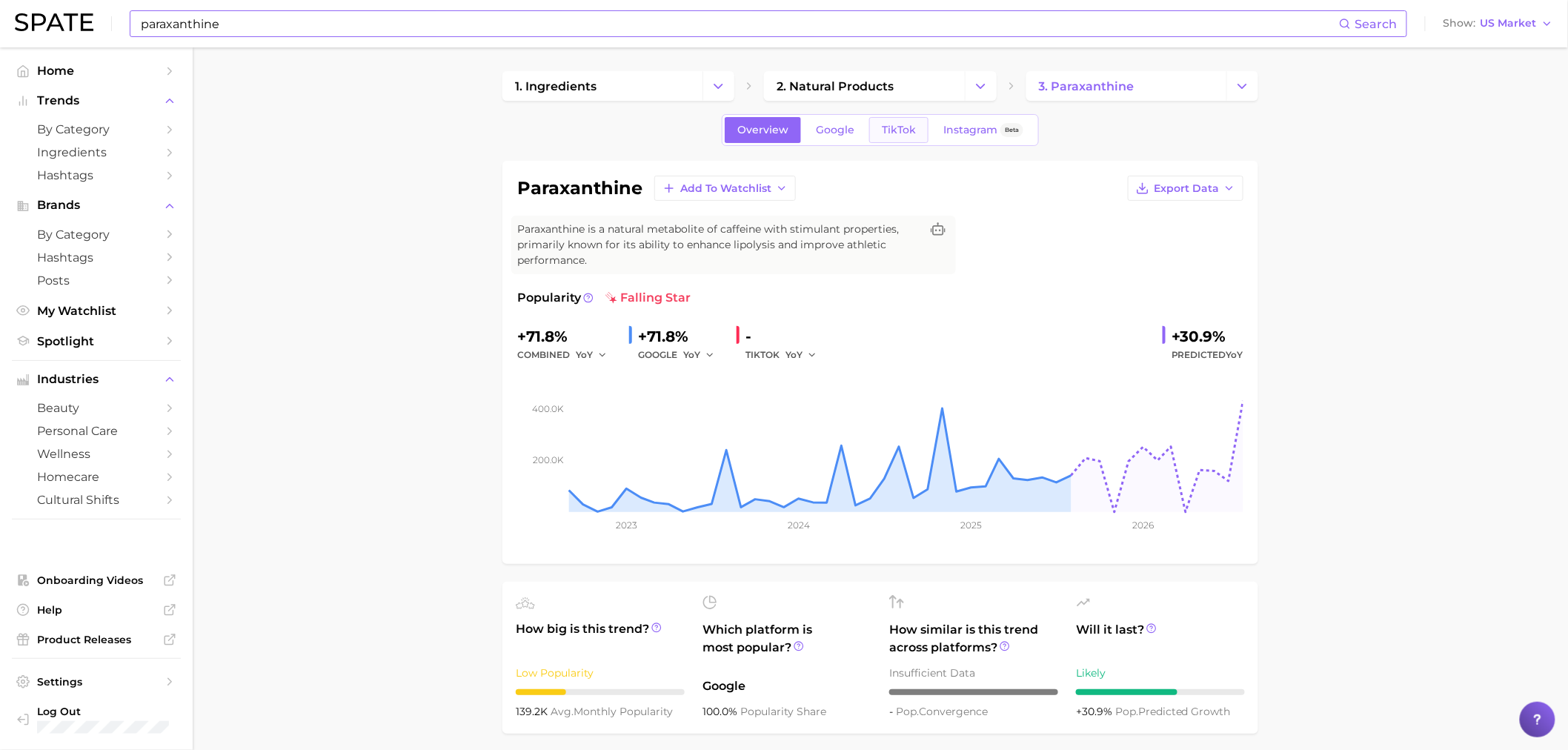
click at [890, 131] on span "TikTok" at bounding box center [899, 130] width 34 height 12
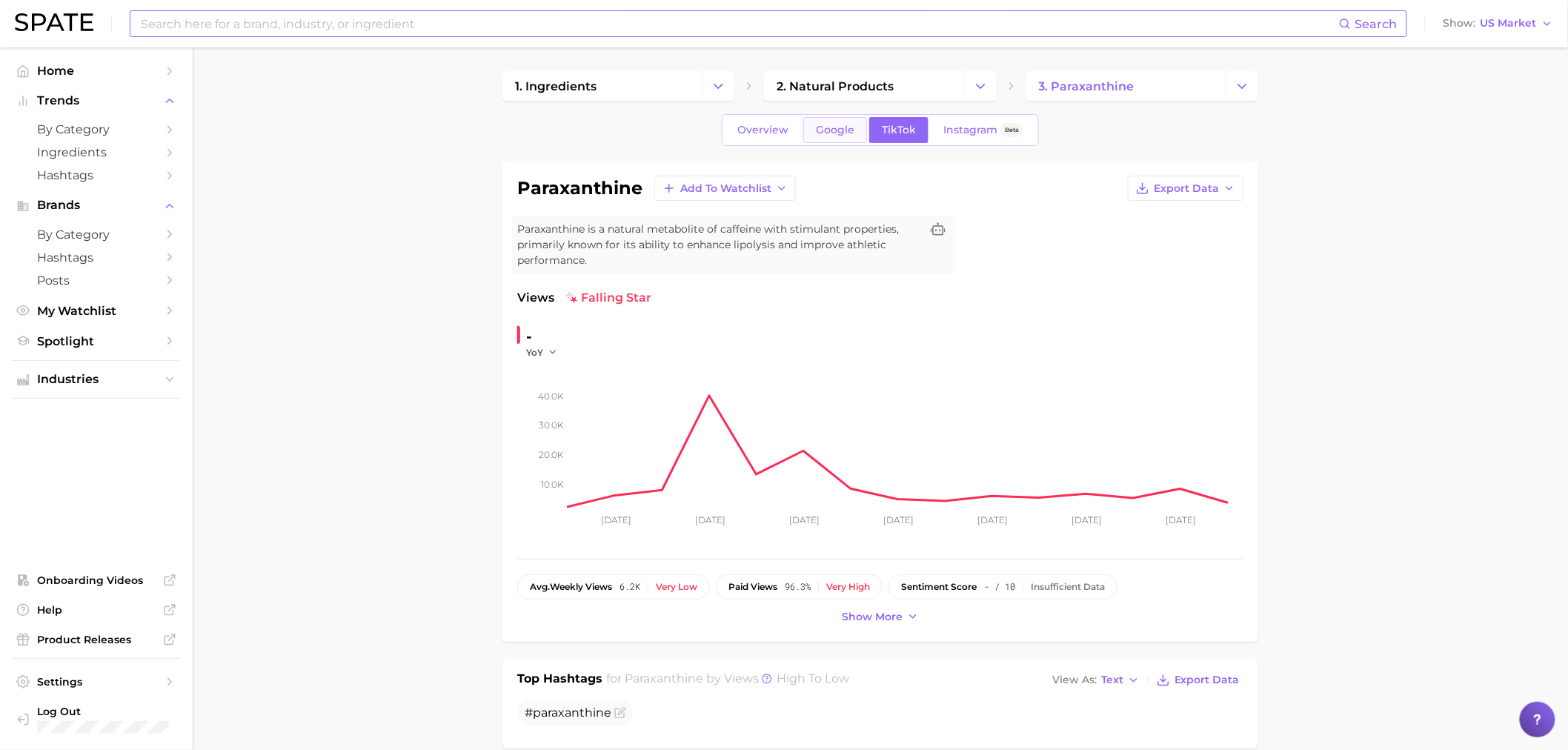
click at [816, 136] on span "Google" at bounding box center [835, 130] width 38 height 12
